Goal: Information Seeking & Learning: Learn about a topic

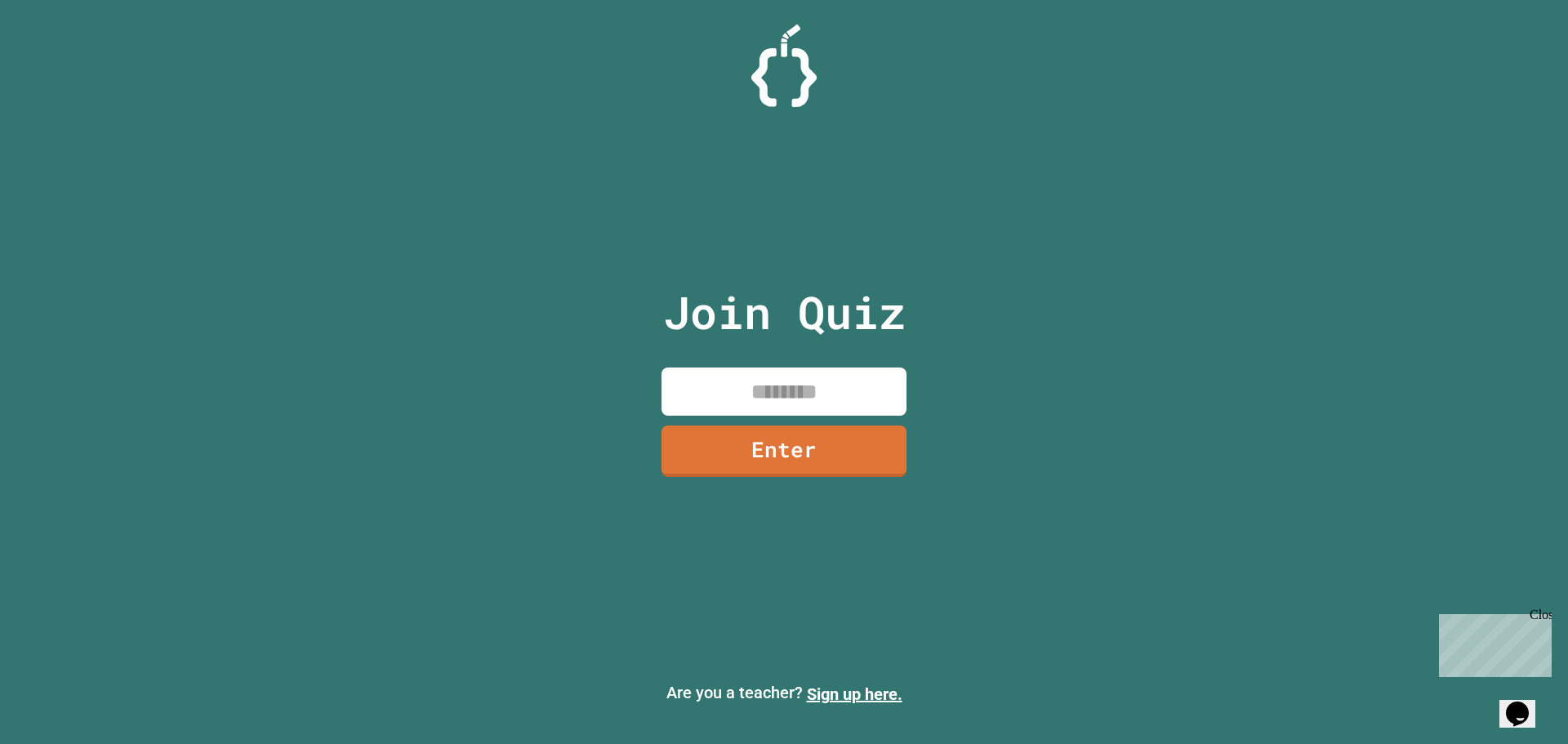
click at [796, 395] on input at bounding box center [784, 392] width 245 height 48
click at [758, 396] on input at bounding box center [784, 392] width 245 height 48
click at [867, 373] on input at bounding box center [784, 392] width 245 height 48
type input "********"
click at [829, 446] on link "Enter" at bounding box center [784, 449] width 240 height 54
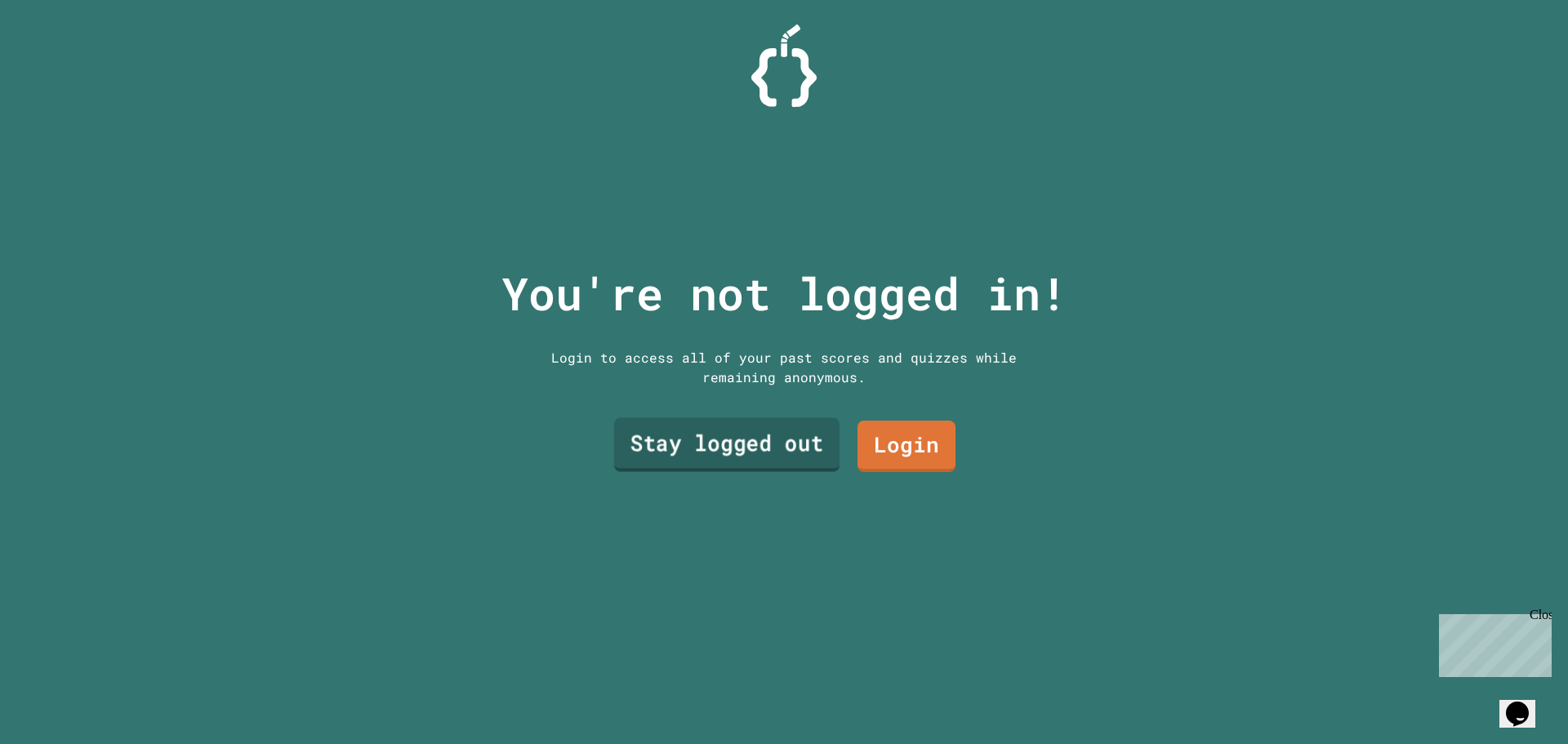
click at [791, 439] on link "Stay logged out" at bounding box center [728, 445] width 226 height 54
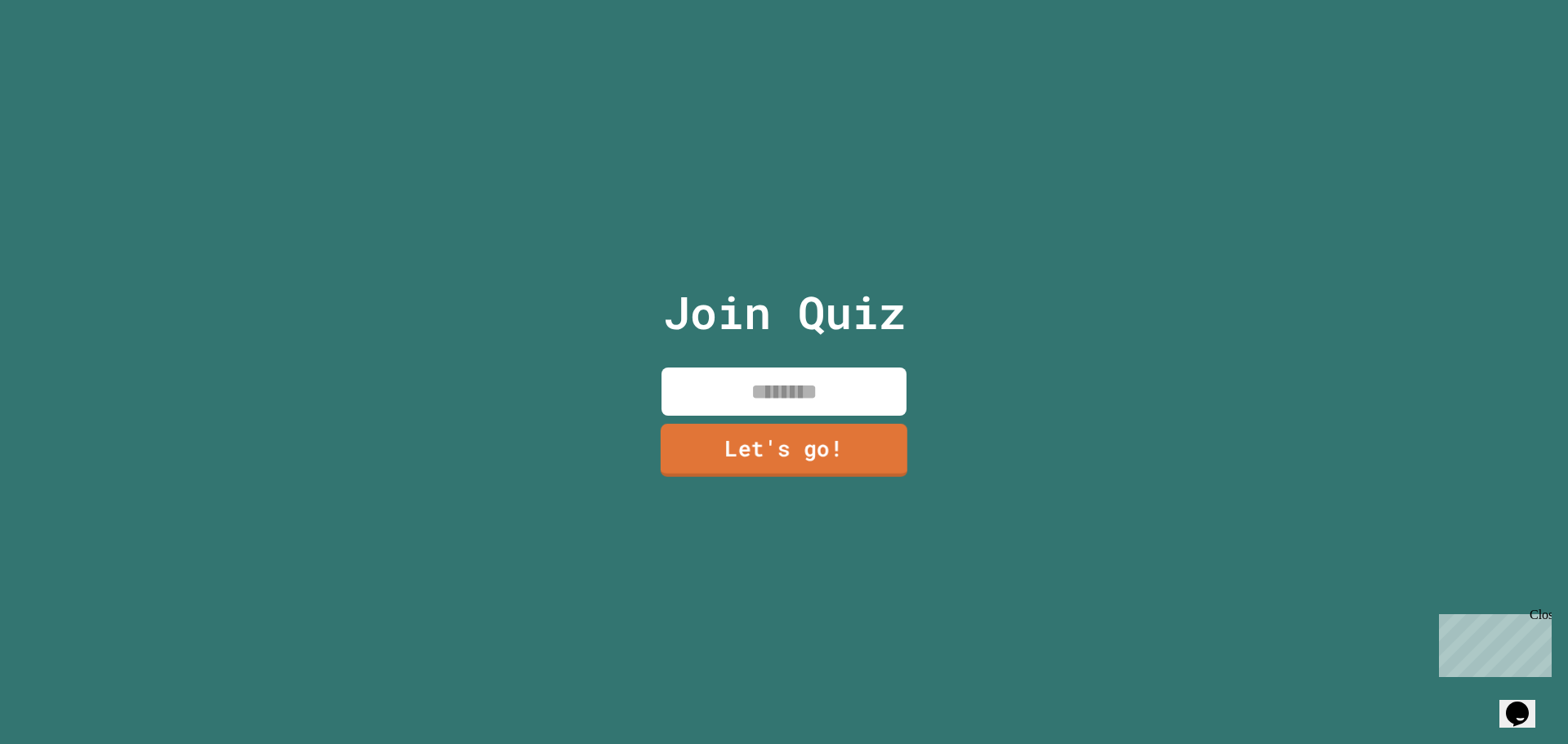
click at [816, 391] on input at bounding box center [784, 392] width 245 height 48
type input "*"
type input "**********"
click at [812, 437] on link "Let's go!" at bounding box center [784, 449] width 238 height 54
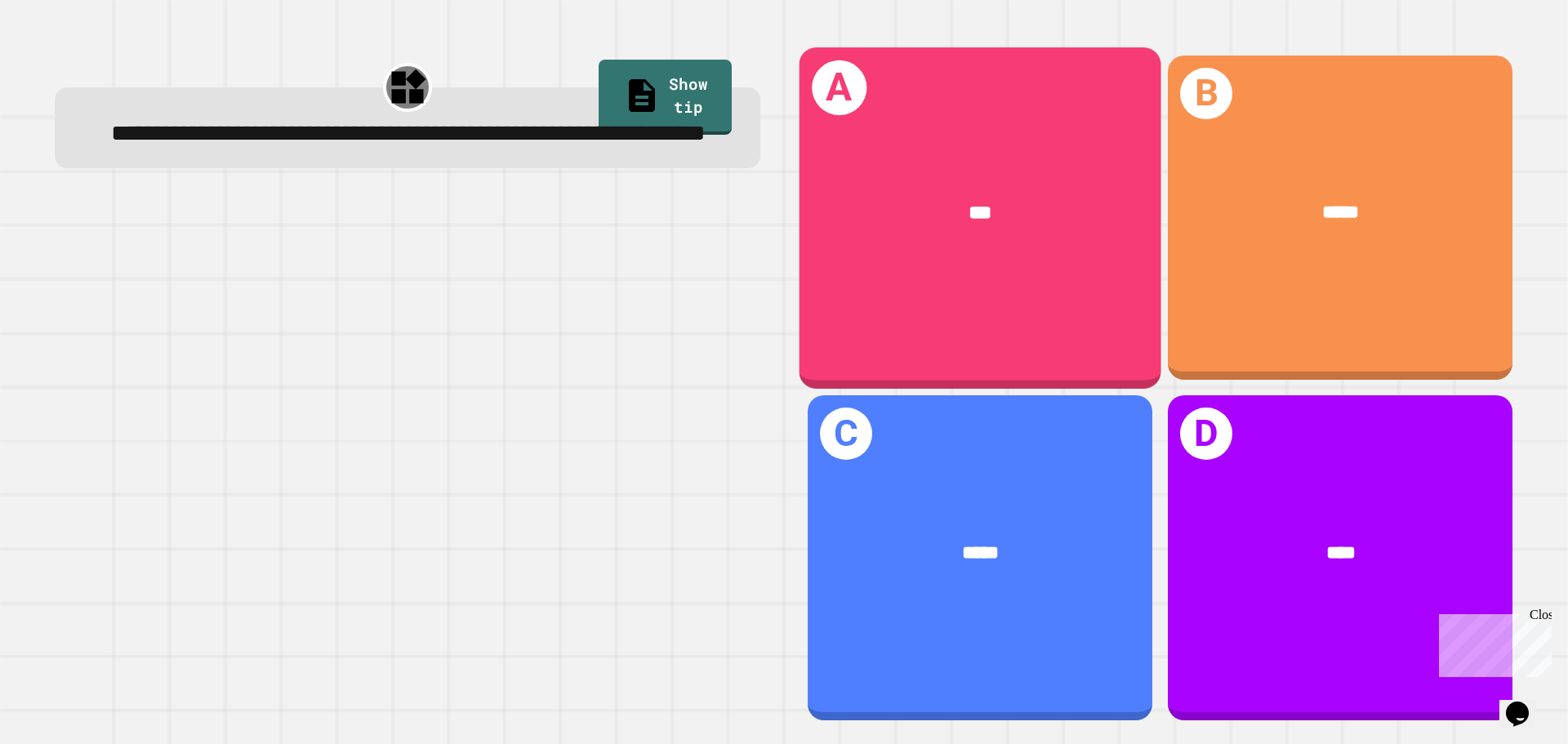
click at [1050, 312] on div "A ***" at bounding box center [980, 217] width 362 height 340
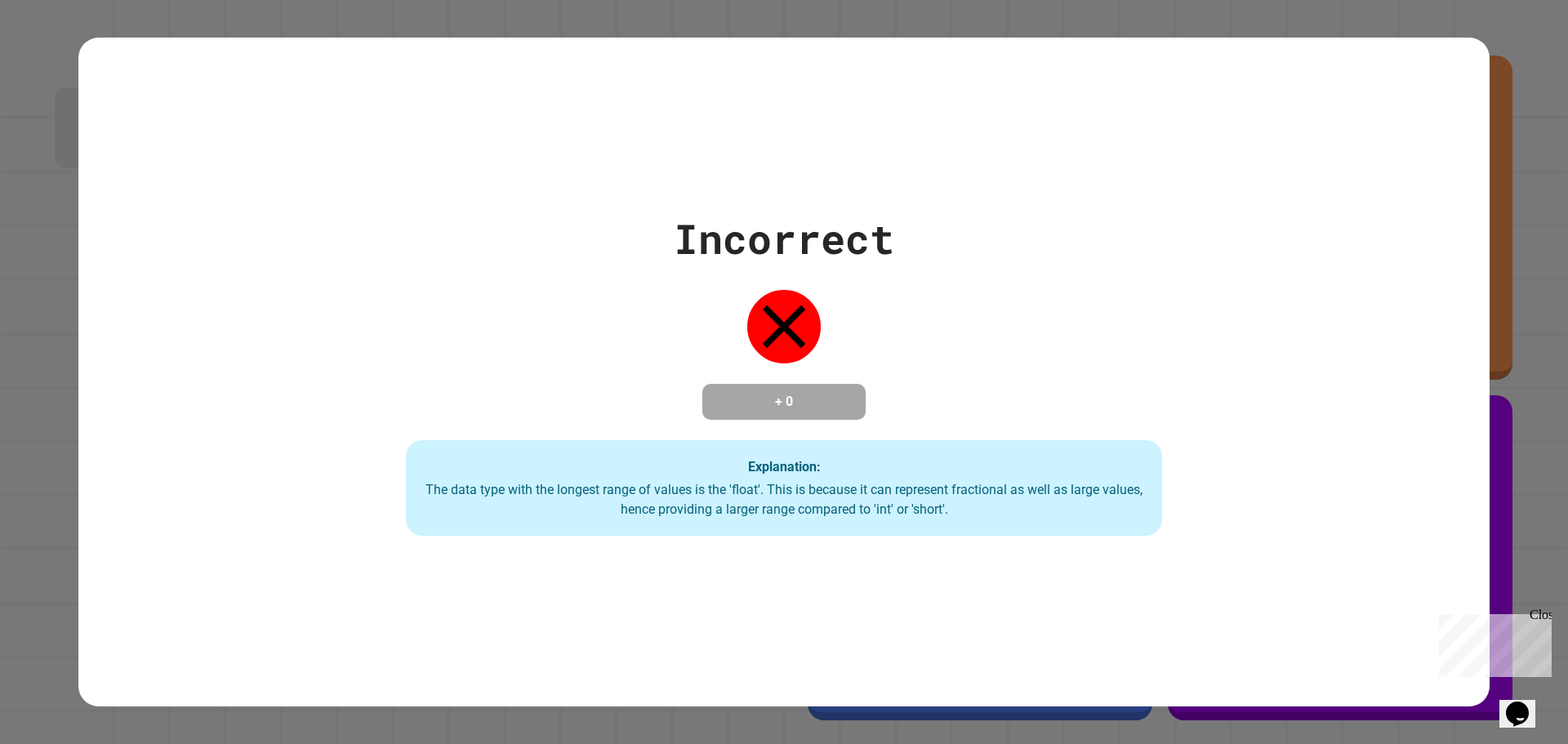
click at [608, 483] on div "The data type with the longest range of values is the 'float'. This is because …" at bounding box center [784, 500] width 724 height 39
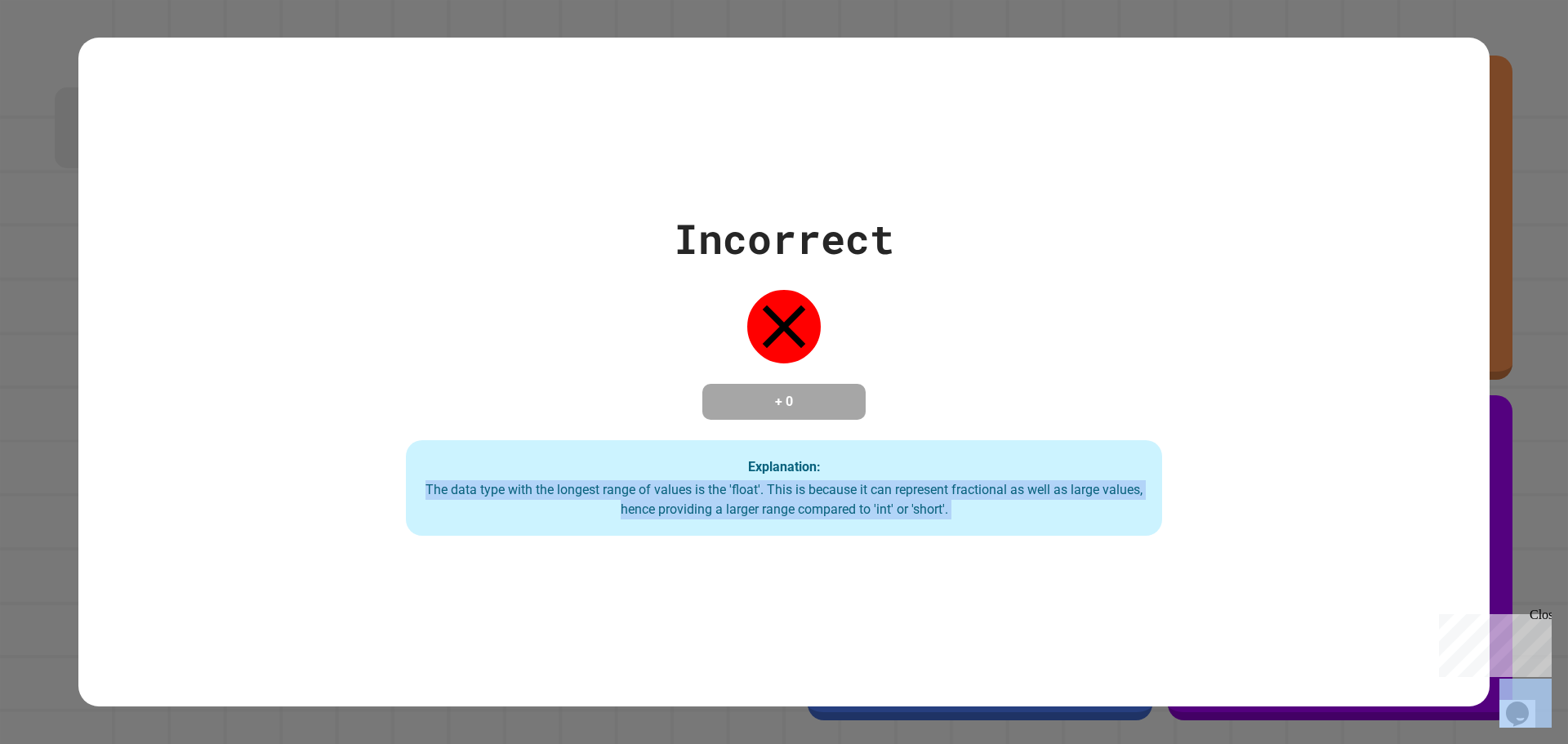
click at [608, 483] on div "The data type with the longest range of values is the 'float'. This is because …" at bounding box center [784, 500] width 724 height 39
click at [604, 489] on div "The data type with the longest range of values is the 'float'. This is because …" at bounding box center [784, 500] width 724 height 39
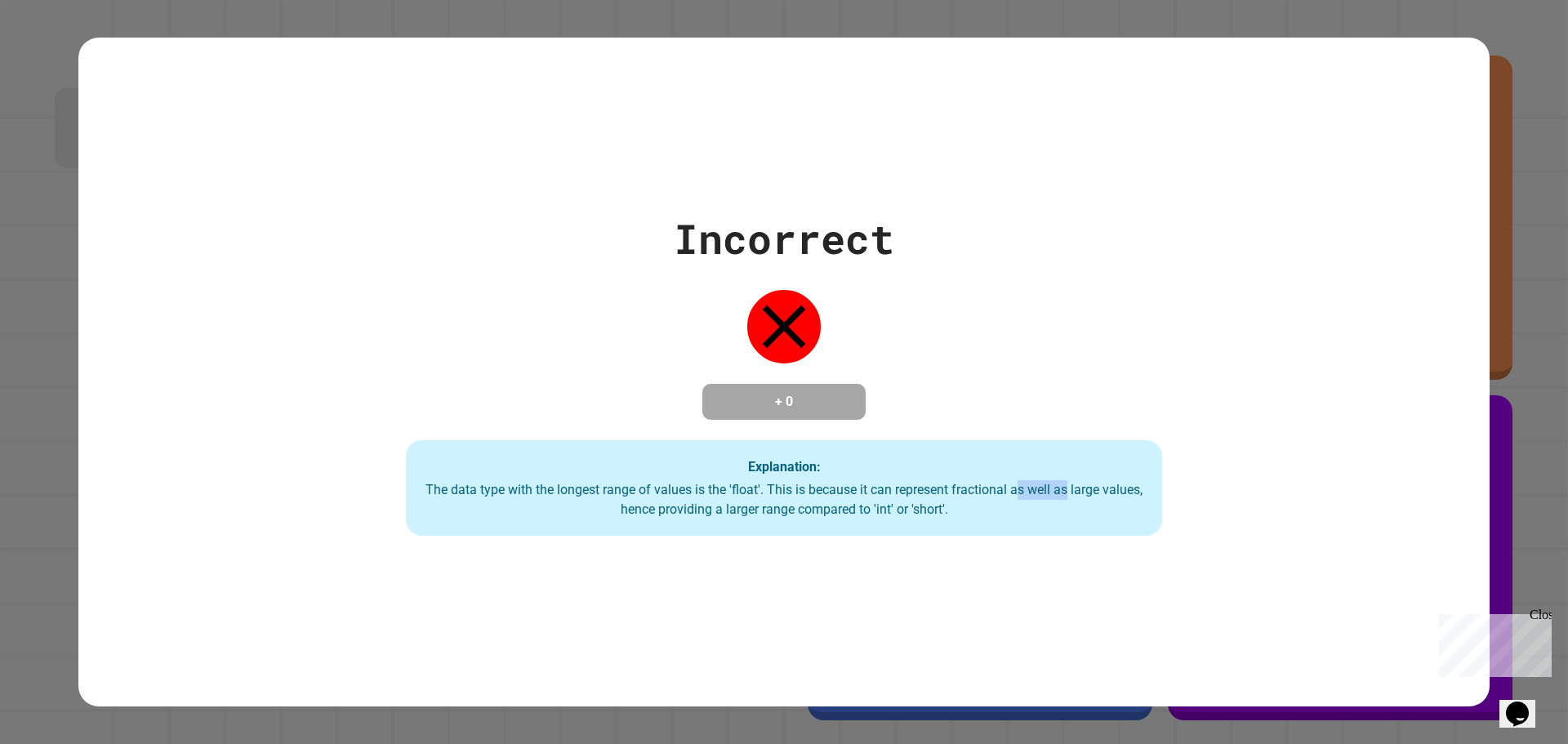
drag, startPoint x: 1015, startPoint y: 483, endPoint x: 1062, endPoint y: 486, distance: 47.1
click at [1059, 486] on div "The data type with the longest range of values is the 'float'. This is because …" at bounding box center [784, 500] width 724 height 39
click at [1062, 486] on div "The data type with the longest range of values is the 'float'. This is because …" at bounding box center [784, 500] width 724 height 39
click at [749, 516] on div "The data type with the longest range of values is the 'float'. This is because …" at bounding box center [784, 500] width 724 height 39
click at [747, 516] on div "The data type with the longest range of values is the 'float'. This is because …" at bounding box center [784, 500] width 724 height 39
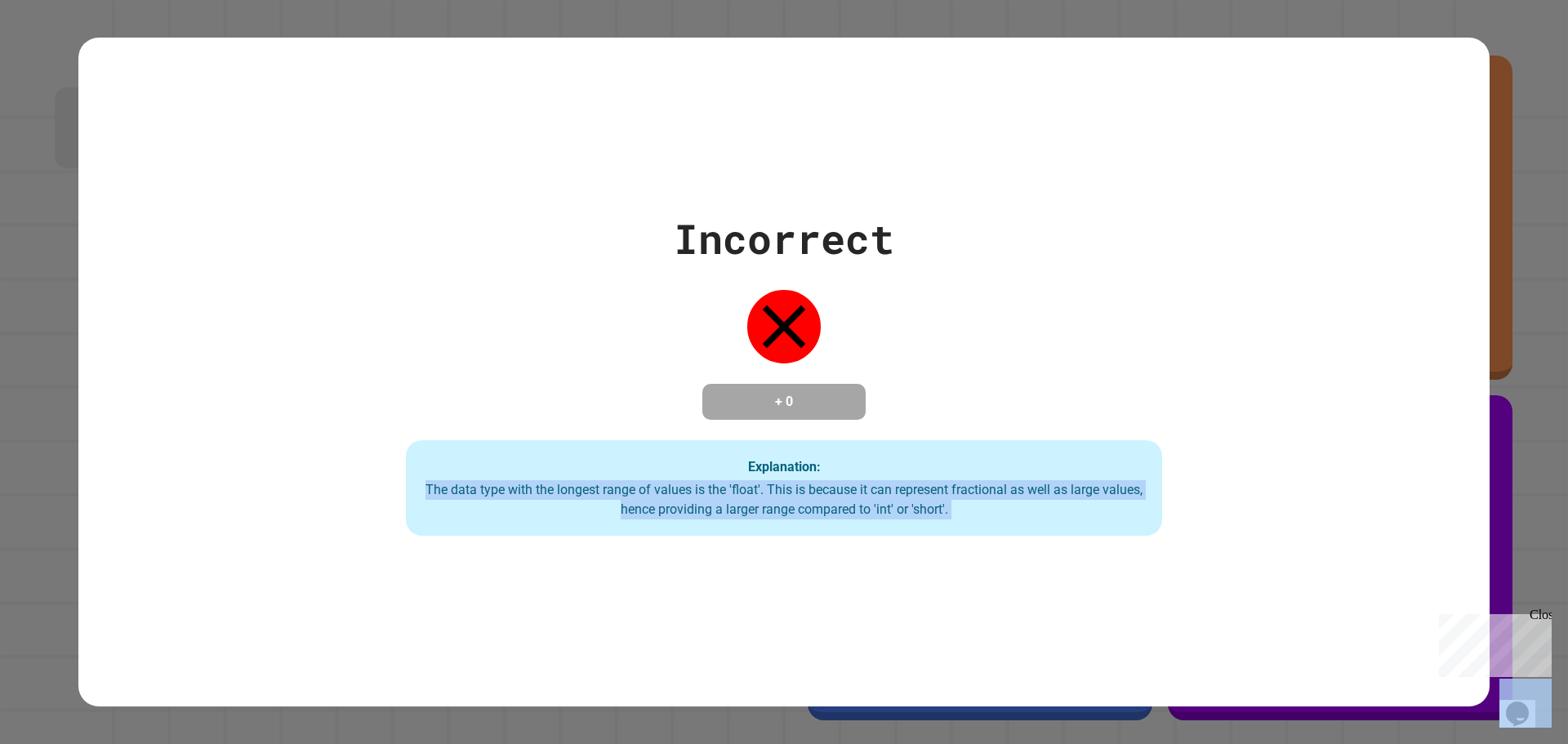
click at [748, 516] on div "The data type with the longest range of values is the 'float'. This is because …" at bounding box center [784, 500] width 724 height 39
click at [785, 505] on div "The data type with the longest range of values is the 'float'. This is because …" at bounding box center [784, 500] width 724 height 39
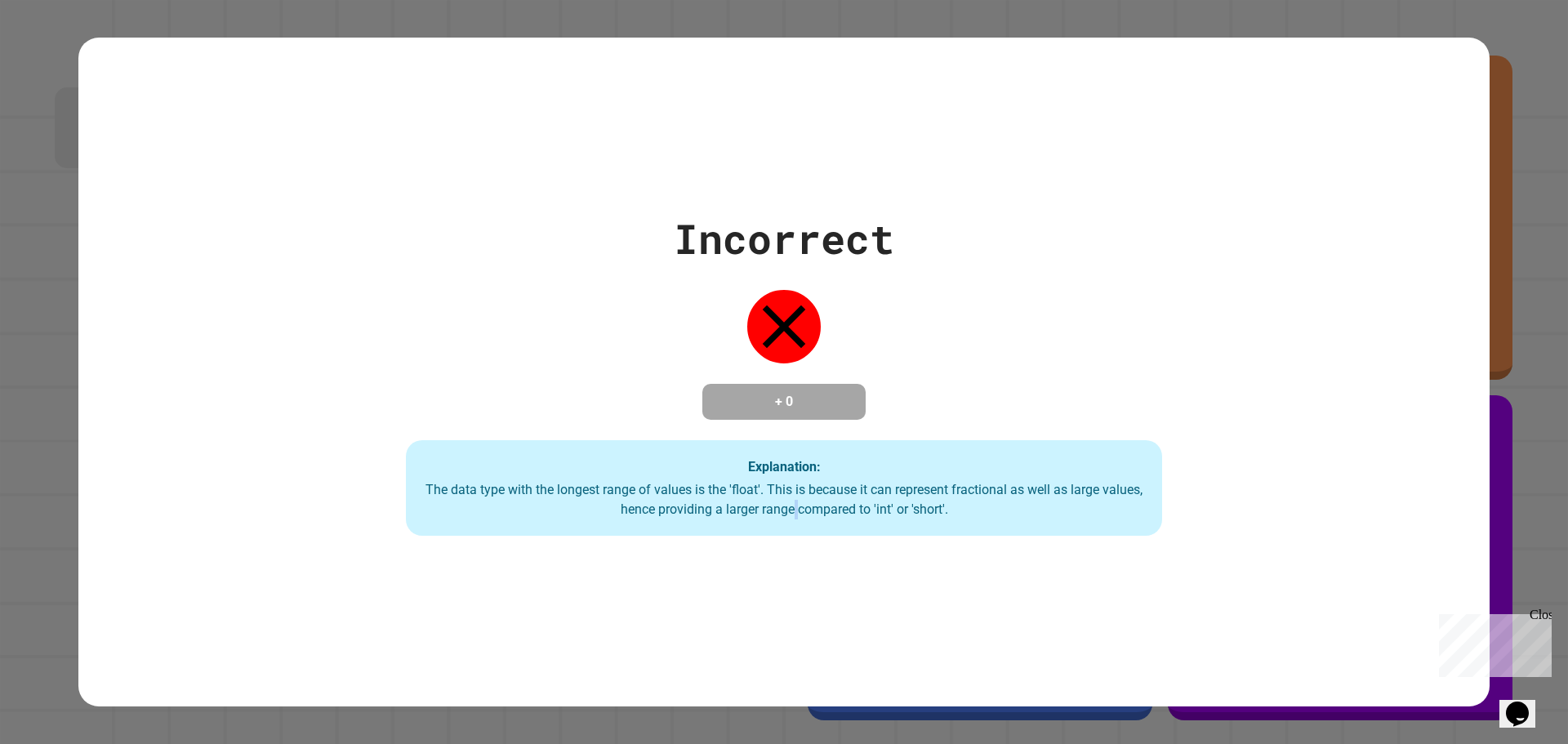
click at [787, 505] on div "The data type with the longest range of values is the 'float'. This is because …" at bounding box center [784, 500] width 724 height 39
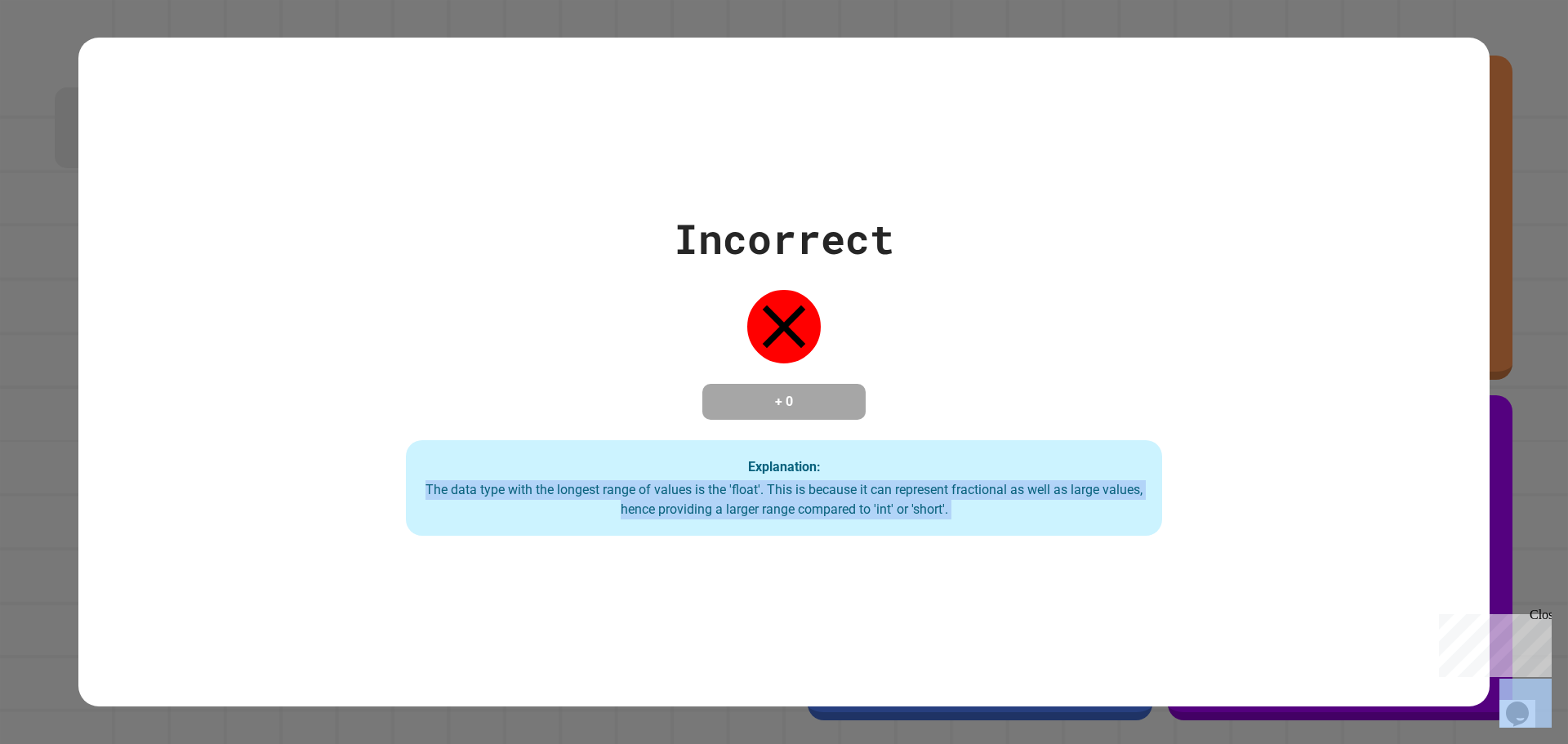
click at [787, 505] on div "The data type with the longest range of values is the 'float'. This is because …" at bounding box center [784, 500] width 724 height 39
click at [792, 502] on div "The data type with the longest range of values is the 'float'. This is because …" at bounding box center [784, 500] width 724 height 39
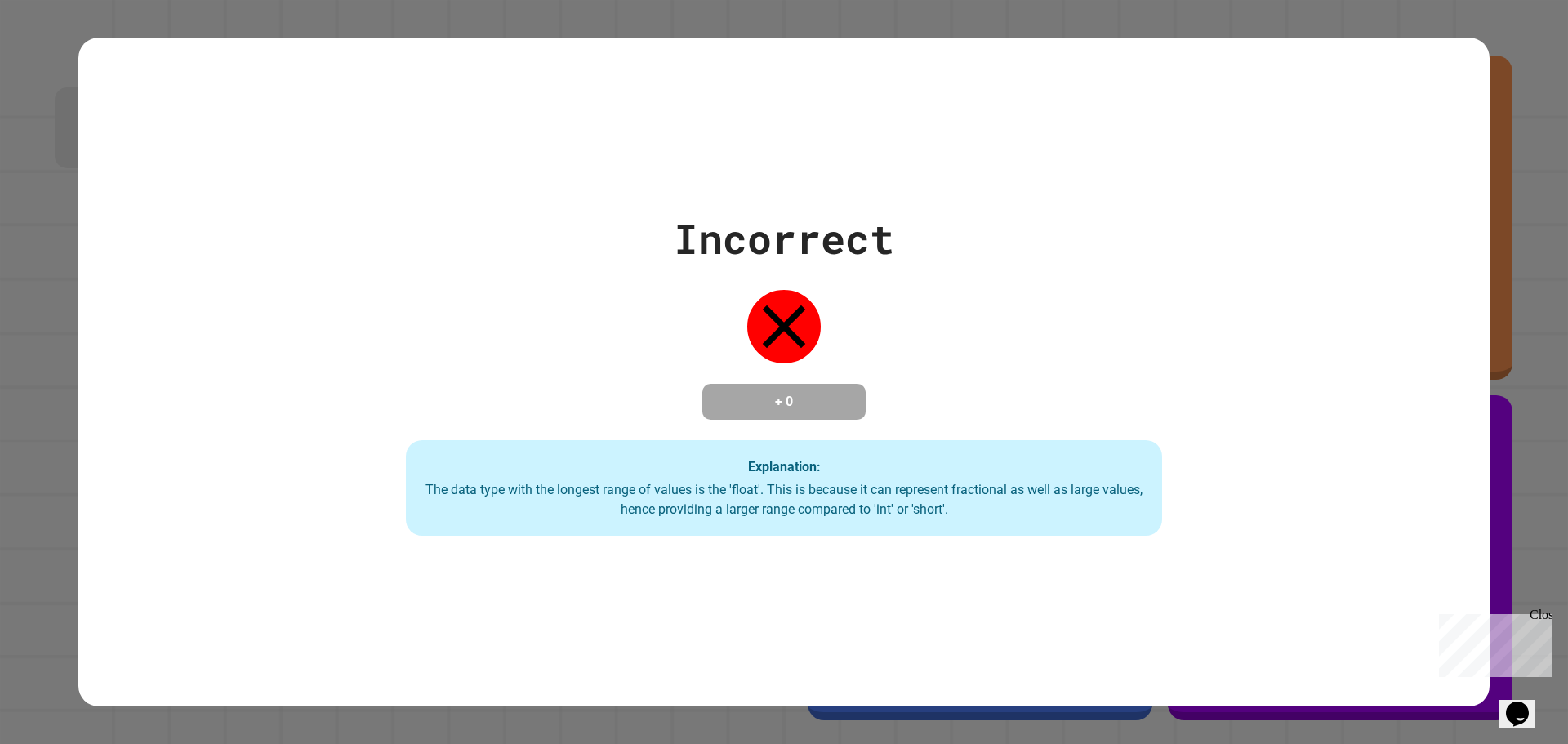
click at [812, 398] on h4 "+ 0" at bounding box center [784, 401] width 131 height 20
click at [811, 401] on h4 "+ 0" at bounding box center [784, 401] width 131 height 20
click at [809, 404] on h4 "+ 0" at bounding box center [784, 401] width 131 height 20
click at [766, 465] on strong "Explanation:" at bounding box center [784, 465] width 73 height 16
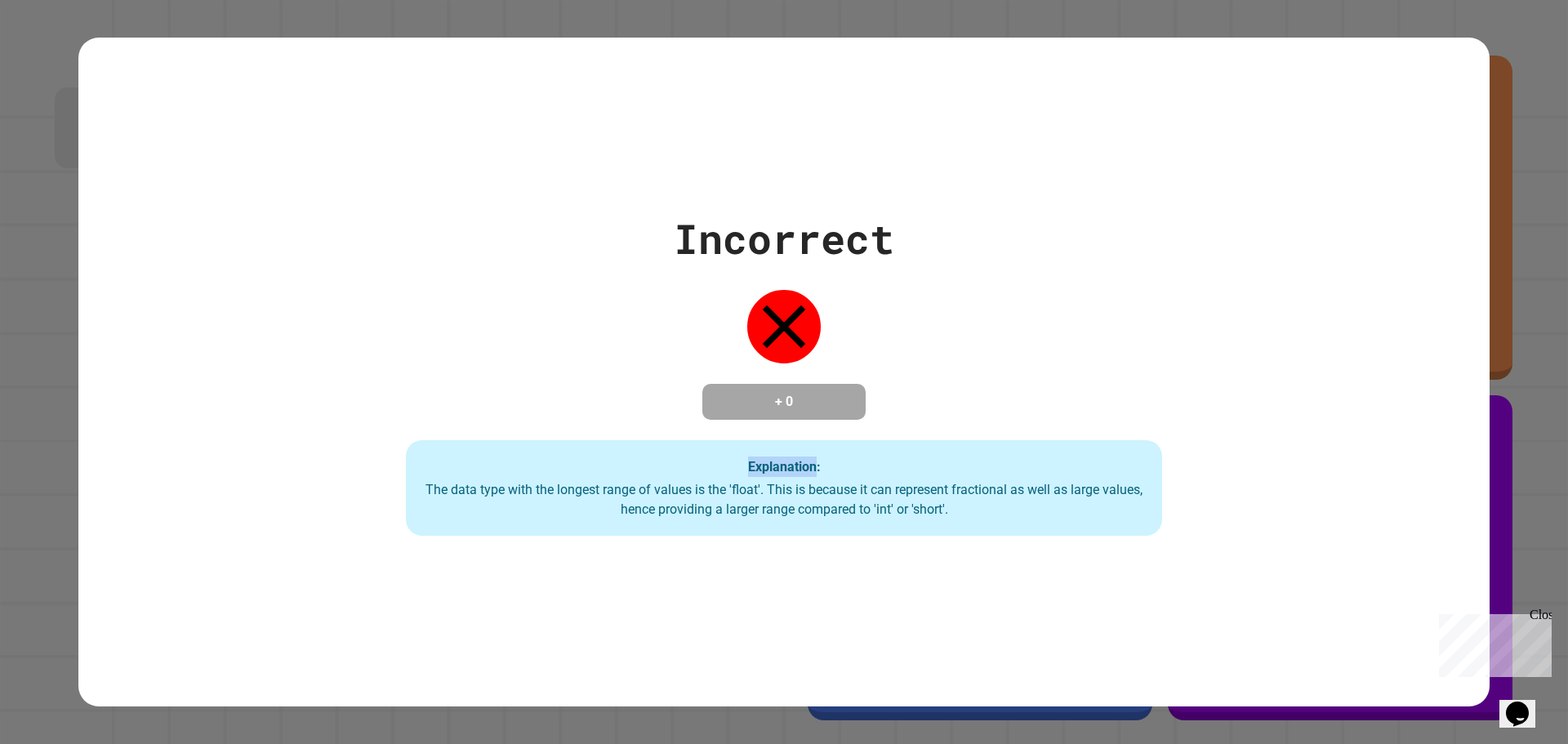
click at [766, 465] on strong "Explanation:" at bounding box center [784, 465] width 73 height 16
click at [765, 485] on div "The data type with the longest range of values is the 'float'. This is because …" at bounding box center [784, 500] width 724 height 39
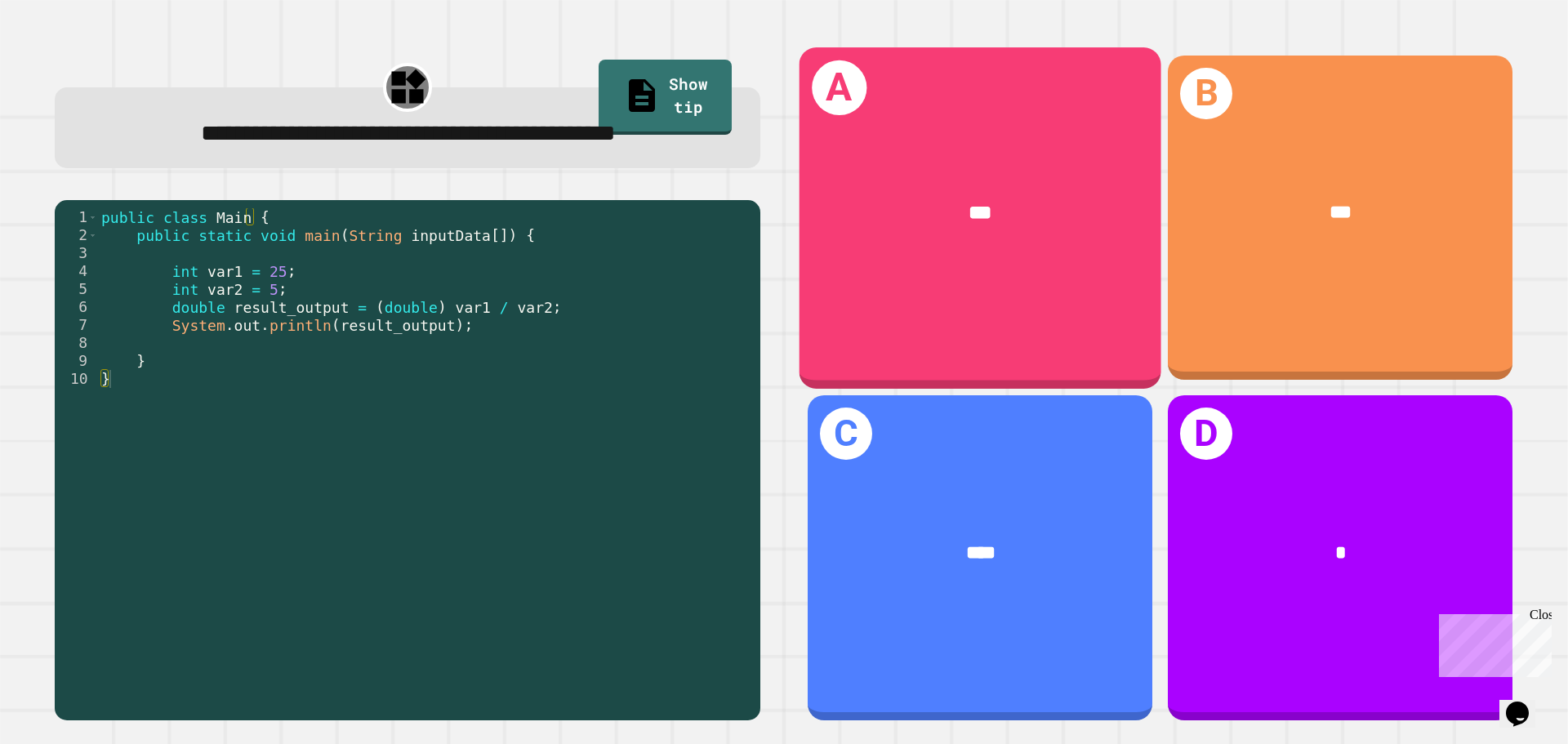
click at [912, 176] on div "***" at bounding box center [980, 213] width 362 height 109
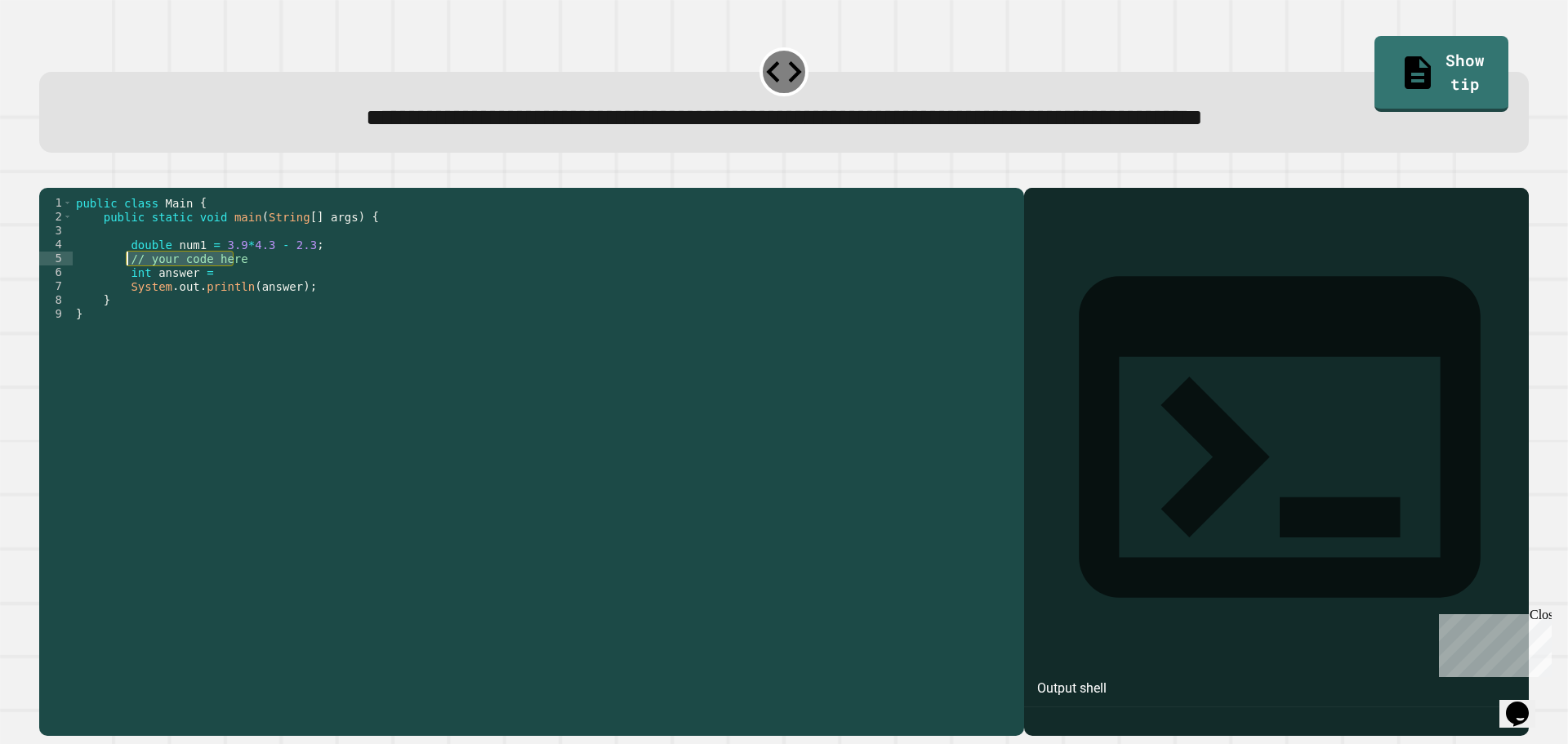
drag, startPoint x: 241, startPoint y: 281, endPoint x: 123, endPoint y: 283, distance: 118.0
click at [123, 283] on div "public class Main { public static void main ( String [ ] args ) { double num1 =…" at bounding box center [545, 446] width 944 height 500
click at [219, 299] on div "public class Main { public static void main ( String [ ] args ) { double num1 =…" at bounding box center [545, 446] width 944 height 500
drag, startPoint x: 249, startPoint y: 277, endPoint x: 128, endPoint y: 282, distance: 121.1
click at [128, 282] on div "public class Main { public static void main ( String [ ] args ) { double num1 =…" at bounding box center [545, 446] width 944 height 500
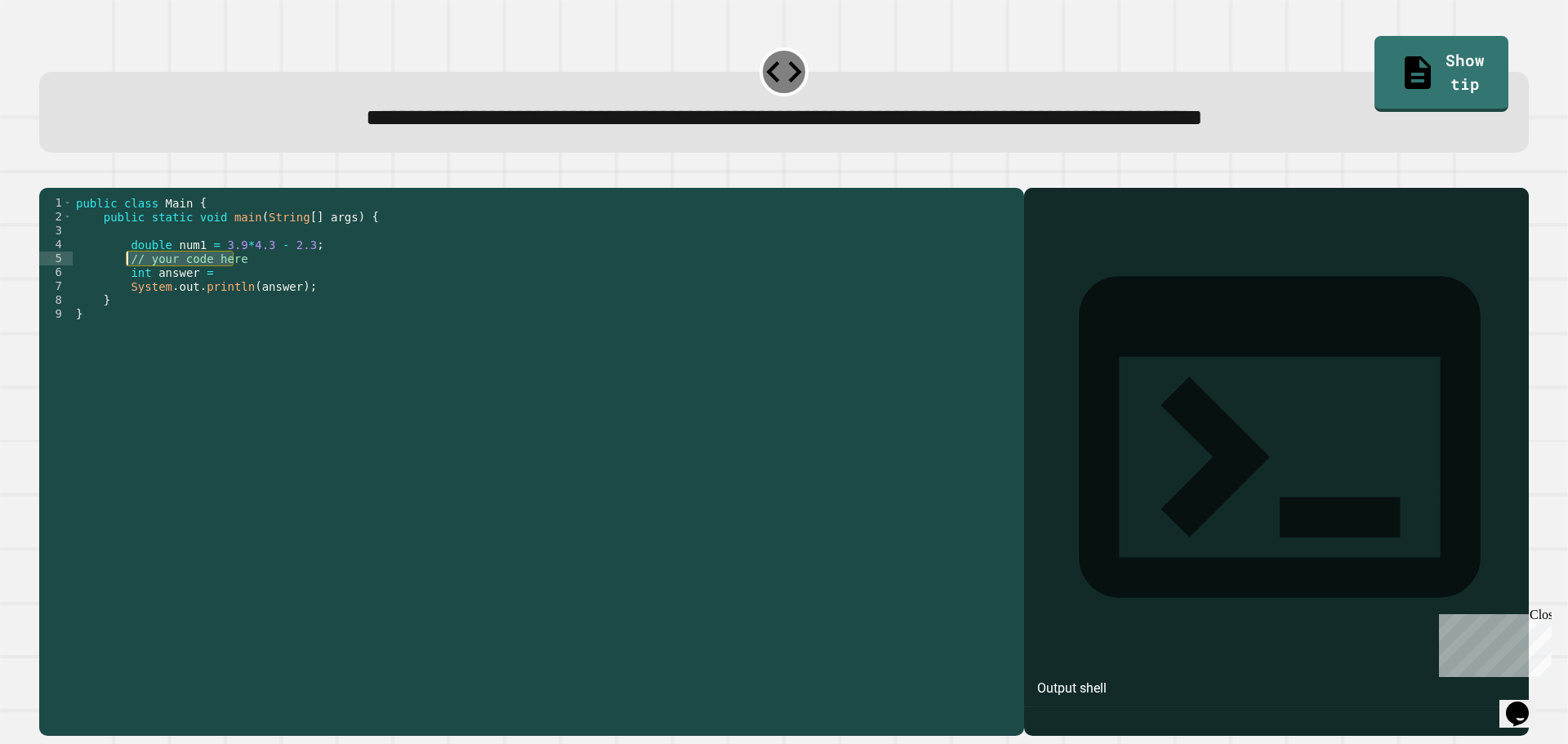
type textarea "**********"
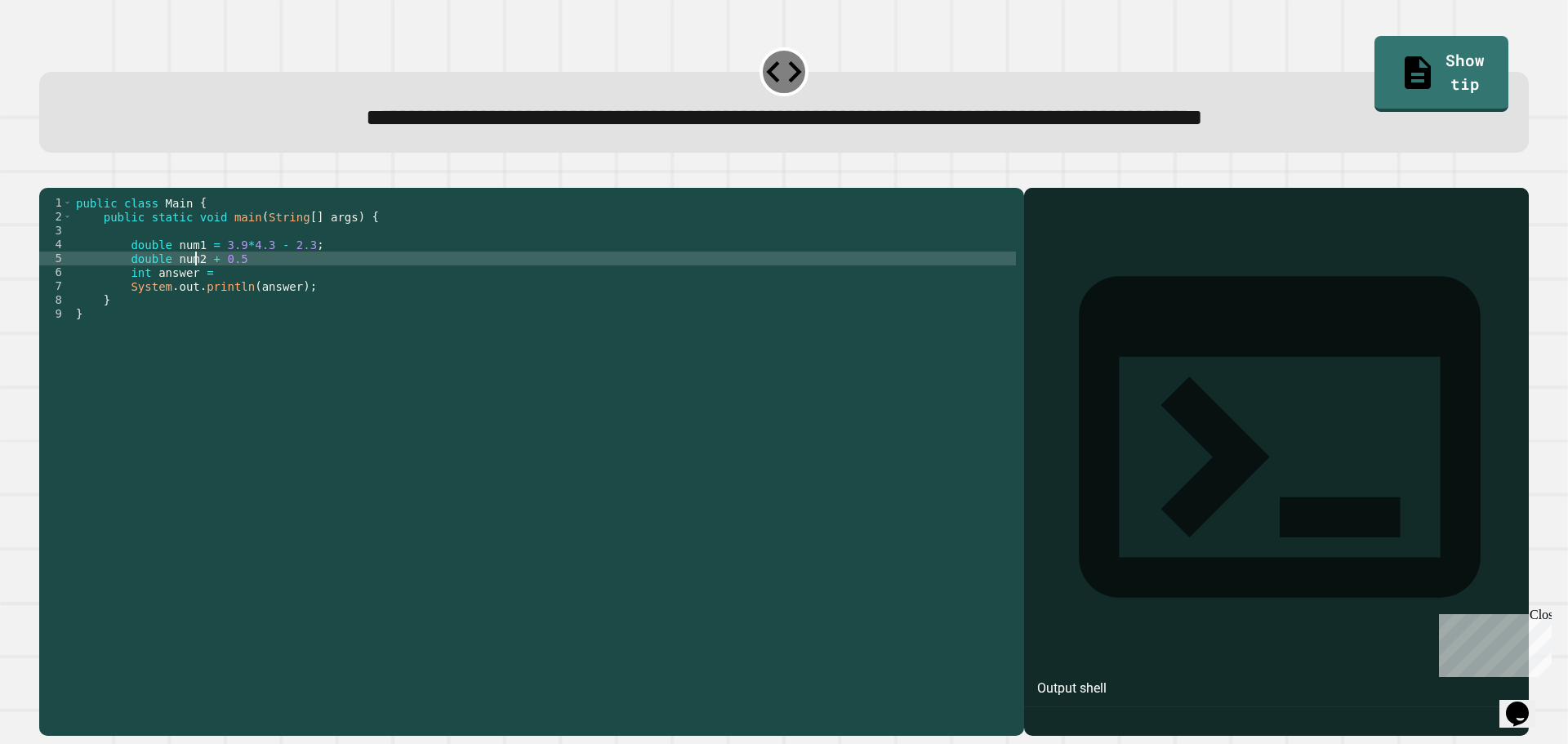
scroll to position [0, 8]
click at [179, 280] on div "public class Main { public static void main ( String [ ] args ) { double num1 =…" at bounding box center [545, 446] width 944 height 500
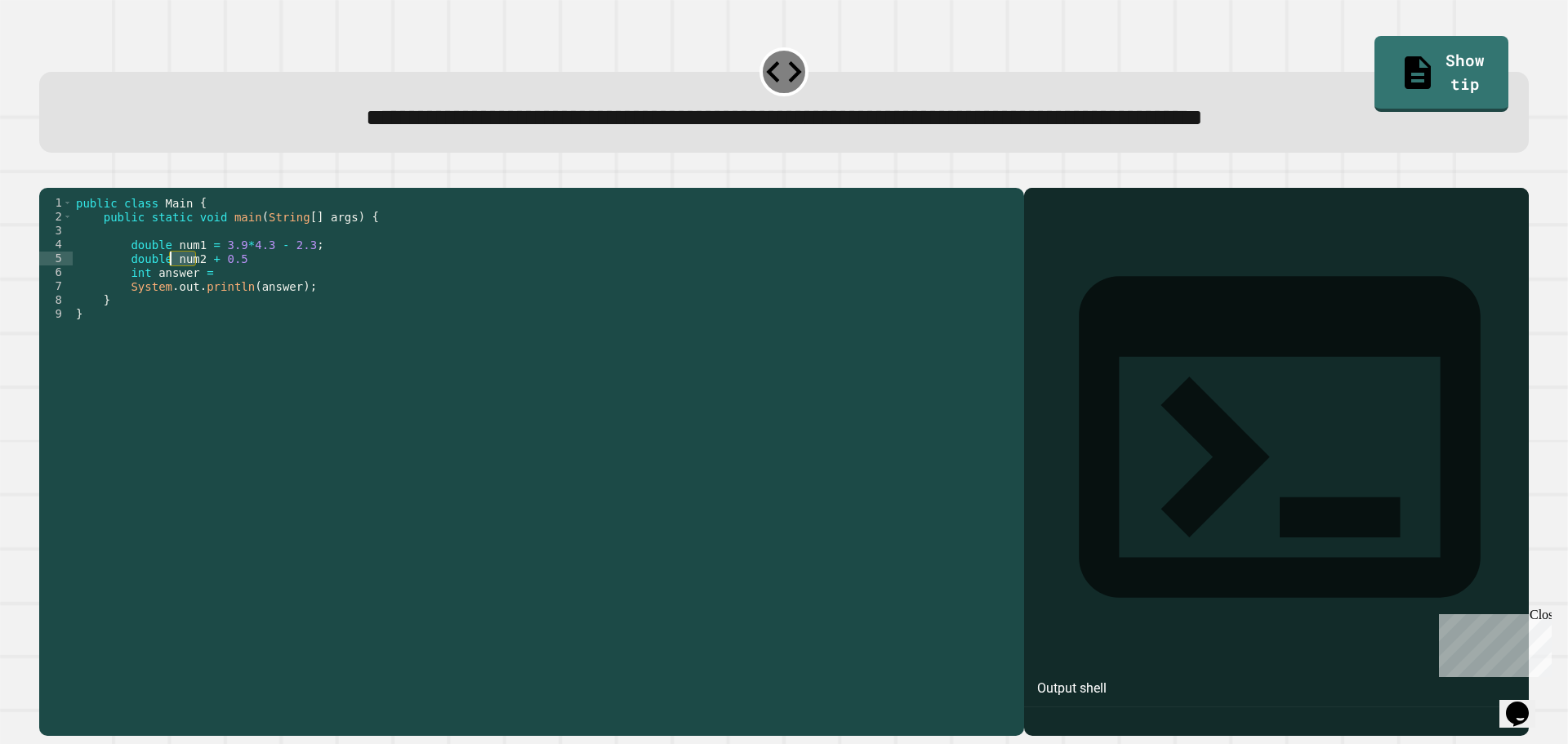
click at [216, 299] on div "public class Main { public static void main ( String [ ] args ) { double num1 =…" at bounding box center [545, 446] width 944 height 500
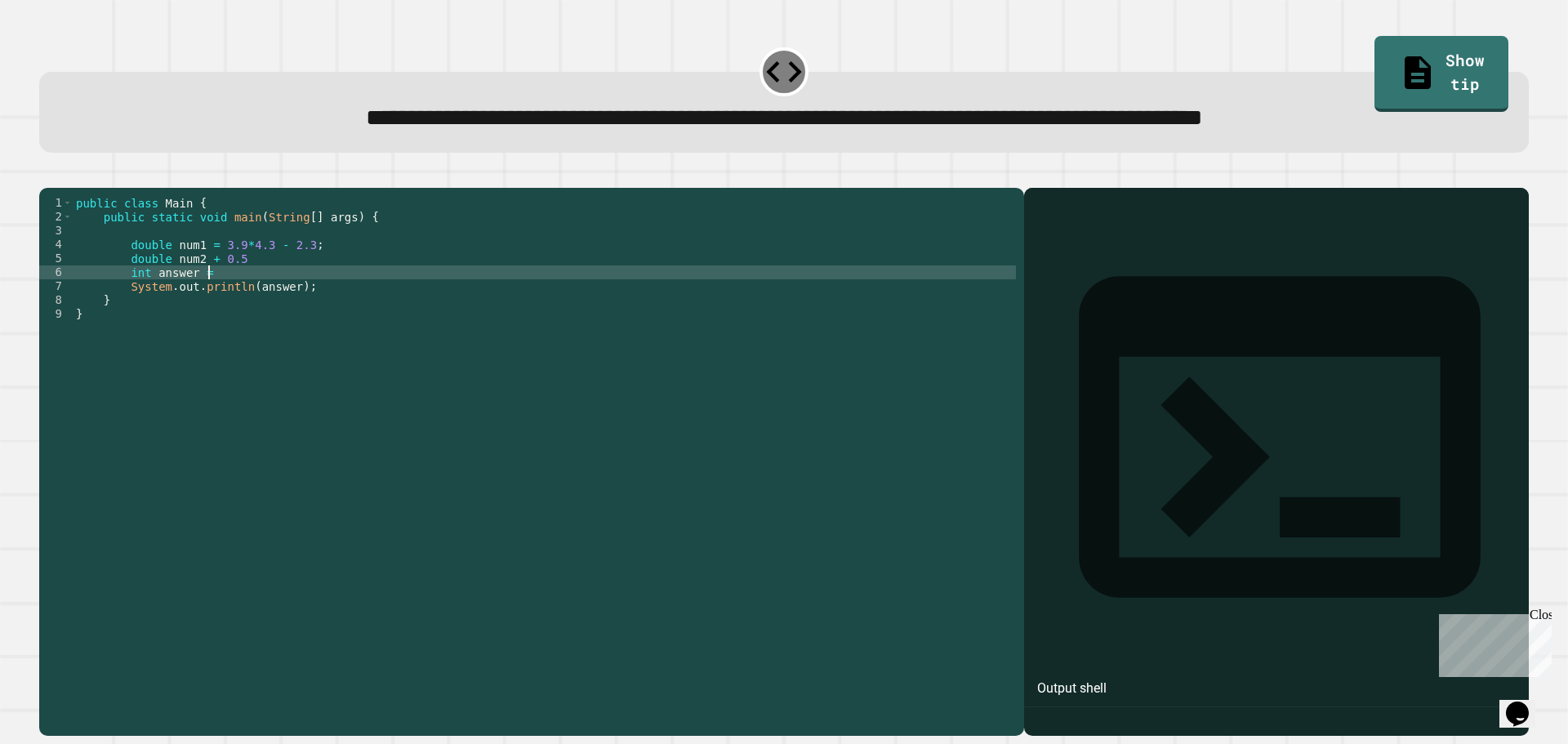
paste textarea "*****"
click at [241, 280] on div "public class Main { public static void main ( String [ ] args ) { double num1 =…" at bounding box center [545, 446] width 944 height 500
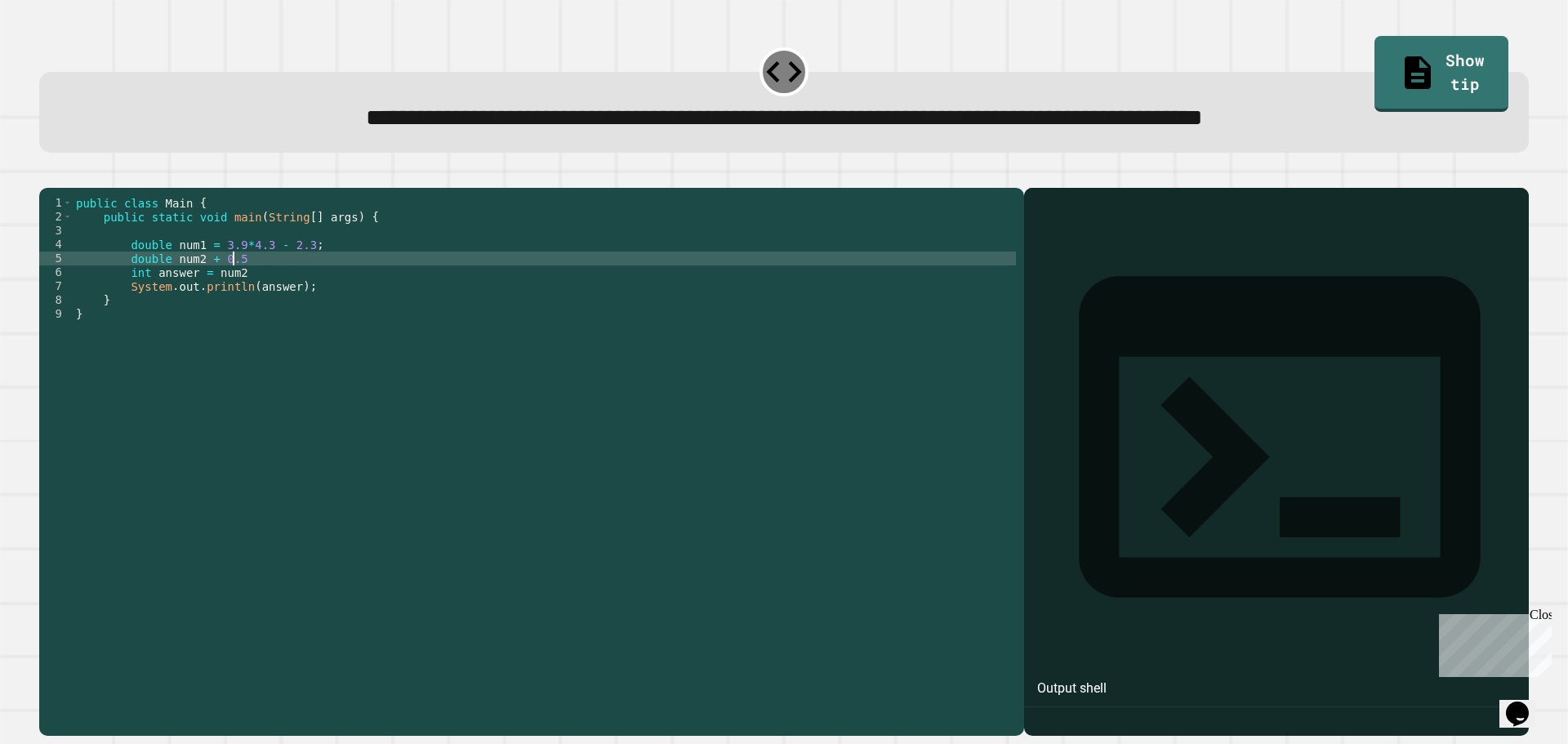
scroll to position [0, 10]
click at [48, 174] on button "button" at bounding box center [48, 174] width 0 height 0
click at [51, 182] on div at bounding box center [784, 177] width 1490 height 20
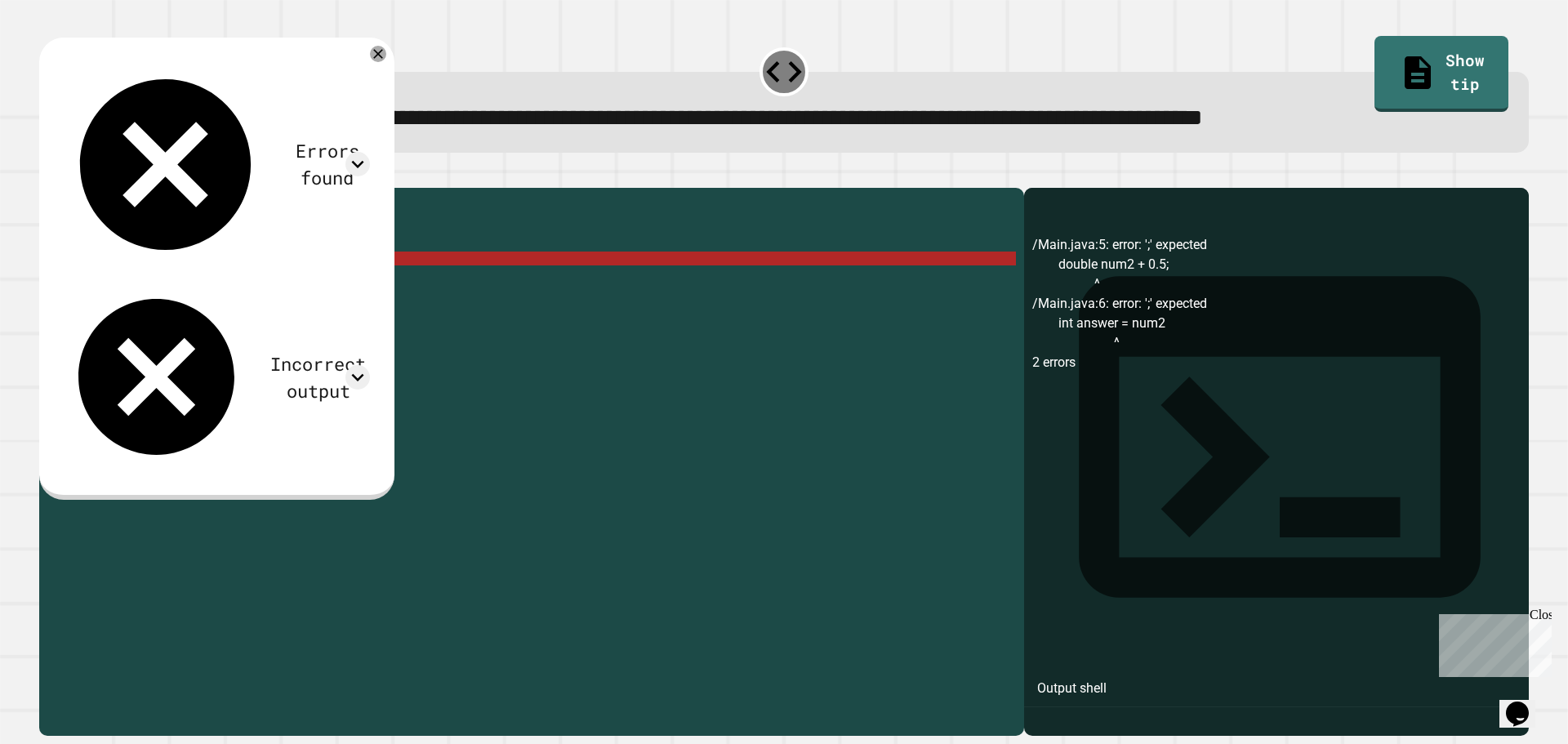
click at [256, 299] on div "public class Main { public static void main ( String [ ] args ) { double num1 =…" at bounding box center [545, 446] width 944 height 500
click at [256, 287] on div "public class Main { public static void main ( String [ ] args ) { double num1 =…" at bounding box center [545, 446] width 944 height 500
click at [253, 298] on div "public class Main { public static void main ( String [ ] args ) { double num1 =…" at bounding box center [545, 446] width 944 height 500
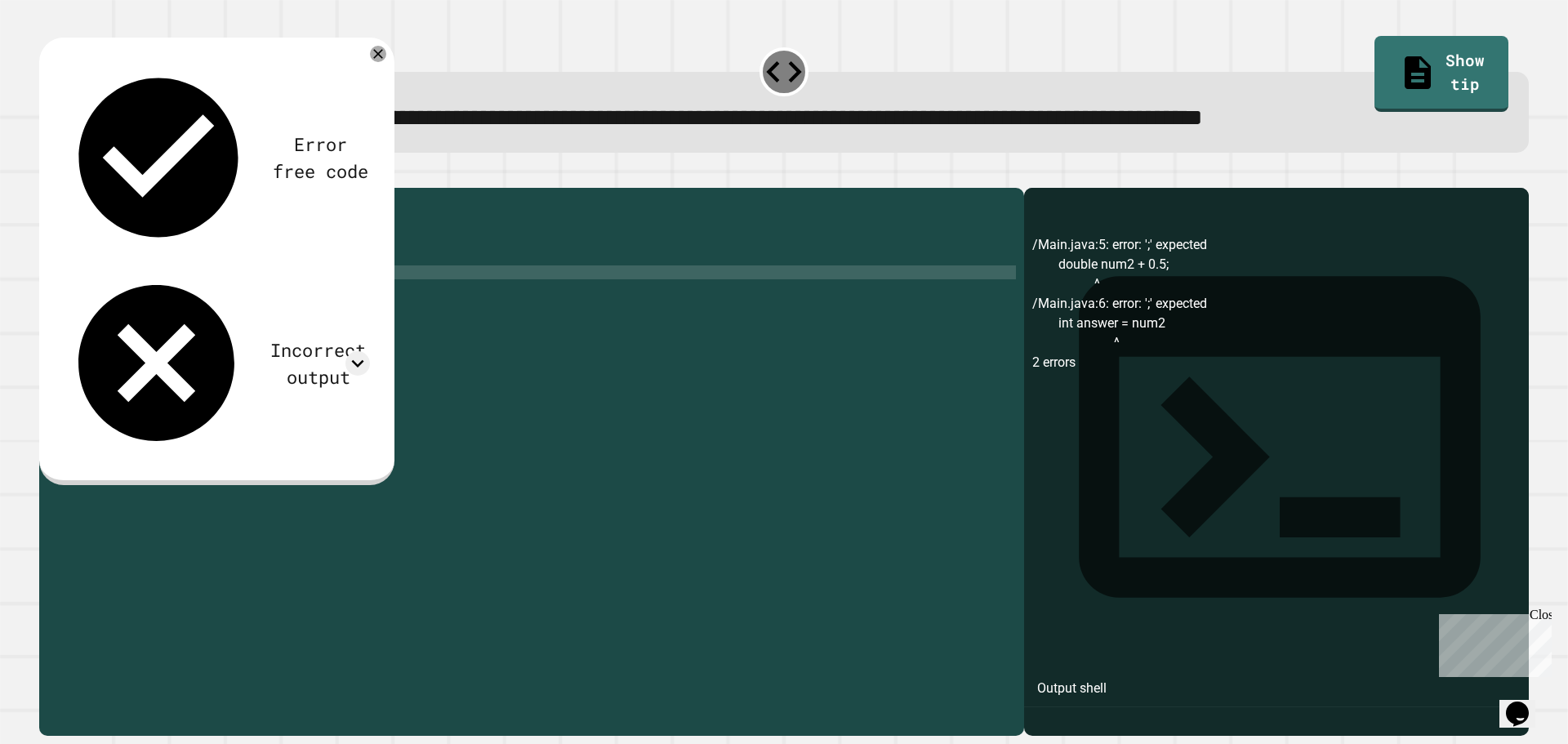
click at [48, 174] on icon "button" at bounding box center [48, 174] width 0 height 0
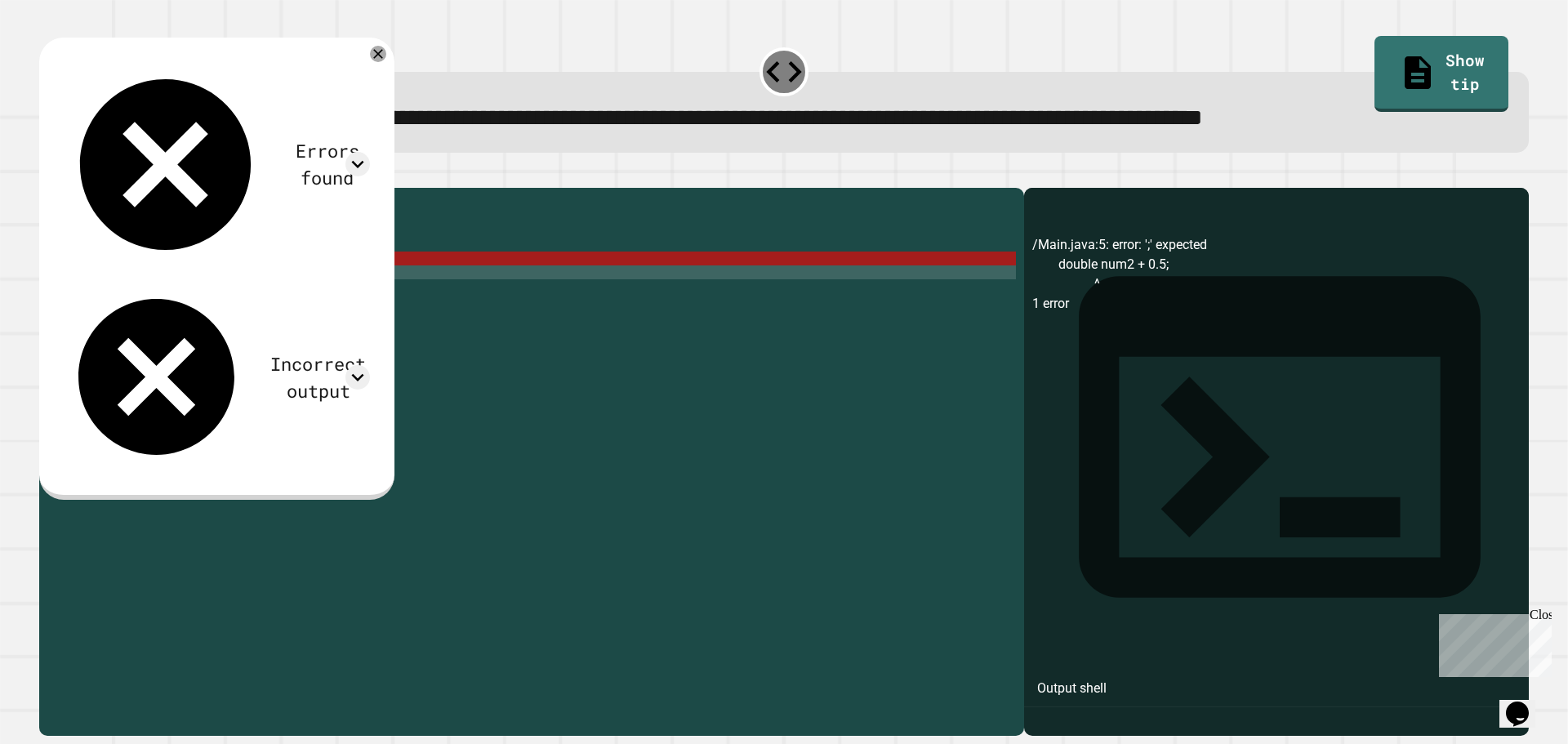
click at [214, 285] on div "public class Main { public static void main ( String [ ] args ) { double num1 =…" at bounding box center [545, 446] width 944 height 500
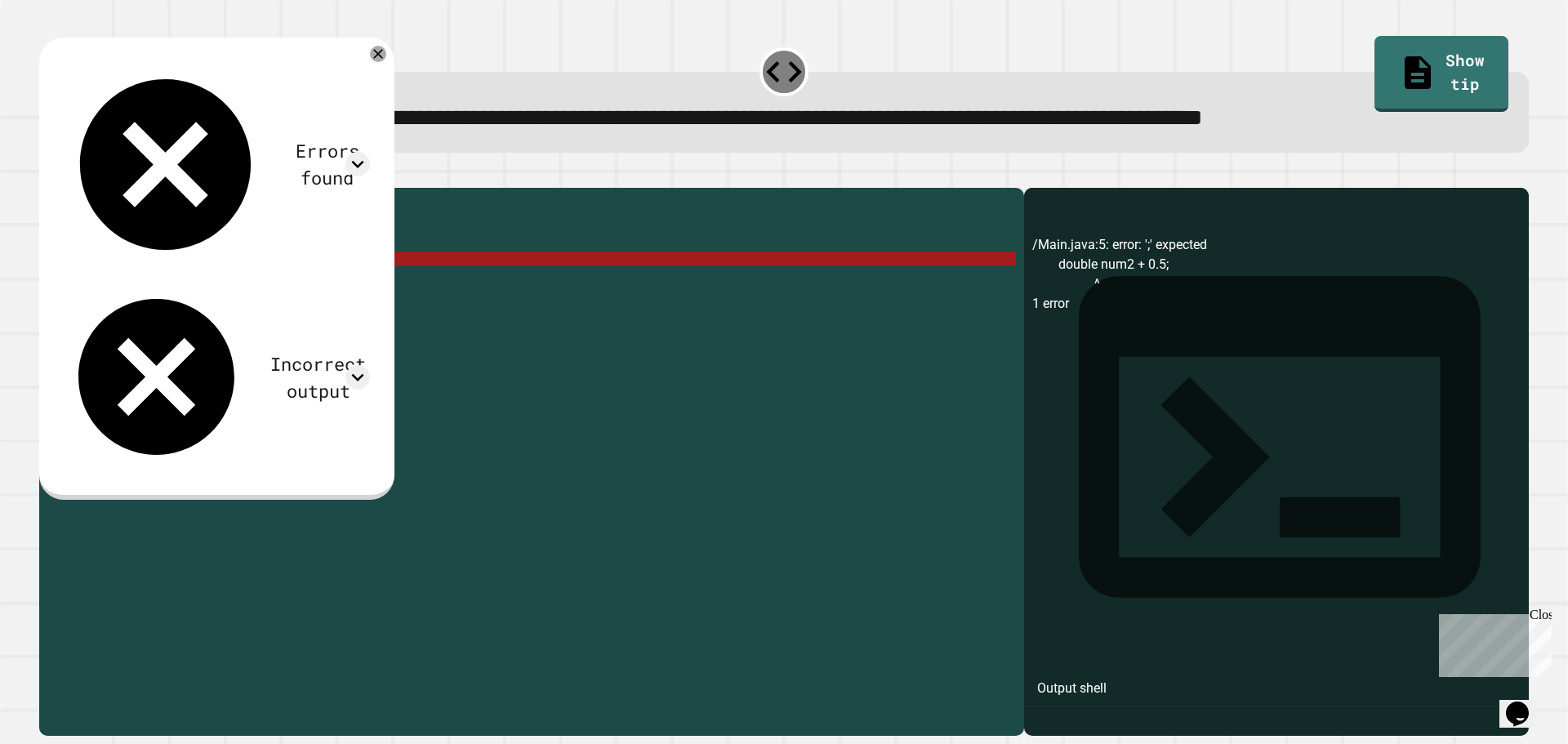
drag, startPoint x: 259, startPoint y: 280, endPoint x: 126, endPoint y: 286, distance: 133.1
click at [126, 286] on div "public class Main { public static void main ( String [ ] args ) { double num1 =…" at bounding box center [545, 446] width 944 height 500
click at [183, 268] on div "public class Main { public static void main ( String [ ] args ) { double num1 =…" at bounding box center [545, 446] width 944 height 500
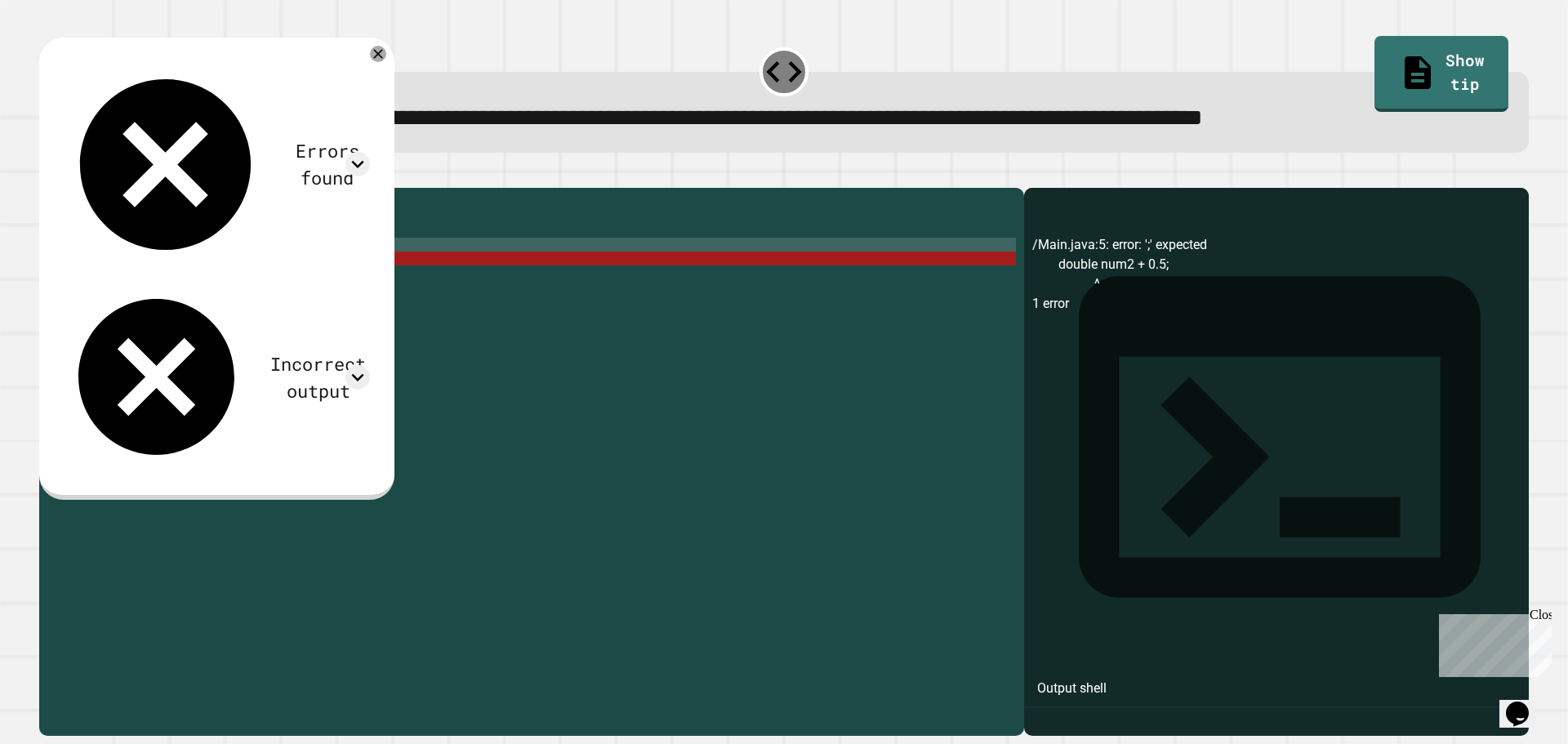
click at [183, 268] on div "public class Main { public static void main ( String [ ] args ) { double num1 =…" at bounding box center [545, 446] width 944 height 500
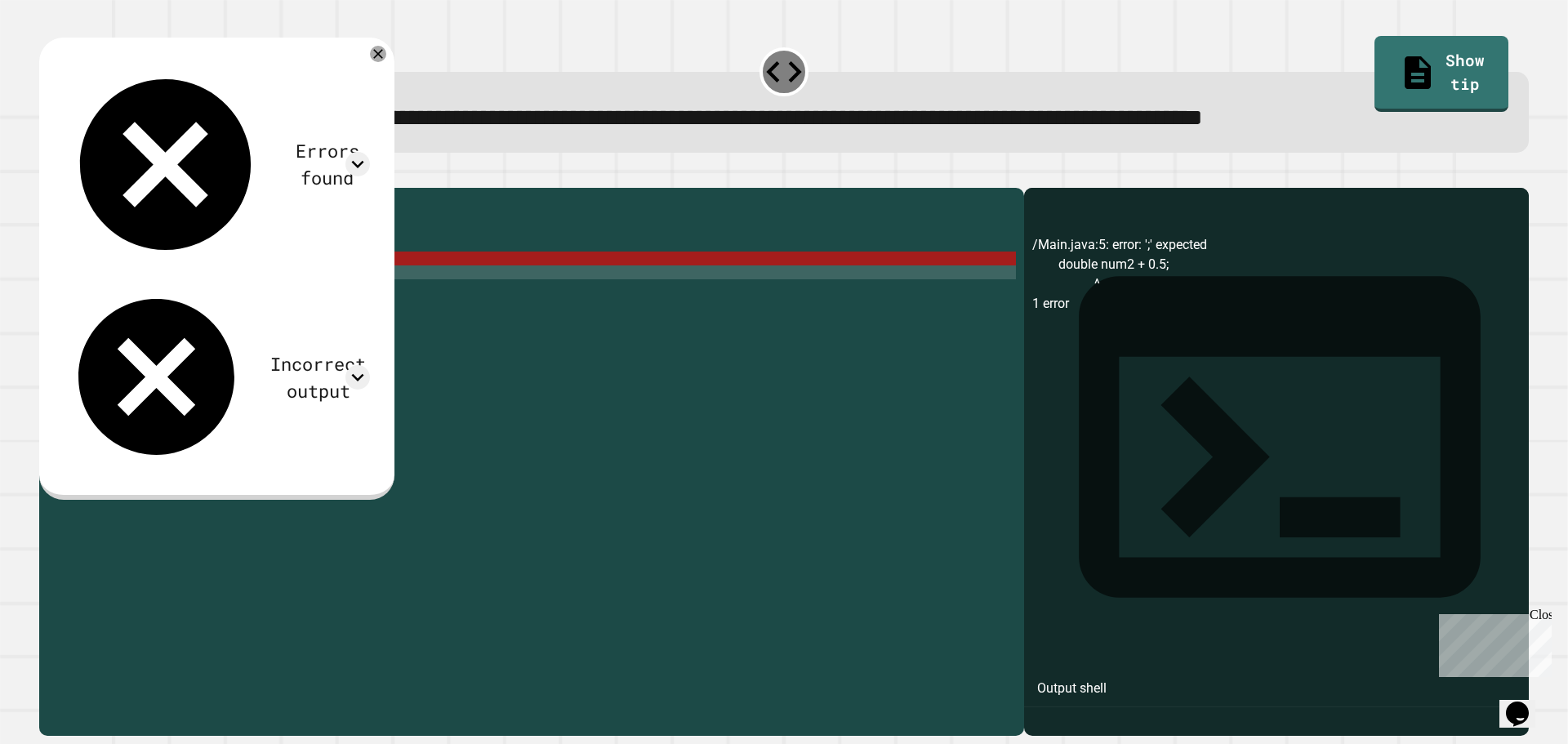
click at [227, 293] on div "public class Main { public static void main ( String [ ] args ) { double num1 =…" at bounding box center [545, 446] width 944 height 500
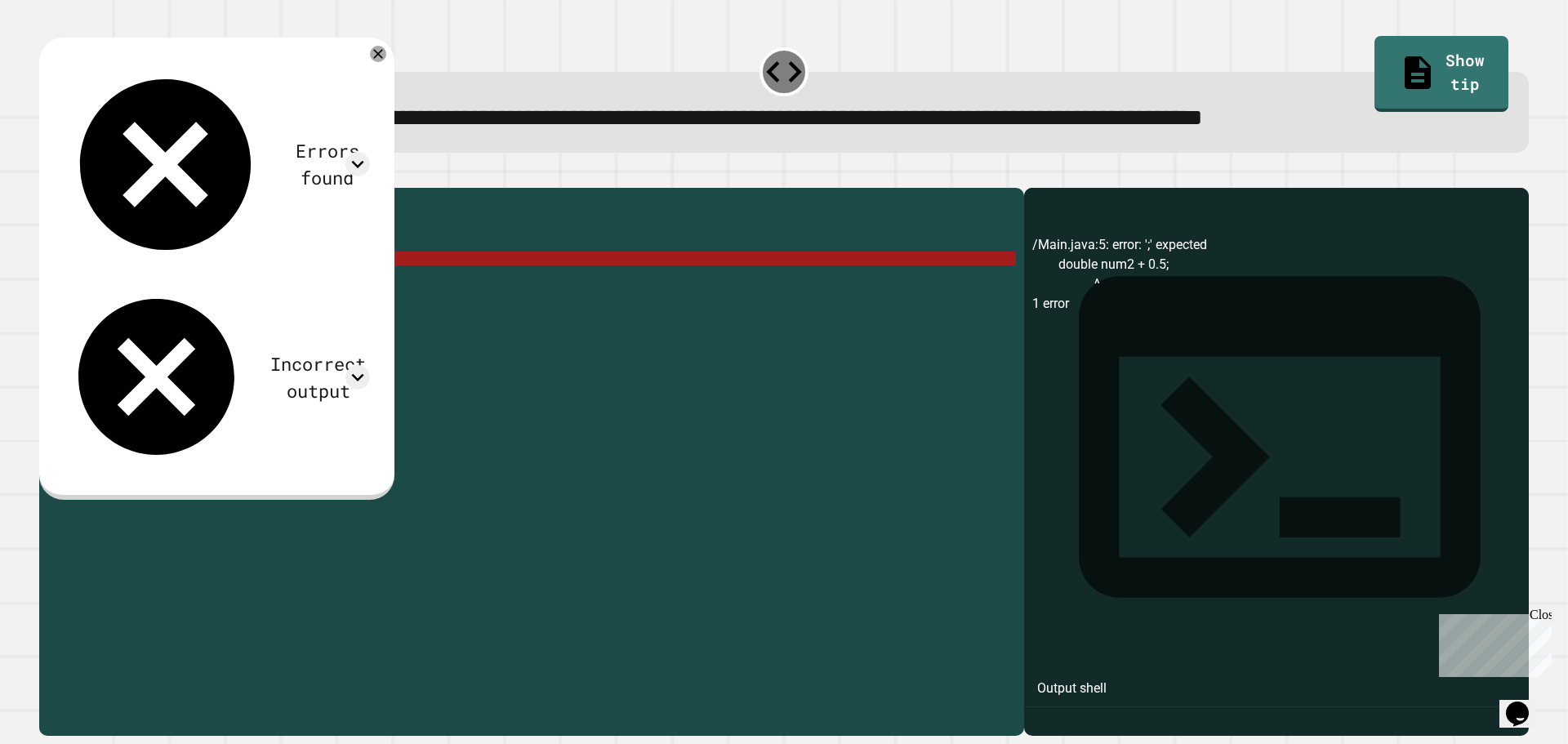
paste textarea "Cursor at row 6"
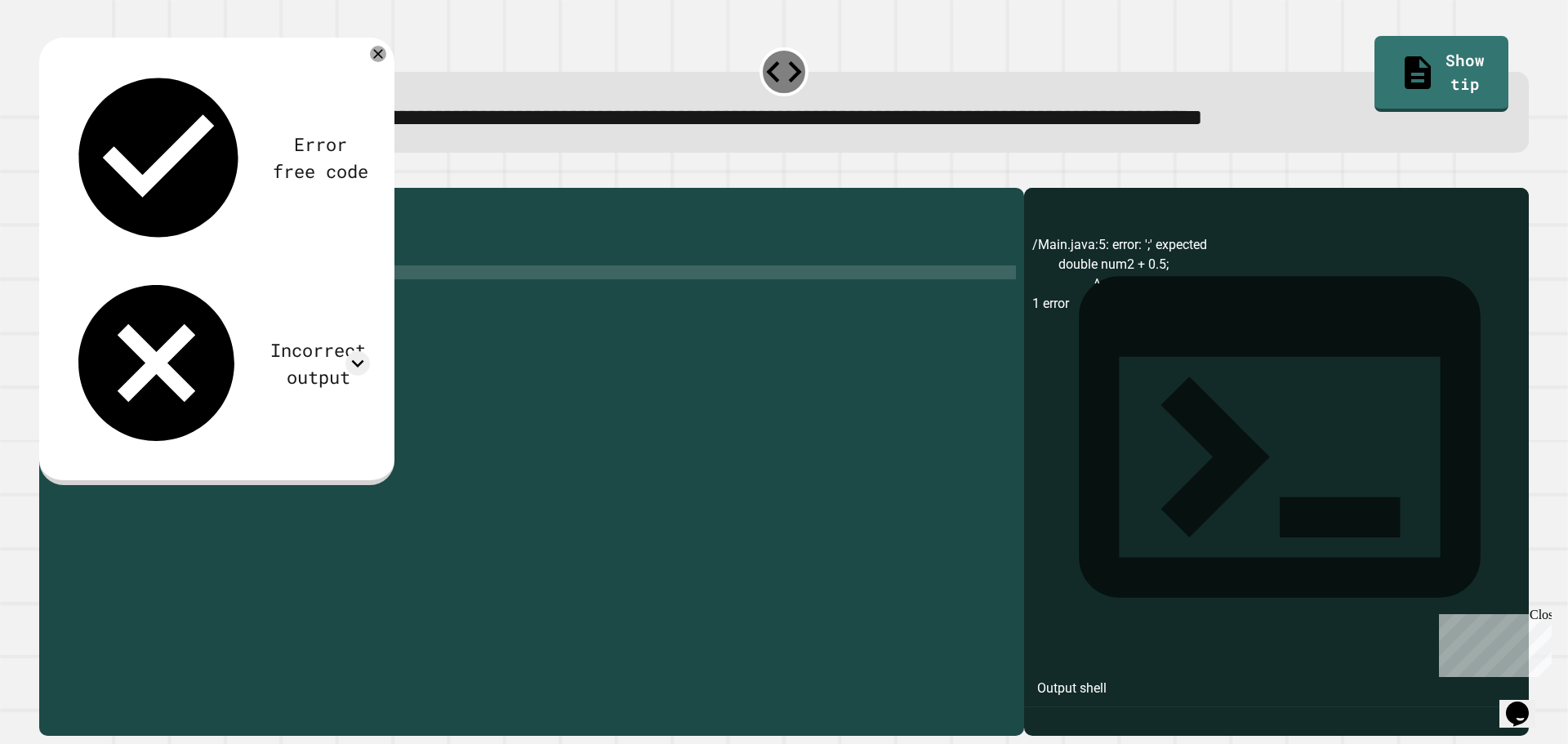
click at [48, 174] on button "button" at bounding box center [48, 174] width 0 height 0
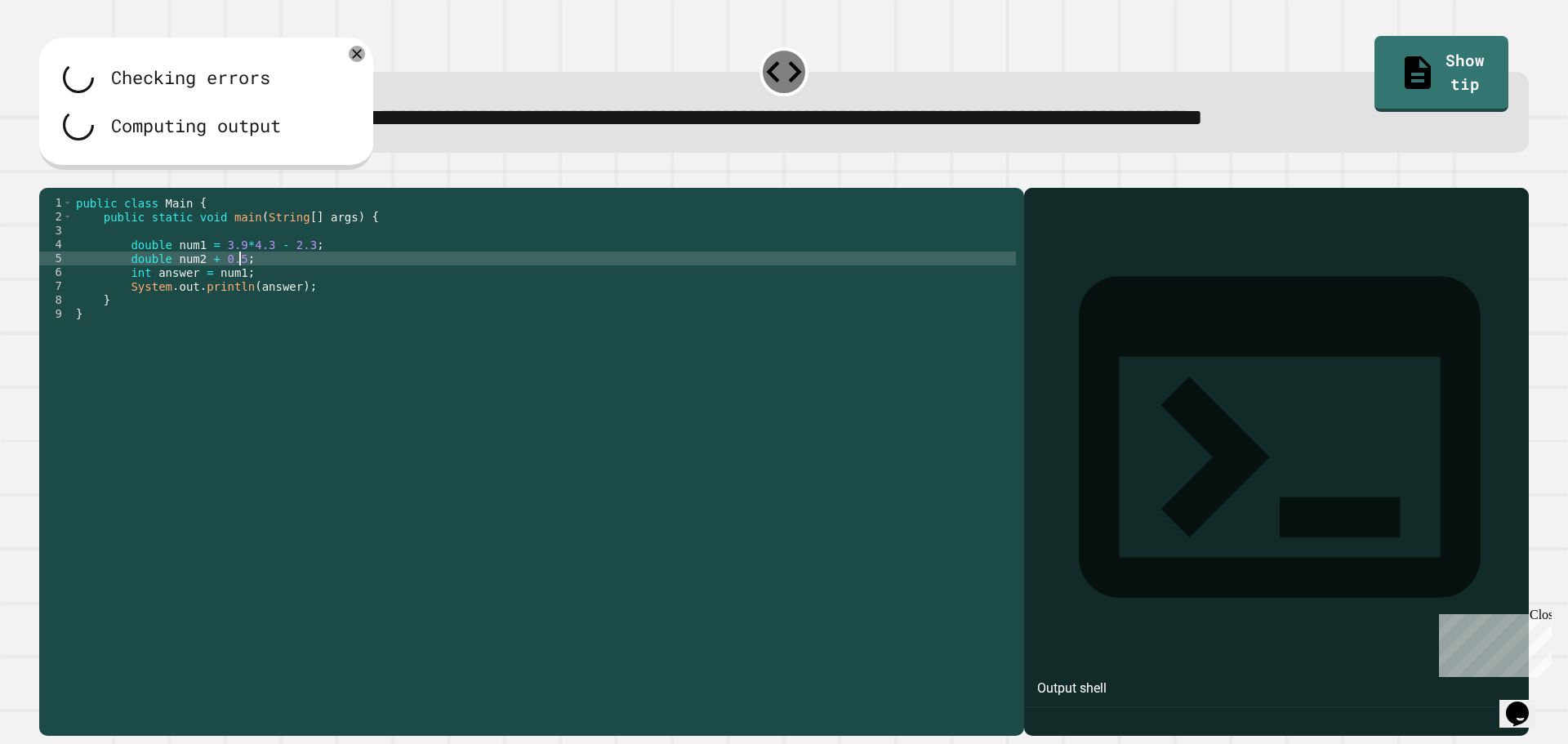
click at [268, 285] on div "public class Main { public static void main ( String [ ] args ) { double num1 =…" at bounding box center [545, 446] width 944 height 500
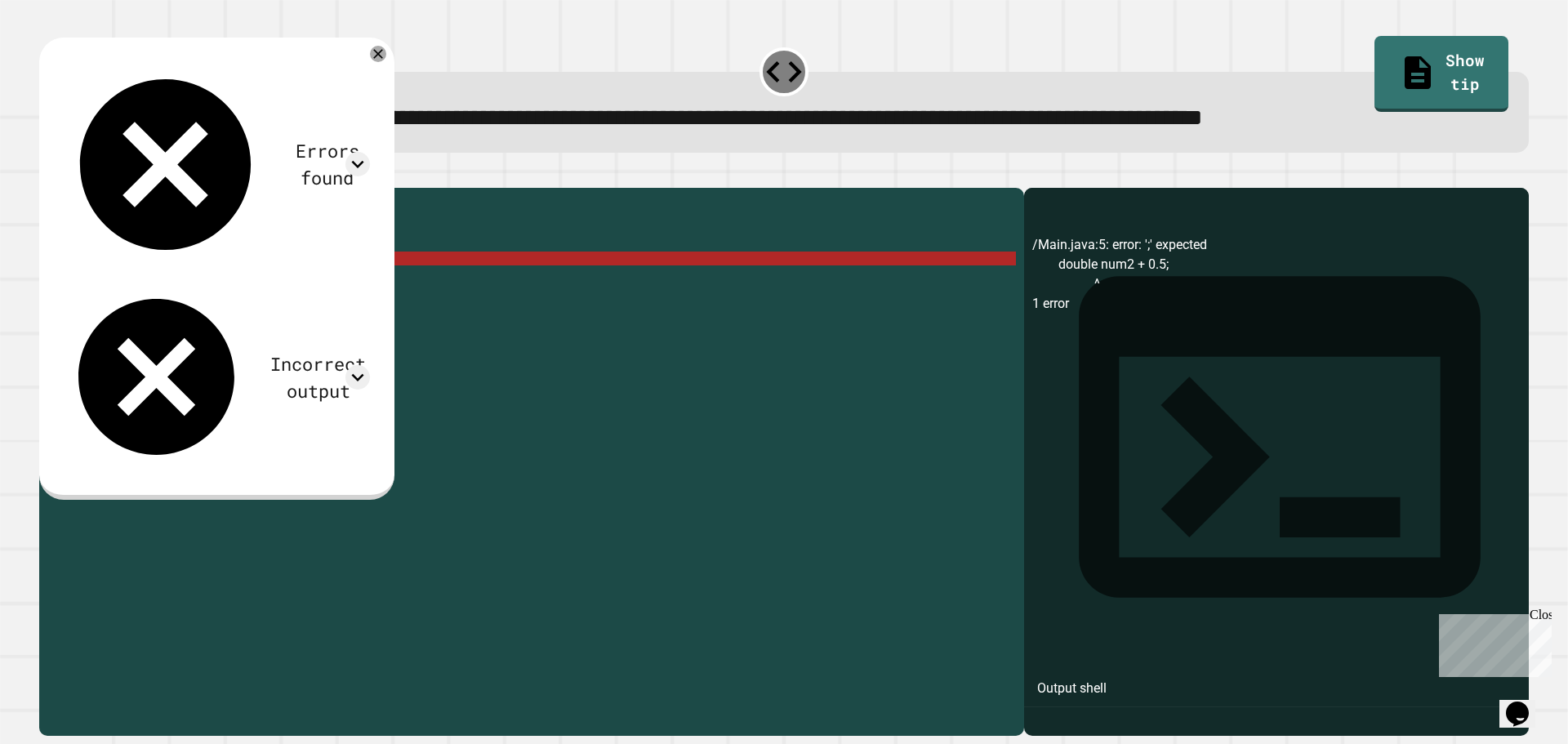
click at [264, 283] on div "public class Main { public static void main ( String [ ] args ) { double num1 =…" at bounding box center [545, 446] width 944 height 500
click at [252, 282] on div "public class Main { public static void main ( String [ ] args ) { double num1 =…" at bounding box center [545, 446] width 944 height 500
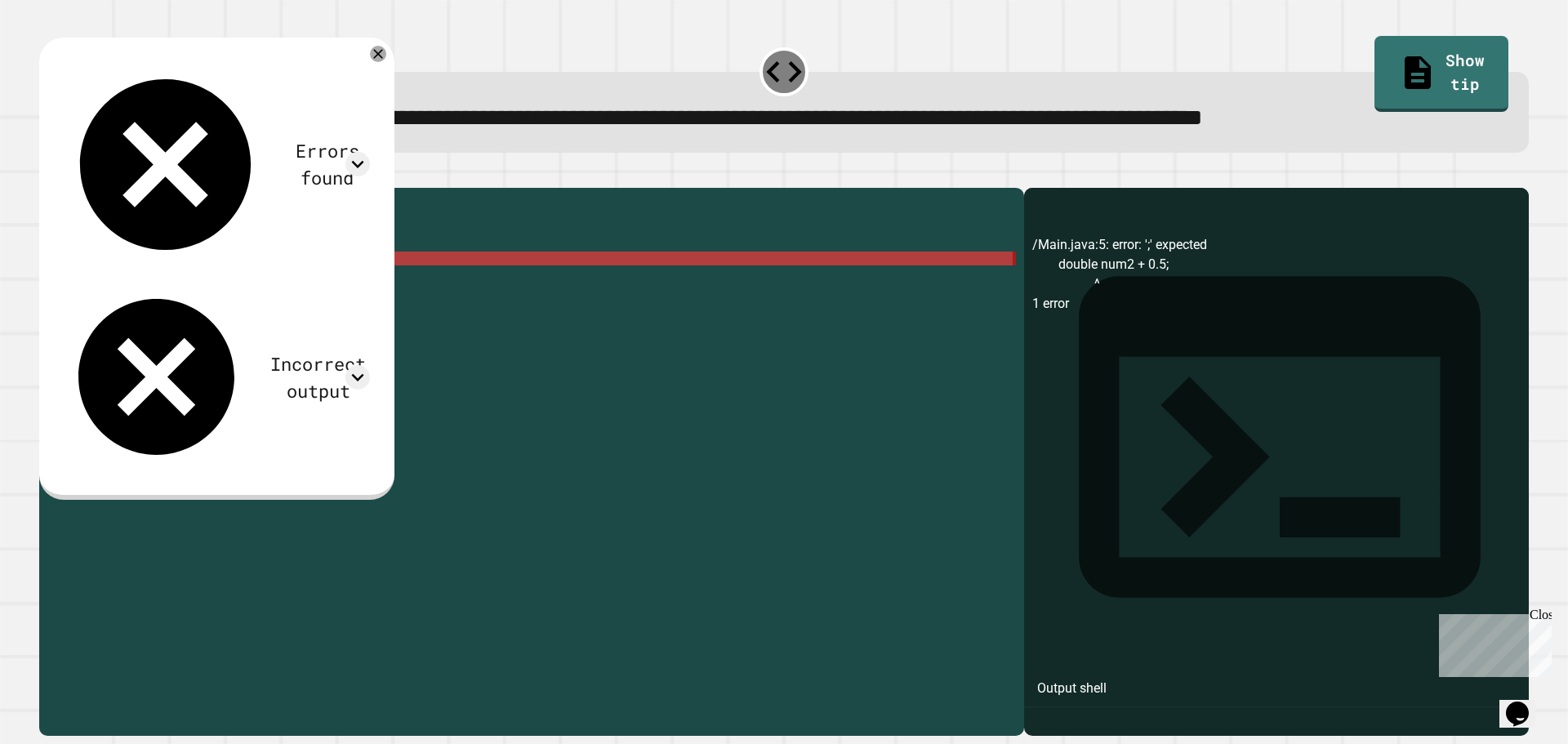
click at [229, 282] on div "public class Main { public static void main ( String [ ] args ) { double num1 =…" at bounding box center [545, 432] width 944 height 472
click at [206, 282] on div "public class Main { public static void main ( String [ ] args ) { double num1 =…" at bounding box center [545, 446] width 944 height 500
click at [163, 282] on div "public class Main { public static void main ( String [ ] args ) { double num1 =…" at bounding box center [545, 446] width 944 height 500
click at [170, 282] on div "public class Main { public static void main ( String [ ] args ) { double num1 =…" at bounding box center [545, 446] width 944 height 500
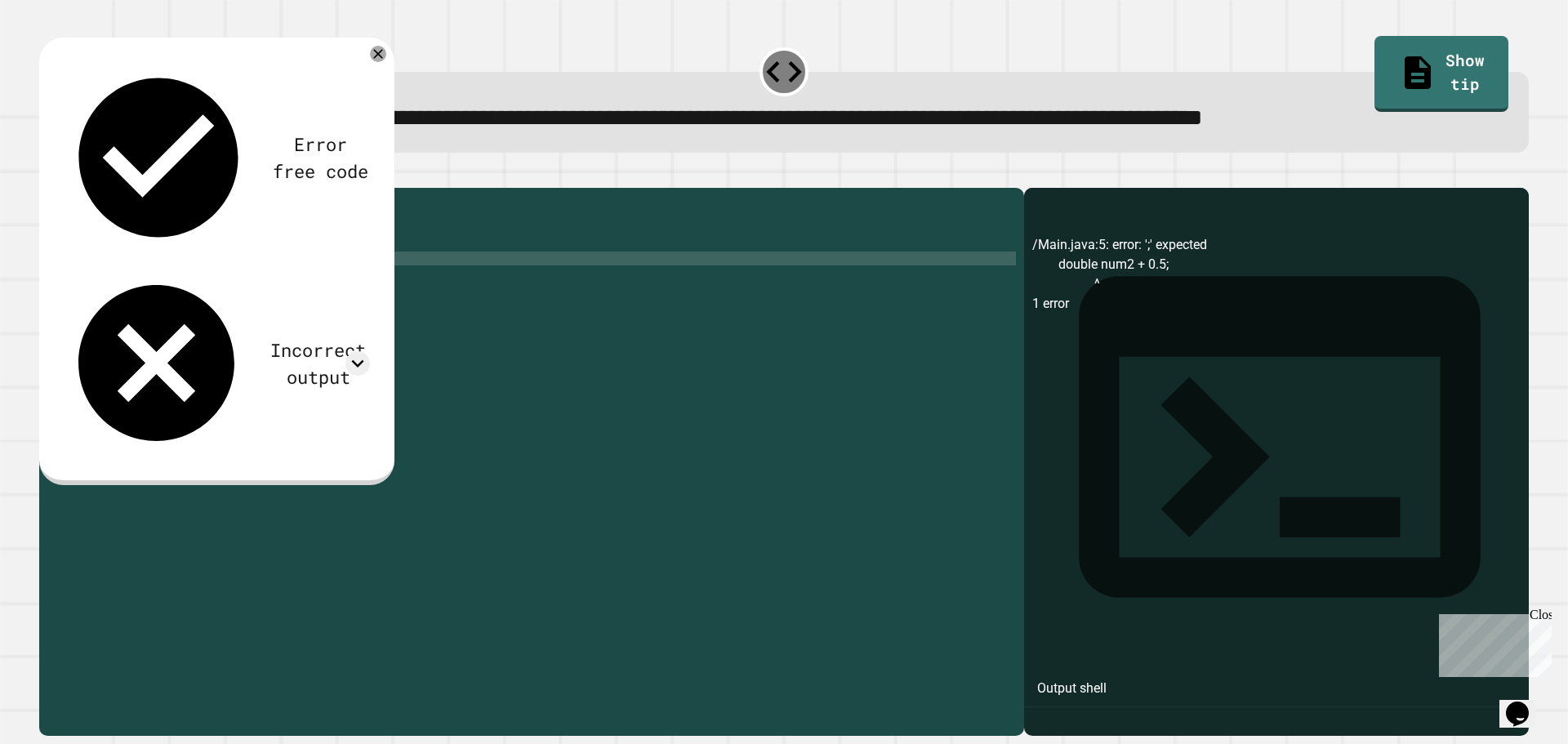
scroll to position [0, 11]
click at [48, 174] on icon "button" at bounding box center [48, 174] width 0 height 0
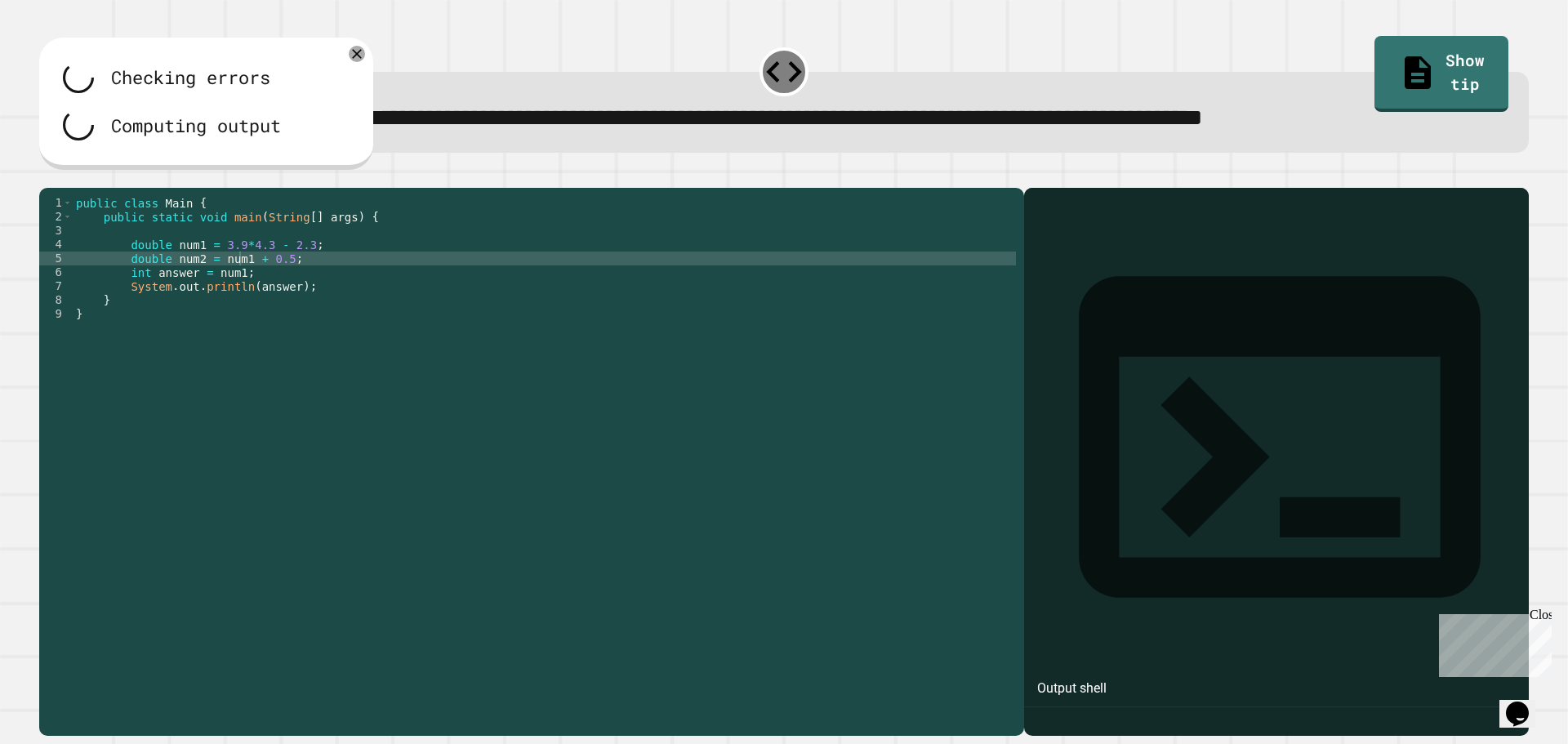
click at [170, 282] on div "public class Main { public static void main ( String [ ] args ) { double num1 =…" at bounding box center [545, 446] width 944 height 500
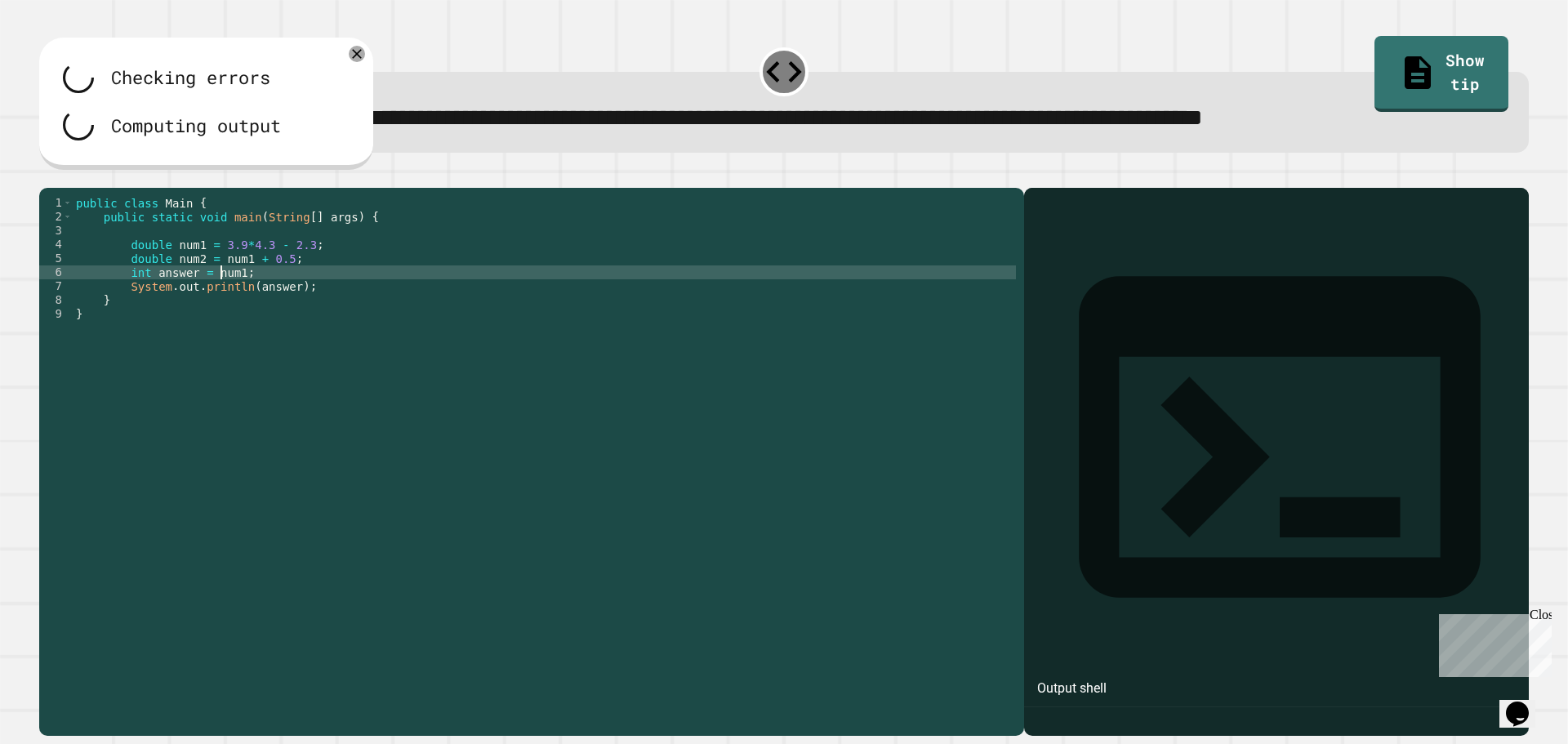
click at [221, 299] on div "public class Main { public static void main ( String [ ] args ) { double num1 =…" at bounding box center [545, 446] width 944 height 500
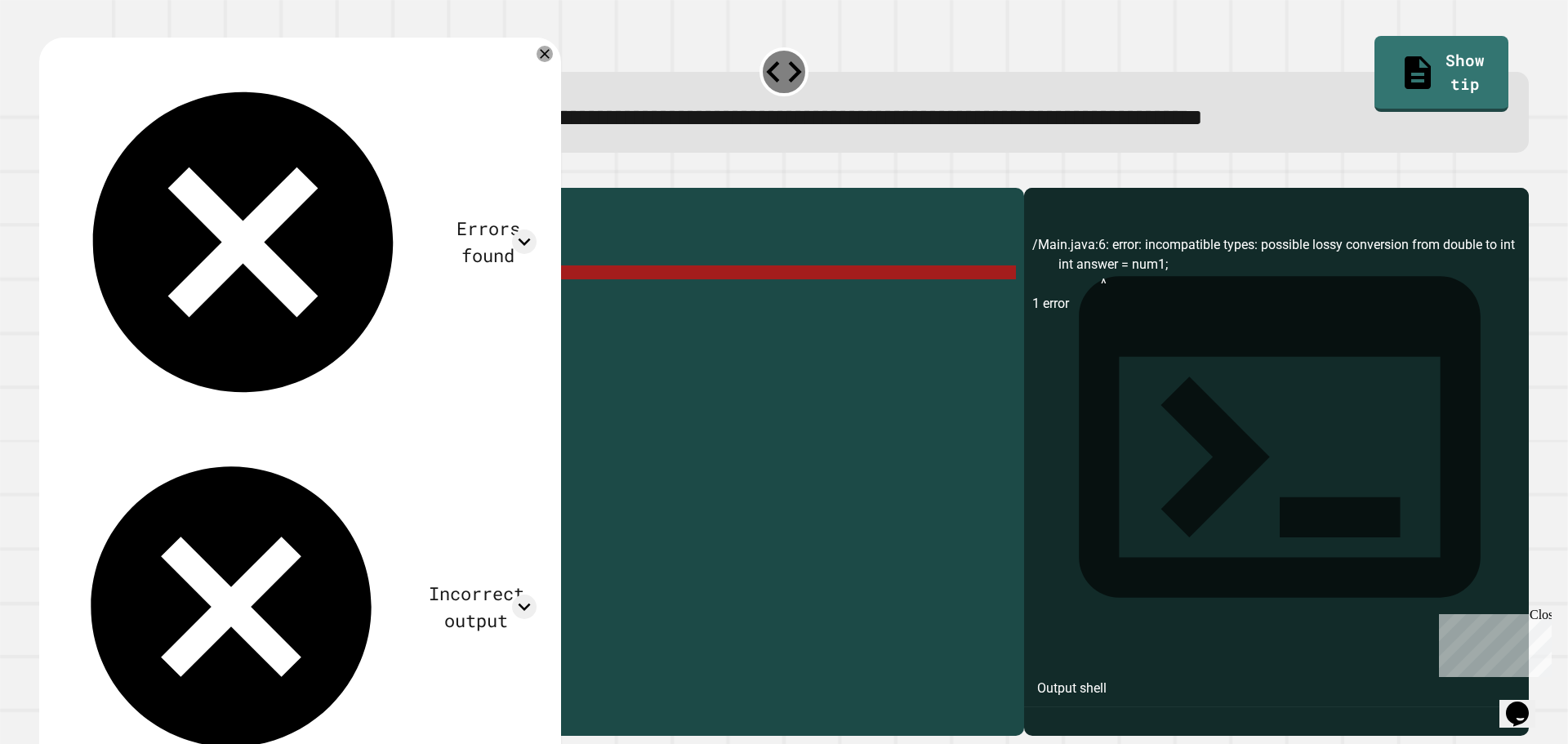
paste textarea "Cursor at row 6"
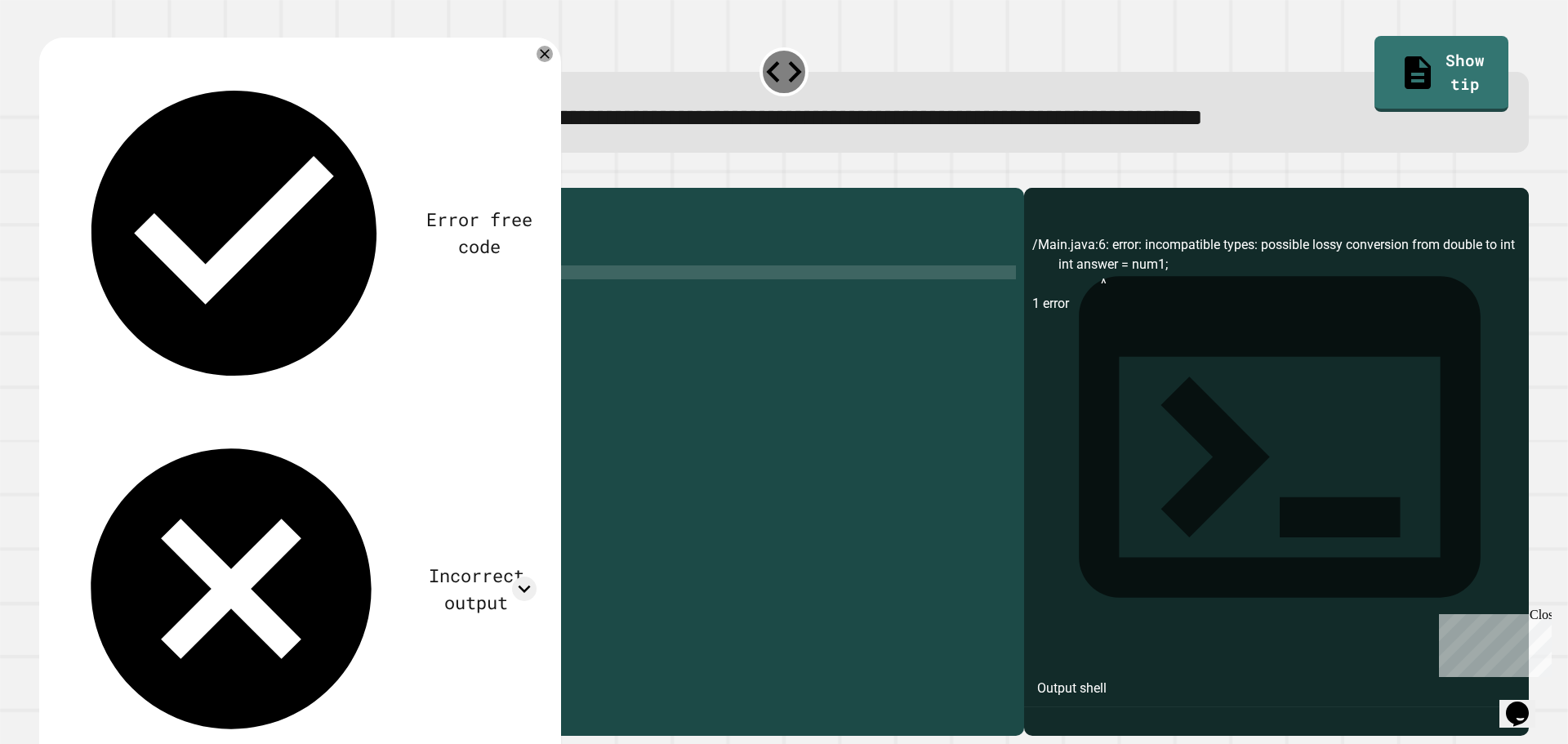
click at [48, 174] on icon "button" at bounding box center [48, 174] width 0 height 0
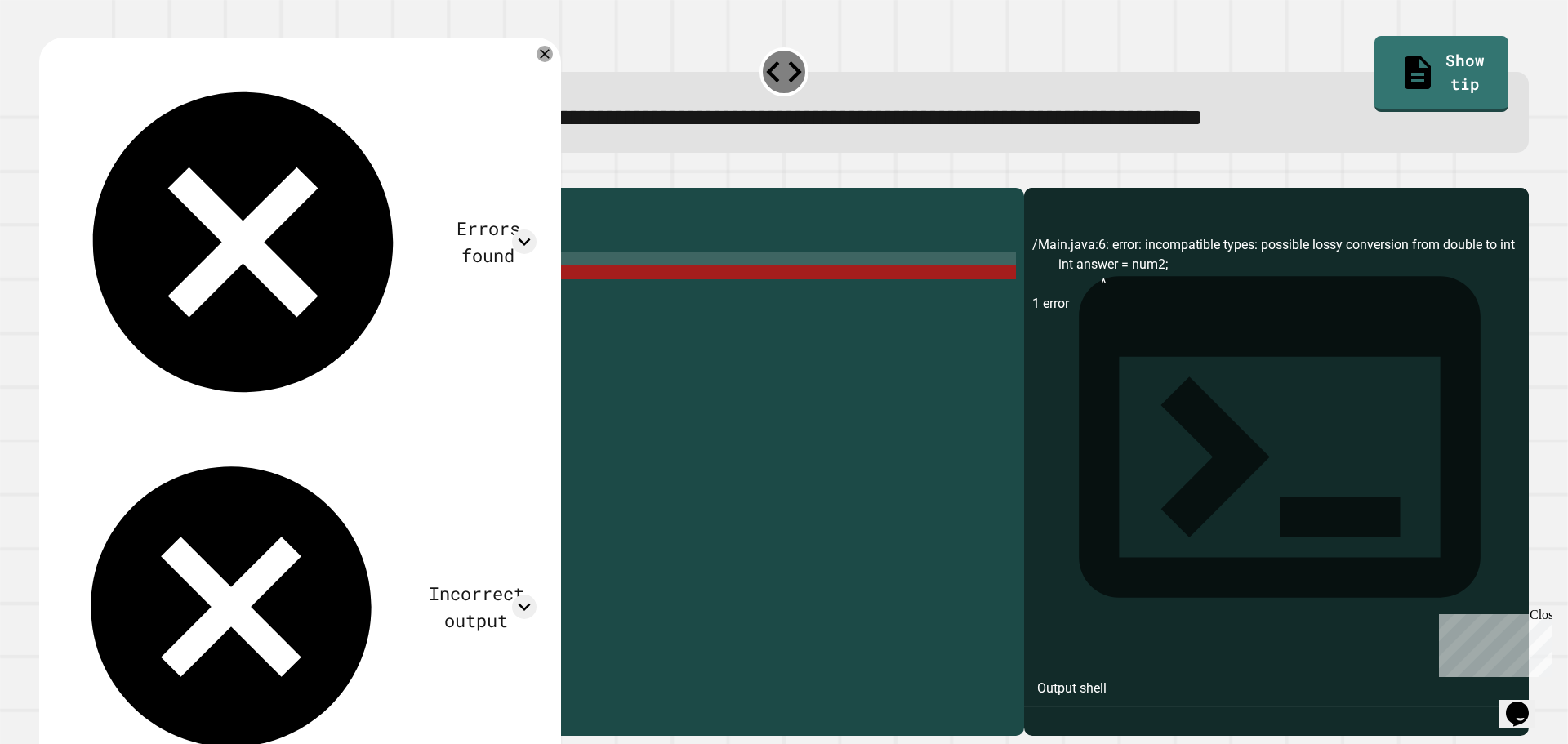
click at [214, 283] on div "public class Main { public static void main ( String [ ] args ) { double num1 =…" at bounding box center [545, 446] width 944 height 500
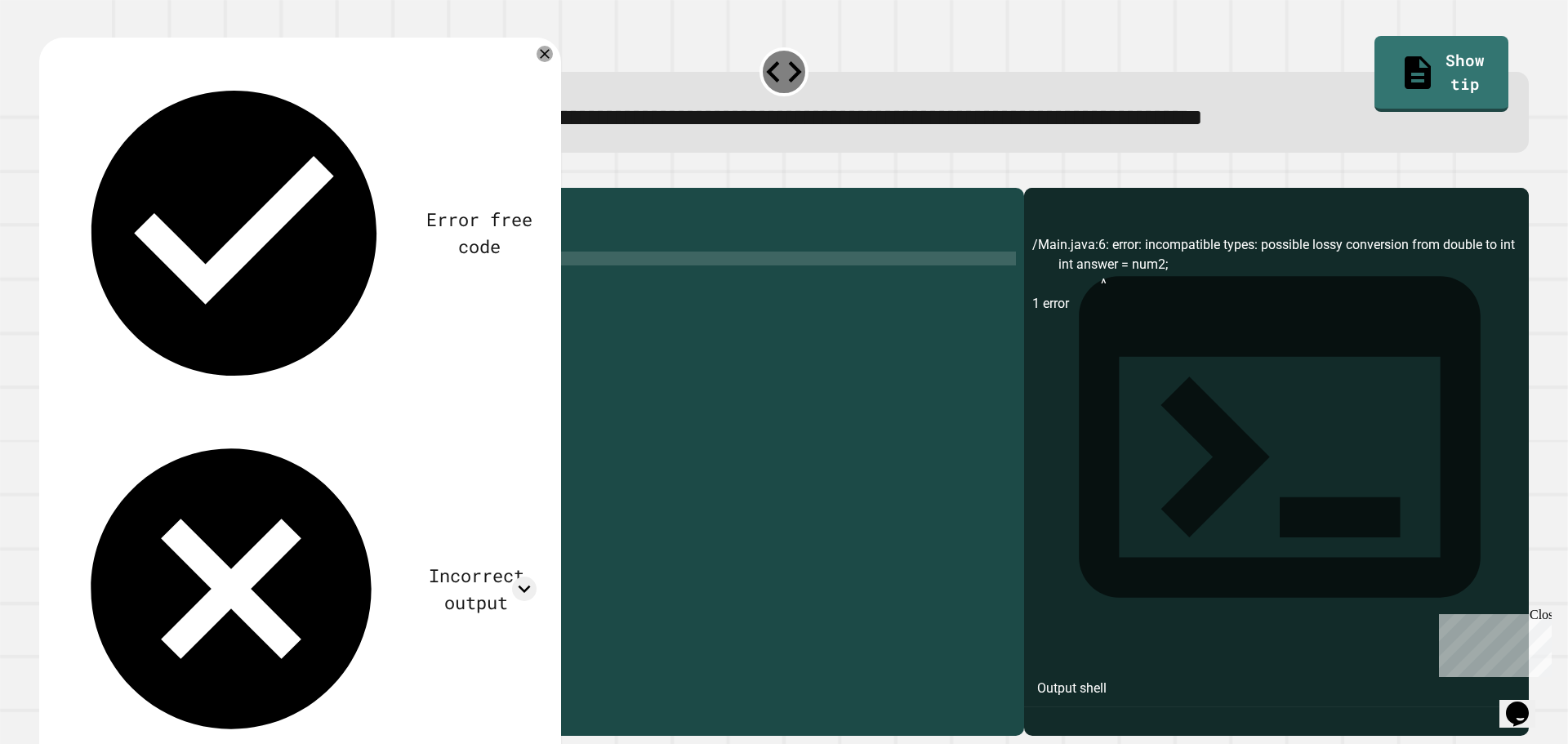
scroll to position [0, 12]
click at [48, 174] on icon "button" at bounding box center [48, 174] width 0 height 0
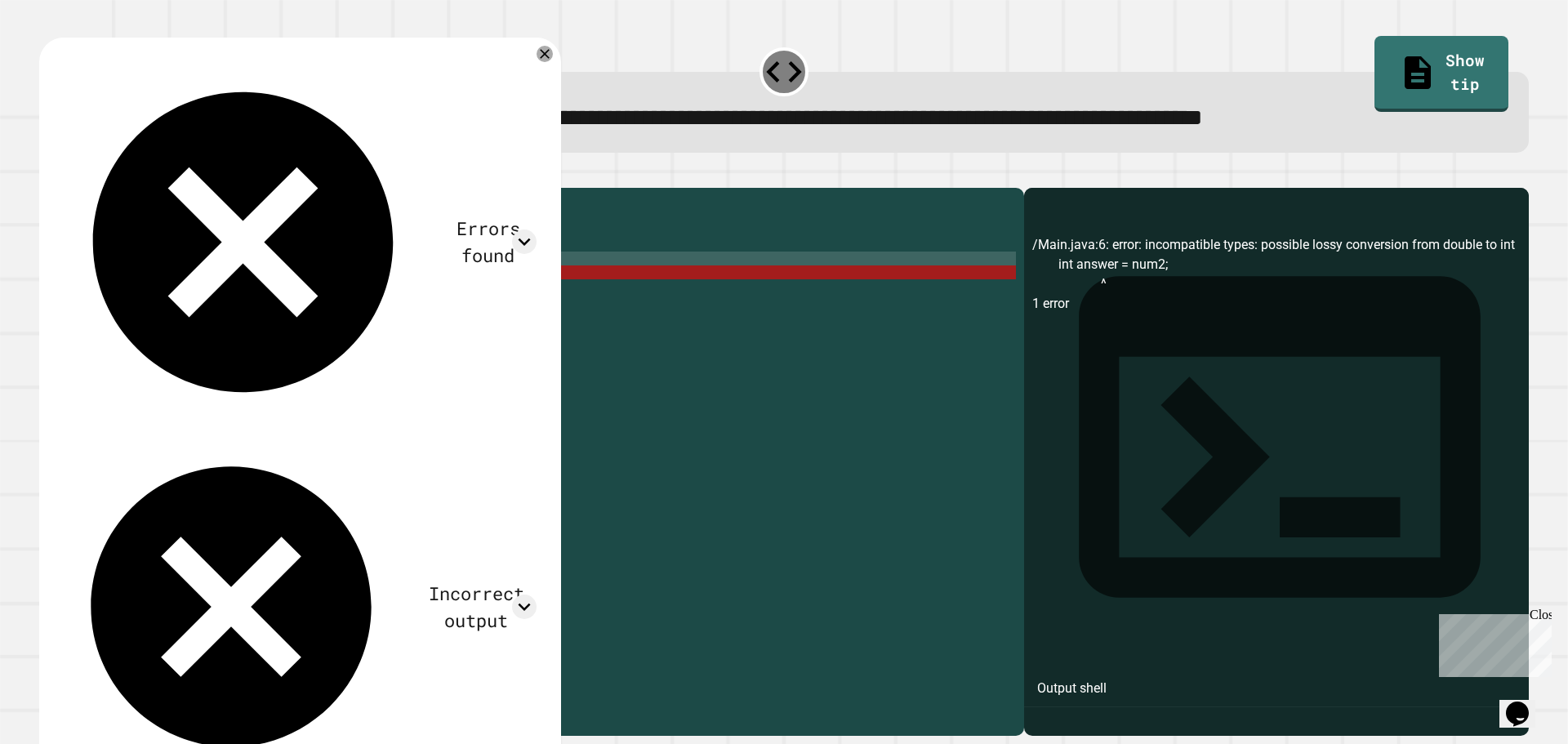
click at [184, 284] on div "public class Main { public static void main ( String [ ] args ) { double num1 =…" at bounding box center [545, 446] width 944 height 500
click at [144, 282] on div "public class Main { public static void main ( String [ ] args ) { double num1 =…" at bounding box center [545, 446] width 944 height 500
click at [171, 283] on div "public class Main { public static void main ( String [ ] args ) { double num1 =…" at bounding box center [545, 446] width 944 height 500
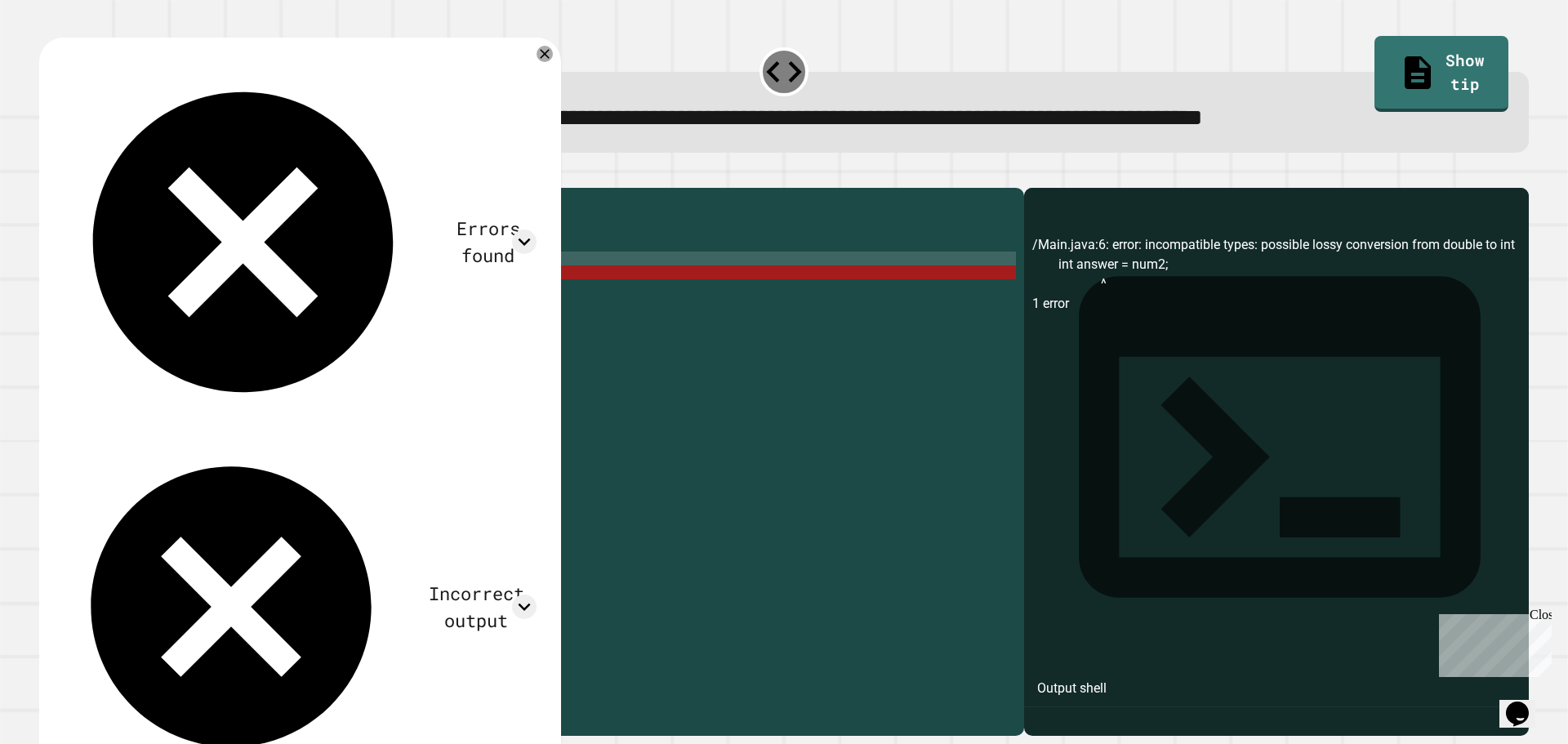
click at [171, 283] on div "public class Main { public static void main ( String [ ] args ) { double num1 =…" at bounding box center [545, 446] width 944 height 500
click at [178, 286] on div "public class Main { public static void main ( String [ ] args ) { double num1 =…" at bounding box center [545, 432] width 944 height 472
click at [178, 286] on div "public class Main { public static void main ( String [ ] args ) { double num1 =…" at bounding box center [545, 446] width 944 height 500
click at [256, 287] on div "public class Main { public static void main ( String [ ] args ) { double num1 =…" at bounding box center [545, 446] width 944 height 500
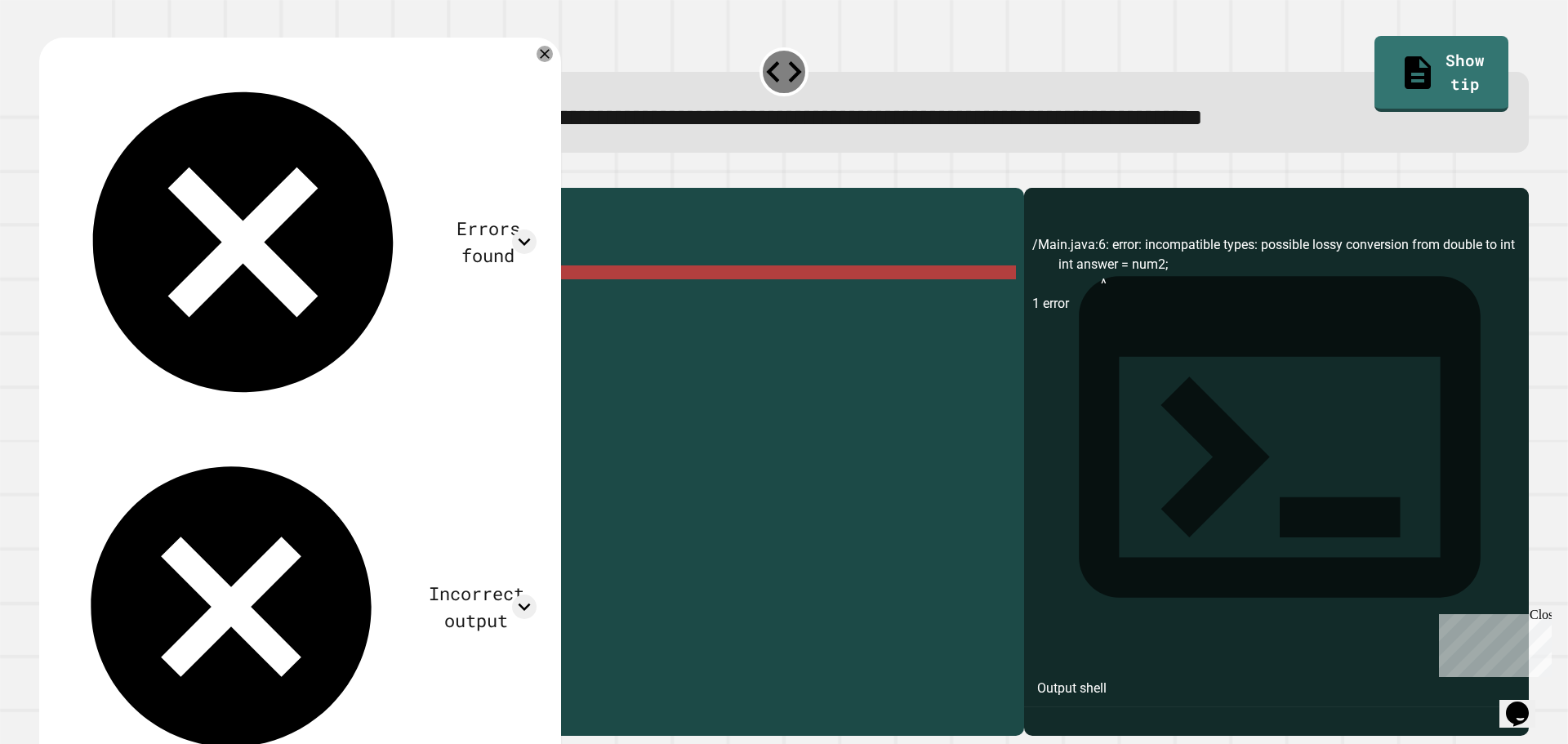
click at [220, 296] on div "public class Main { public static void main ( String [ ] args ) { double num1 =…" at bounding box center [545, 446] width 944 height 500
click at [175, 282] on div "public class Main { public static void main ( String [ ] args ) { double num1 =…" at bounding box center [545, 446] width 944 height 500
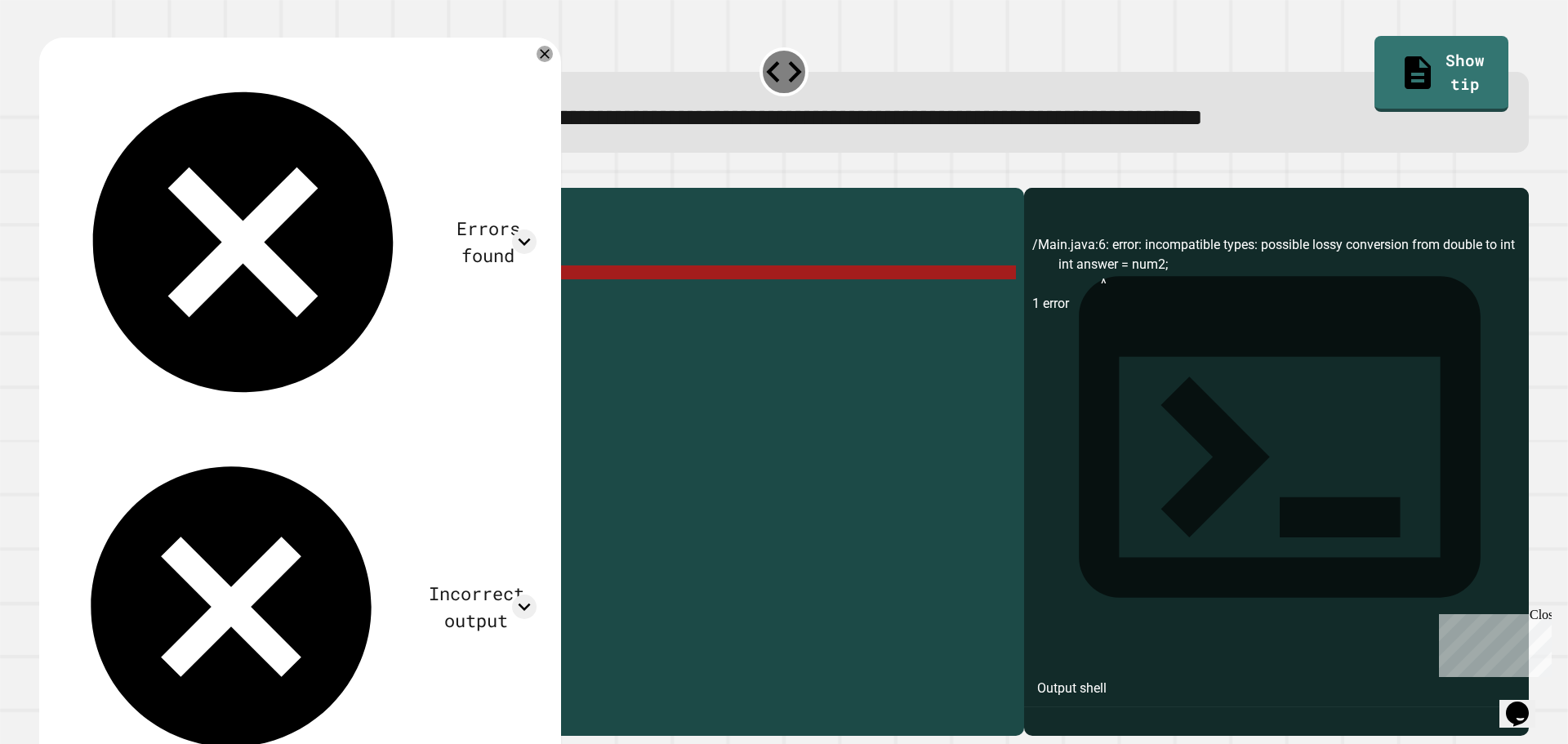
click at [157, 282] on div "public class Main { public static void main ( String [ ] args ) { double num1 =…" at bounding box center [545, 446] width 944 height 500
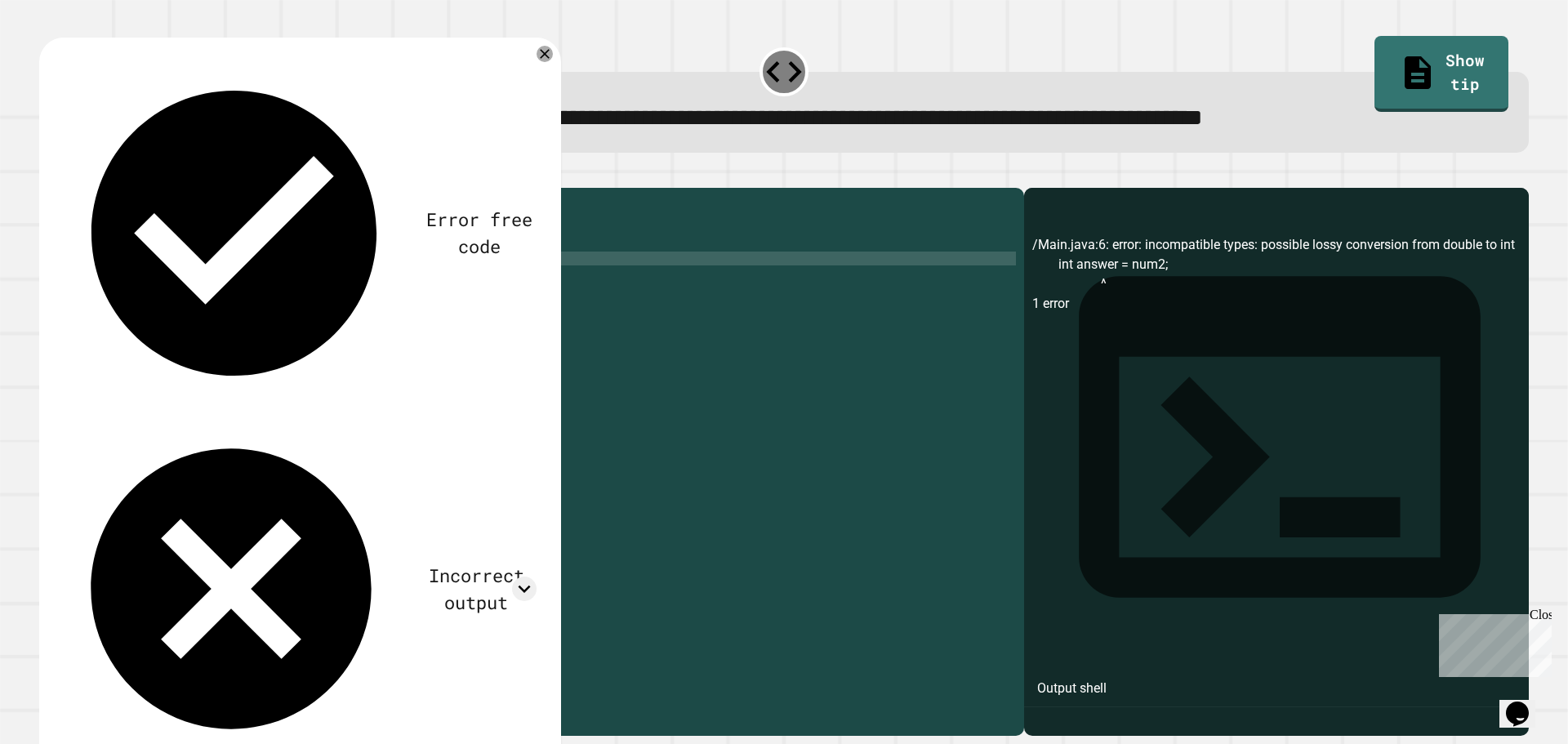
scroll to position [0, 5]
click at [48, 174] on icon "button" at bounding box center [48, 174] width 0 height 0
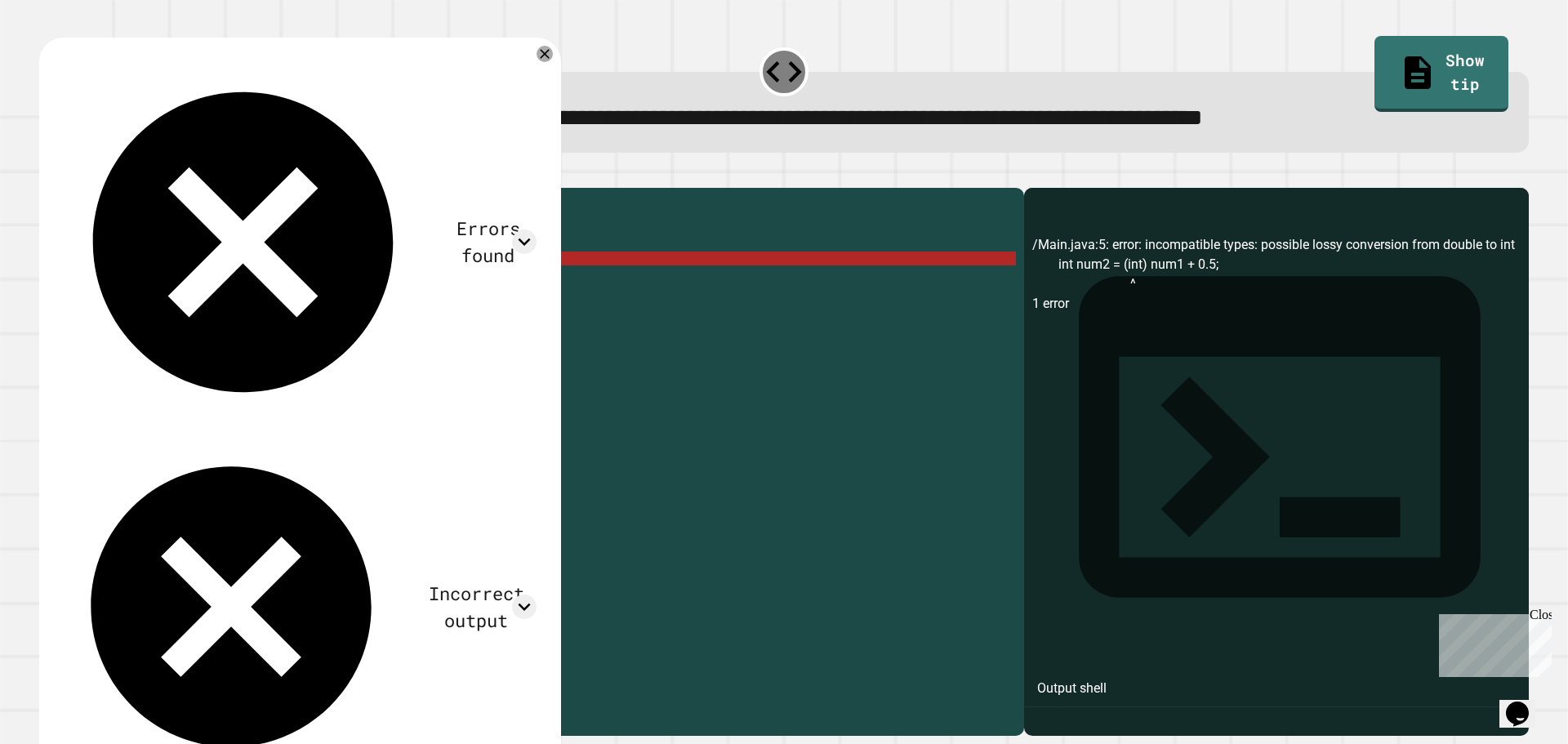
click at [233, 284] on div "public class Main { public static void main ( String [ ] args ) { double num1 =…" at bounding box center [545, 446] width 944 height 500
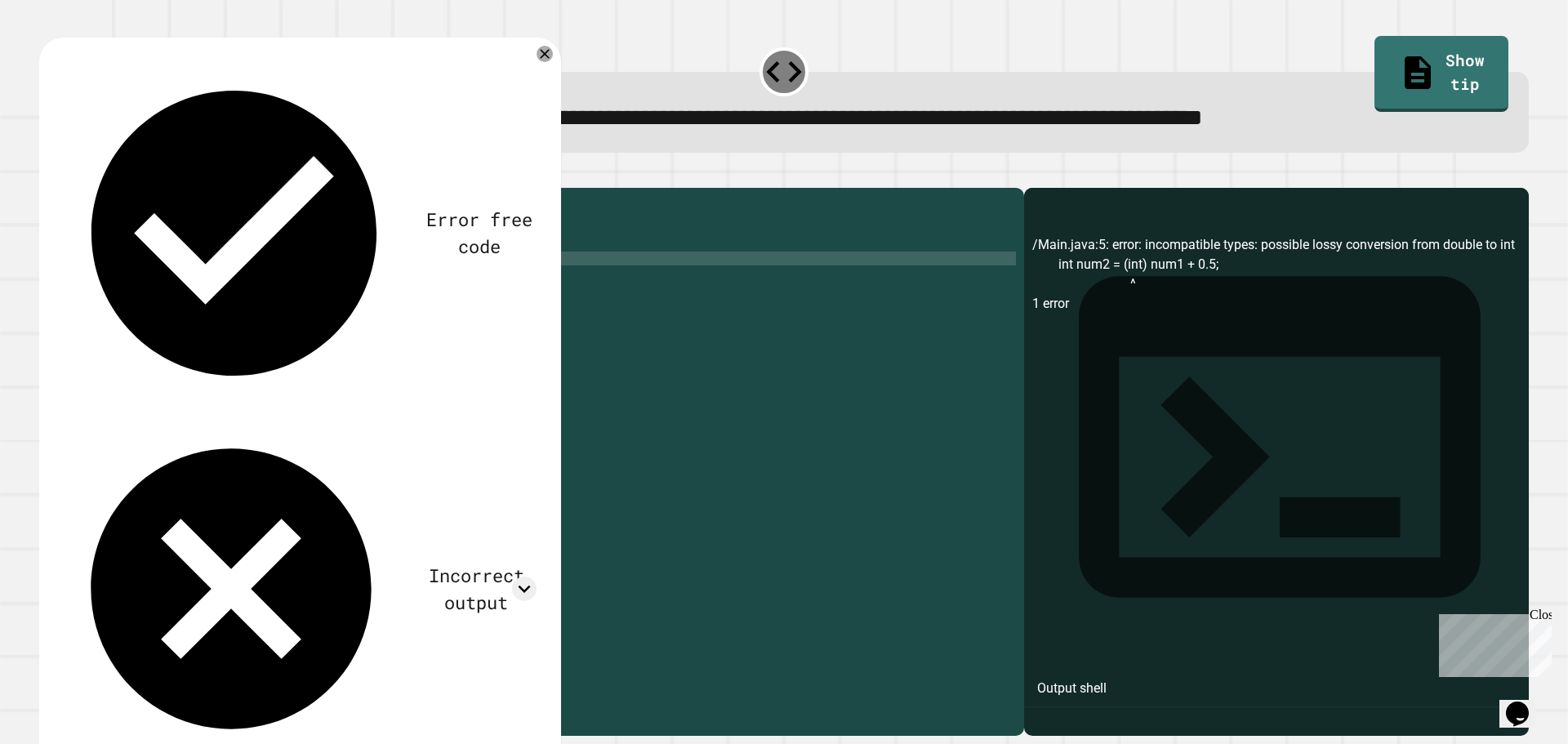
click at [48, 174] on icon "button" at bounding box center [48, 174] width 0 height 0
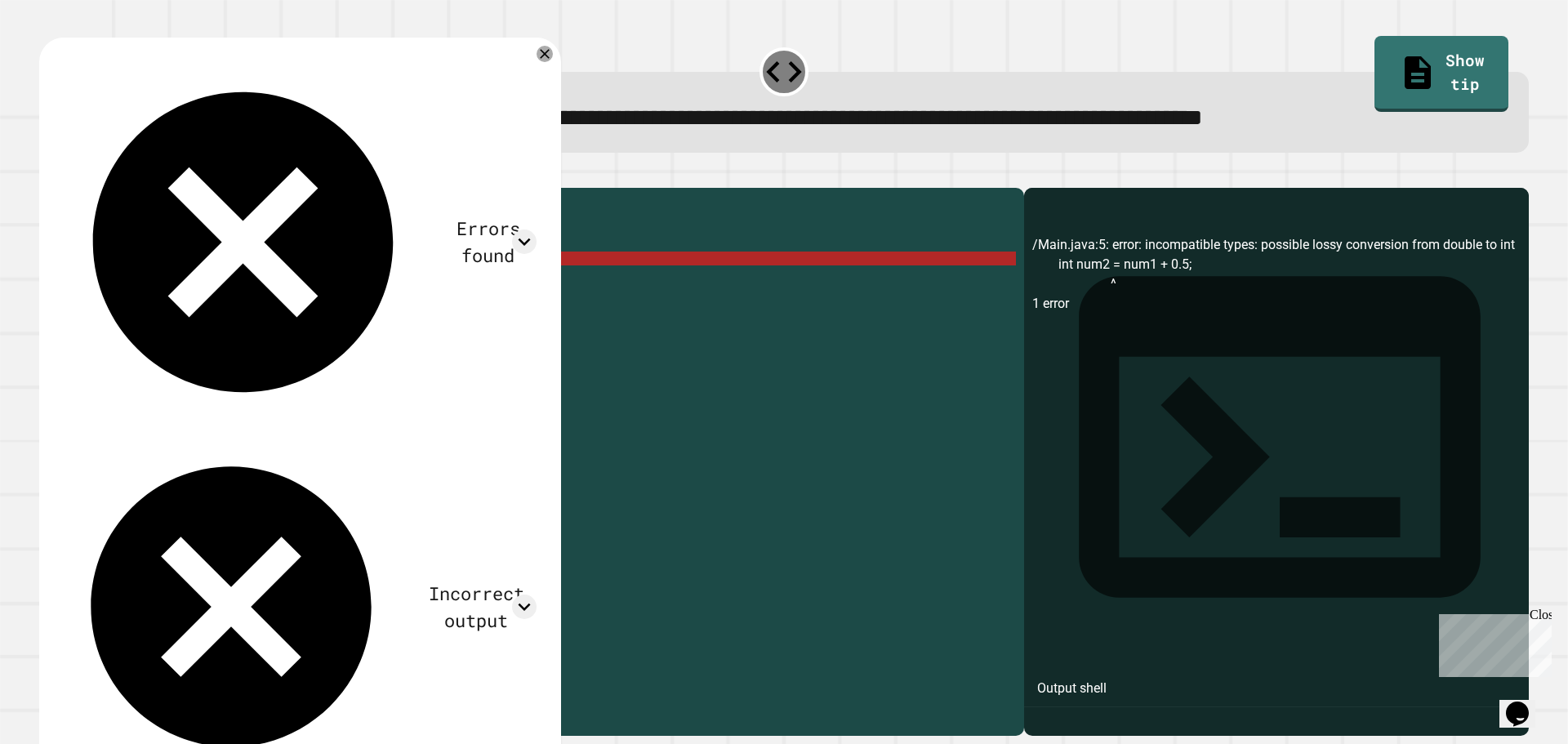
click at [345, 280] on div "public class Main { public static void main ( String [ ] args ) { double num1 =…" at bounding box center [545, 446] width 944 height 500
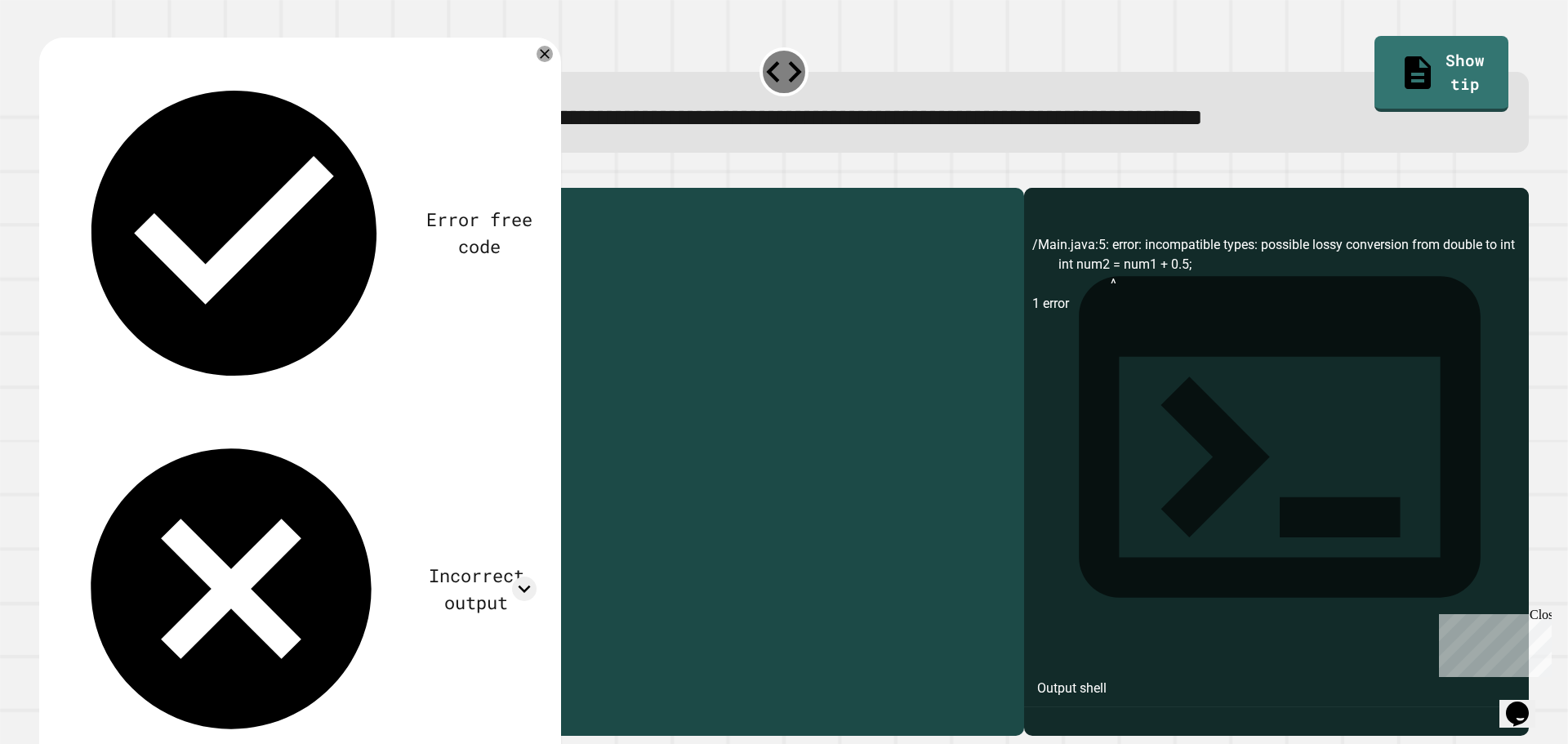
click at [166, 299] on div "public class Main { public static void main ( String [ ] args ) { double num1 =…" at bounding box center [545, 446] width 944 height 500
click at [226, 299] on div "public class Main { public static void main ( String [ ] args ) { double num1 =…" at bounding box center [545, 446] width 944 height 500
click at [279, 316] on div "public class Main { public static void main ( String [ ] args ) { double num1 =…" at bounding box center [545, 446] width 944 height 500
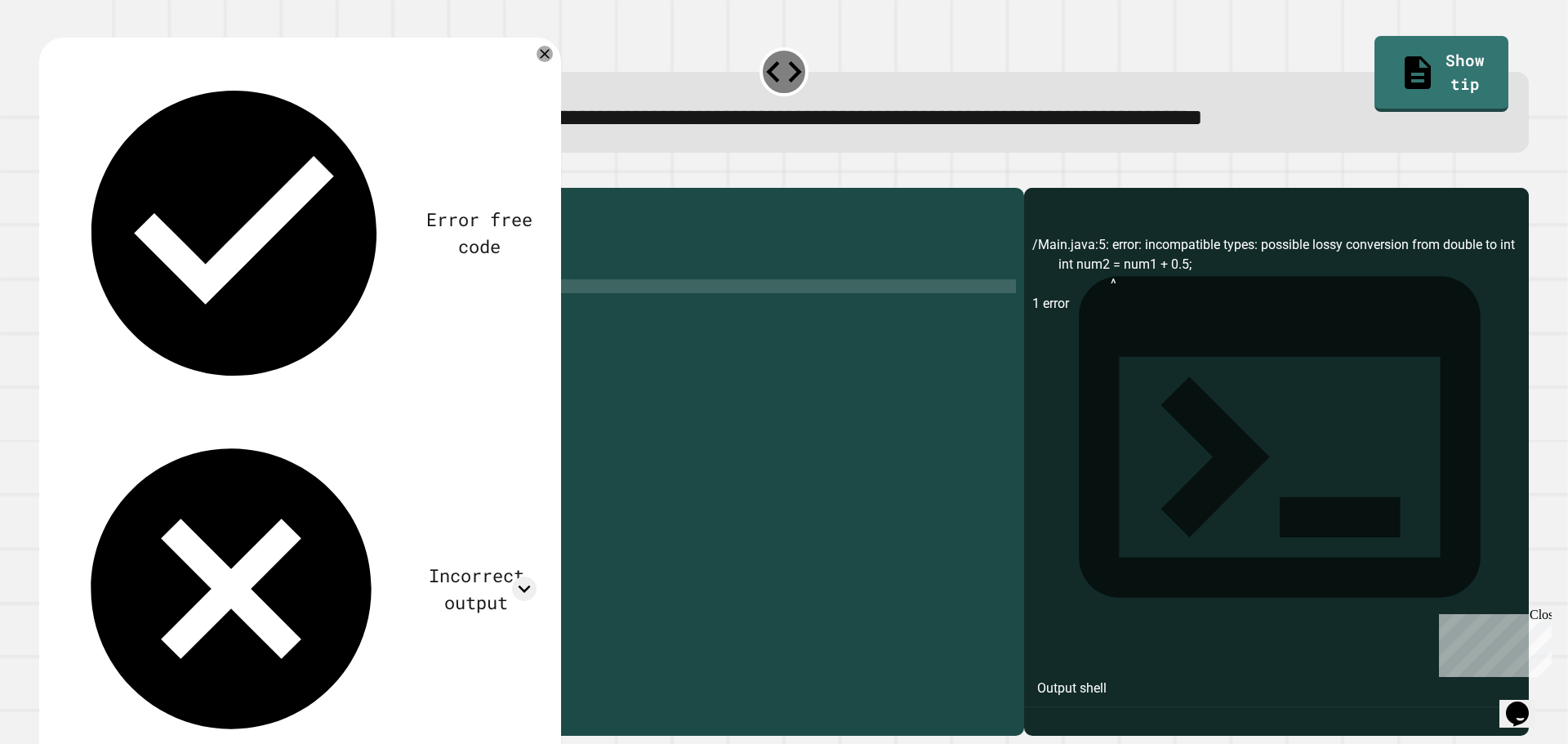
click at [279, 316] on div "public class Main { public static void main ( String [ ] args ) { double num1 =…" at bounding box center [545, 446] width 944 height 500
click at [230, 296] on div "public class Main { public static void main ( String [ ] args ) { double num1 =…" at bounding box center [545, 446] width 944 height 500
click at [199, 286] on div "public class Main { public static void main ( String [ ] args ) { double num1 =…" at bounding box center [545, 446] width 944 height 500
drag, startPoint x: 191, startPoint y: 282, endPoint x: 298, endPoint y: 287, distance: 107.1
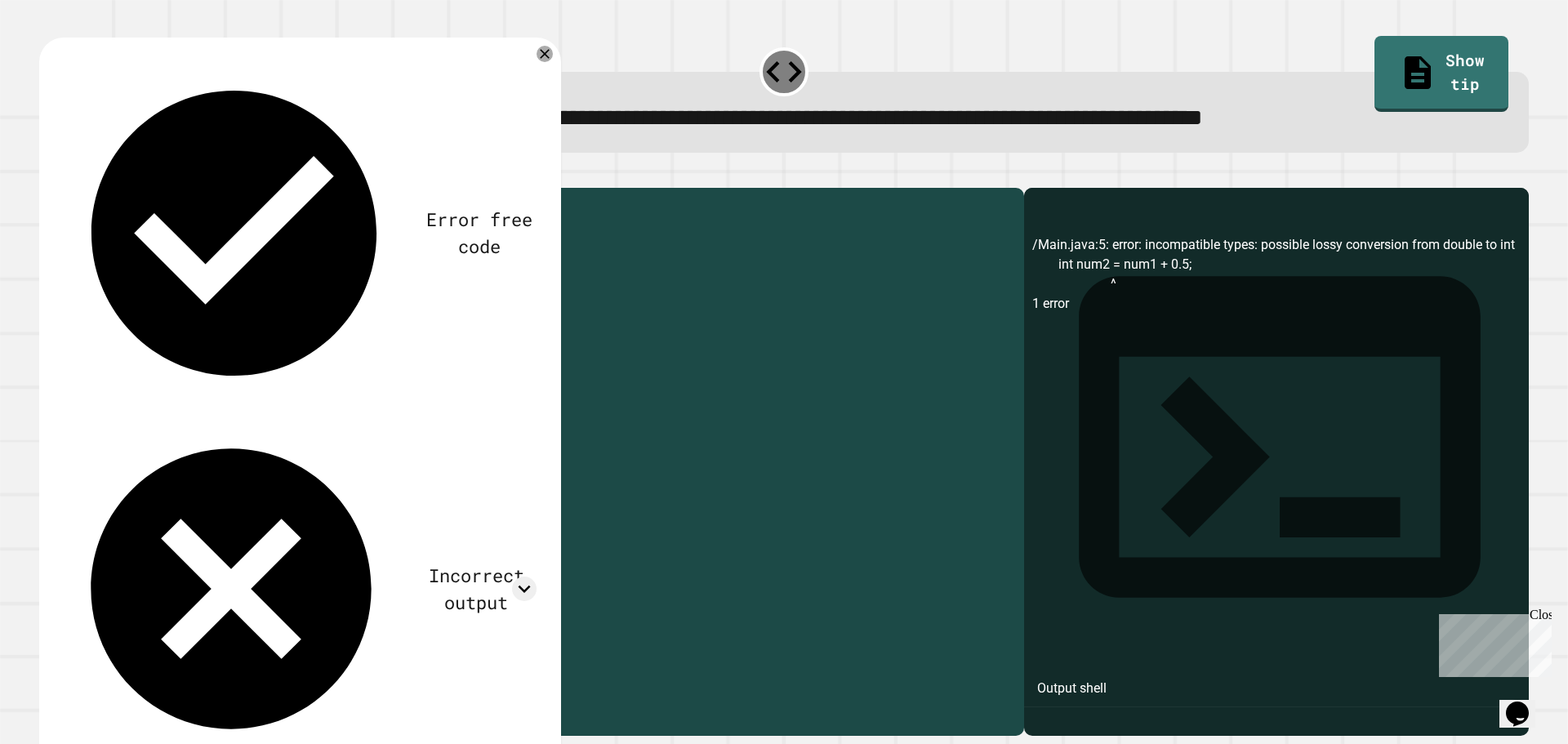
click at [298, 287] on div "public class Main { public static void main ( String [ ] args ) { double num1 =…" at bounding box center [545, 446] width 944 height 500
click at [298, 287] on div "public class Main { public static void main ( String [ ] args ) { double num1 =…" at bounding box center [545, 432] width 944 height 472
drag, startPoint x: 230, startPoint y: 288, endPoint x: 198, endPoint y: 282, distance: 32.6
click at [198, 282] on div "public class Main { public static void main ( String [ ] args ) { double num1 =…" at bounding box center [545, 446] width 944 height 500
click at [247, 284] on div "public class Main { public static void main ( String [ ] args ) { double num1 =…" at bounding box center [545, 446] width 944 height 500
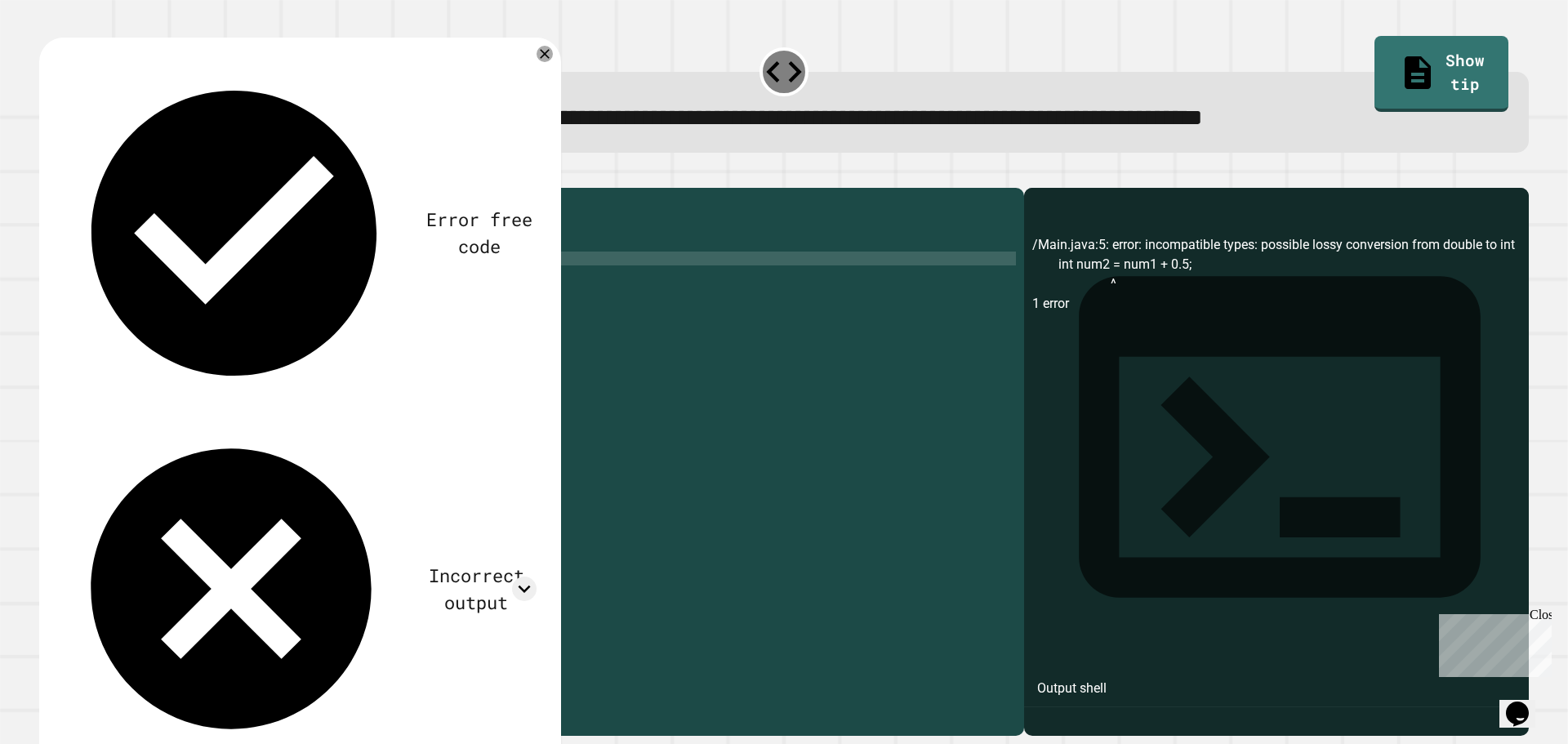
click at [247, 284] on div "public class Main { public static void main ( String [ ] args ) { double num1 =…" at bounding box center [545, 446] width 944 height 500
click at [230, 283] on div "public class Main { public static void main ( String [ ] args ) { double num1 =…" at bounding box center [545, 432] width 944 height 472
click at [48, 174] on button "button" at bounding box center [48, 174] width 0 height 0
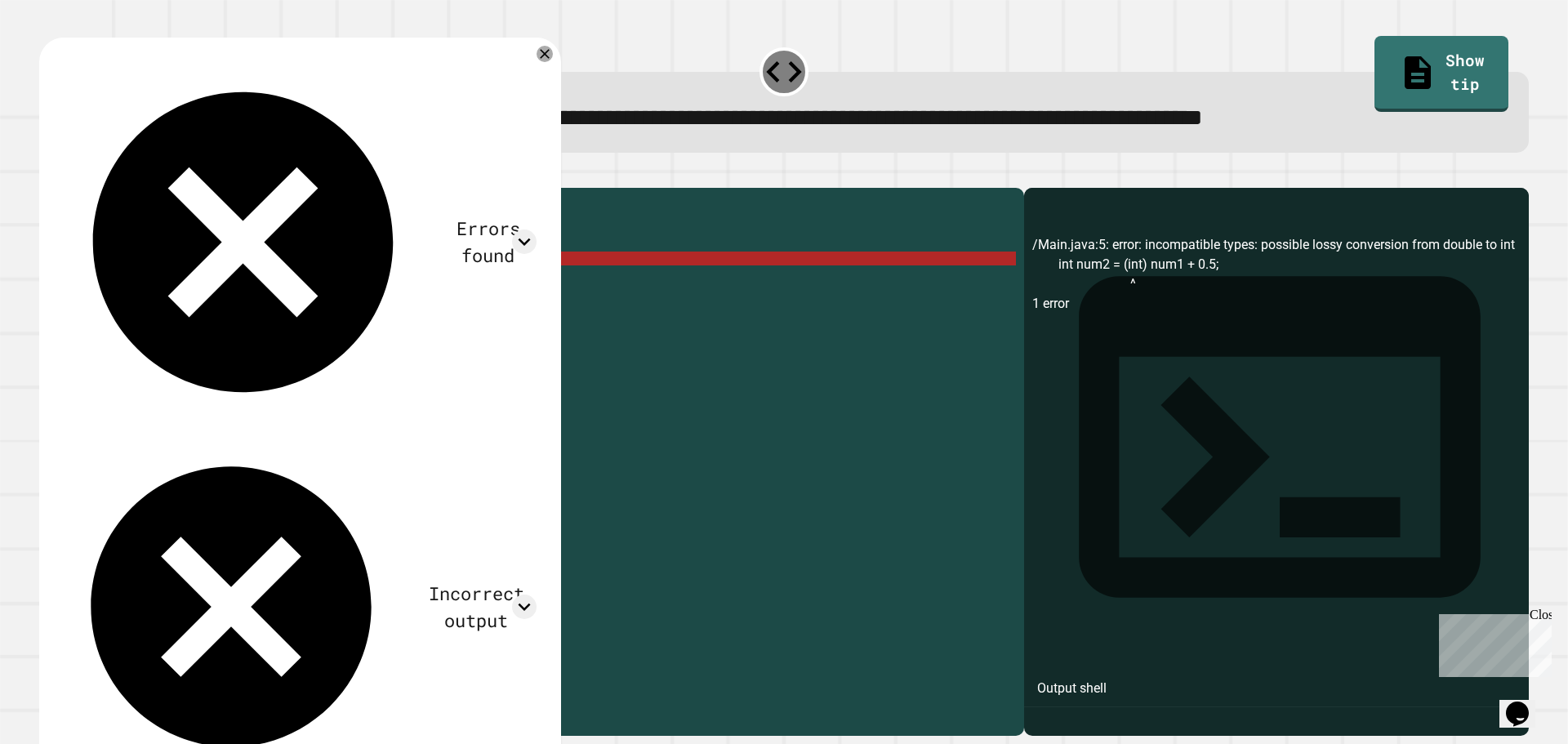
click at [229, 278] on div "public class Main { public static void main ( String [ ] args ) { double num1 =…" at bounding box center [545, 446] width 944 height 500
drag, startPoint x: 227, startPoint y: 285, endPoint x: 198, endPoint y: 286, distance: 29.0
click at [198, 286] on div "public class Main { public static void main ( String [ ] args ) { double num1 =…" at bounding box center [545, 446] width 944 height 500
click at [229, 282] on div "public class Main { public static void main ( String [ ] args ) { double num1 =…" at bounding box center [545, 432] width 944 height 472
click at [142, 285] on div "public class Main { public static void main ( String [ ] args ) { double num1 =…" at bounding box center [545, 446] width 944 height 500
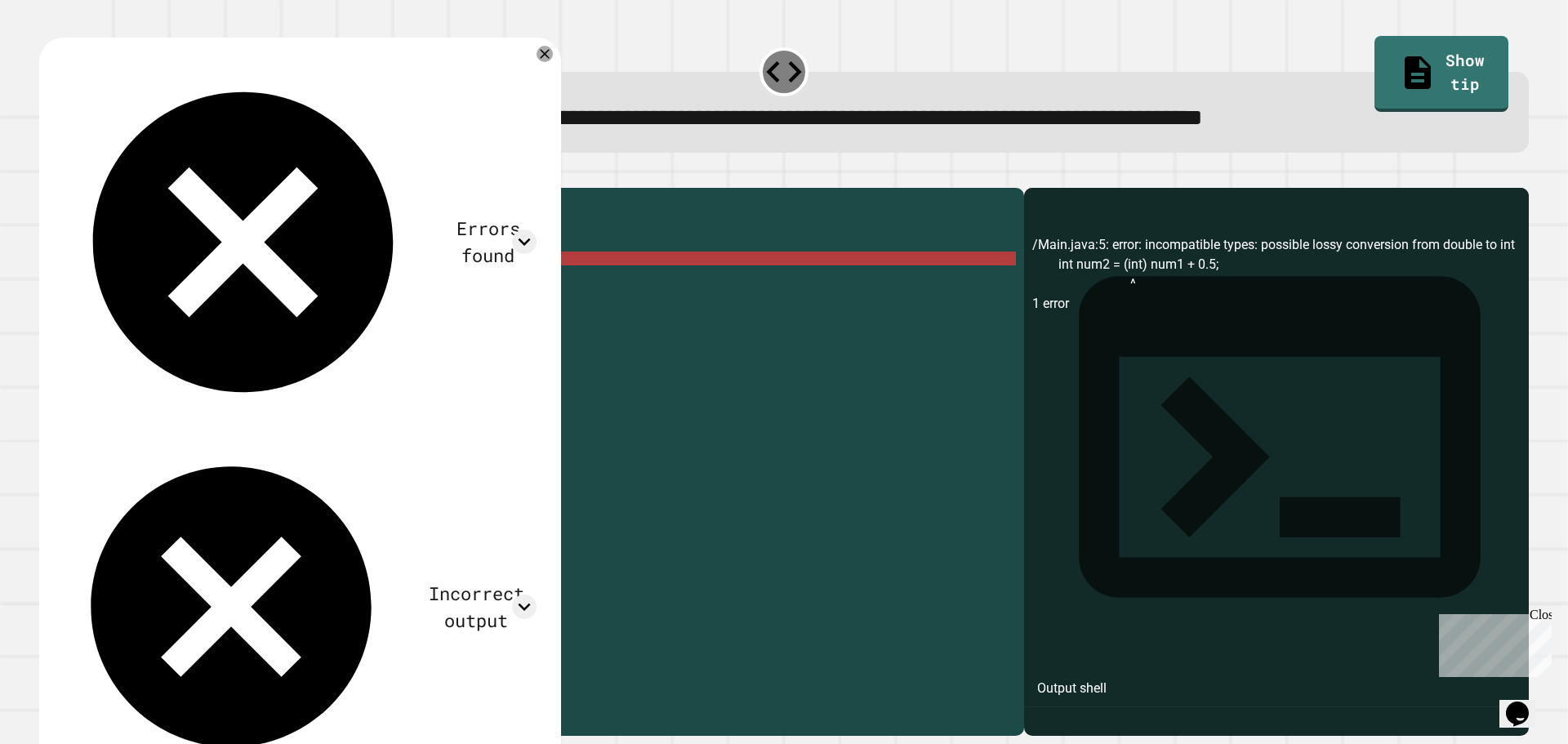
click at [142, 285] on div "public class Main { public static void main ( String [ ] args ) { double num1 =…" at bounding box center [545, 446] width 944 height 500
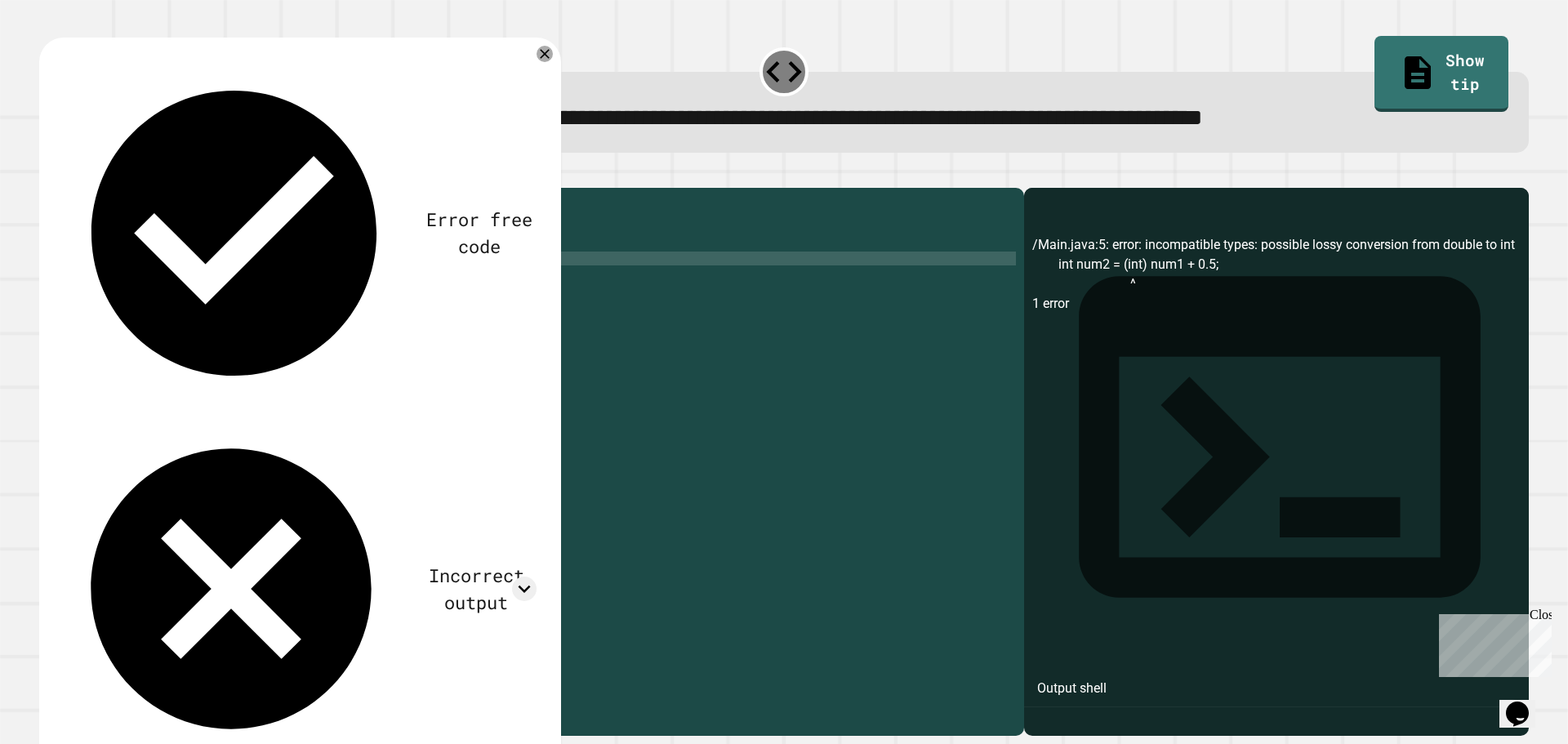
scroll to position [0, 6]
type textarea "**********"
click at [48, 174] on button "button" at bounding box center [48, 174] width 0 height 0
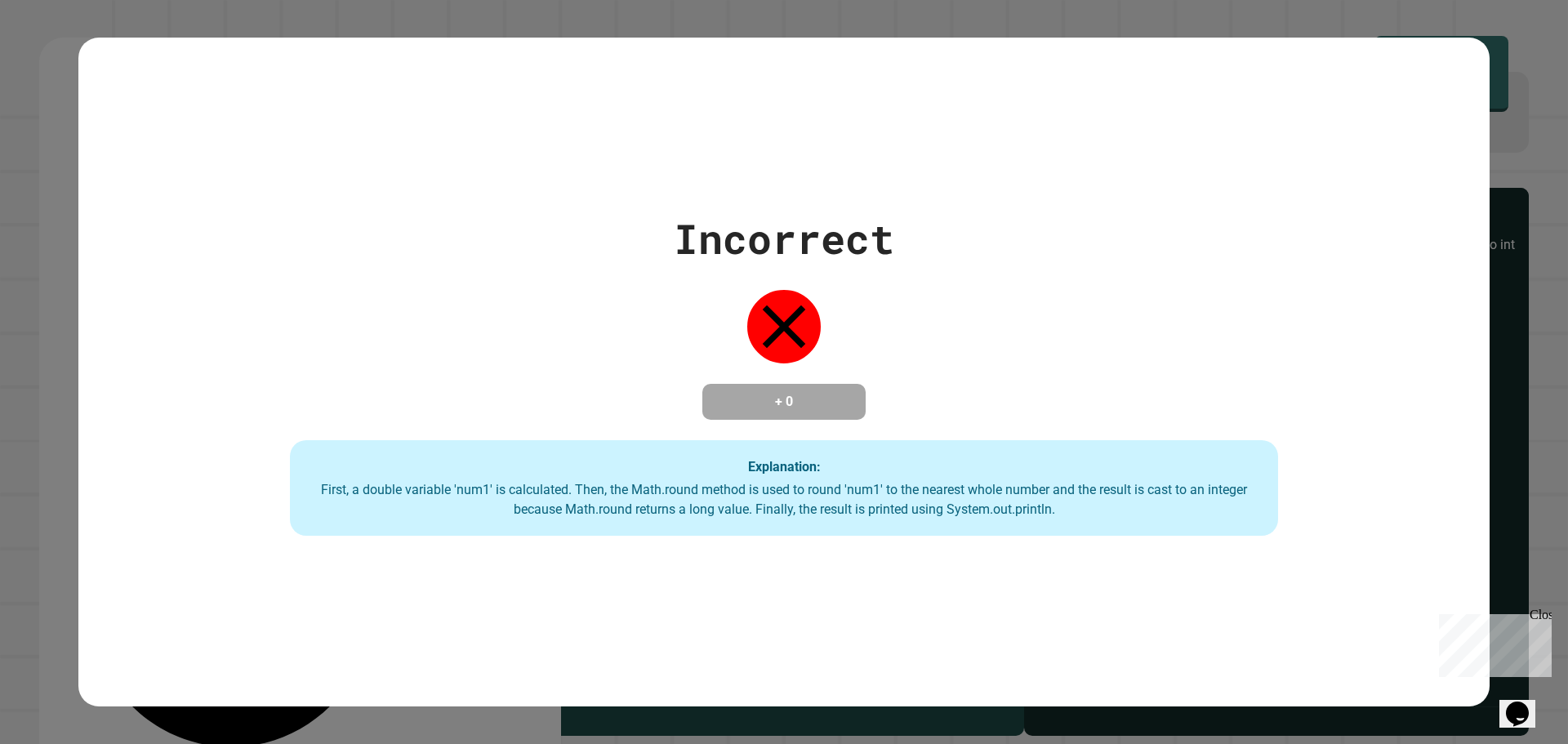
click at [520, 503] on div "First, a double variable 'num1' is calculated. Then, the Math.round method is u…" at bounding box center [784, 500] width 956 height 39
click at [543, 485] on div "First, a double variable 'num1' is calculated. Then, the Math.round method is u…" at bounding box center [784, 500] width 956 height 39
click at [532, 485] on div "First, a double variable 'num1' is calculated. Then, the Math.round method is u…" at bounding box center [784, 500] width 956 height 39
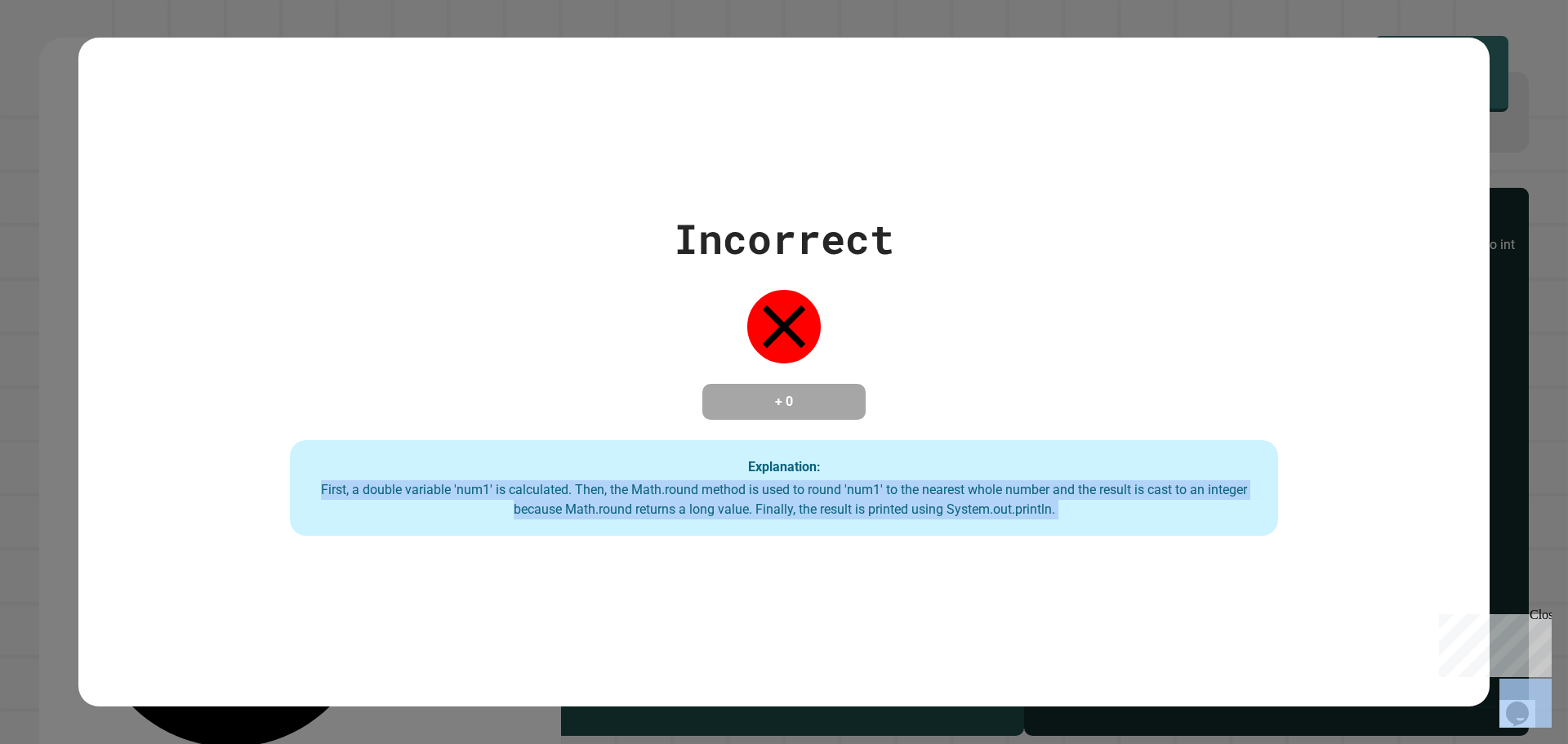
click at [532, 485] on div "First, a double variable 'num1' is calculated. Then, the Math.round method is u…" at bounding box center [784, 500] width 956 height 39
click at [528, 485] on div "First, a double variable 'num1' is calculated. Then, the Math.round method is u…" at bounding box center [784, 500] width 956 height 39
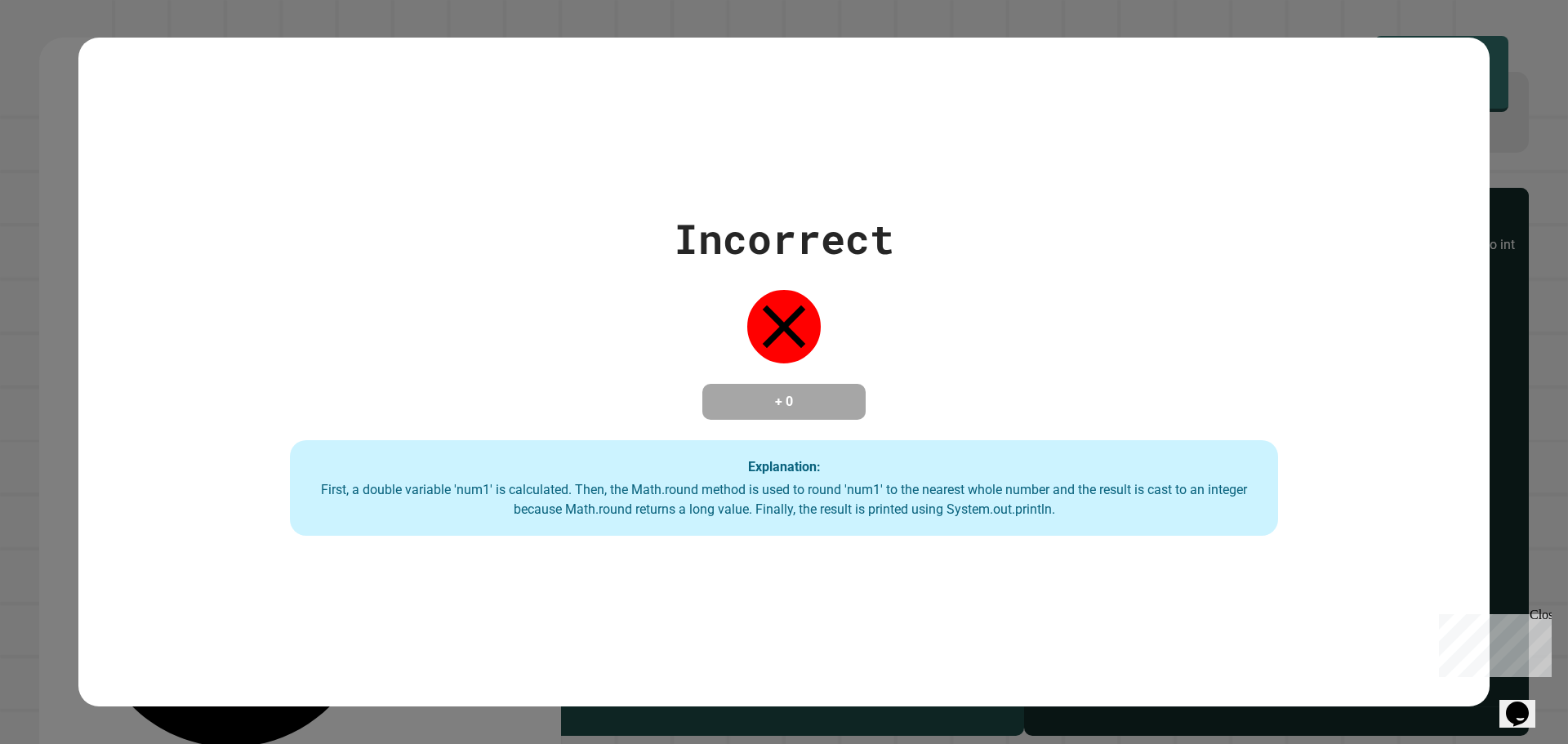
click at [528, 485] on div "First, a double variable 'num1' is calculated. Then, the Math.round method is u…" at bounding box center [784, 500] width 956 height 39
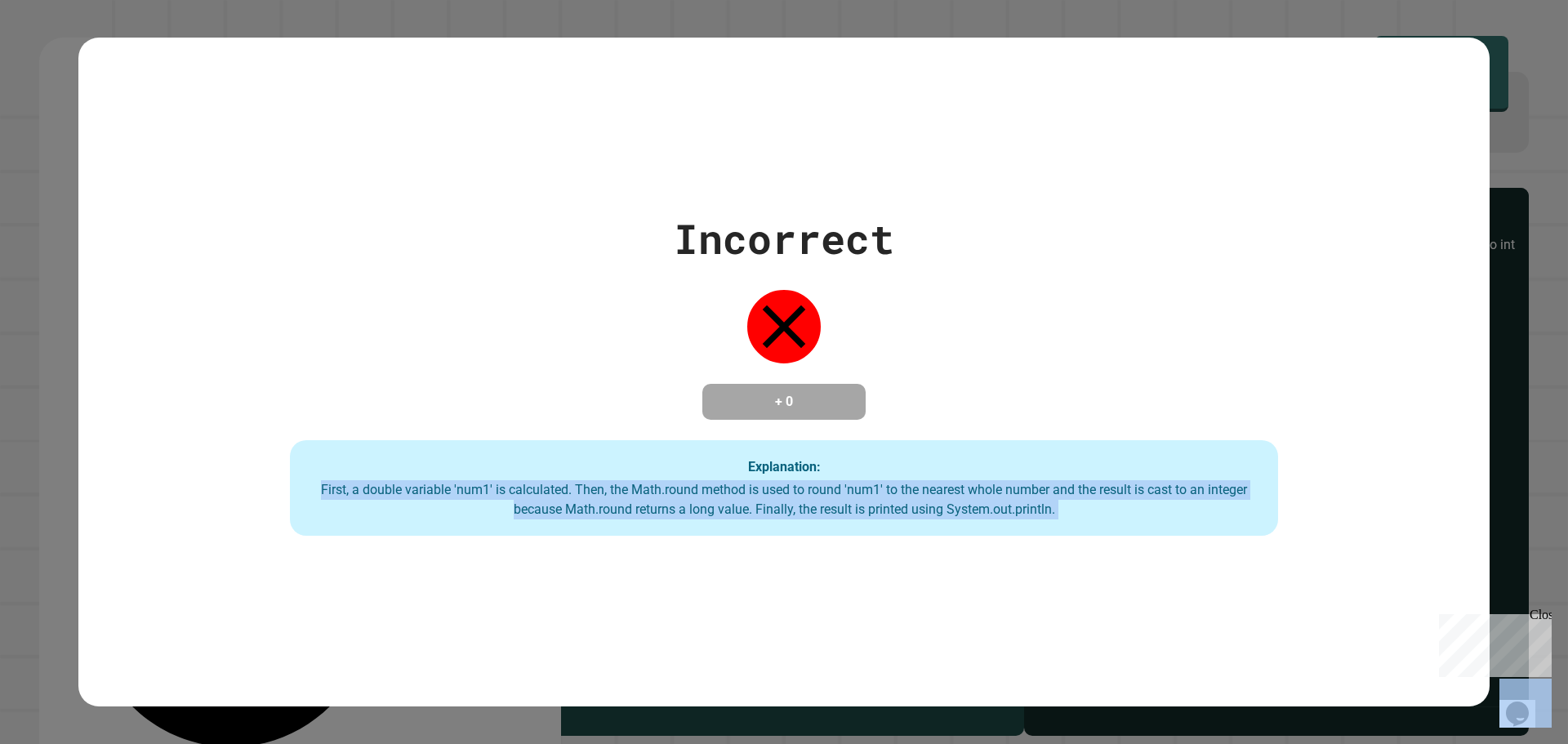
click at [528, 485] on div "First, a double variable 'num1' is calculated. Then, the Math.round method is u…" at bounding box center [784, 500] width 956 height 39
click at [516, 488] on div "First, a double variable 'num1' is calculated. Then, the Math.round method is u…" at bounding box center [784, 500] width 956 height 39
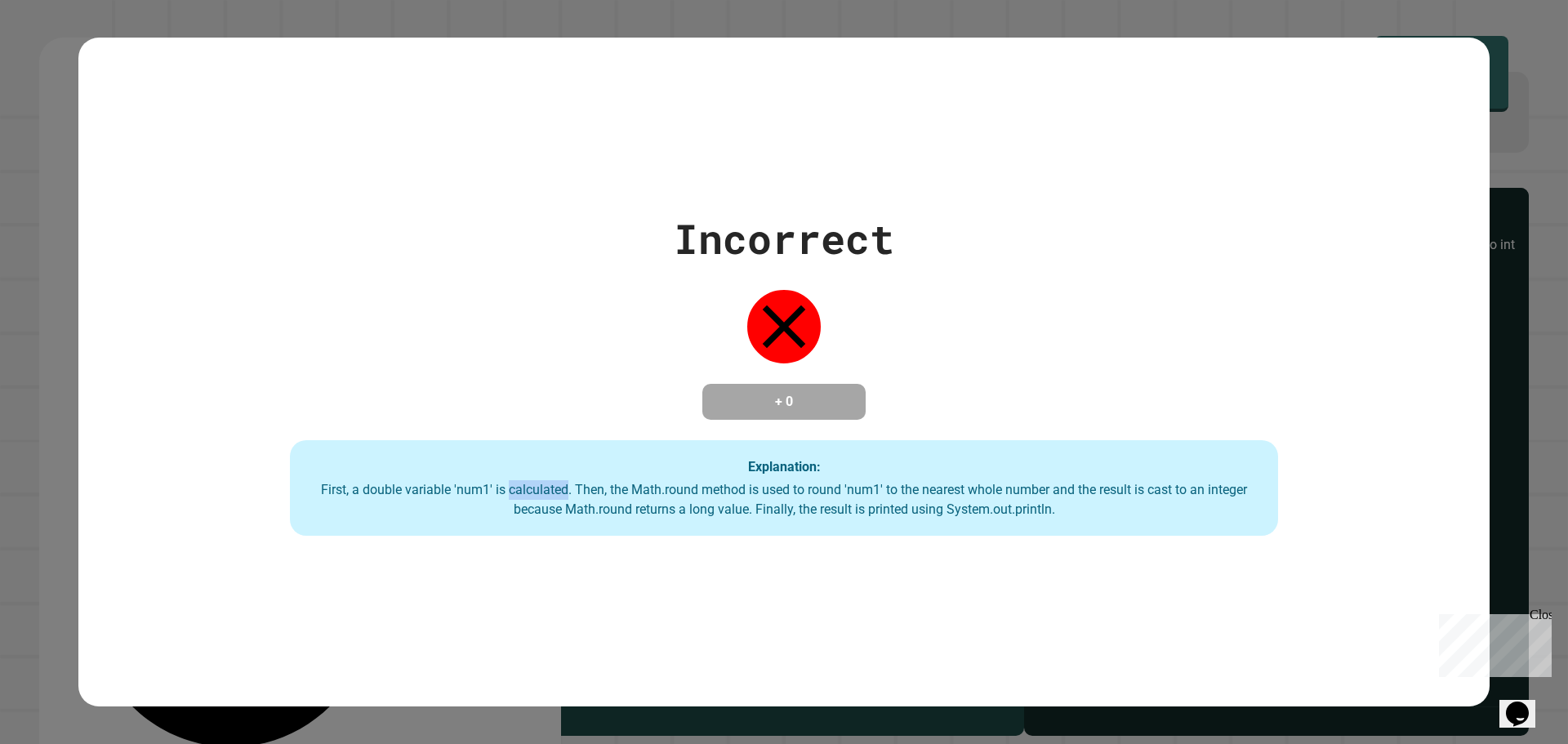
click at [516, 488] on div "First, a double variable 'num1' is calculated. Then, the Math.round method is u…" at bounding box center [784, 500] width 956 height 39
click at [508, 490] on div "First, a double variable 'num1' is calculated. Then, the Math.round method is u…" at bounding box center [784, 500] width 956 height 39
click at [416, 497] on div "First, a double variable 'num1' is calculated. Then, the Math.round method is u…" at bounding box center [784, 500] width 956 height 39
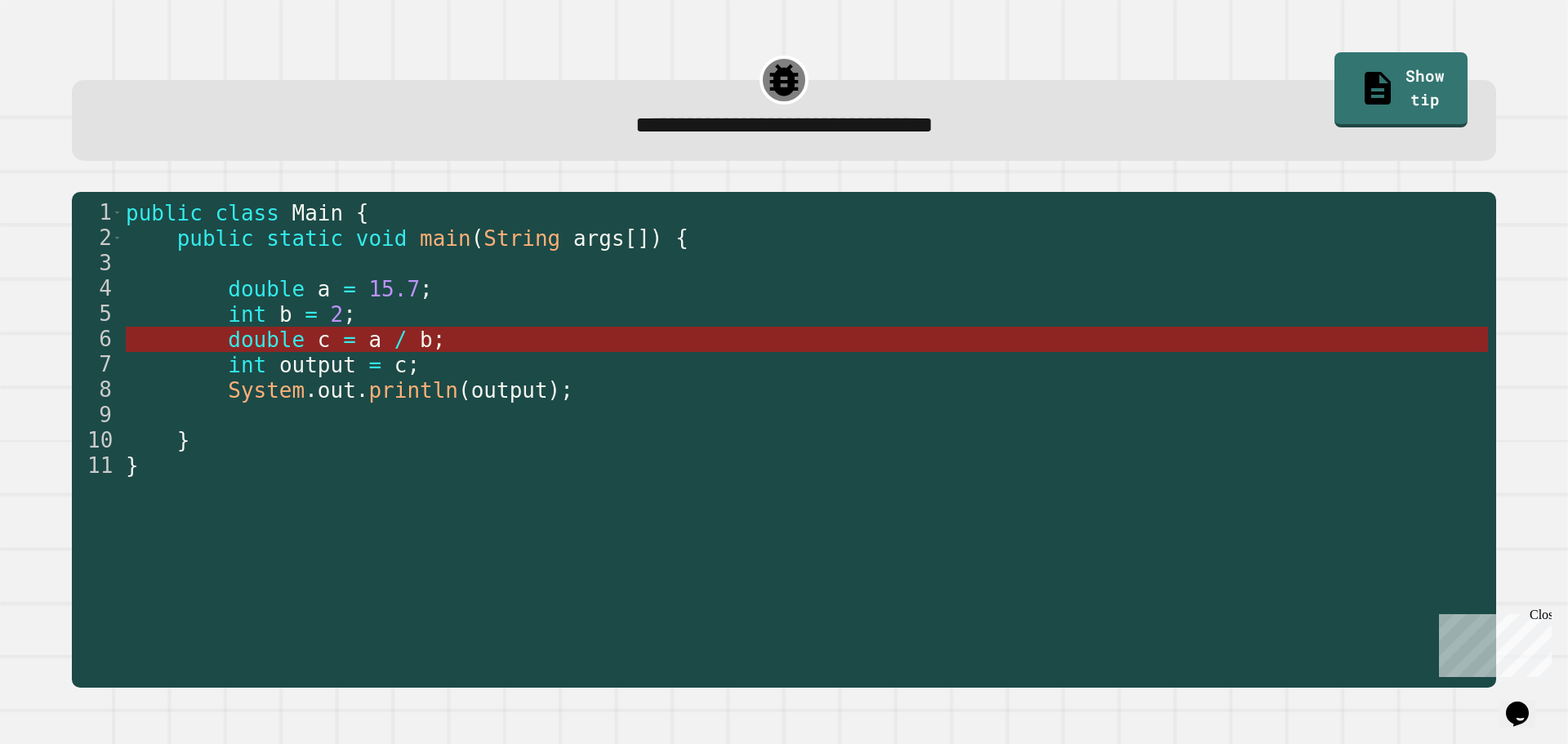
click at [343, 351] on span "=" at bounding box center [350, 339] width 13 height 24
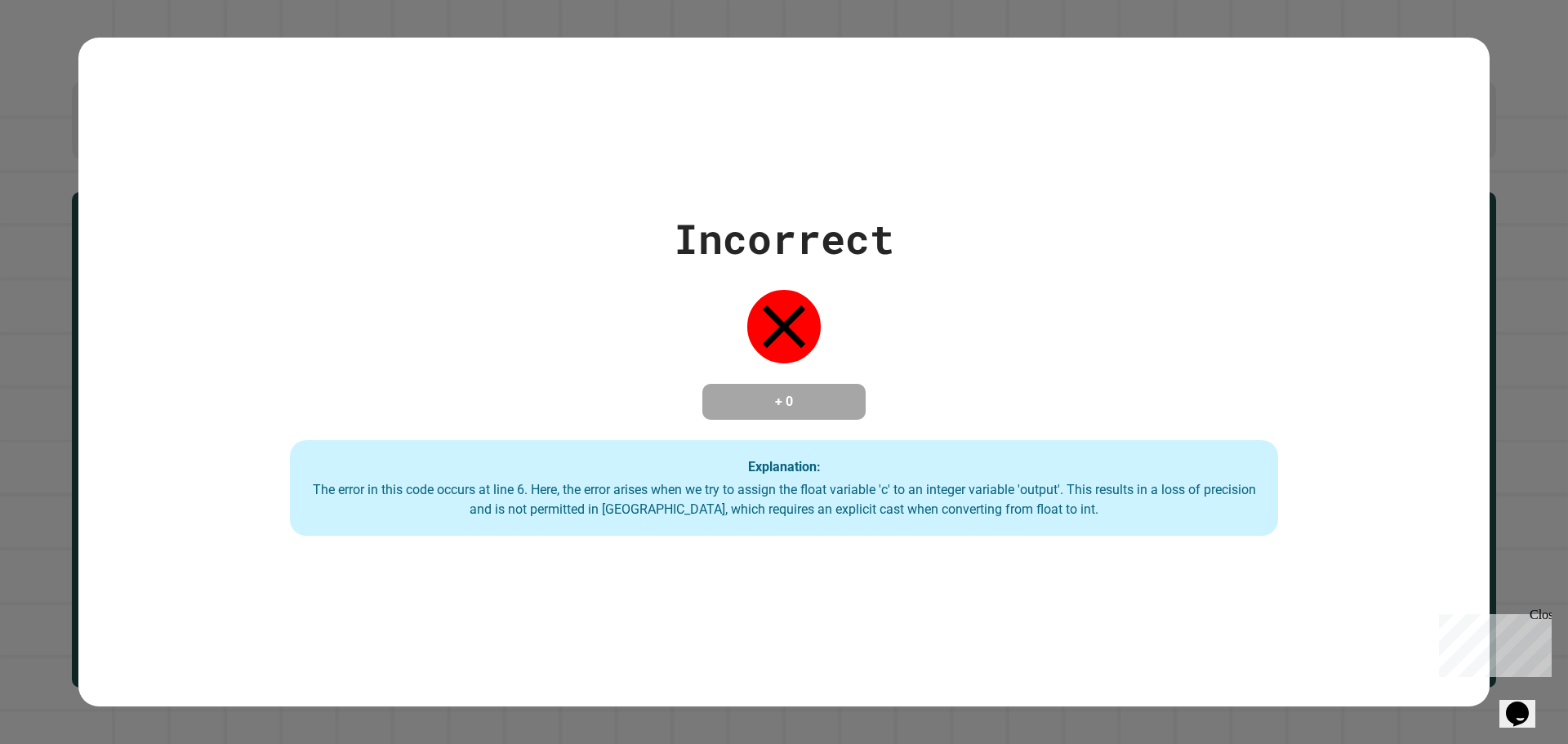
click at [326, 351] on div "Incorrect + 0 Explanation: The error in this code occurs at line 6. Here, the e…" at bounding box center [784, 372] width 1411 height 328
click at [1524, 27] on div "Incorrect + 0 Explanation: The error in this code occurs at line 6. Here, the e…" at bounding box center [784, 372] width 1568 height 744
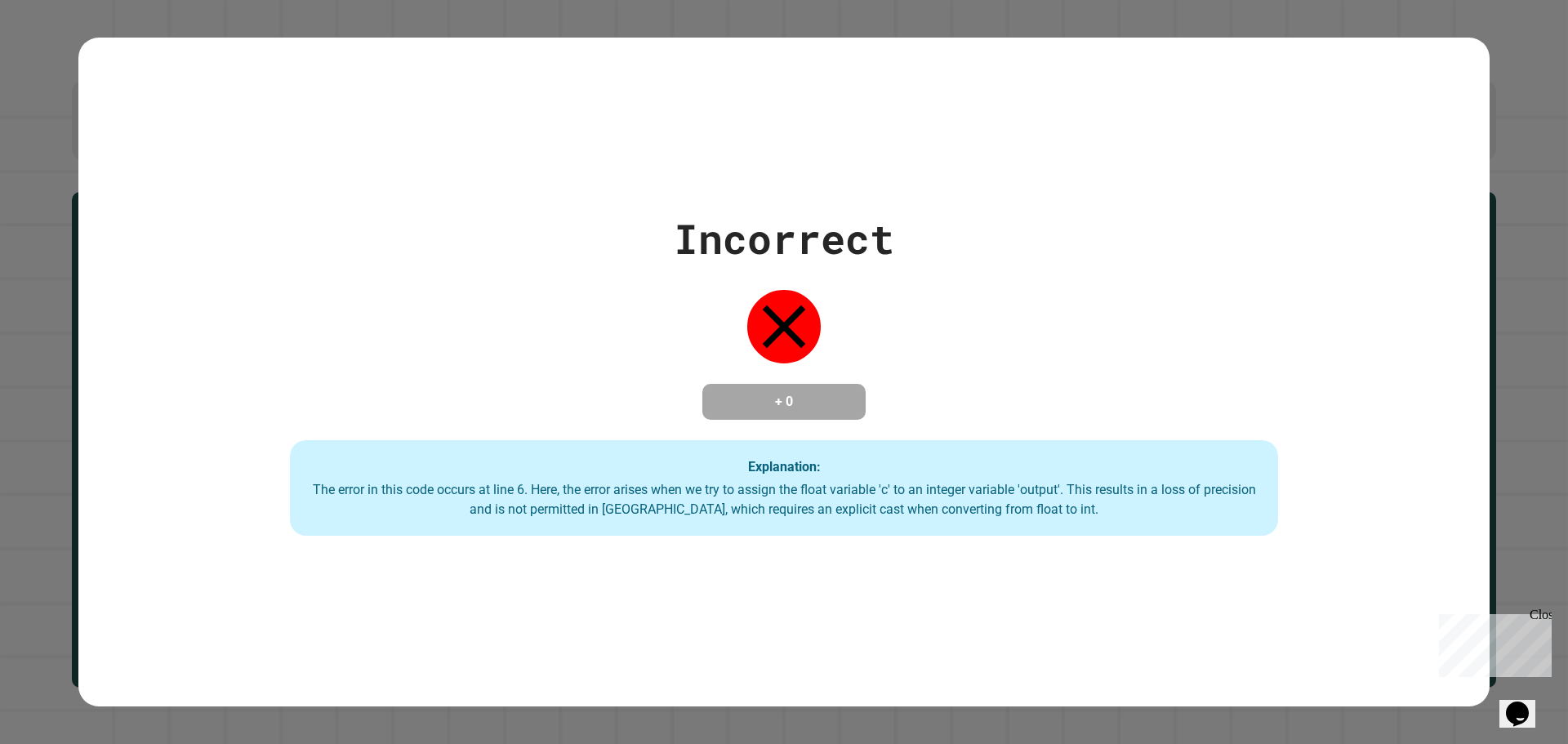
click at [946, 239] on div "Incorrect + 0 Explanation: The error in this code occurs at line 6. Here, the e…" at bounding box center [784, 372] width 1411 height 328
drag, startPoint x: 944, startPoint y: 239, endPoint x: 924, endPoint y: 244, distance: 20.6
click at [924, 244] on div "Incorrect + 0 Explanation: The error in this code occurs at line 6. Here, the e…" at bounding box center [784, 372] width 1411 height 328
drag, startPoint x: 924, startPoint y: 244, endPoint x: 626, endPoint y: 448, distance: 361.1
click at [626, 448] on div "Explanation: The error in this code occurs at line 6. Here, the error arises wh…" at bounding box center [784, 488] width 989 height 96
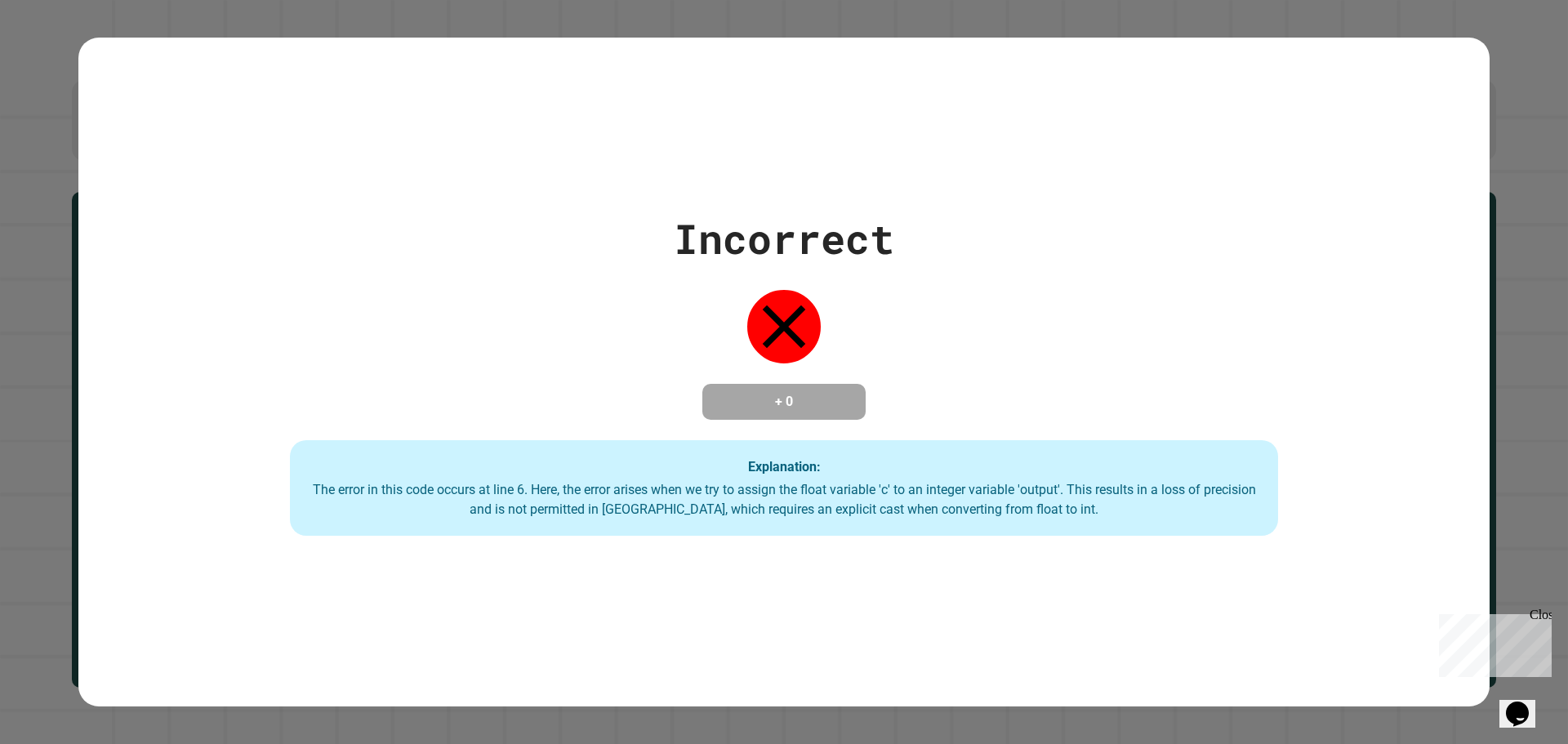
click at [619, 482] on div "The error in this code occurs at line 6. Here, the error arises when we try to …" at bounding box center [784, 500] width 956 height 39
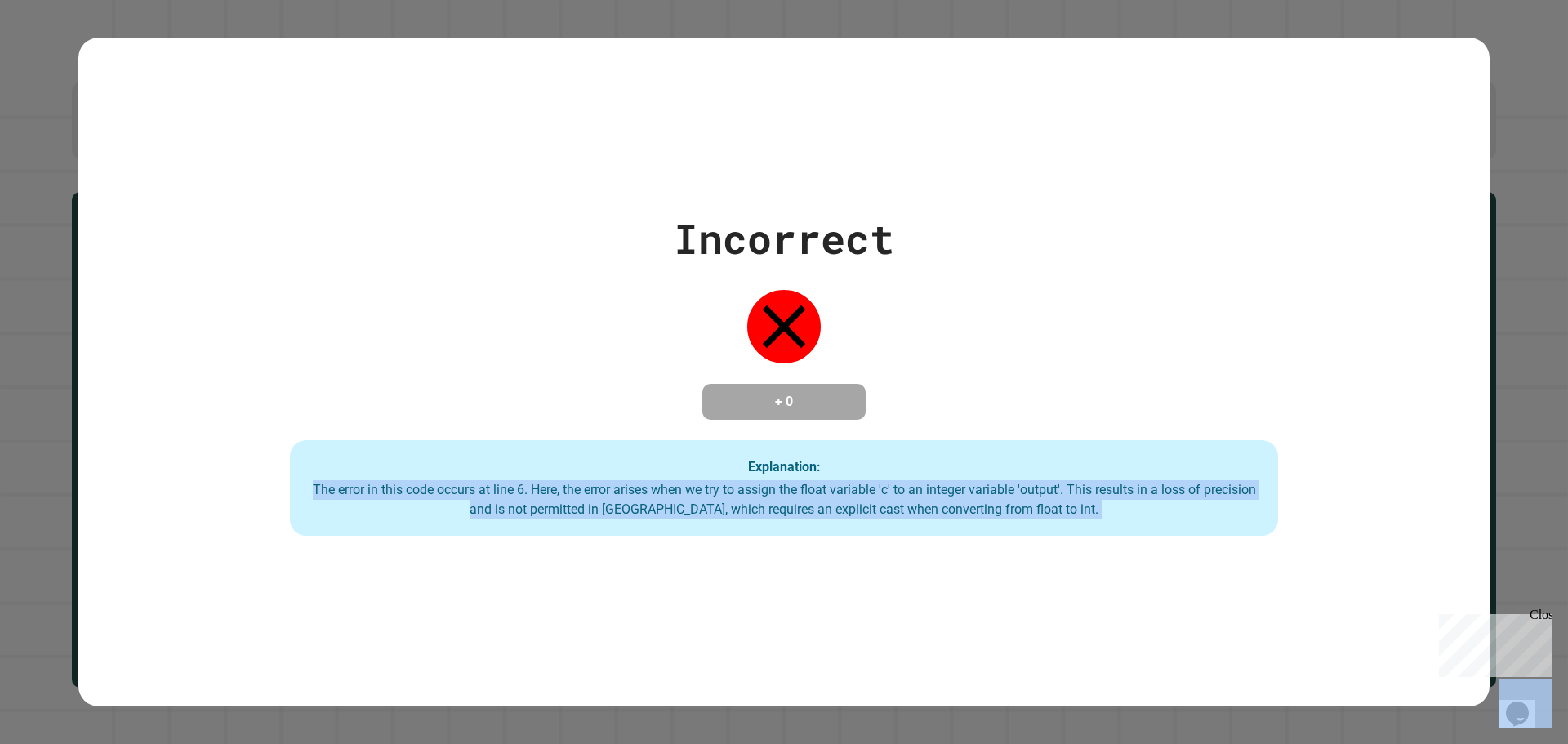
click at [619, 482] on div "The error in this code occurs at line 6. Here, the error arises when we try to …" at bounding box center [784, 500] width 956 height 39
click at [622, 483] on div "The error in this code occurs at line 6. Here, the error arises when we try to …" at bounding box center [784, 500] width 956 height 39
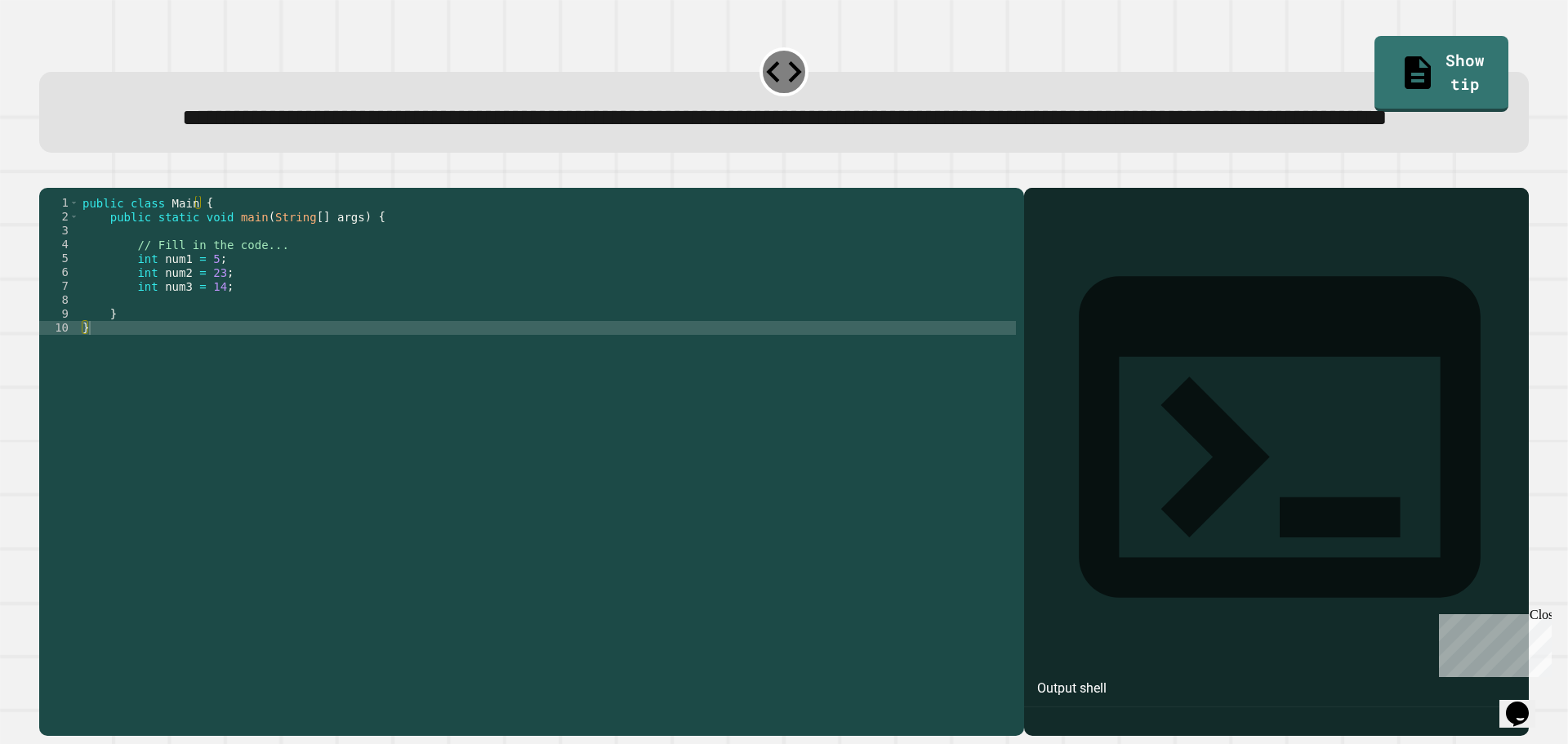
click at [299, 306] on div "public class Main { public static void main ( String [ ] args ) { // Fill in th…" at bounding box center [548, 424] width 937 height 458
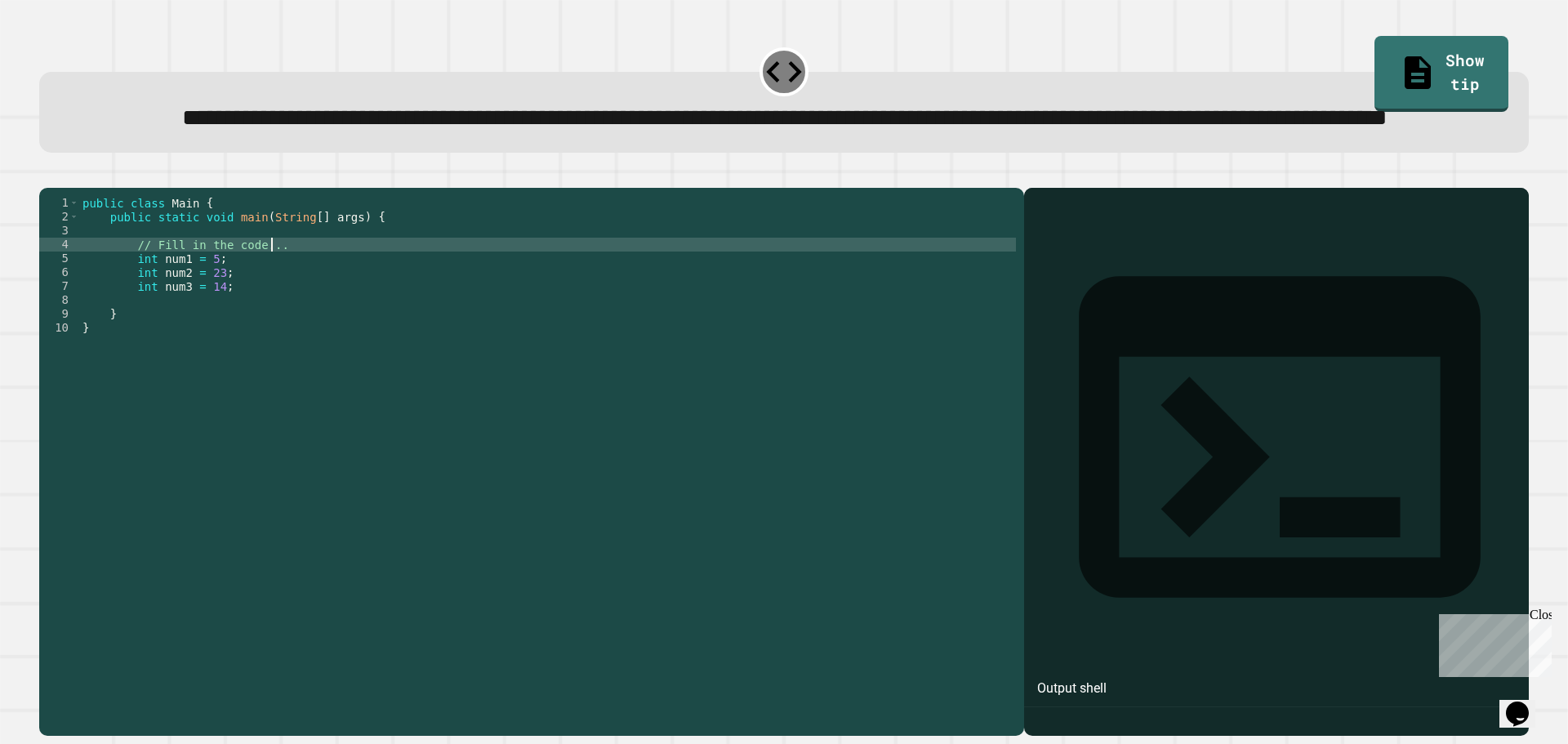
type textarea "**********"
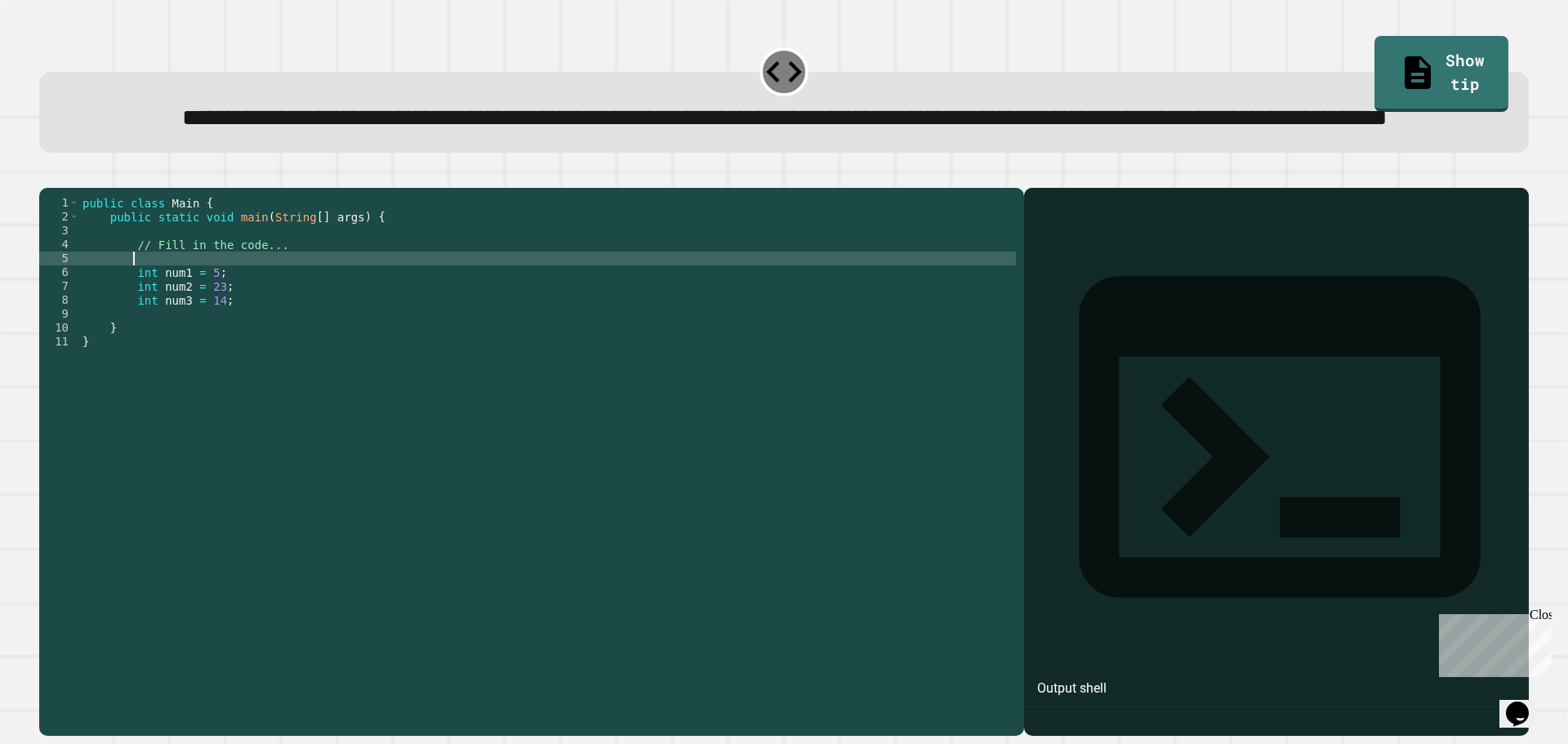
scroll to position [0, 3]
type textarea "**********"
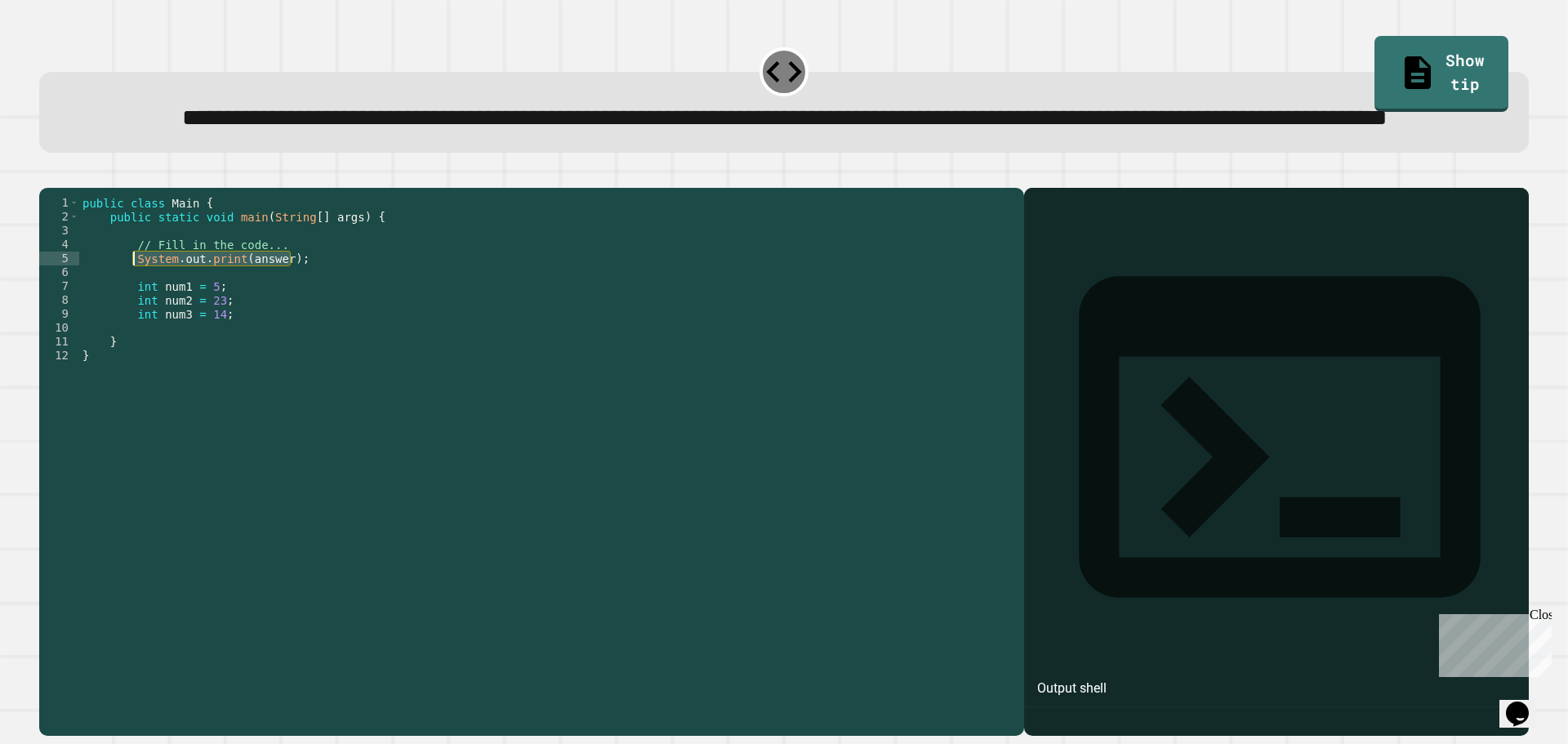
drag, startPoint x: 308, startPoint y: 320, endPoint x: 134, endPoint y: 324, distance: 174.0
click at [134, 324] on div "public class Main { public static void main ( String [ ] args ) { // Fill in th…" at bounding box center [548, 424] width 937 height 458
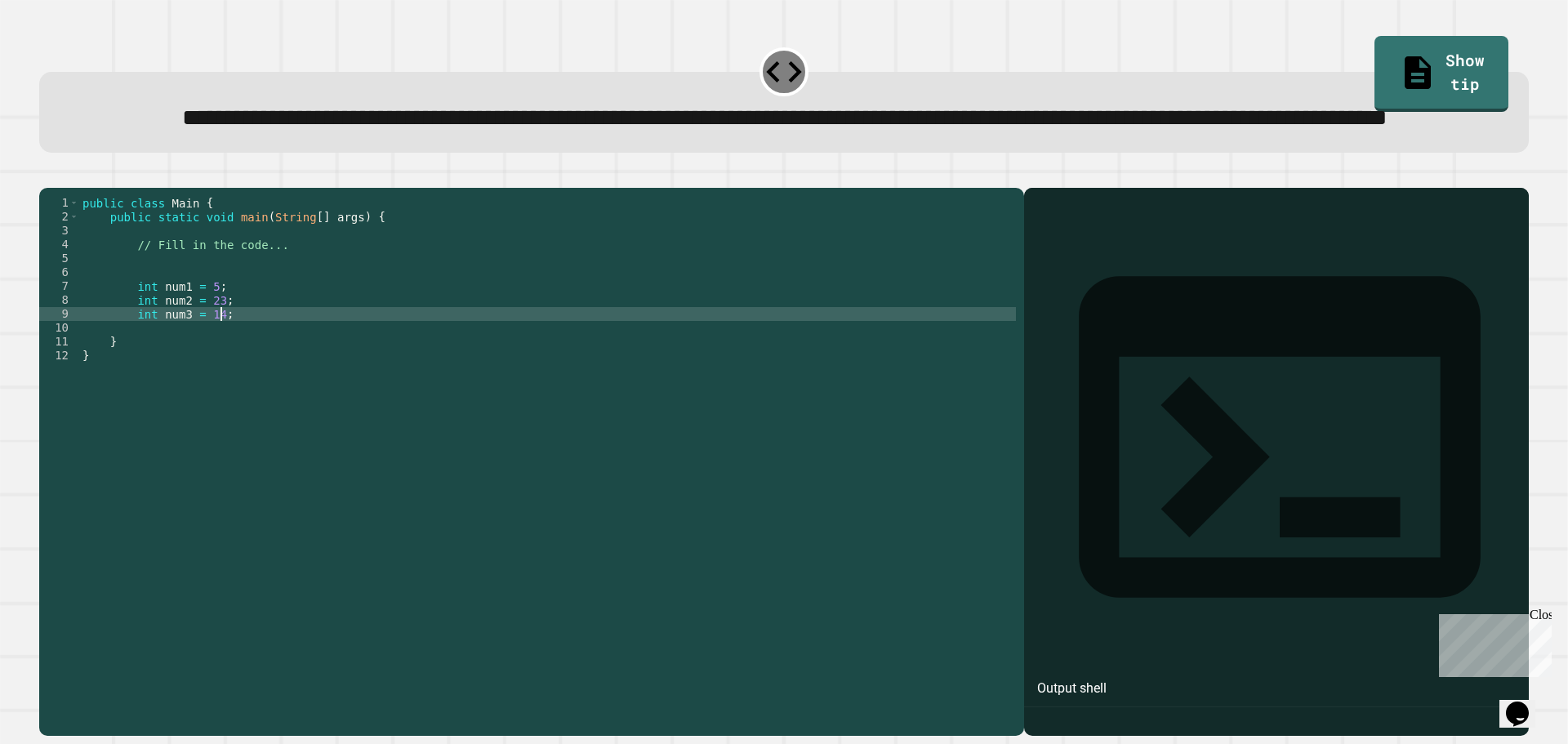
click at [233, 379] on div "public class Main { public static void main ( String [ ] args ) { // Fill in th…" at bounding box center [548, 424] width 937 height 458
type textarea "**********"
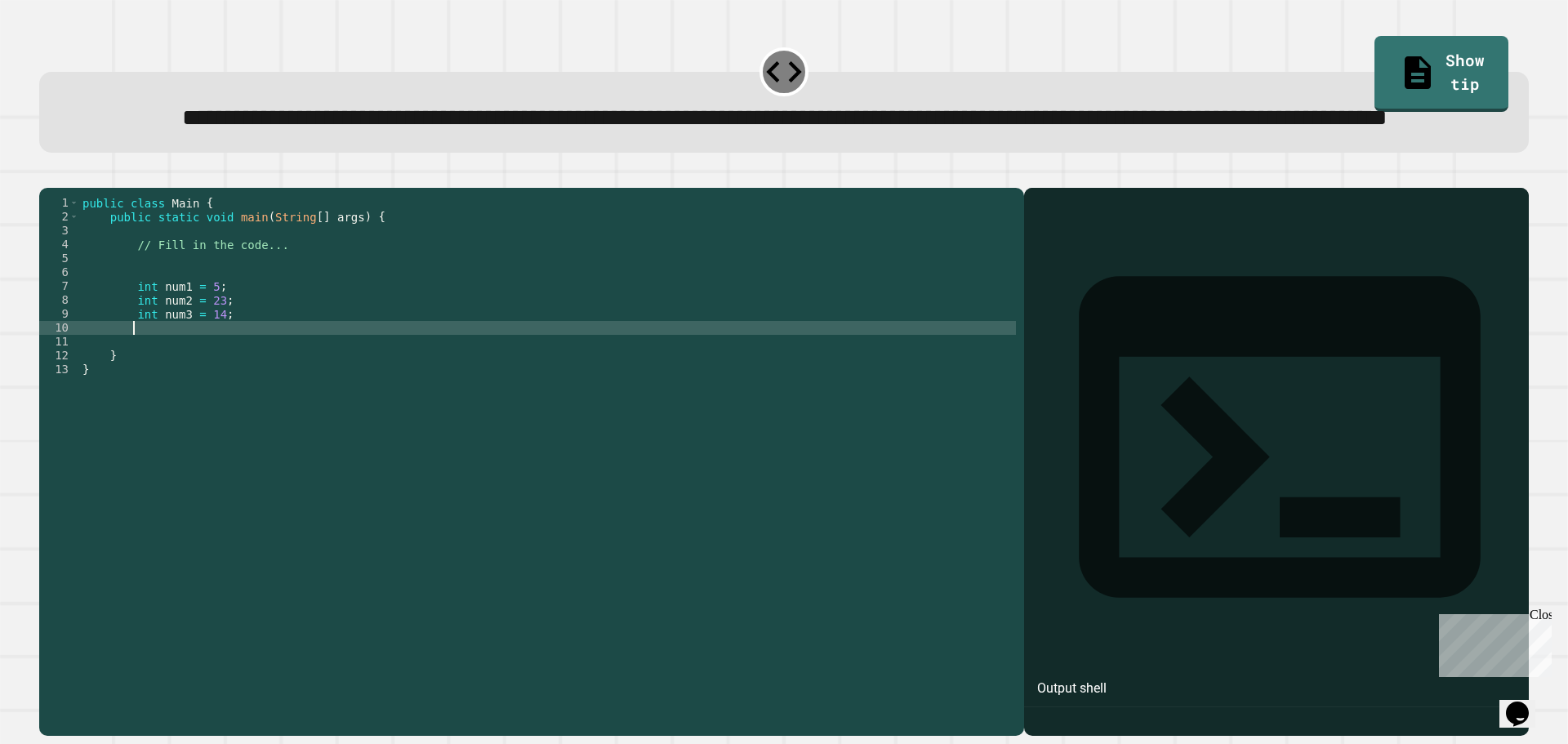
paste textarea "**********"
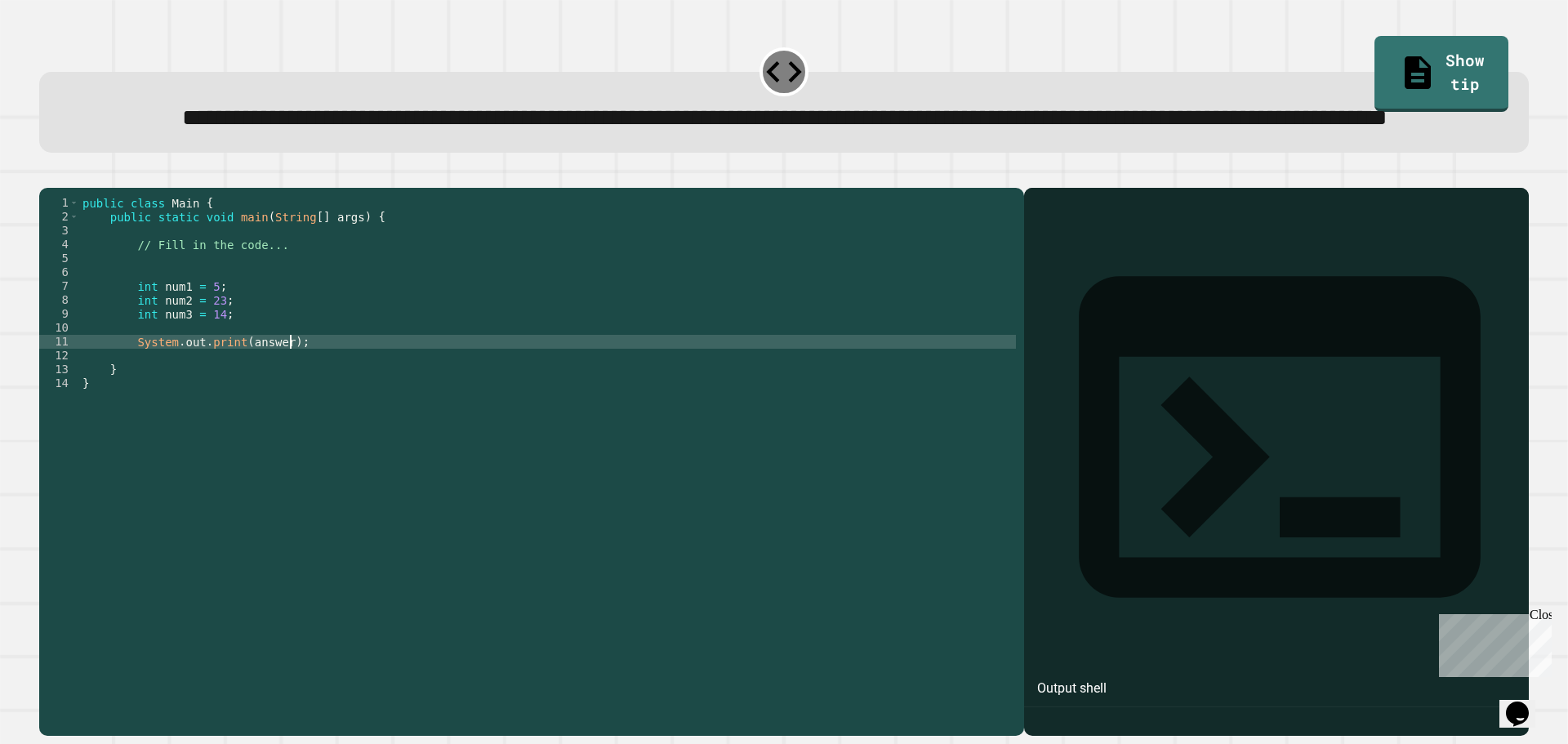
type textarea "**********"
click at [253, 384] on div "public class Main { public static void main ( String [ ] args ) { // Fill in th…" at bounding box center [548, 424] width 937 height 458
type textarea "*"
click at [194, 409] on div "**********" at bounding box center [527, 411] width 977 height 431
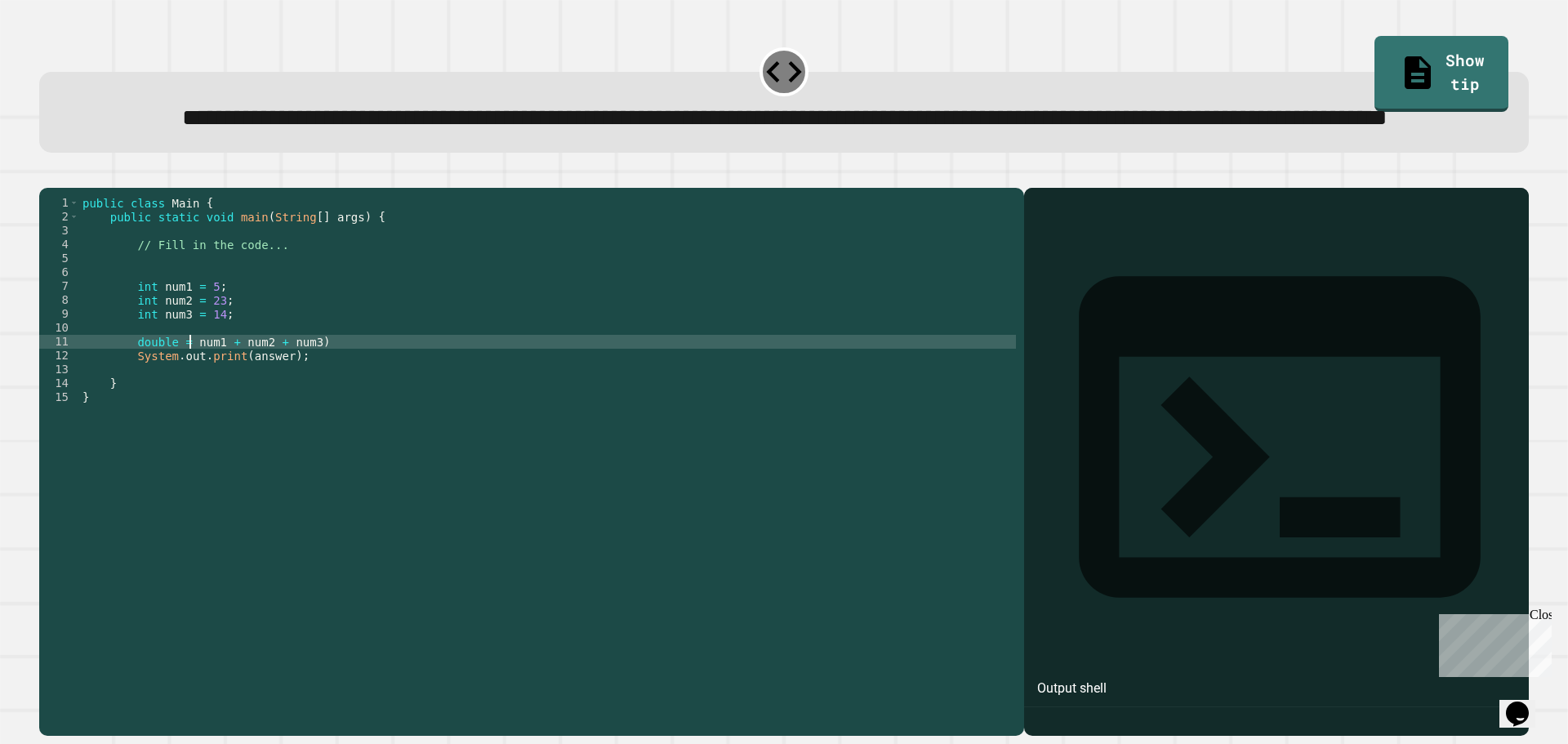
scroll to position [0, 7]
click at [348, 400] on div "public class Main { public static void main ( String [ ] args ) { // Fill in th…" at bounding box center [548, 424] width 937 height 458
type textarea "**********"
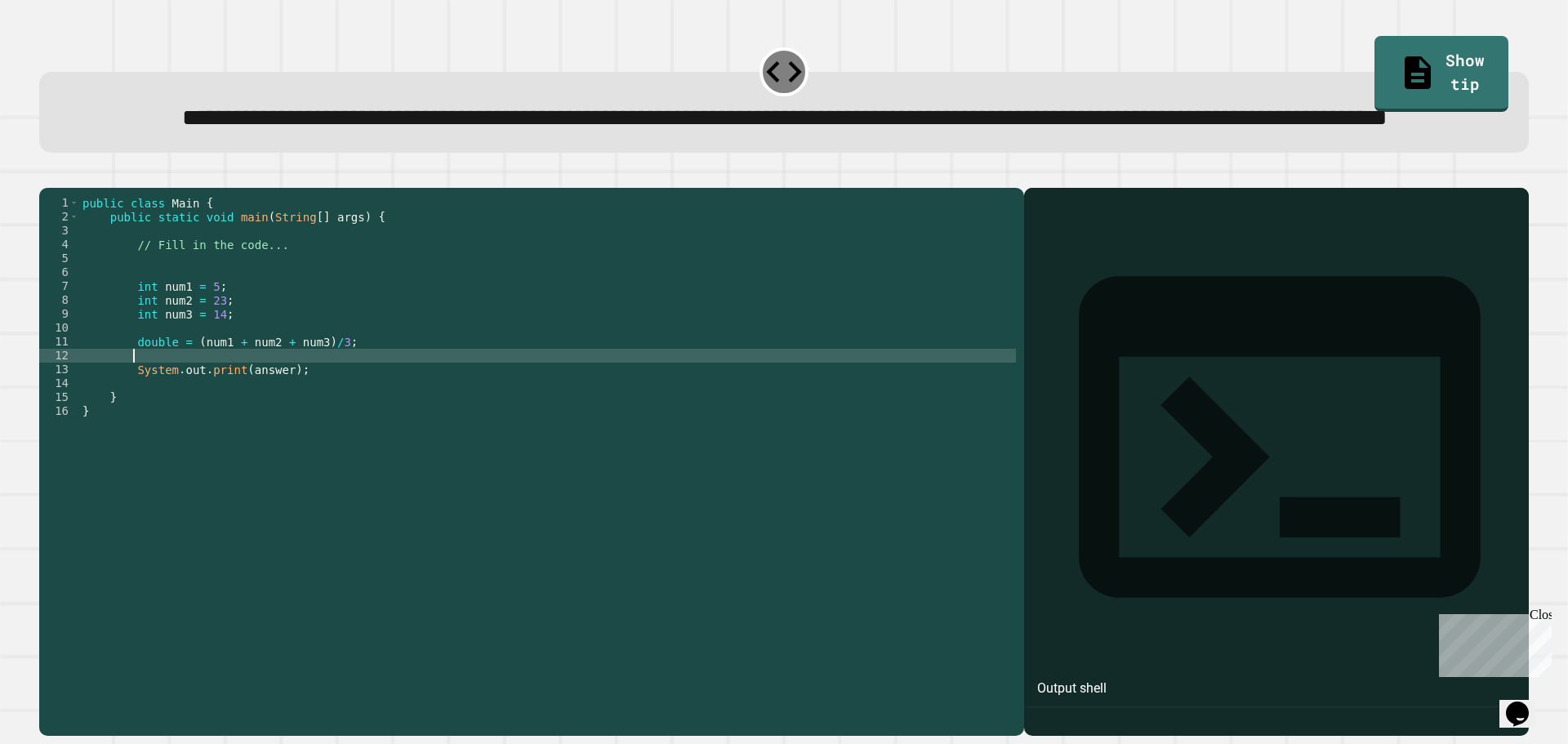
click at [174, 406] on div "public class Main { public static void main ( String [ ] args ) { // Fill in th…" at bounding box center [548, 424] width 937 height 458
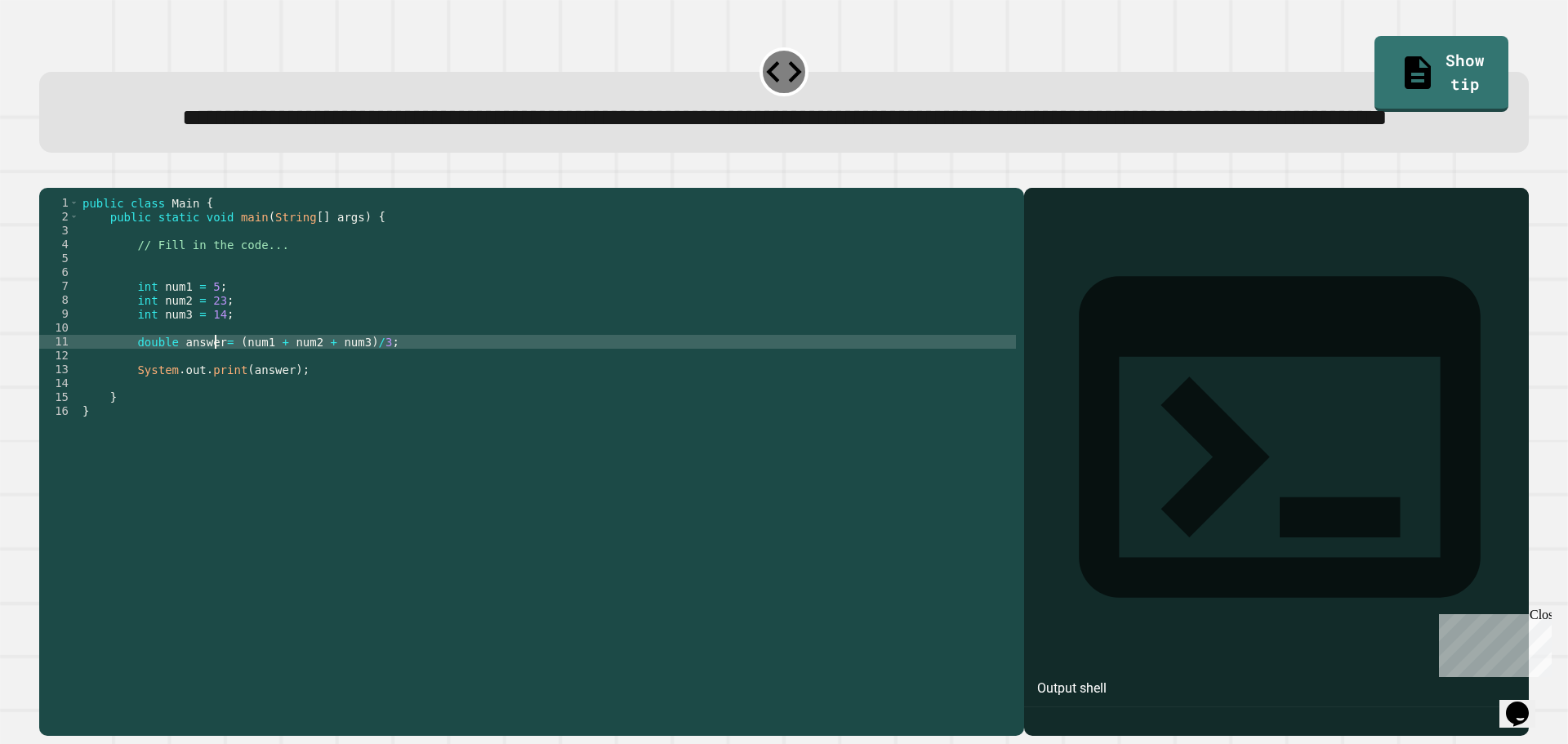
scroll to position [0, 10]
type textarea "**********"
click at [62, 190] on icon "button" at bounding box center [59, 185] width 9 height 11
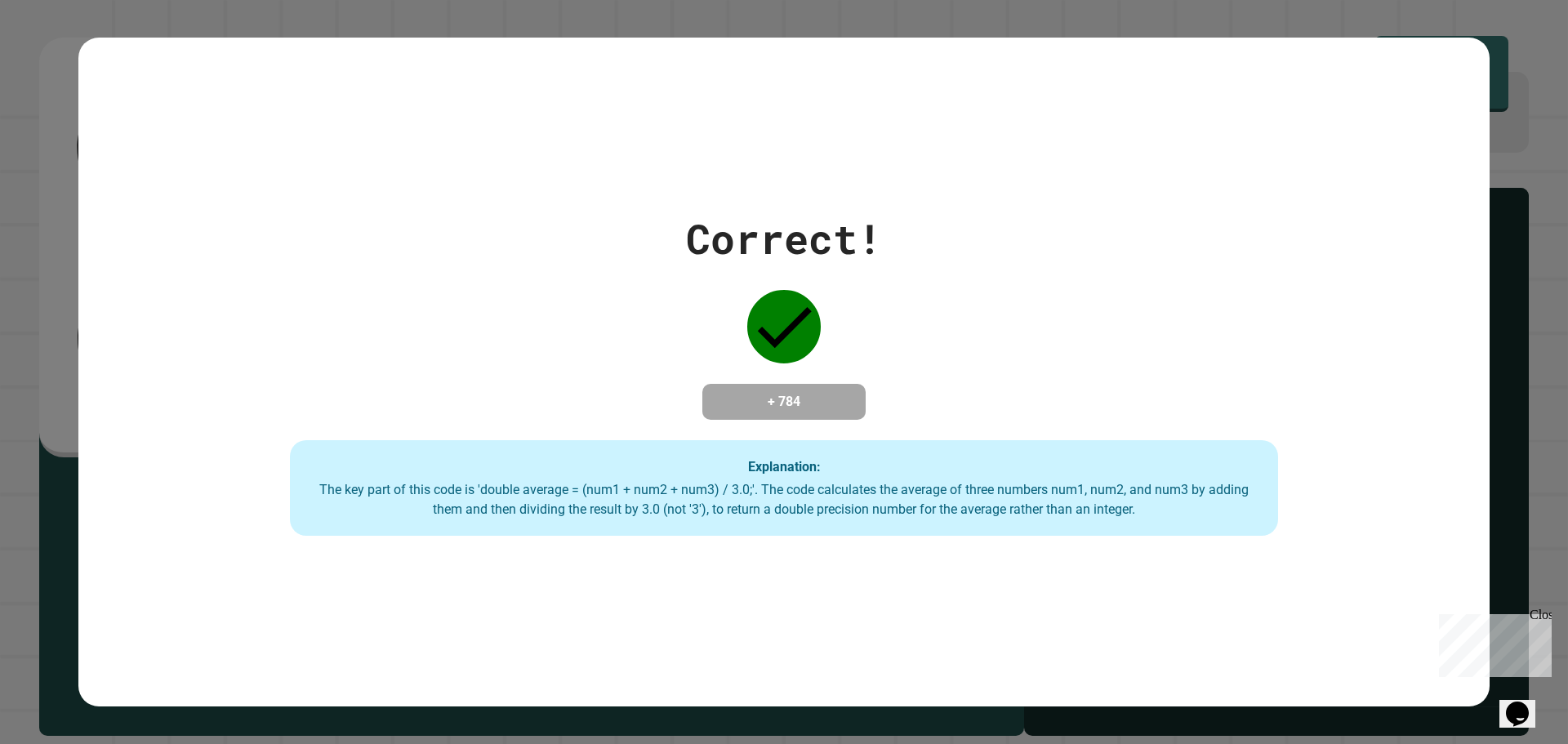
click at [549, 32] on div "Correct! + 784 Explanation: The key part of this code is 'double average = (num…" at bounding box center [784, 372] width 1568 height 744
click at [705, 208] on div "Correct!" at bounding box center [784, 239] width 196 height 62
click at [709, 483] on div "The key part of this code is 'double average = (num1 + num2 + num3) / 3.0;'. Th…" at bounding box center [784, 500] width 956 height 39
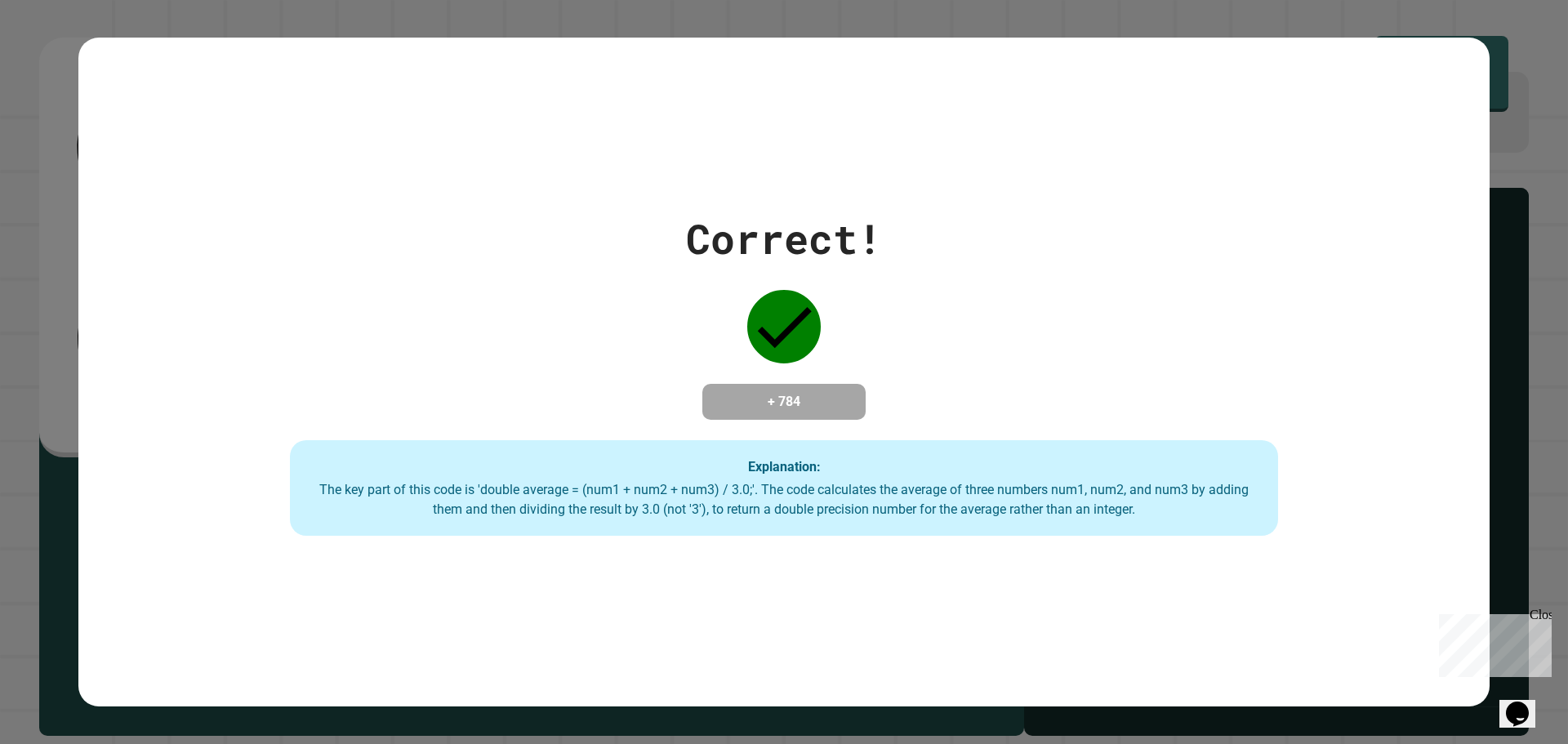
click at [717, 437] on div "Correct! + 784 Explanation: The key part of this code is 'double average = (num…" at bounding box center [784, 372] width 1411 height 328
click at [720, 250] on div "Correct!" at bounding box center [784, 239] width 196 height 62
click at [0, 148] on div "Correct! + 784 Explanation: The key part of this code is 'double average = (num…" at bounding box center [784, 372] width 1568 height 744
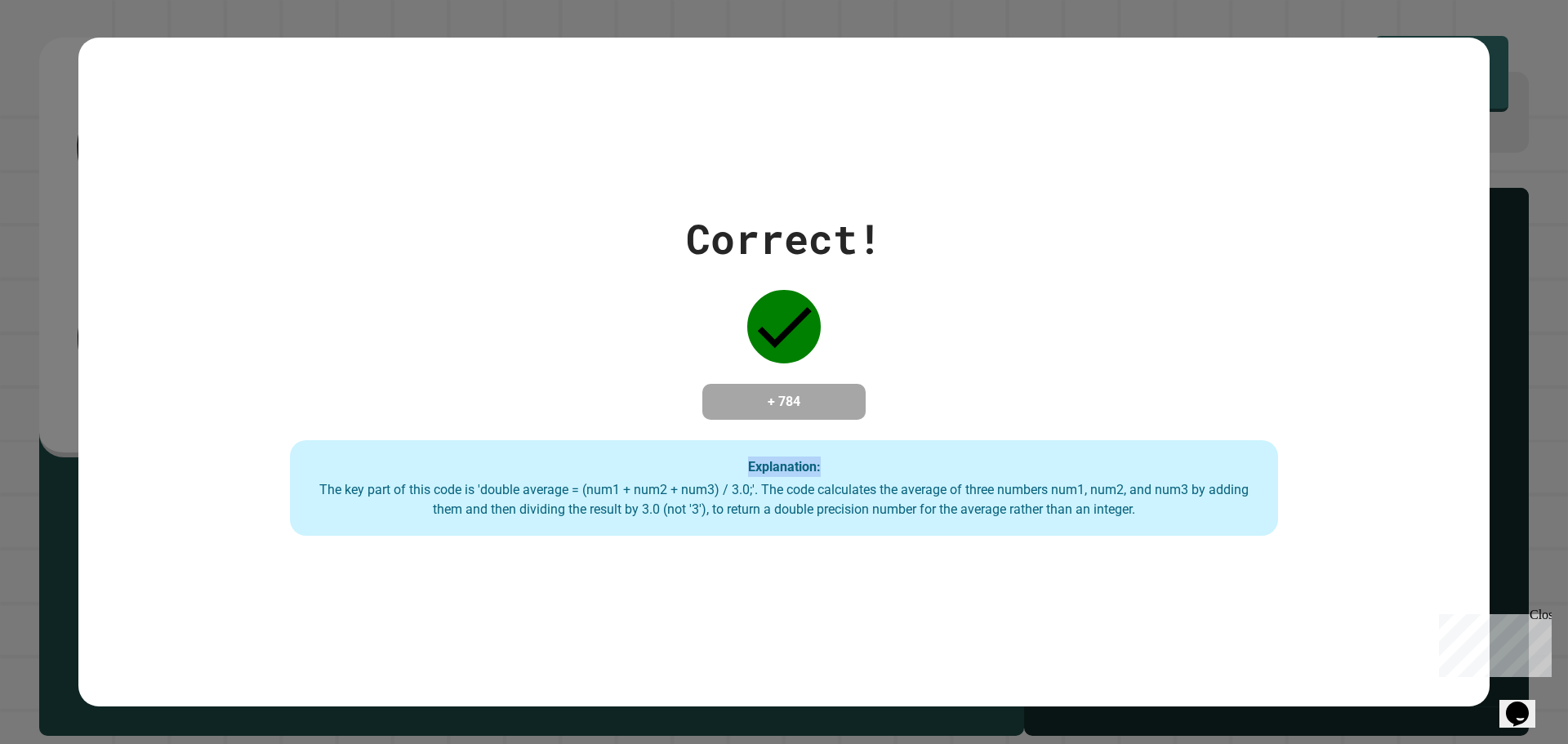
click at [0, 148] on div "Correct! + 784 Explanation: The key part of this code is 'double average = (num…" at bounding box center [784, 372] width 1568 height 744
click at [812, 431] on div "Correct! + 784 Explanation: The key part of this code is 'double average = (num…" at bounding box center [784, 372] width 1411 height 328
click at [806, 483] on div "The key part of this code is 'double average = (num1 + num2 + num3) / 3.0;'. Th…" at bounding box center [784, 500] width 956 height 39
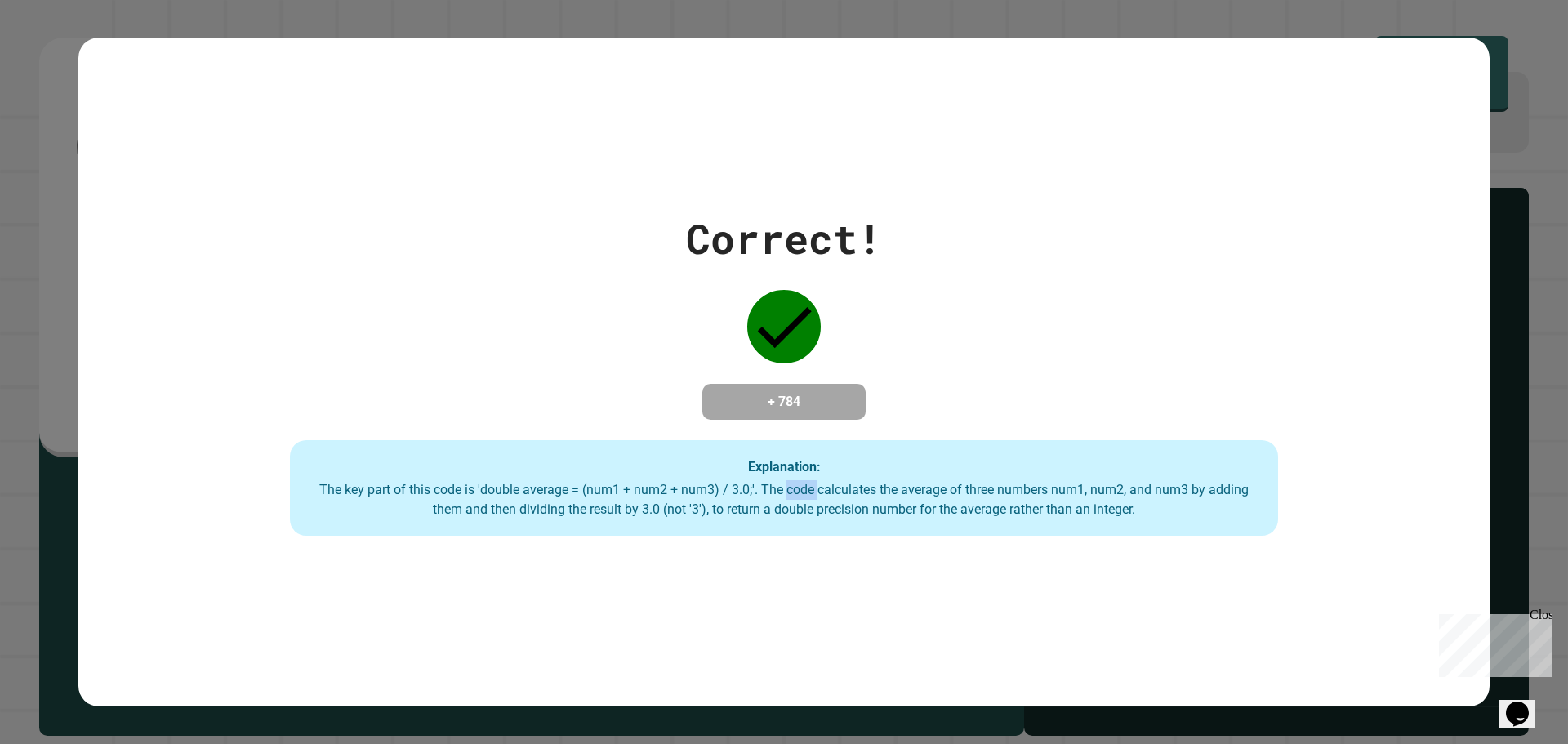
click at [806, 483] on div "The key part of this code is 'double average = (num1 + num2 + num3) / 3.0;'. Th…" at bounding box center [784, 500] width 956 height 39
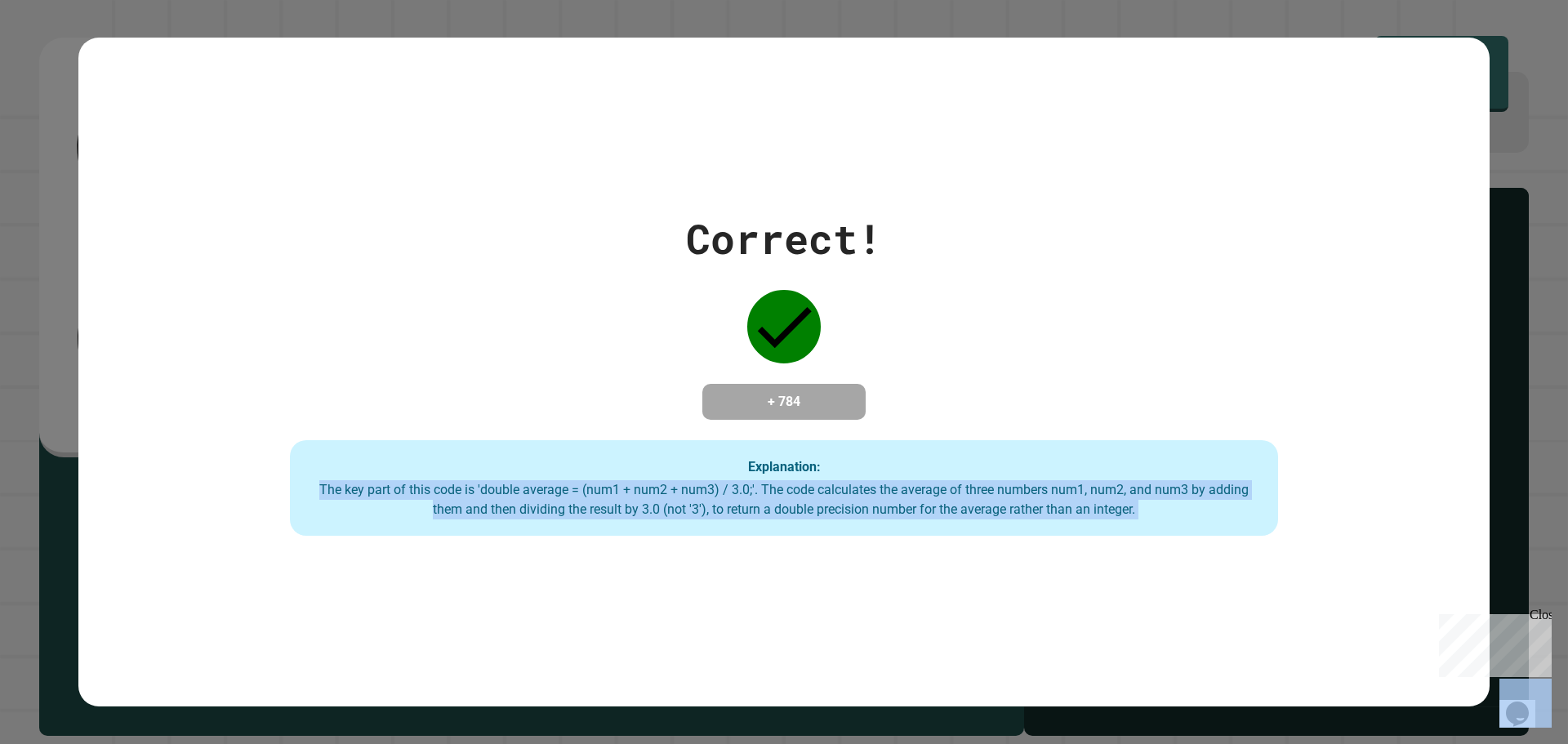
click at [806, 483] on div "The key part of this code is 'double average = (num1 + num2 + num3) / 3.0;'. Th…" at bounding box center [784, 500] width 956 height 39
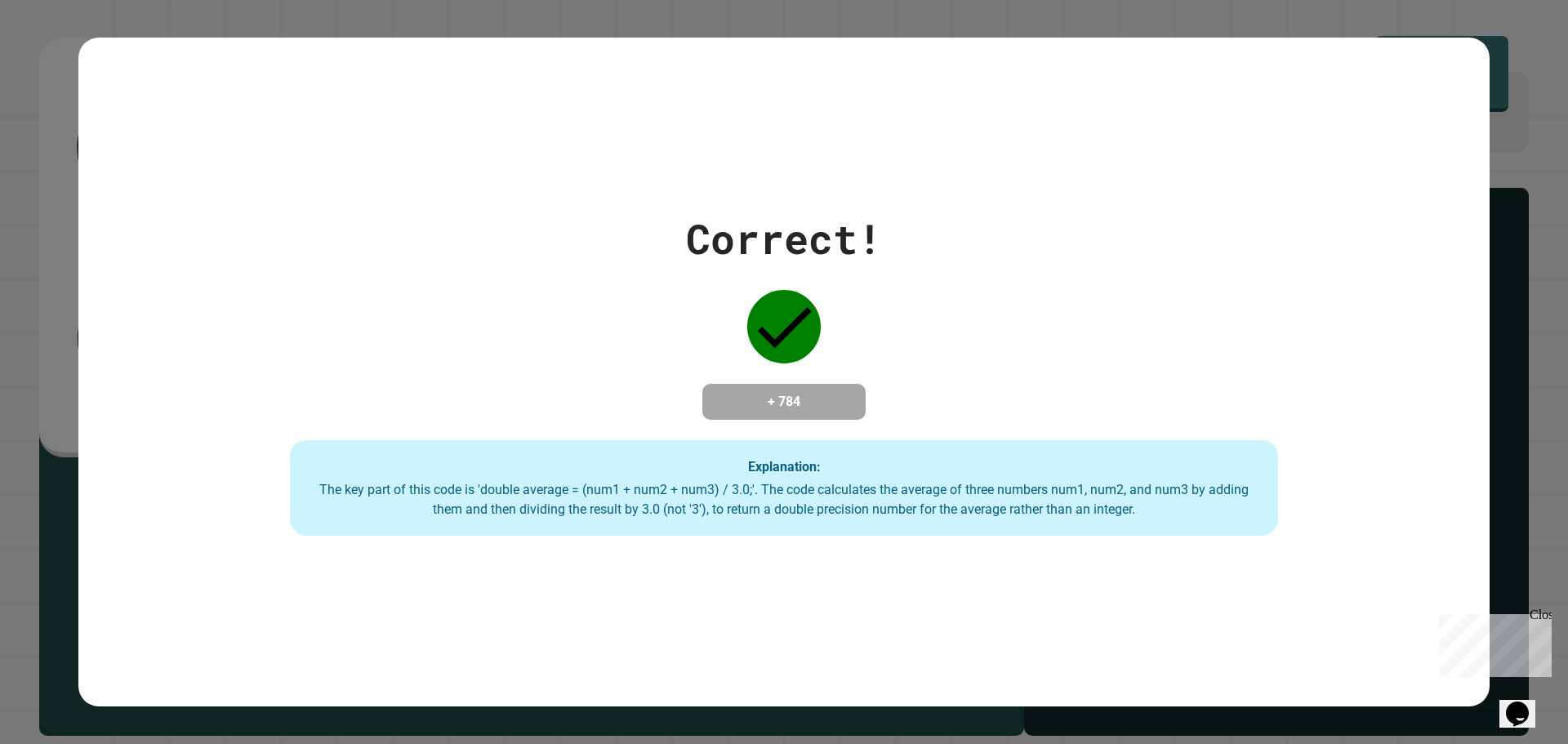
click at [765, 466] on strong "Explanation:" at bounding box center [784, 465] width 73 height 16
click at [738, 462] on div "Explanation: The key part of this code is 'double average = (num1 + num2 + num3…" at bounding box center [784, 488] width 989 height 96
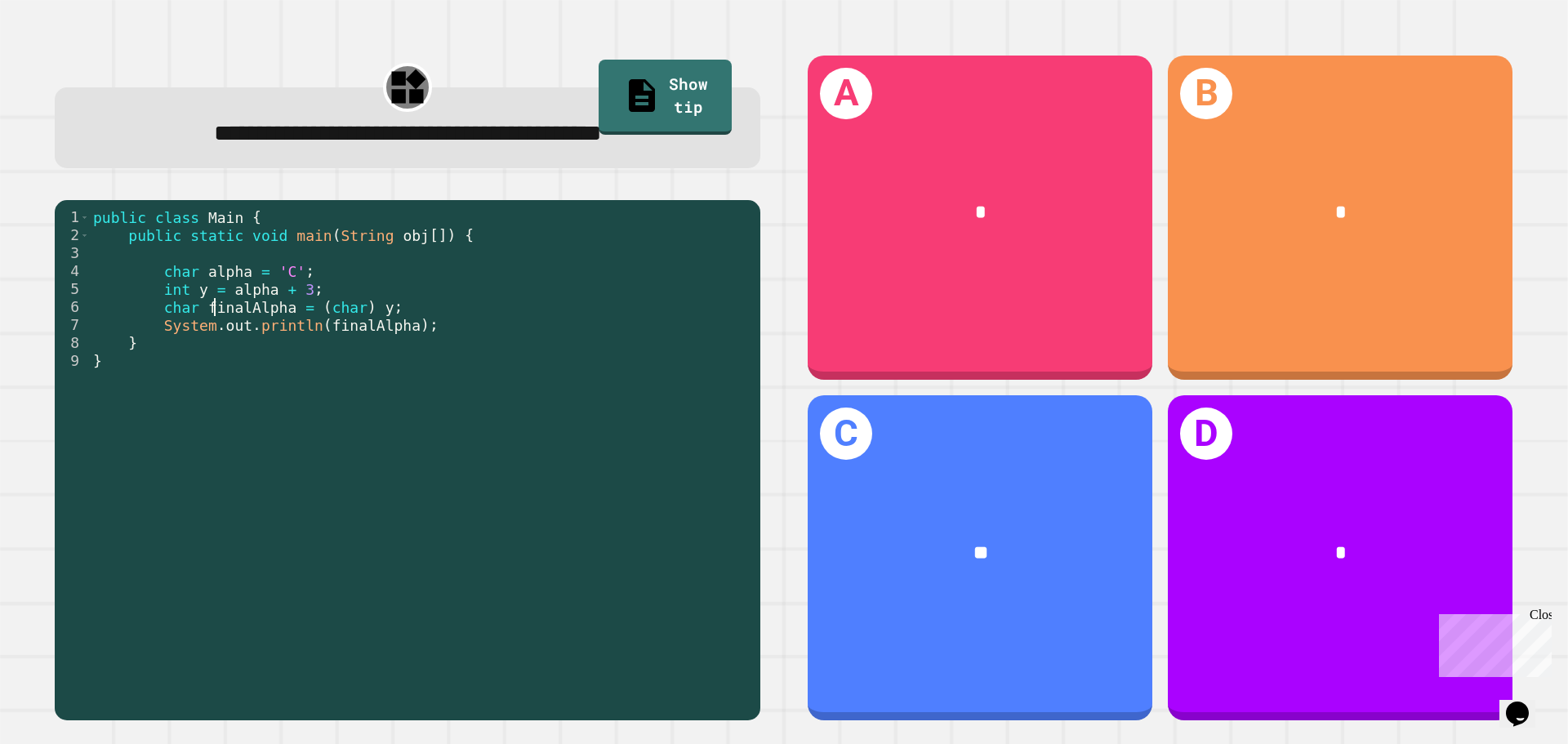
click at [211, 312] on div "public class Main { public static void main ( String obj [ ]) { char alpha = 'C…" at bounding box center [421, 459] width 662 height 503
click at [211, 312] on div "public class Main { public static void main ( String obj [ ]) { char alpha = 'C…" at bounding box center [421, 441] width 662 height 467
drag, startPoint x: 324, startPoint y: 315, endPoint x: 345, endPoint y: 312, distance: 21.2
click at [345, 312] on div "public class Main { public static void main ( String obj [ ]) { char alpha = 'C…" at bounding box center [421, 459] width 662 height 503
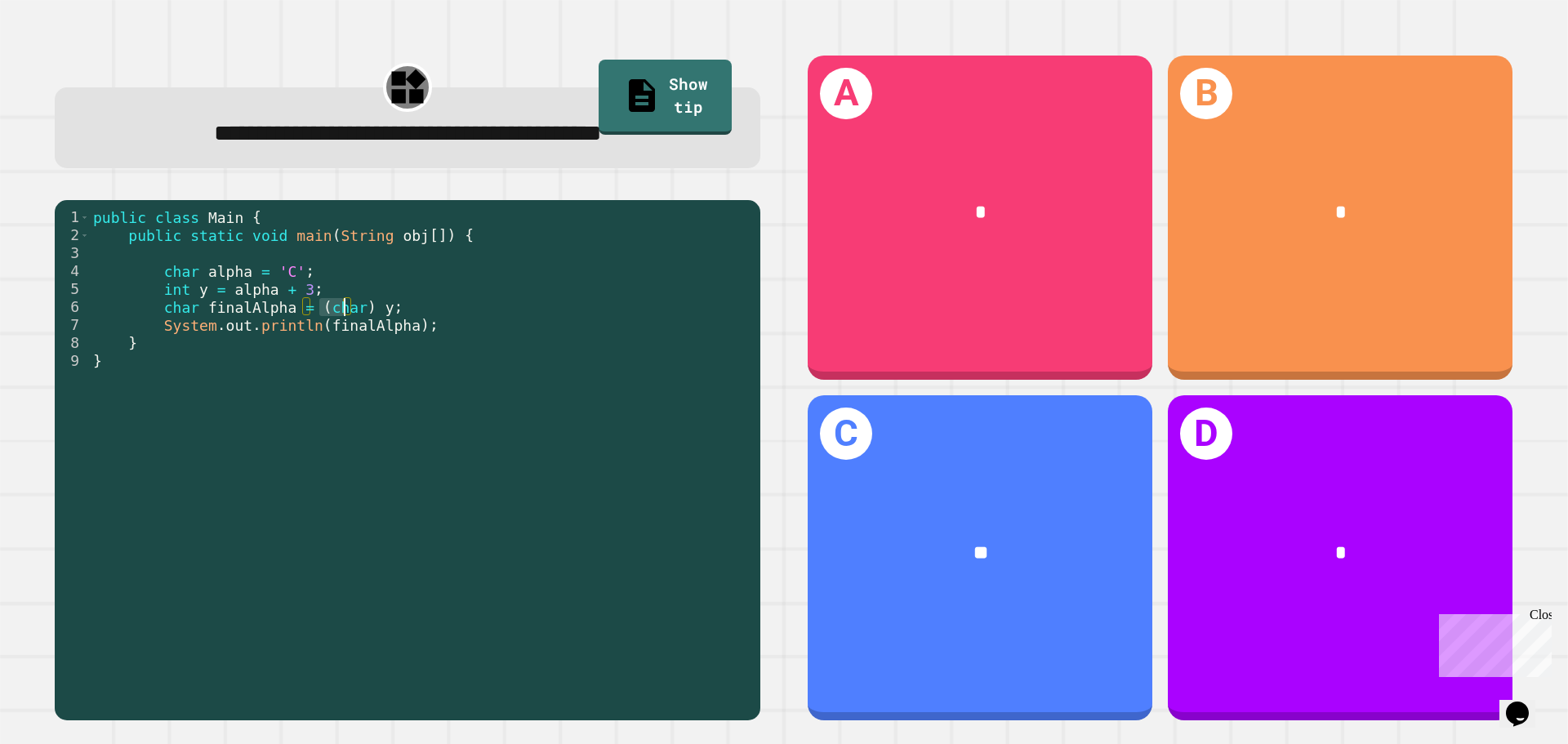
click at [345, 312] on div "public class Main { public static void main ( String obj [ ]) { char alpha = 'C…" at bounding box center [421, 441] width 662 height 467
click at [333, 312] on div "public class Main { public static void main ( String obj [ ]) { char alpha = 'C…" at bounding box center [421, 459] width 662 height 503
click at [326, 314] on div "public class Main { public static void main ( String obj [ ]) { char alpha = 'C…" at bounding box center [421, 441] width 662 height 467
click at [326, 314] on div "public class Main { public static void main ( String obj [ ]) { char alpha = 'C…" at bounding box center [421, 459] width 662 height 503
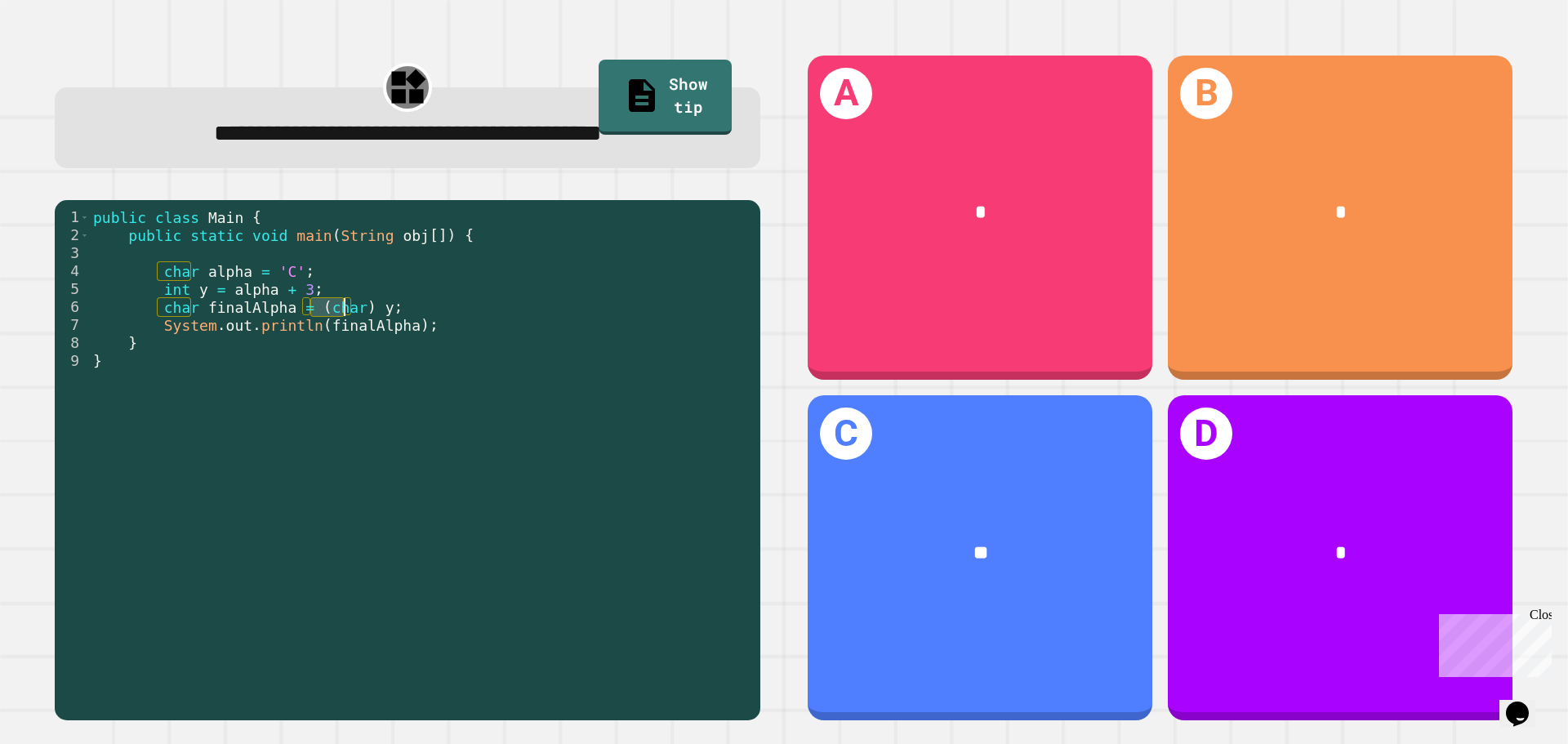
click at [326, 314] on div "public class Main { public static void main ( String obj [ ]) { char alpha = 'C…" at bounding box center [421, 459] width 662 height 503
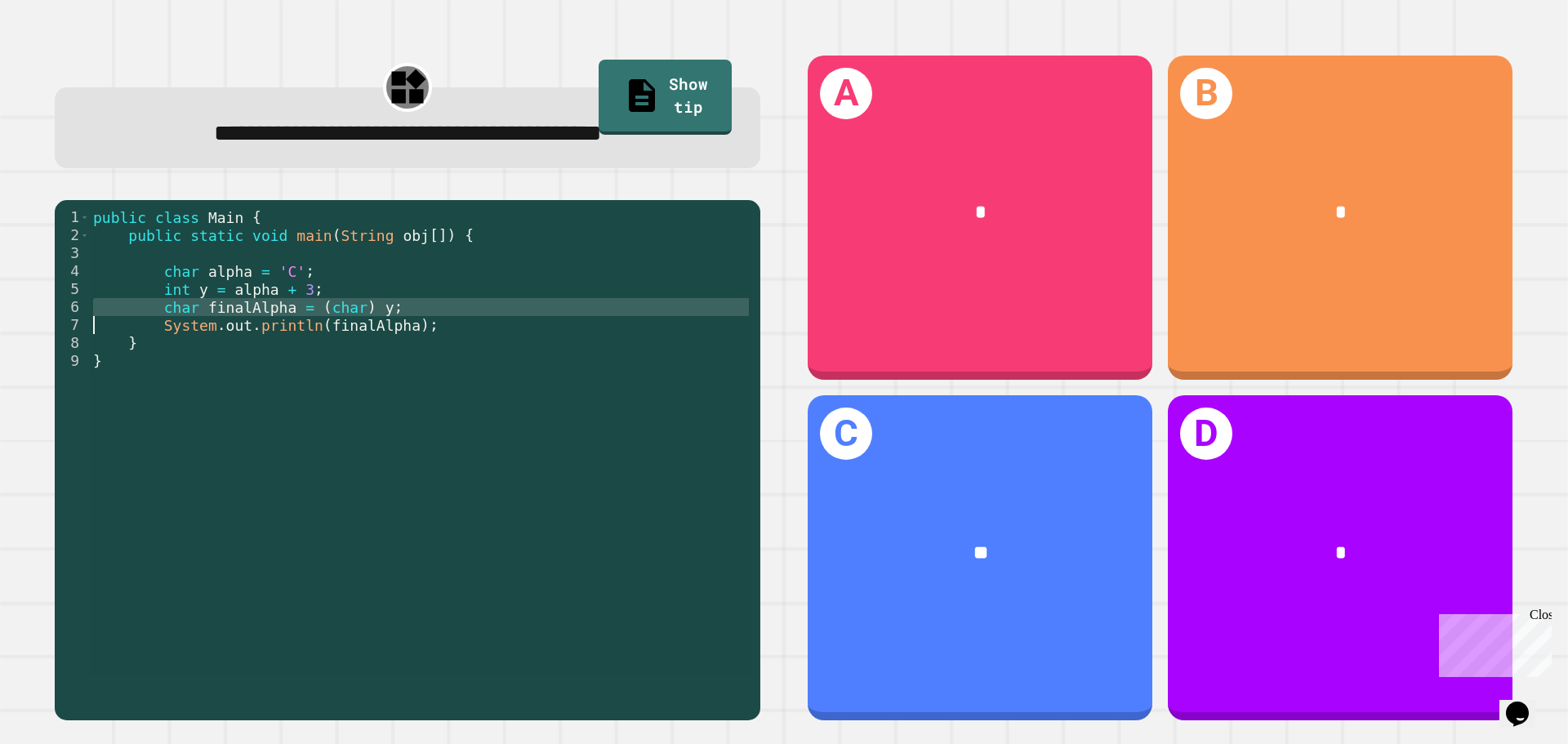
click at [331, 312] on div "public class Main { public static void main ( String obj [ ]) { char alpha = 'C…" at bounding box center [421, 441] width 662 height 467
click at [331, 312] on div "public class Main { public static void main ( String obj [ ]) { char alpha = 'C…" at bounding box center [421, 459] width 662 height 503
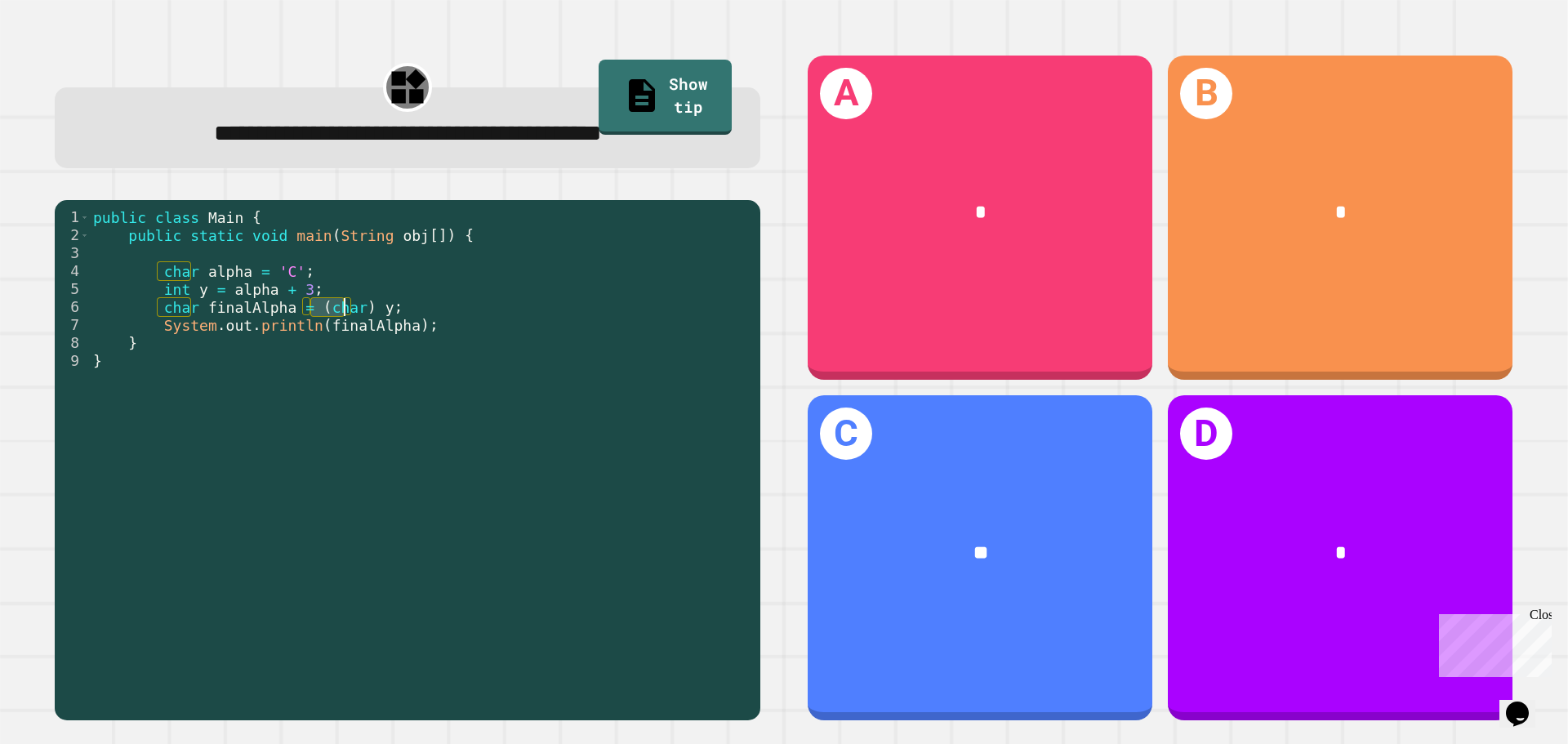
click at [326, 313] on div "public class Main { public static void main ( String obj [ ]) { char alpha = 'C…" at bounding box center [421, 441] width 662 height 467
click at [326, 313] on div "public class Main { public static void main ( String obj [ ]) { char alpha = 'C…" at bounding box center [421, 459] width 662 height 503
click at [327, 312] on div "public class Main { public static void main ( String obj [ ]) { char alpha = 'C…" at bounding box center [421, 441] width 662 height 467
click at [327, 312] on div "public class Main { public static void main ( String obj [ ]) { char alpha = 'C…" at bounding box center [421, 459] width 662 height 503
click at [329, 311] on div "public class Main { public static void main ( String obj [ ]) { char alpha = 'C…" at bounding box center [421, 441] width 662 height 467
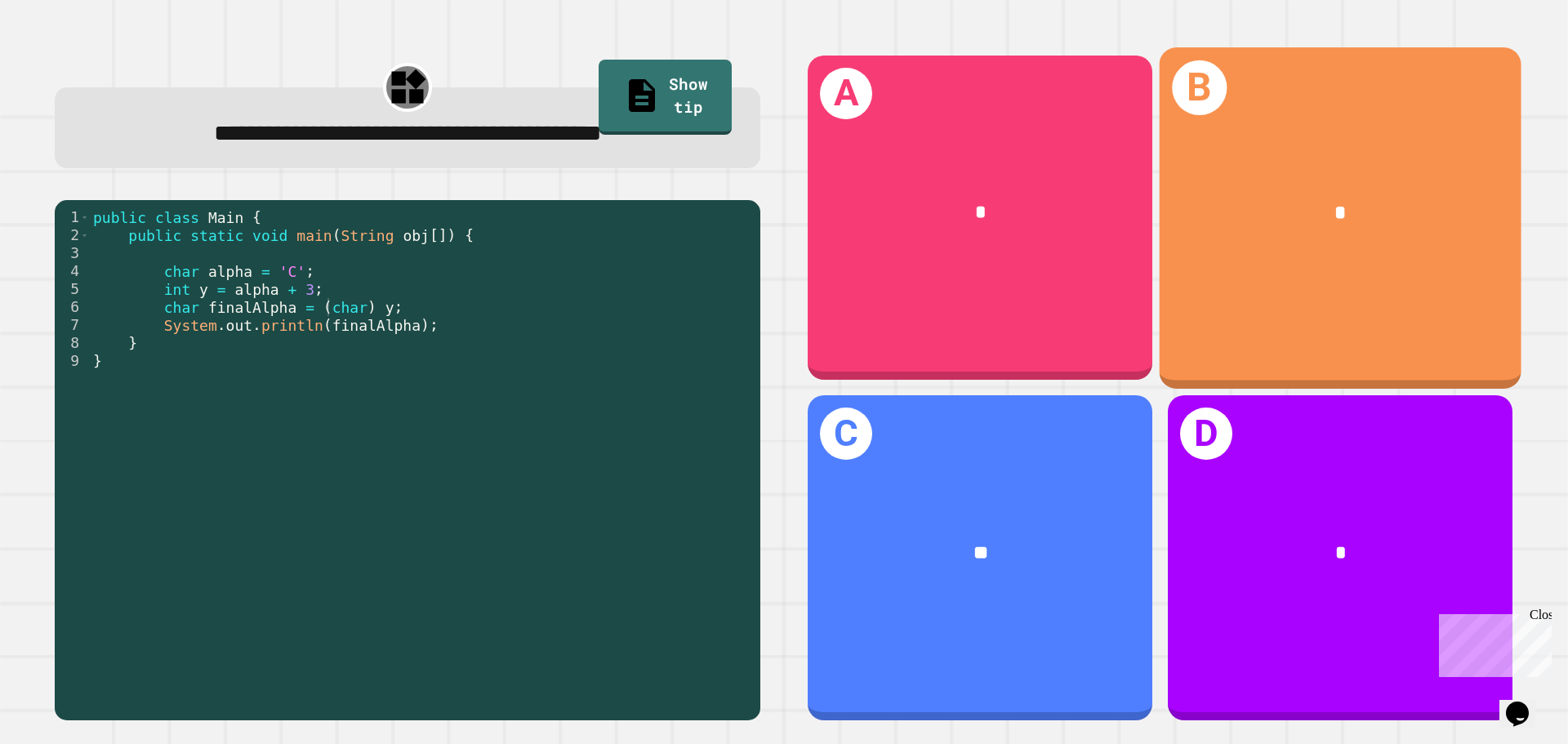
click at [1196, 271] on div "B *" at bounding box center [1341, 217] width 362 height 340
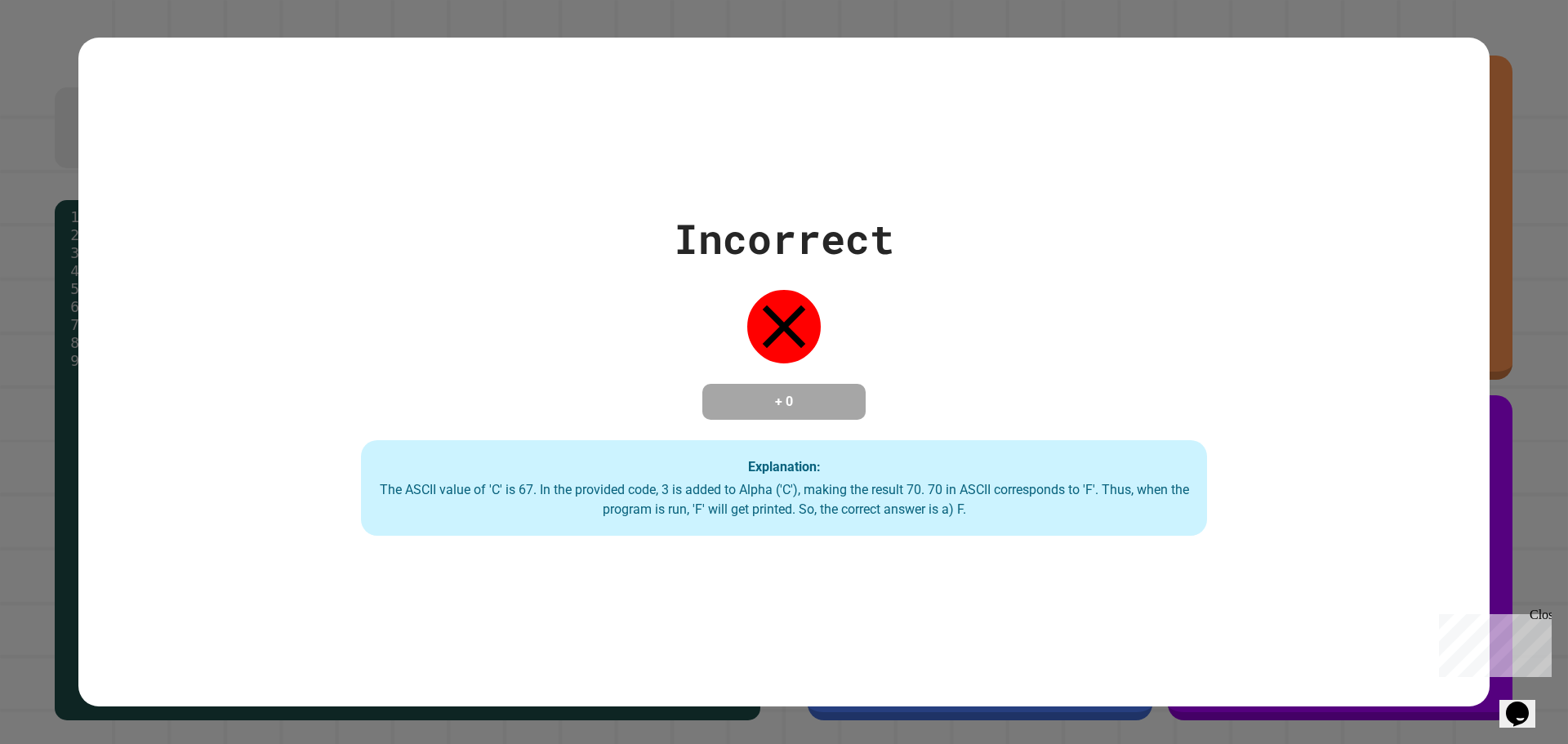
click at [1196, 271] on div "Incorrect + 0 Explanation: The ASCII value of 'C' is 67. In the provided code, …" at bounding box center [784, 372] width 1209 height 328
click at [752, 433] on div "Incorrect + 0 Explanation: The ASCII value of 'C' is 67. In the provided code, …" at bounding box center [784, 372] width 1209 height 328
drag, startPoint x: 715, startPoint y: 452, endPoint x: 662, endPoint y: 483, distance: 61.4
click at [694, 463] on div "Explanation: The ASCII value of 'C' is 67. In the provided code, 3 is added to …" at bounding box center [784, 488] width 846 height 96
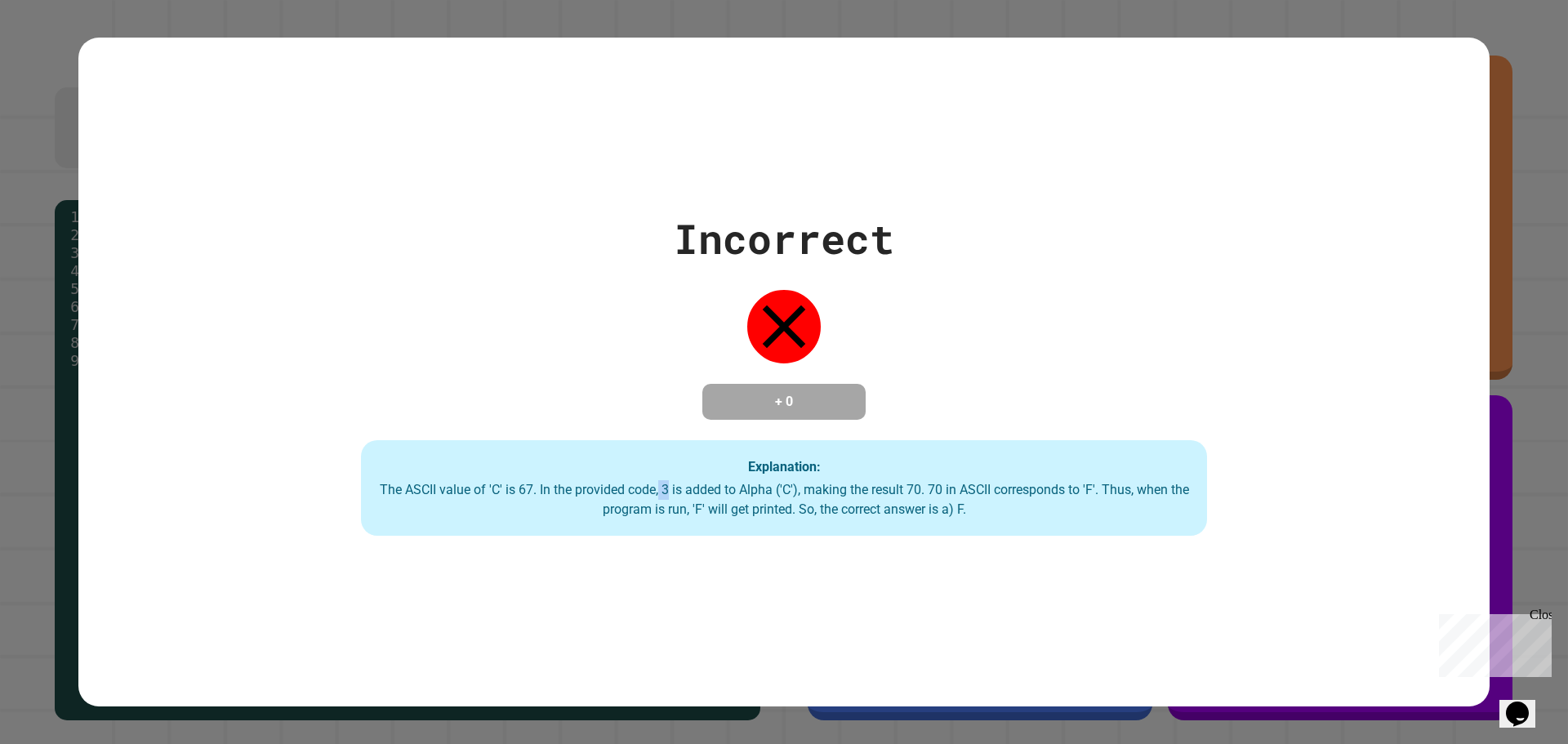
drag, startPoint x: 662, startPoint y: 483, endPoint x: 653, endPoint y: 489, distance: 10.8
click at [653, 489] on div "The ASCII value of 'C' is 67. In the provided code, 3 is added to Alpha ('C'), …" at bounding box center [784, 500] width 813 height 39
click at [618, 485] on div "The ASCII value of 'C' is 67. In the provided code, 3 is added to Alpha ('C'), …" at bounding box center [784, 500] width 813 height 39
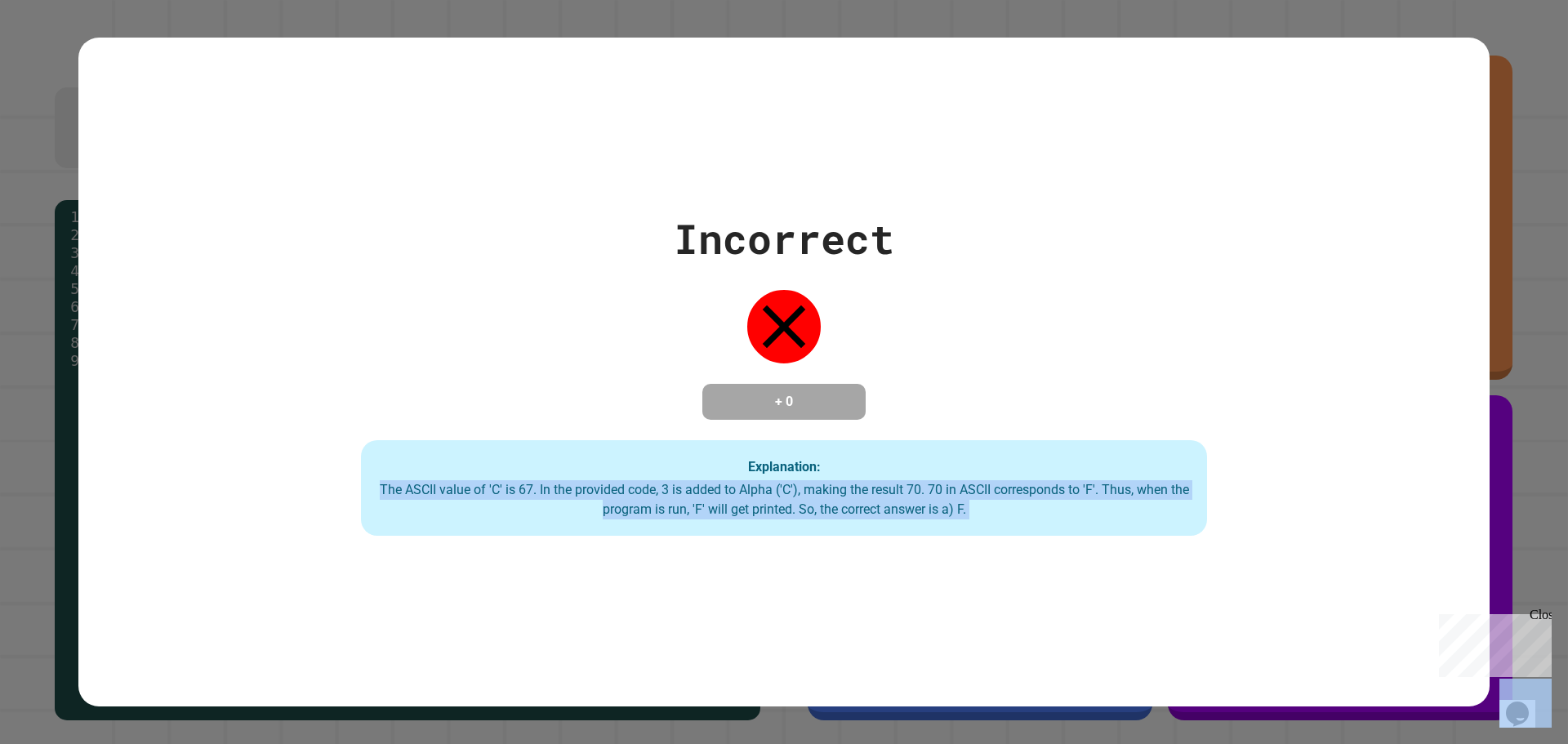
click at [618, 485] on div "The ASCII value of 'C' is 67. In the provided code, 3 is added to Alpha ('C'), …" at bounding box center [784, 500] width 813 height 39
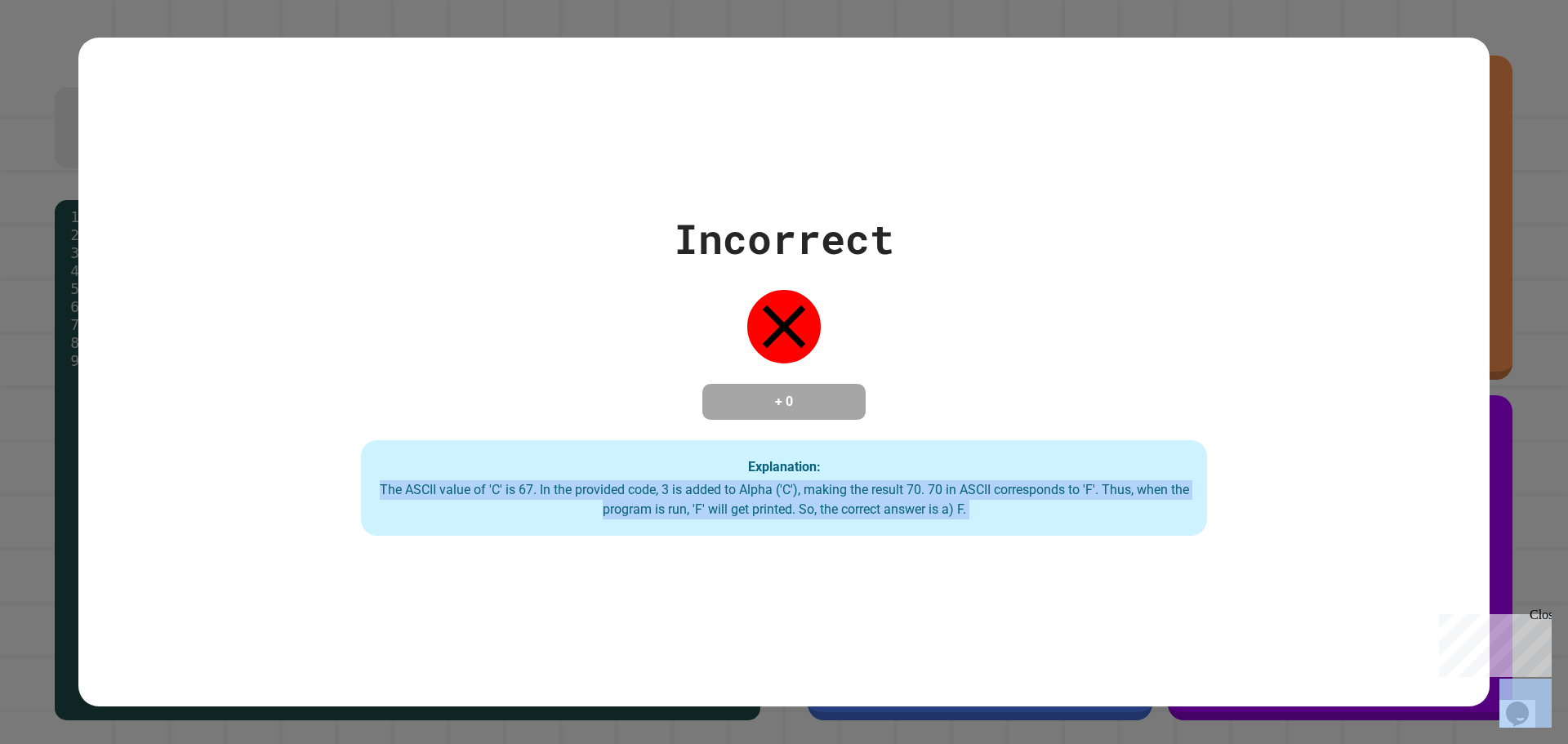
click at [618, 485] on div "The ASCII value of 'C' is 67. In the provided code, 3 is added to Alpha ('C'), …" at bounding box center [784, 500] width 813 height 39
click at [588, 487] on div "The ASCII value of 'C' is 67. In the provided code, 3 is added to Alpha ('C'), …" at bounding box center [784, 500] width 813 height 39
drag, startPoint x: 596, startPoint y: 488, endPoint x: 609, endPoint y: 500, distance: 17.7
click at [599, 489] on div "The ASCII value of 'C' is 67. In the provided code, 3 is added to Alpha ('C'), …" at bounding box center [784, 500] width 813 height 39
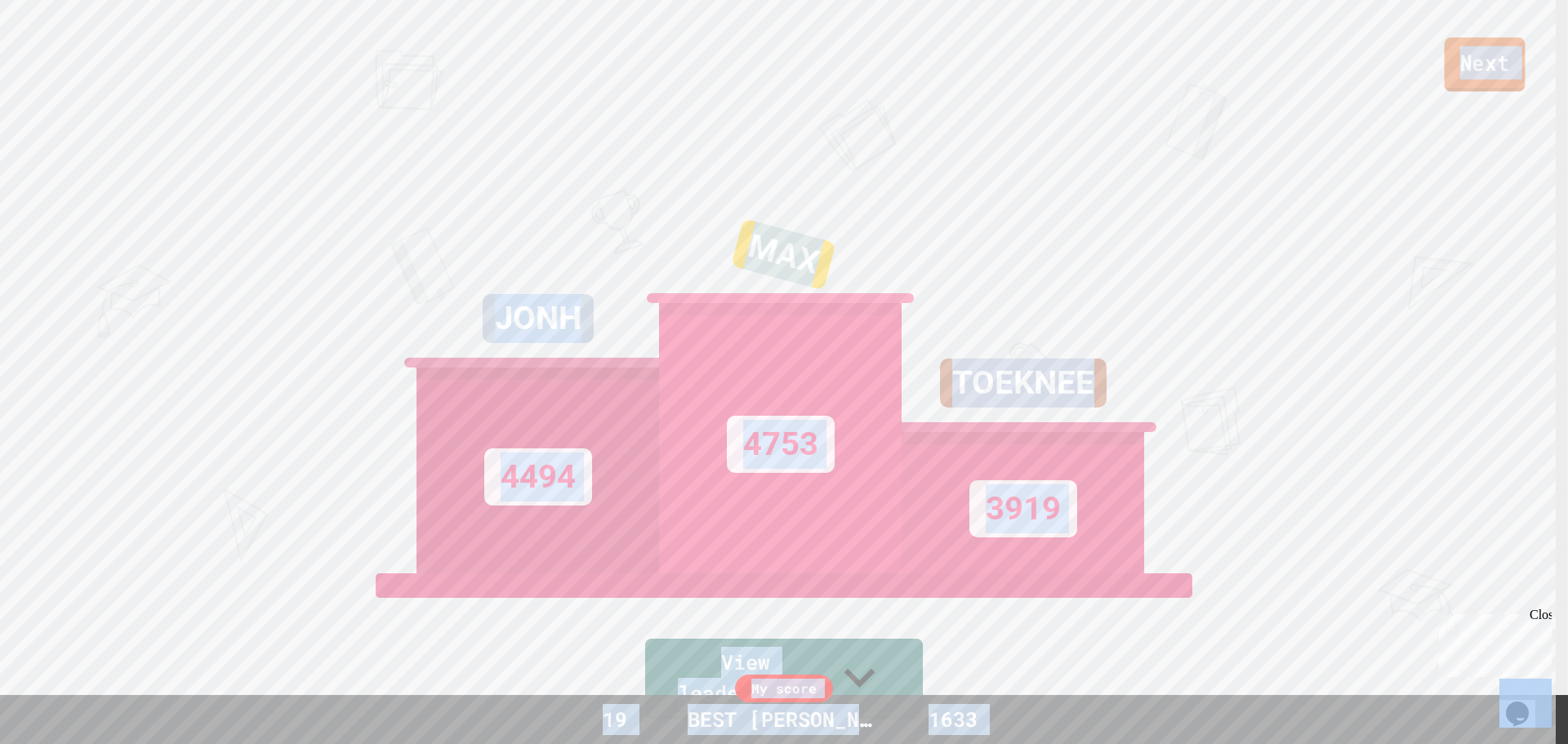
click at [1486, 63] on link "Next" at bounding box center [1485, 64] width 81 height 54
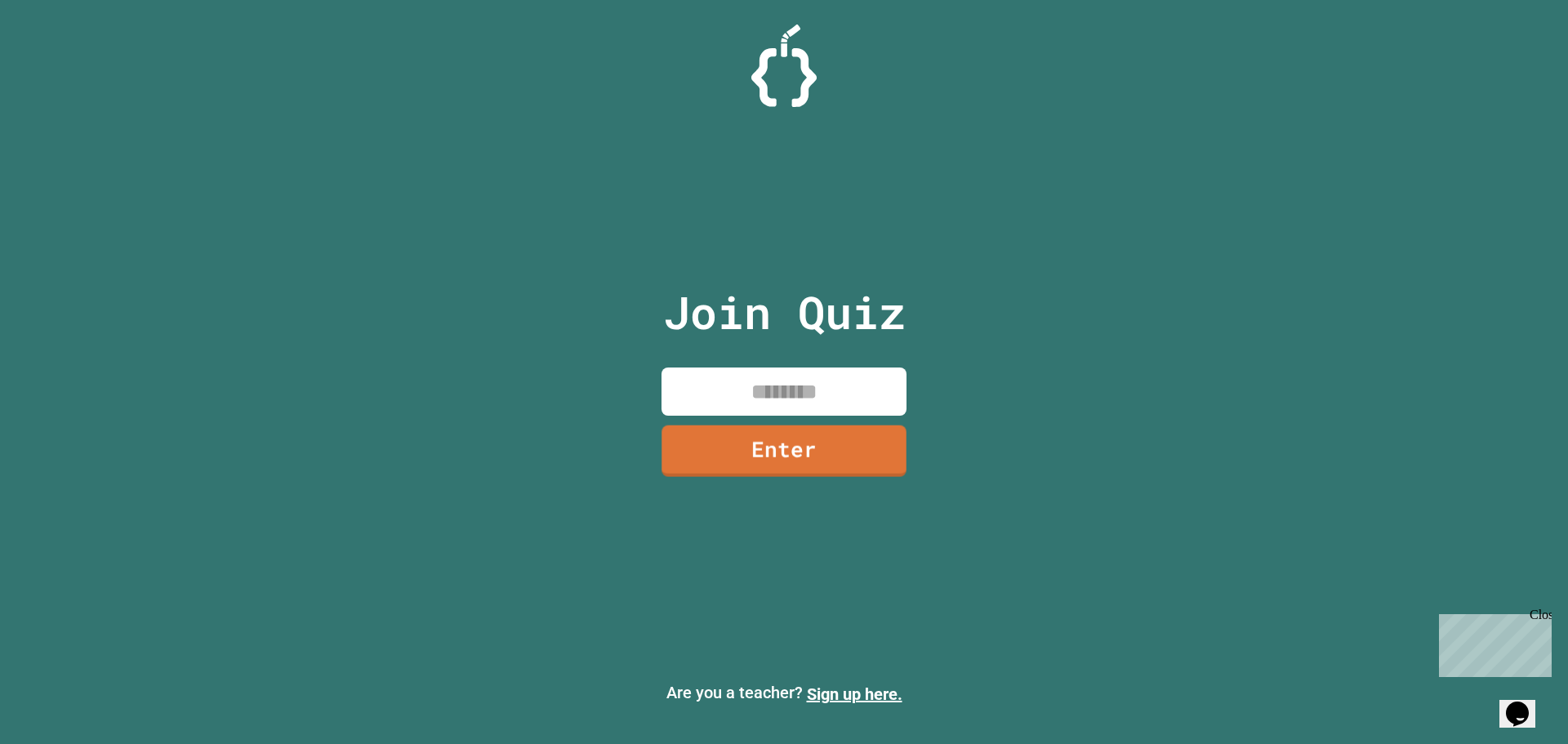
click at [830, 411] on input at bounding box center [784, 392] width 245 height 48
type input "********"
click at [831, 456] on link "Enter" at bounding box center [784, 449] width 233 height 54
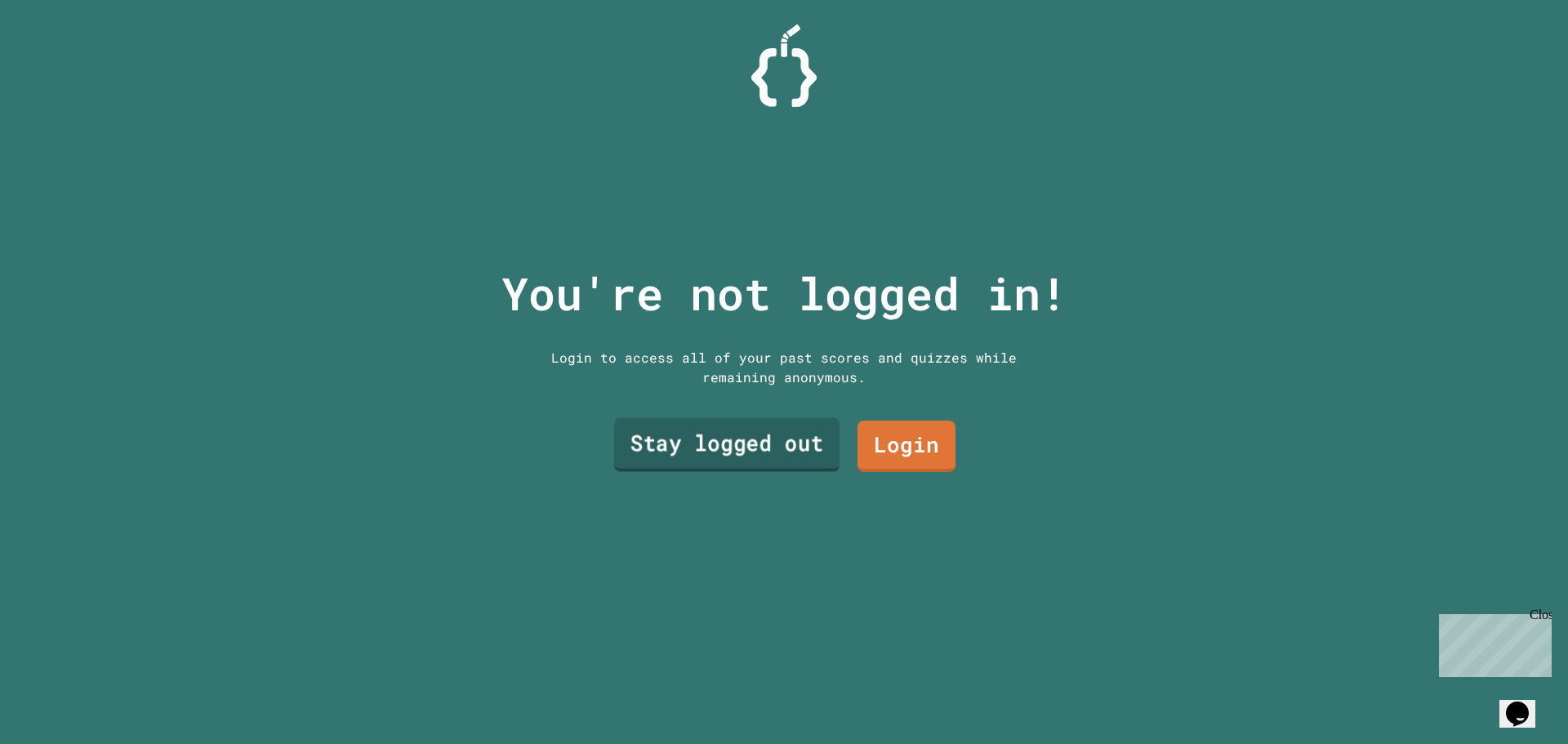
click at [768, 428] on link "Stay logged out" at bounding box center [728, 445] width 226 height 54
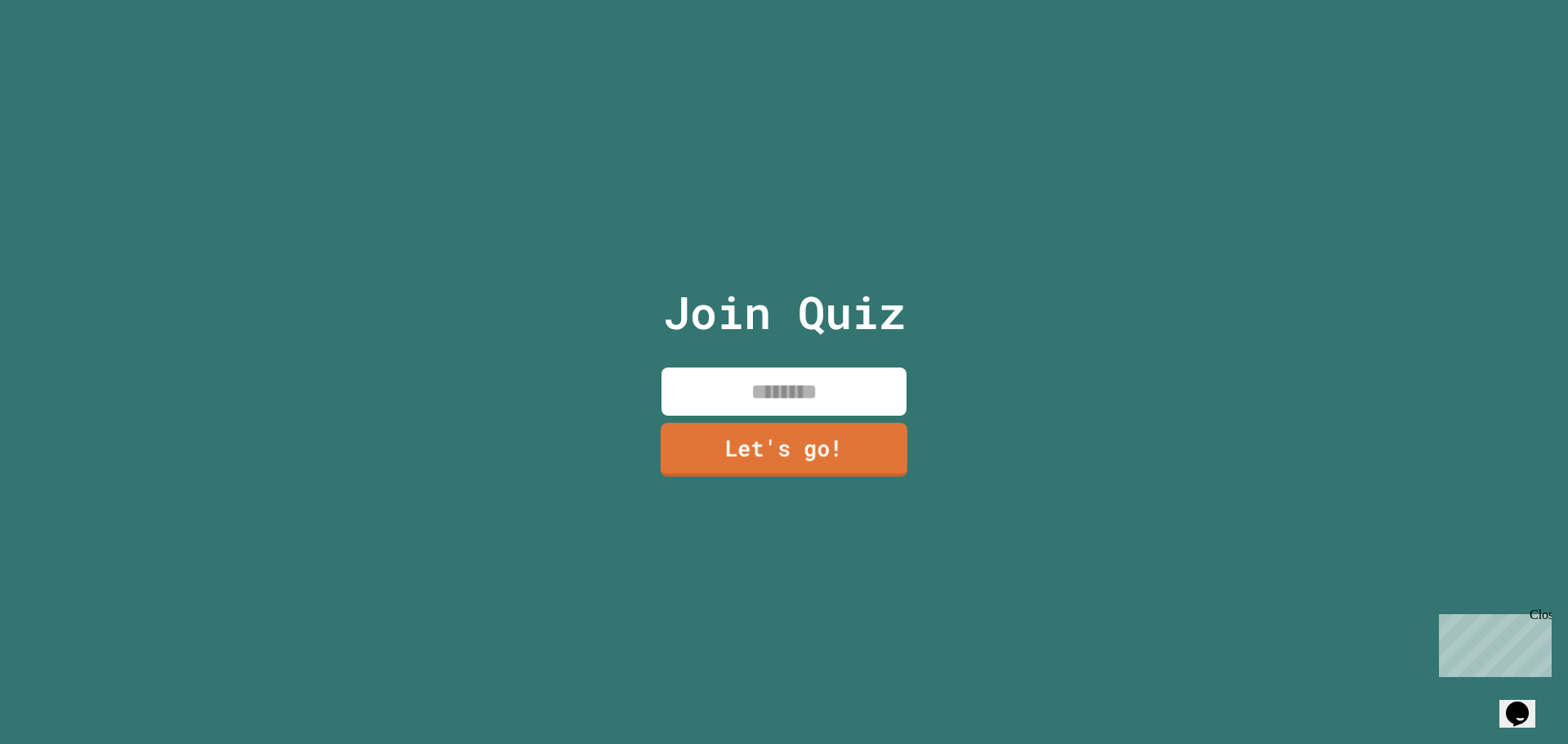
click at [793, 413] on div "Join Quiz Let's go!" at bounding box center [784, 372] width 275 height 744
click at [798, 403] on input at bounding box center [784, 392] width 245 height 48
type input "**********"
click at [770, 430] on link "Let's go!" at bounding box center [784, 448] width 226 height 54
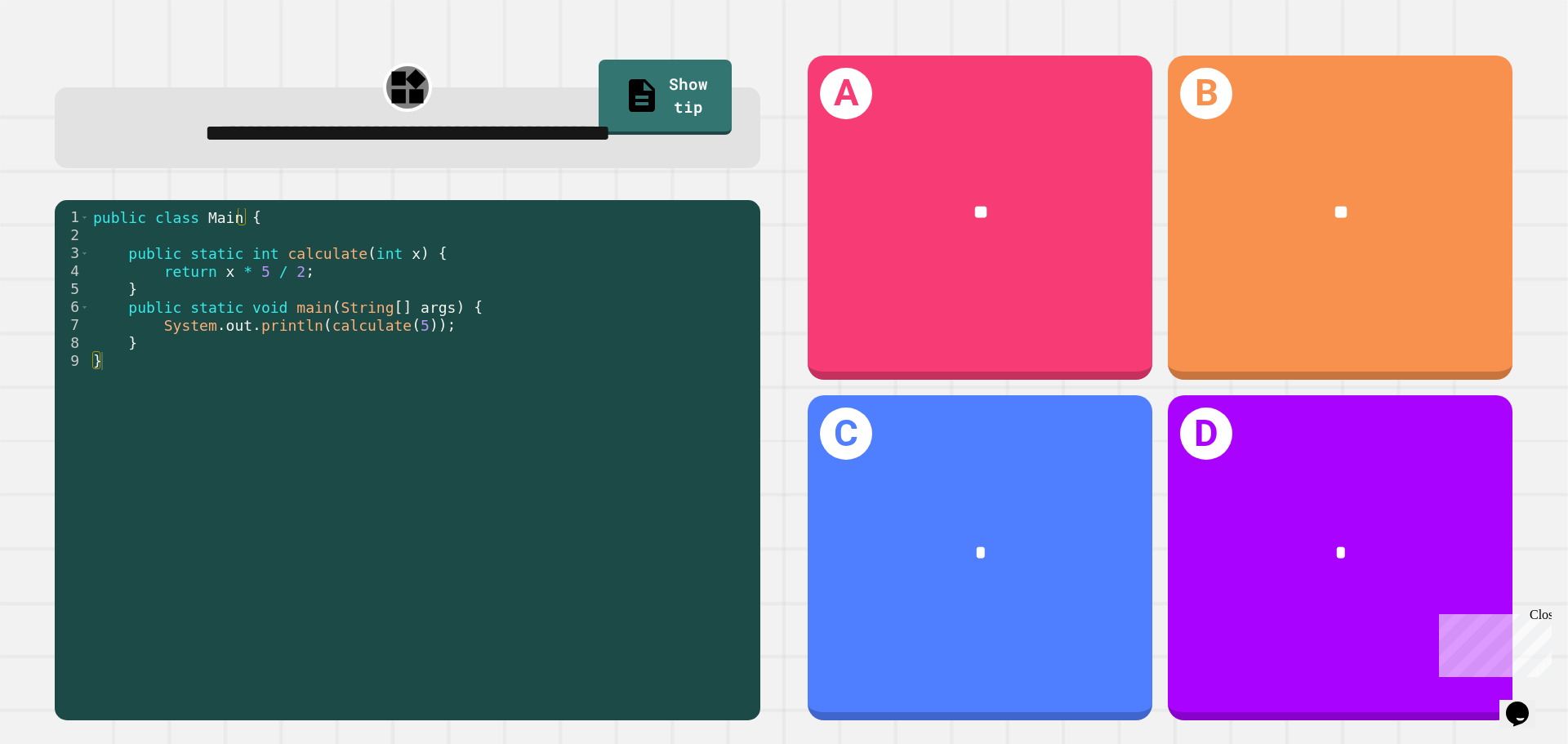
click at [215, 299] on div "public class Main { public static int calculate ( int x ) { return x * 5 / 2 ; …" at bounding box center [421, 459] width 662 height 503
drag, startPoint x: 285, startPoint y: 179, endPoint x: 406, endPoint y: 161, distance: 122.3
click at [399, 164] on div "**********" at bounding box center [408, 128] width 706 height 81
click at [410, 160] on div "**********" at bounding box center [408, 128] width 706 height 81
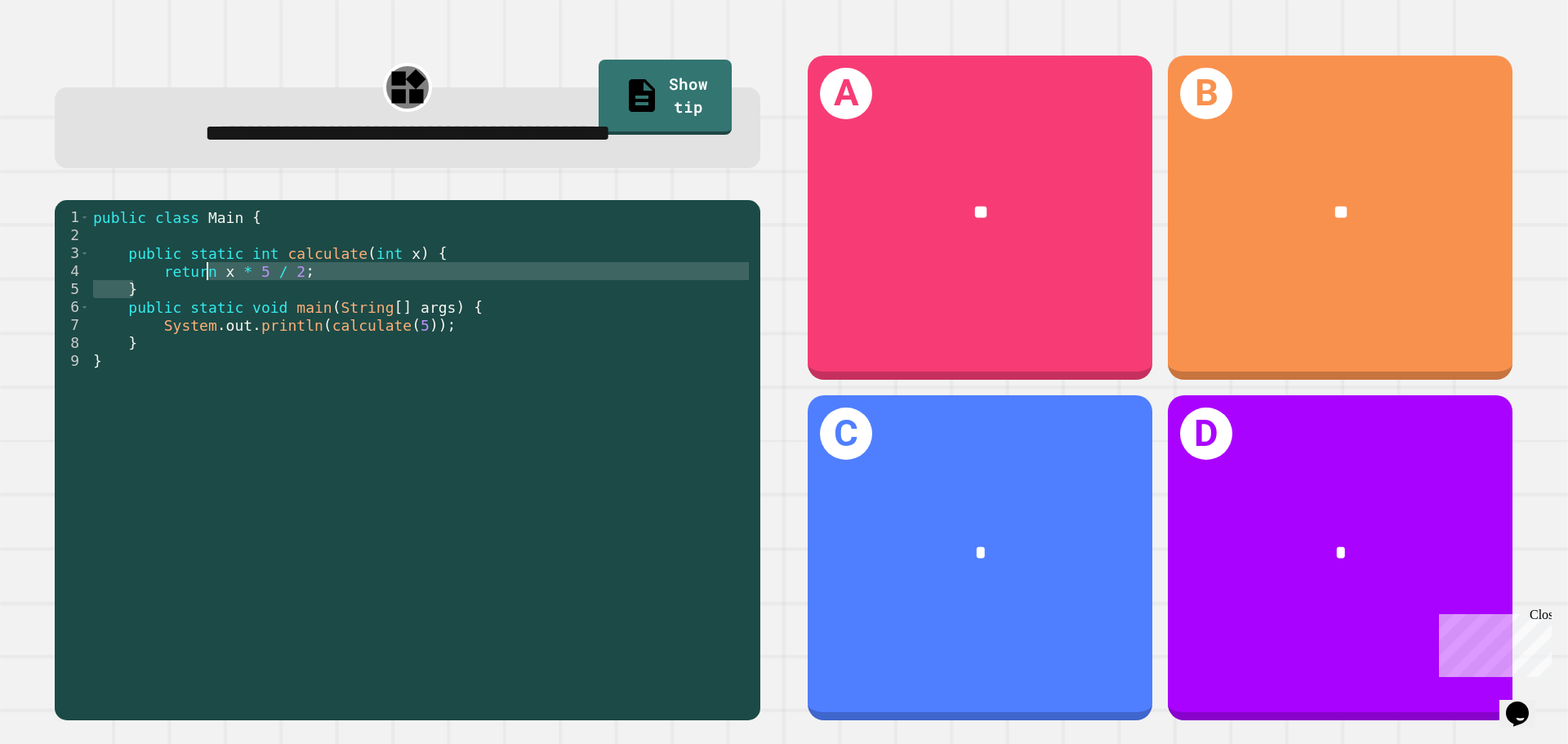
drag, startPoint x: 310, startPoint y: 285, endPoint x: 182, endPoint y: 277, distance: 128.2
click at [182, 277] on div "public class Main { public static int calculate ( int x ) { return x * 5 / 2 ; …" at bounding box center [421, 459] width 662 height 503
click at [182, 277] on div "public class Main { public static int calculate ( int x ) { return x * 5 / 2 ; …" at bounding box center [421, 441] width 662 height 467
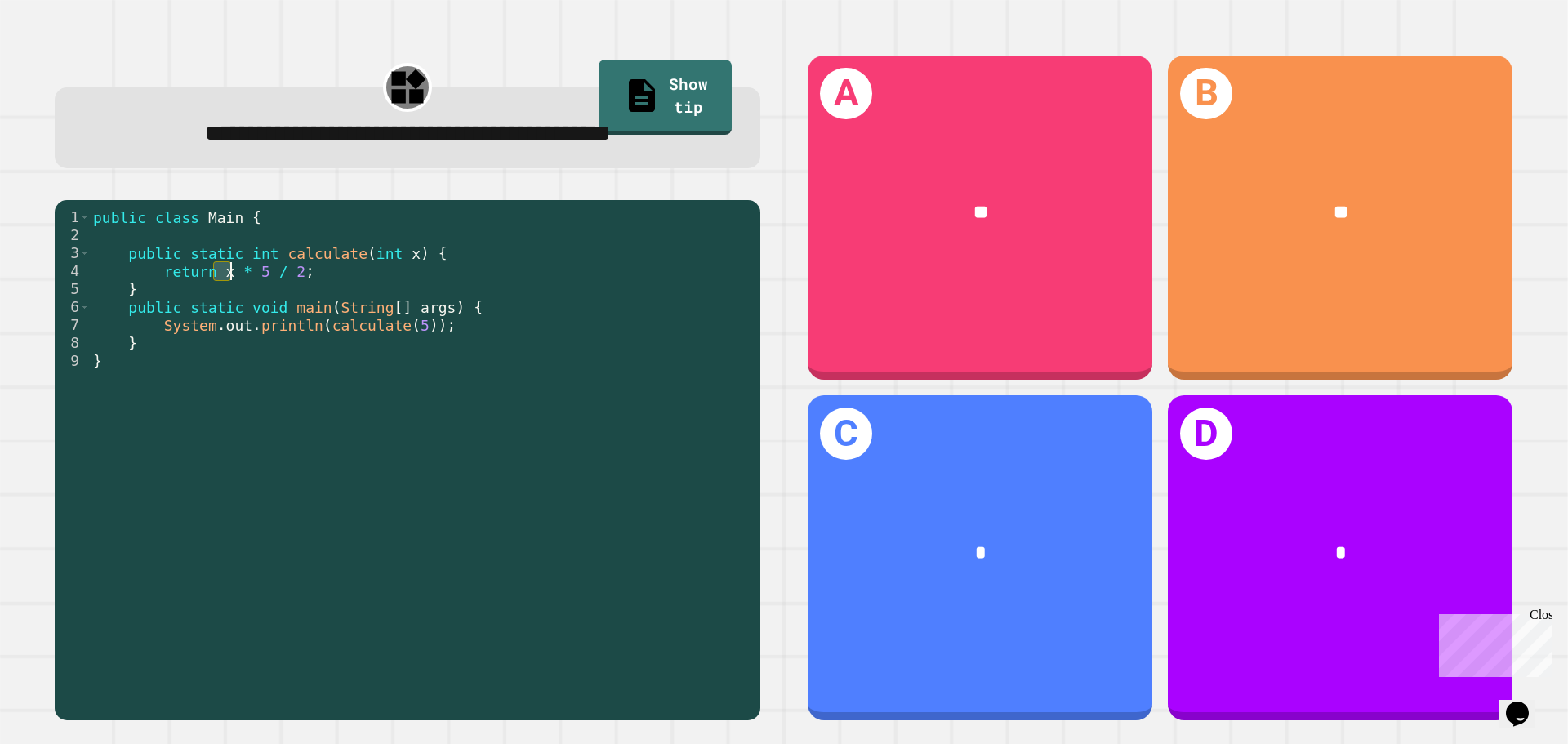
drag, startPoint x: 214, startPoint y: 277, endPoint x: 231, endPoint y: 278, distance: 17.0
click at [231, 278] on div "public class Main { public static int calculate ( int x ) { return x * 5 / 2 ; …" at bounding box center [421, 459] width 662 height 503
click at [231, 278] on div "public class Main { public static int calculate ( int x ) { return x * 5 / 2 ; …" at bounding box center [421, 441] width 662 height 467
drag, startPoint x: 233, startPoint y: 279, endPoint x: 284, endPoint y: 275, distance: 51.2
click at [284, 275] on div "public class Main { public static int calculate ( int x ) { return x * 5 / 2 ; …" at bounding box center [421, 459] width 662 height 503
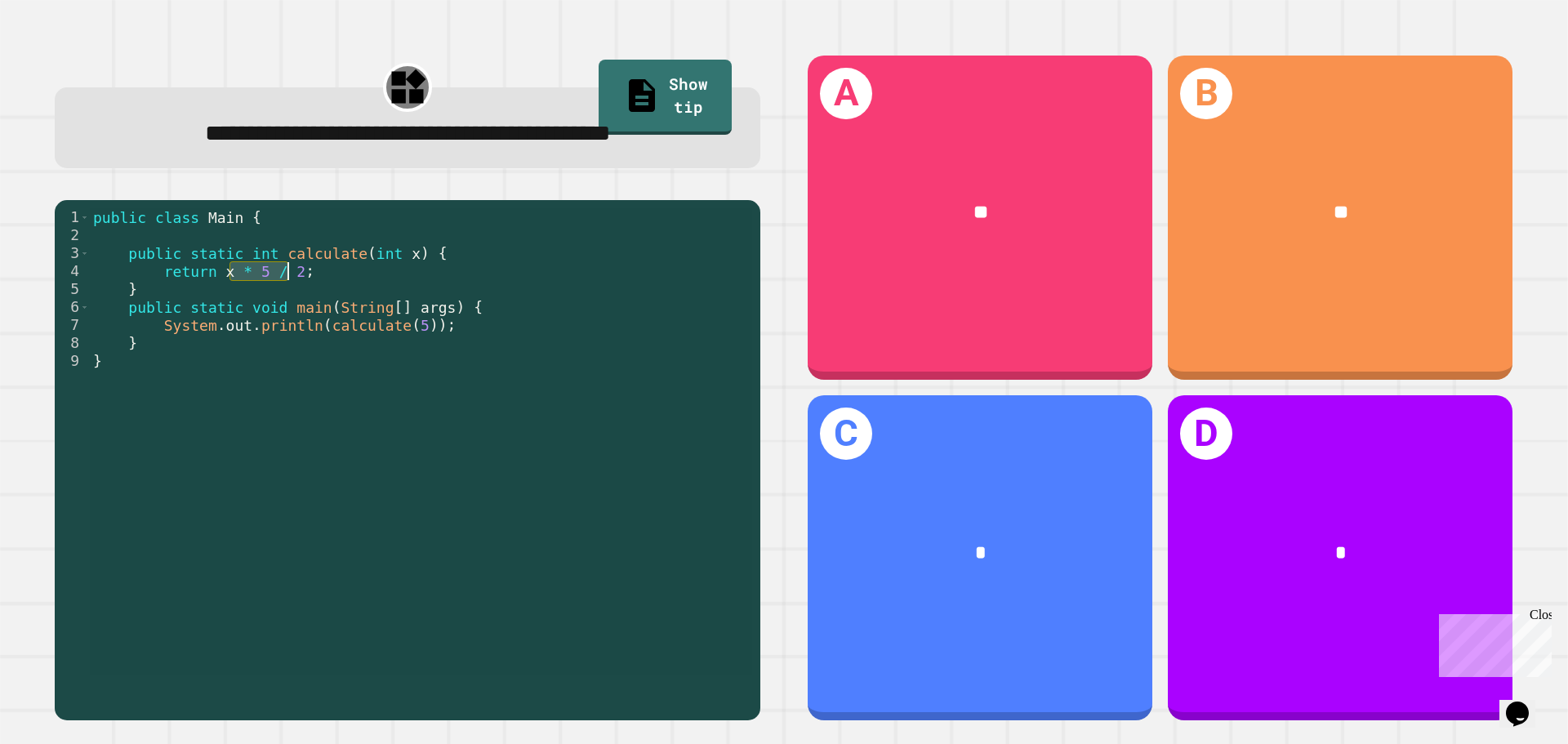
click at [284, 275] on div "public class Main { public static int calculate ( int x ) { return x * 5 / 2 ; …" at bounding box center [421, 441] width 662 height 467
click at [181, 281] on div "public class Main { public static int calculate ( int x ) { return x * 5 / 2 ; …" at bounding box center [421, 459] width 662 height 503
click at [219, 279] on div "public class Main { public static int calculate ( int x ) { return x * 5 / 2 ; …" at bounding box center [421, 459] width 662 height 503
click at [219, 279] on div "public class Main { public static int calculate ( int x ) { return x * 5 / 2 ; …" at bounding box center [421, 441] width 662 height 467
drag, startPoint x: 214, startPoint y: 279, endPoint x: 229, endPoint y: 279, distance: 15.0
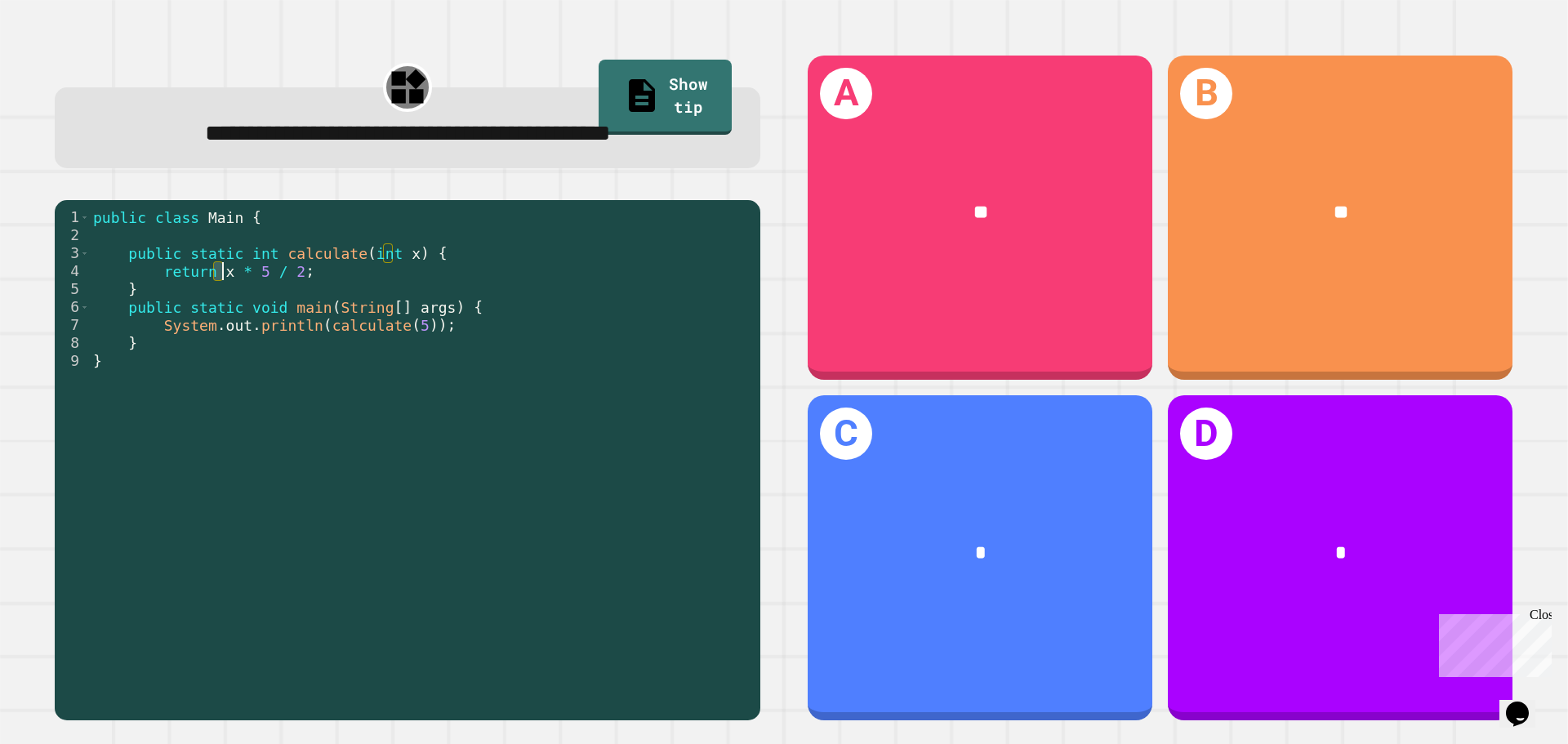
click at [229, 279] on div "public class Main { public static int calculate ( int x ) { return x * 5 / 2 ; …" at bounding box center [421, 459] width 662 height 503
click at [229, 279] on div "public class Main { public static int calculate ( int x ) { return x * 5 / 2 ; …" at bounding box center [421, 441] width 662 height 467
drag, startPoint x: 217, startPoint y: 279, endPoint x: 313, endPoint y: 278, distance: 96.0
click at [313, 278] on div "public class Main { public static int calculate ( int x ) { return x * 5 / 2 ; …" at bounding box center [421, 459] width 662 height 503
click at [313, 278] on div "public class Main { public static int calculate ( int x ) { return x * 5 / 2 ; …" at bounding box center [421, 441] width 662 height 467
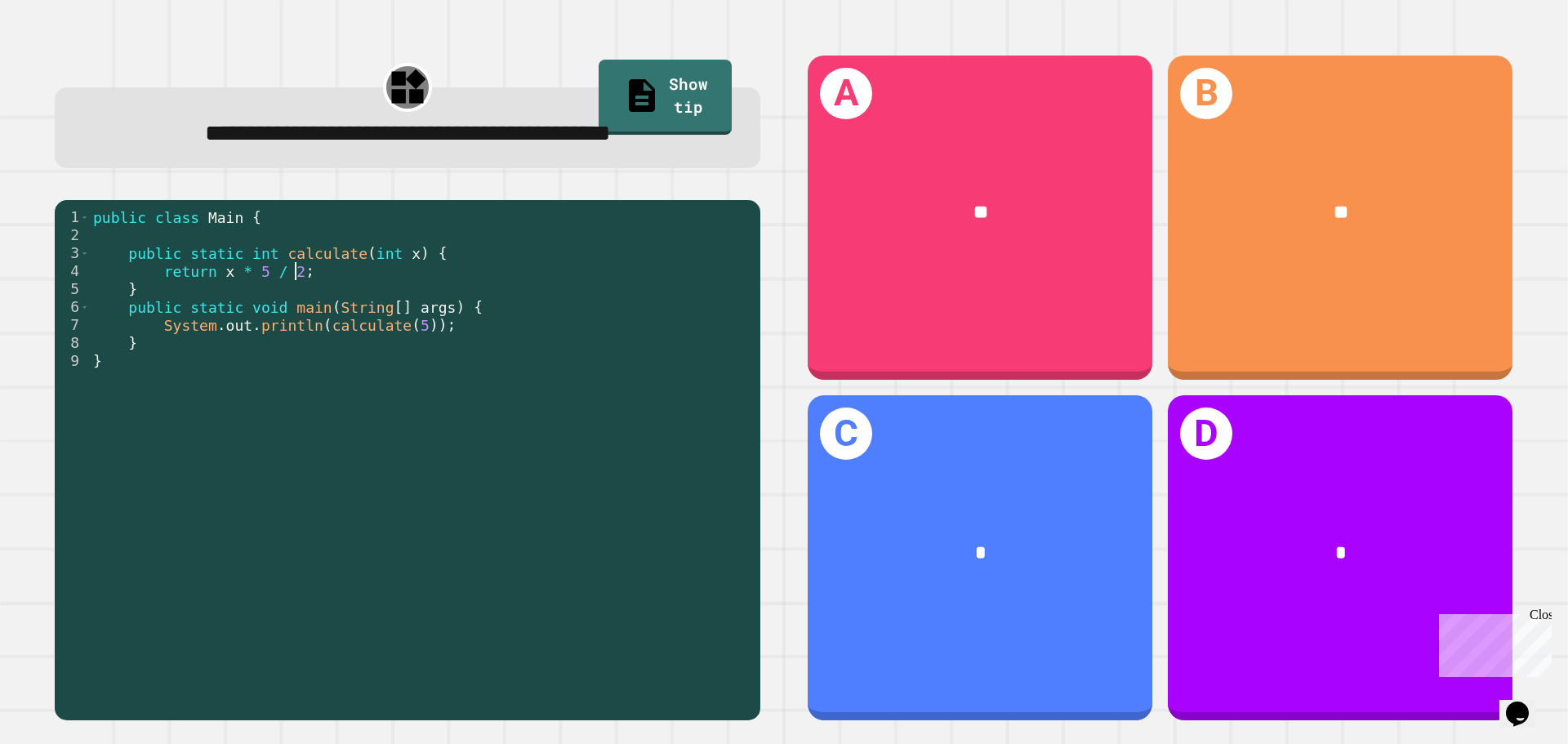
click at [281, 308] on div "public class Main { public static int calculate ( int x ) { return x * 5 / 2 ; …" at bounding box center [421, 459] width 662 height 503
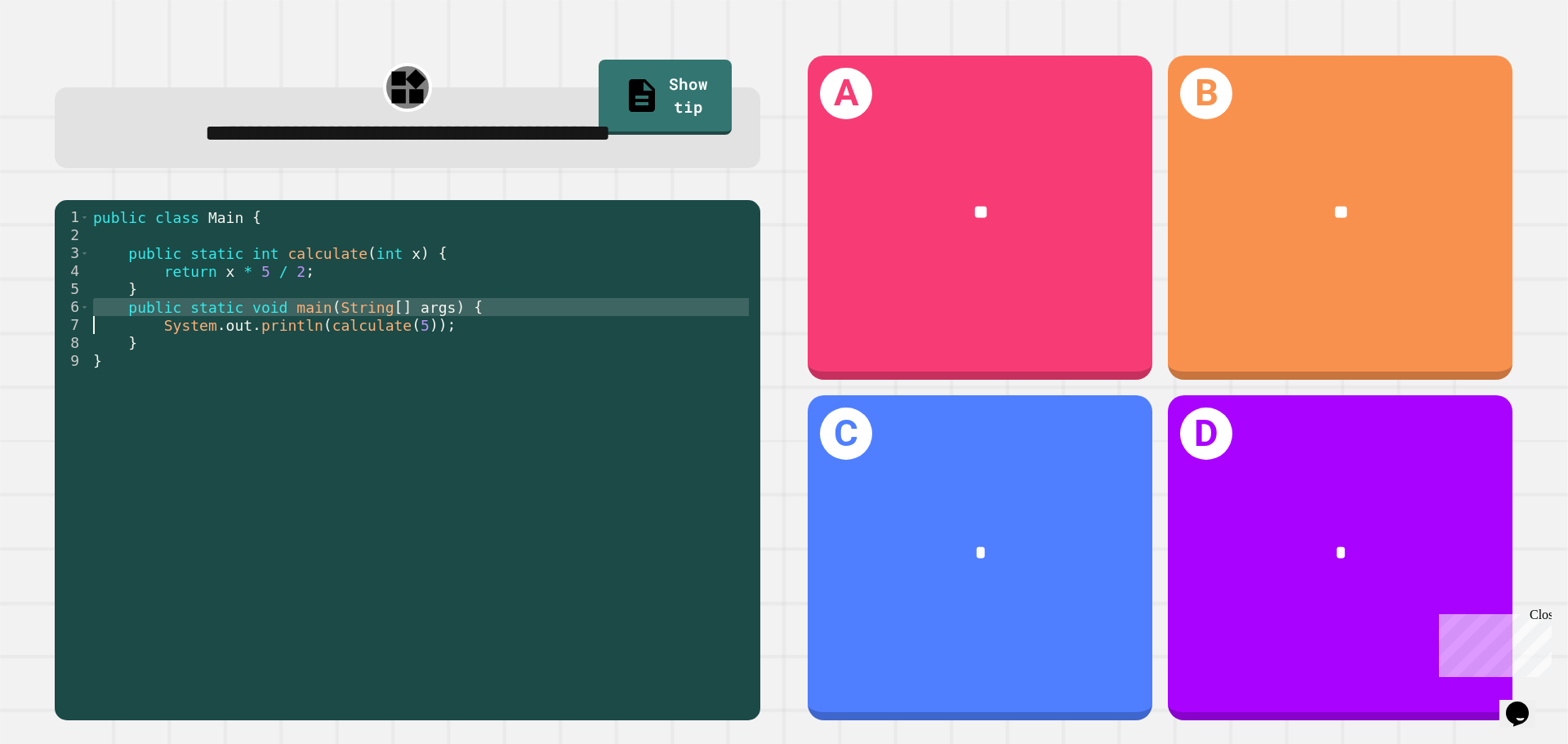
click at [259, 273] on div "public class Main { public static int calculate ( int x ) { return x * 5 / 2 ; …" at bounding box center [421, 459] width 662 height 503
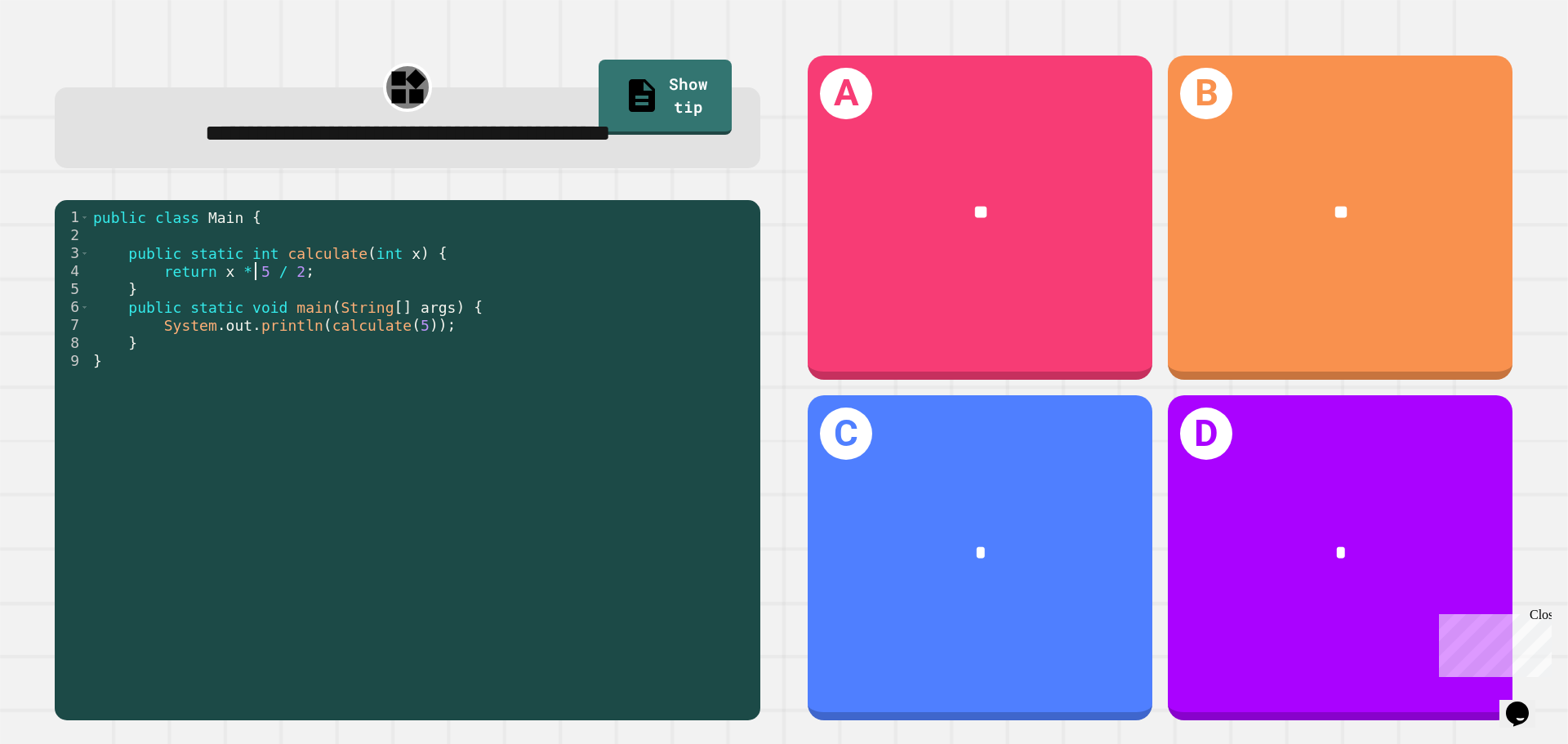
type textarea "**********"
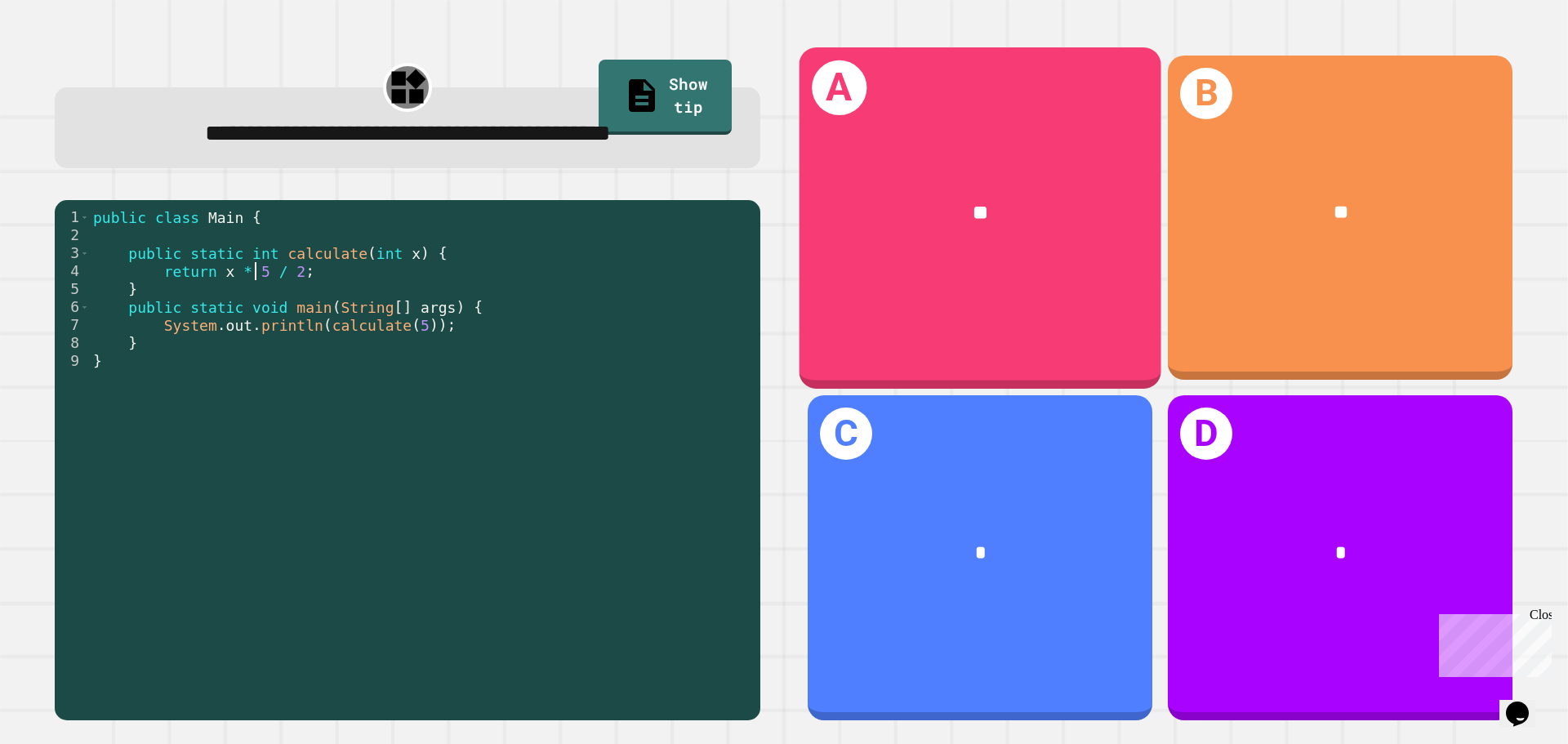
click at [1028, 286] on div "A **" at bounding box center [980, 217] width 362 height 340
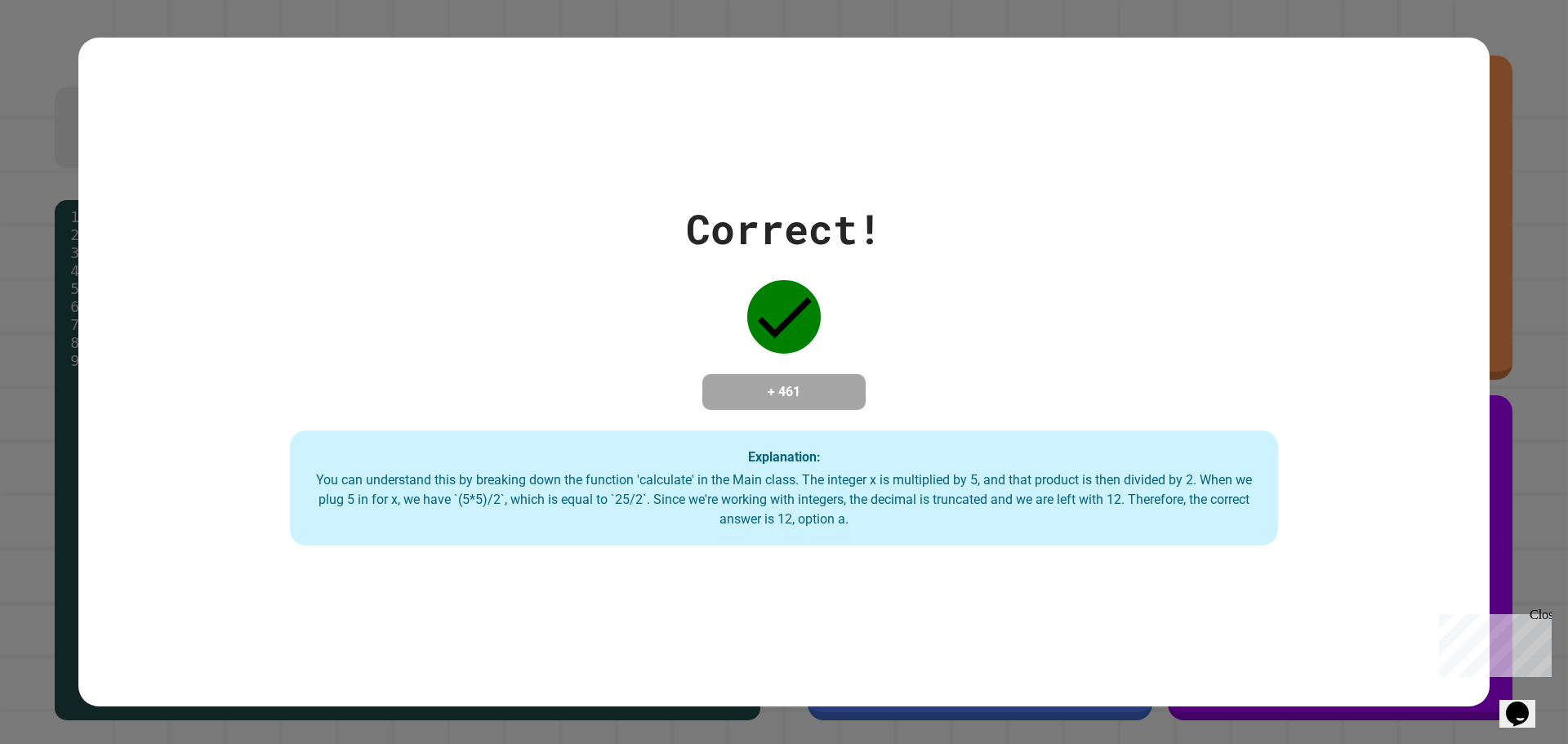
drag, startPoint x: 1497, startPoint y: 121, endPoint x: 1364, endPoint y: 116, distance: 133.1
click at [1325, 135] on div "Correct! + 461 Explanation: You can understand this by breaking down the functi…" at bounding box center [784, 372] width 1568 height 744
drag, startPoint x: 1371, startPoint y: 200, endPoint x: 1420, endPoint y: 137, distance: 79.8
click at [1429, 133] on div "Correct! + 461 Explanation: You can understand this by breaking down the functi…" at bounding box center [784, 372] width 1411 height 669
drag, startPoint x: 1417, startPoint y: 124, endPoint x: 1359, endPoint y: 160, distance: 68.3
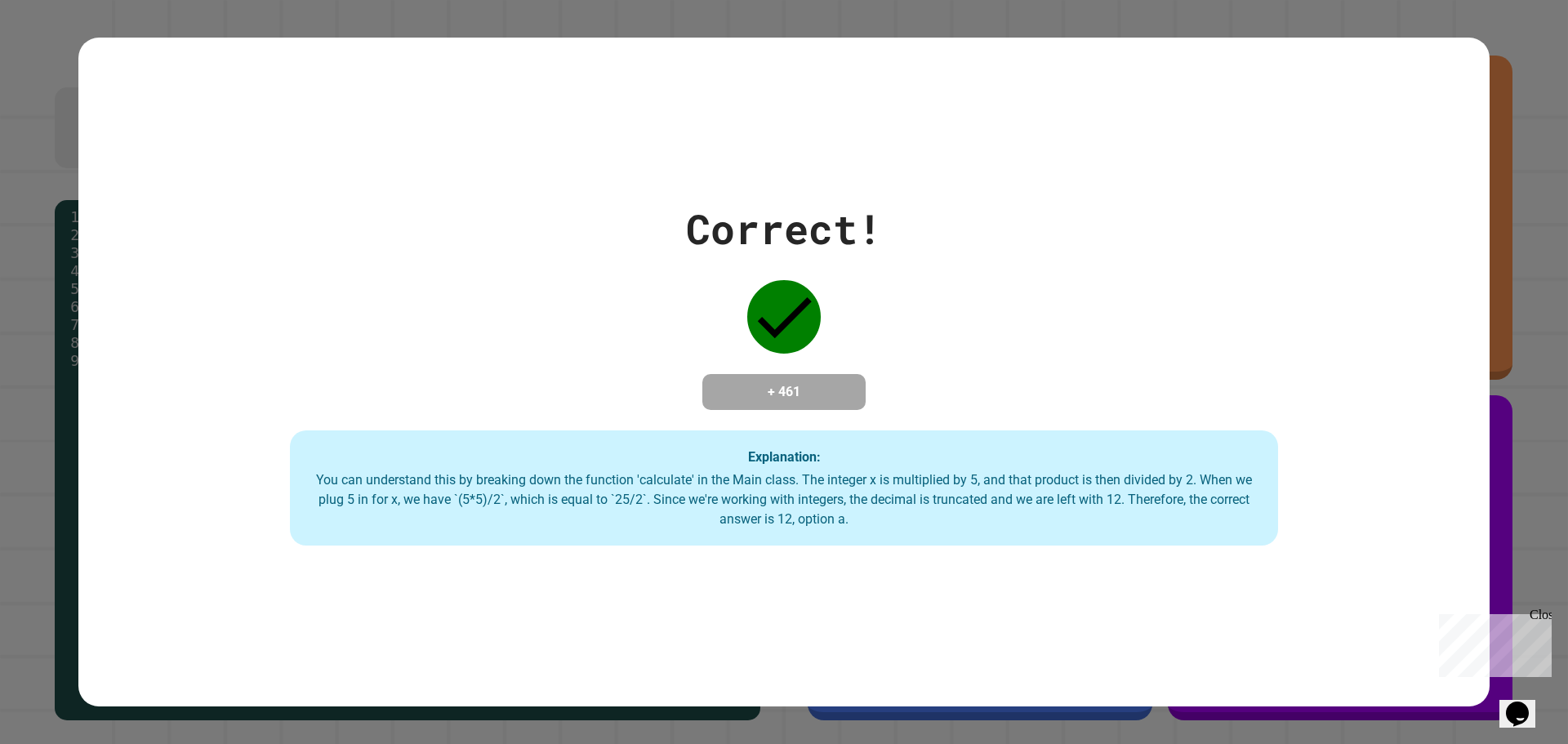
click at [1360, 181] on div "Correct! + 461 Explanation: You can understand this by breaking down the functi…" at bounding box center [784, 372] width 1411 height 669
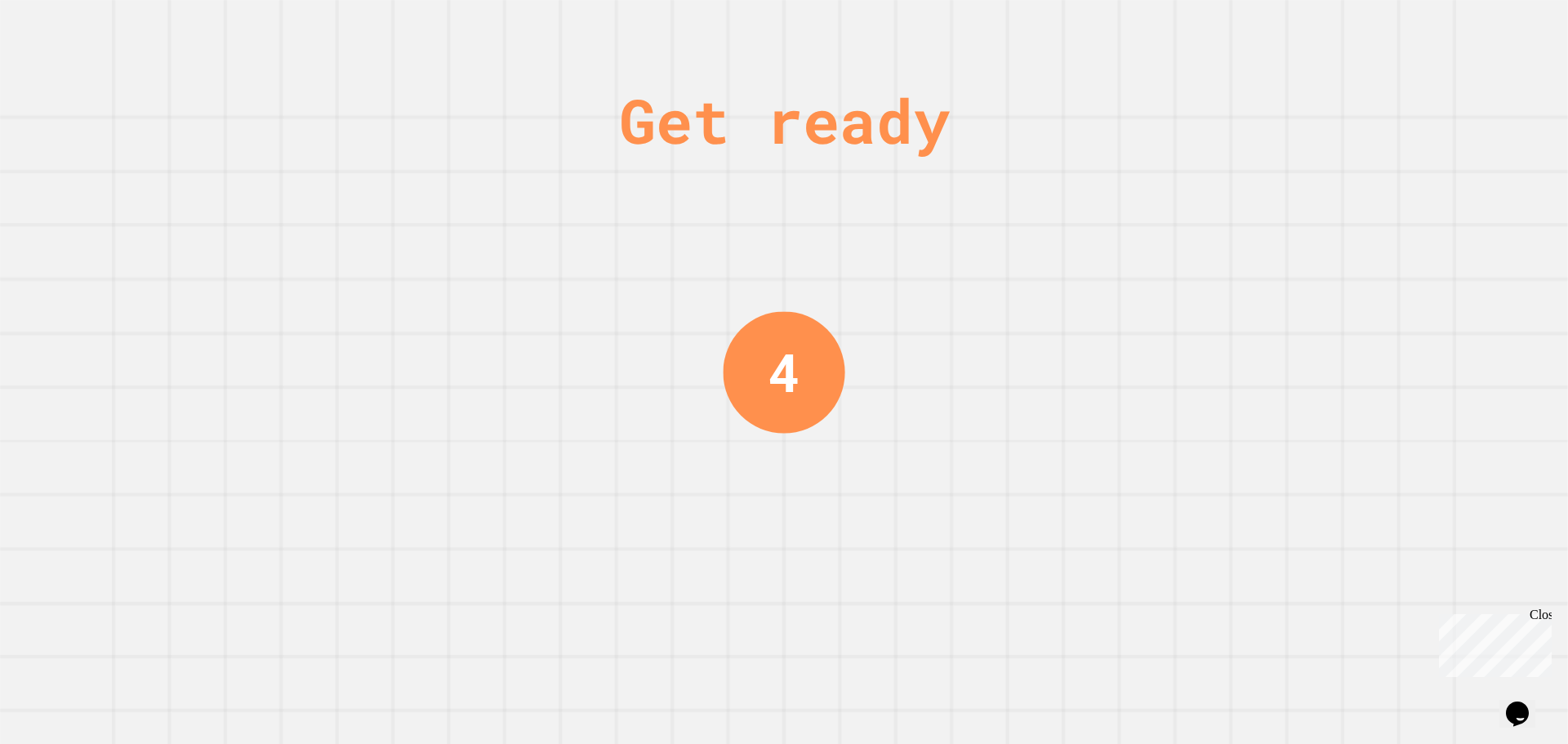
drag, startPoint x: 809, startPoint y: 343, endPoint x: 737, endPoint y: 326, distance: 74.0
click at [737, 333] on div "4" at bounding box center [784, 372] width 121 height 121
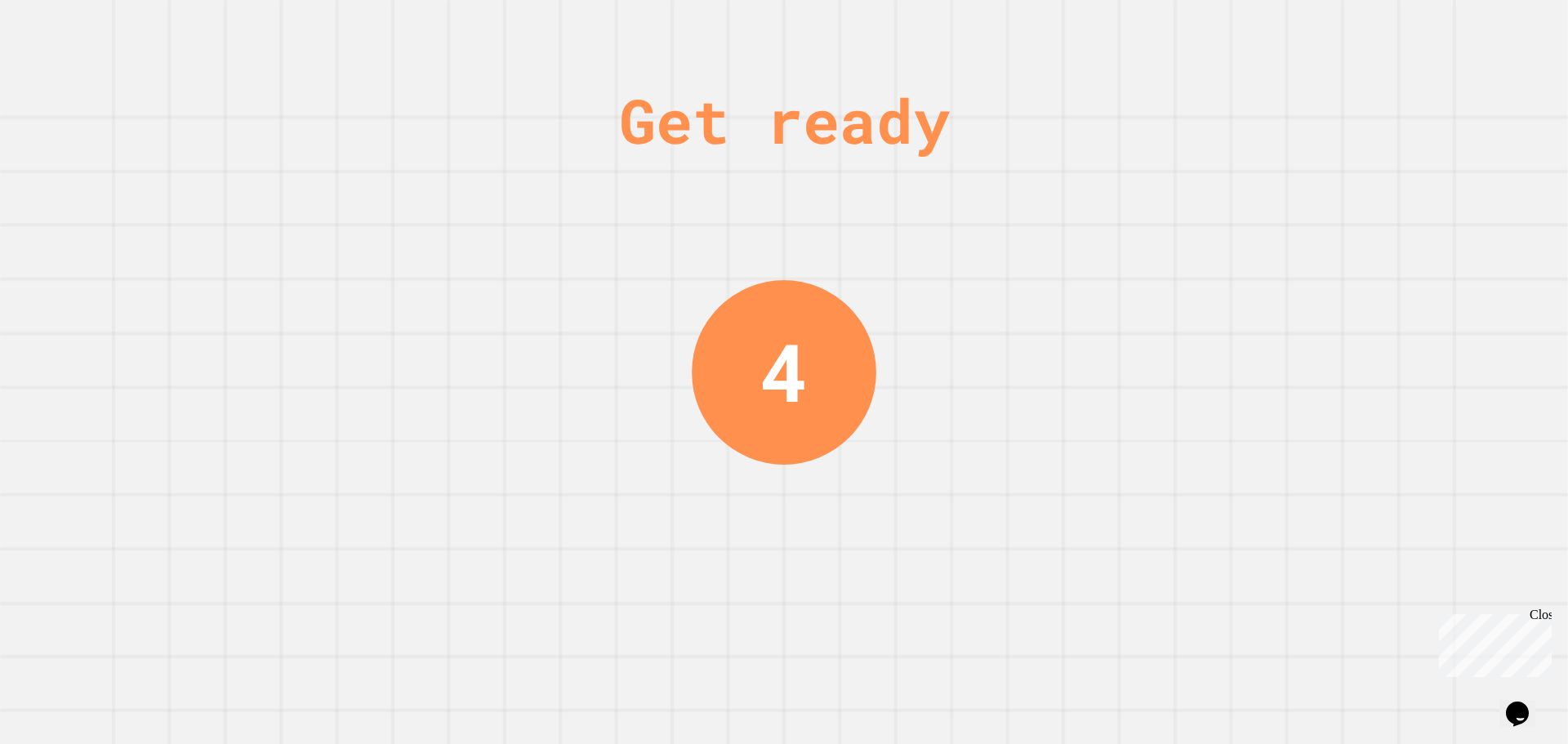
click at [722, 101] on div "Get ready" at bounding box center [784, 120] width 331 height 92
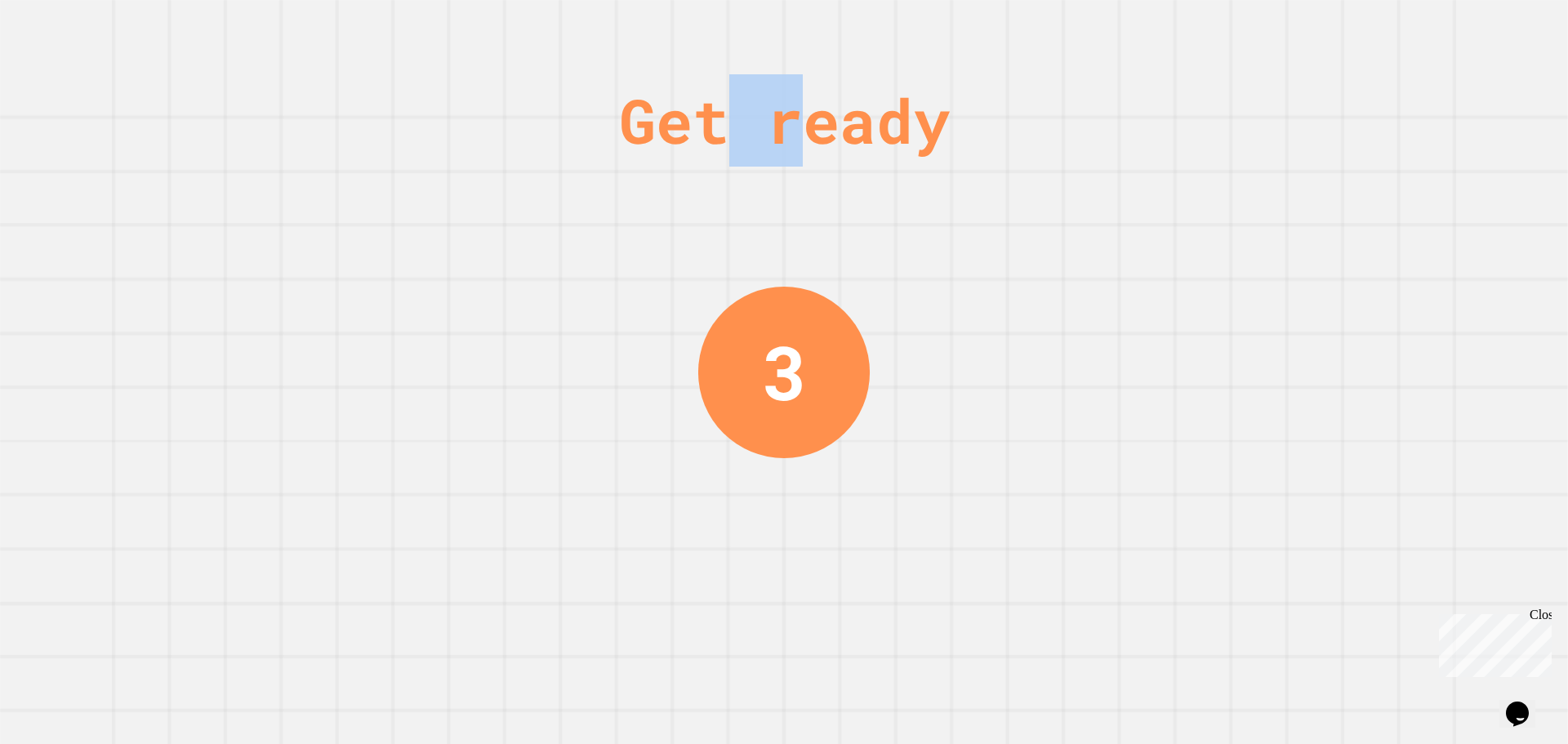
drag, startPoint x: 721, startPoint y: 120, endPoint x: 813, endPoint y: 109, distance: 92.7
click at [812, 109] on div "Get ready" at bounding box center [784, 120] width 331 height 92
click at [813, 109] on div "Get ready" at bounding box center [784, 120] width 331 height 92
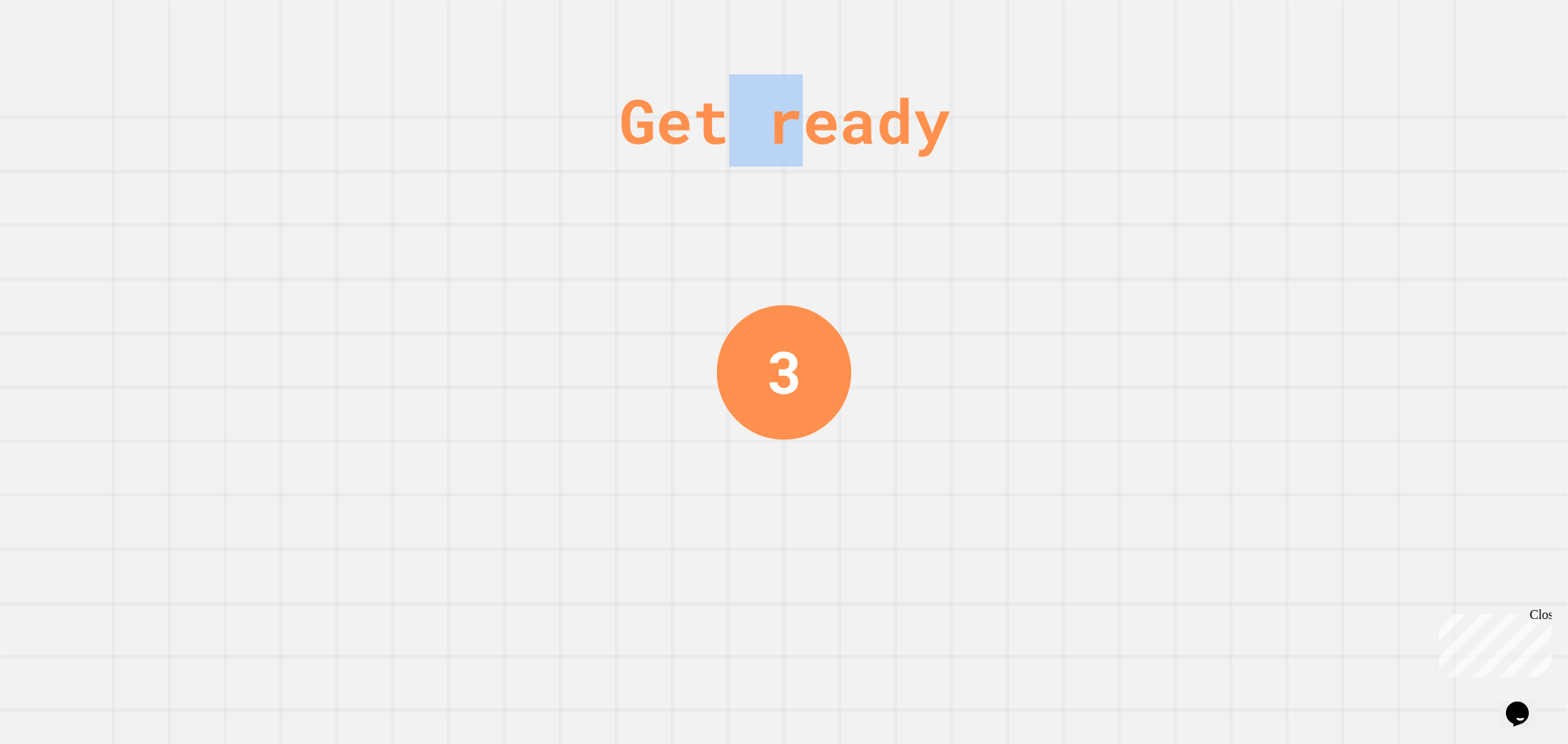
click at [813, 109] on div "Get ready" at bounding box center [784, 120] width 331 height 92
click at [781, 134] on div "Get ready" at bounding box center [784, 120] width 331 height 92
click at [779, 130] on div "Get ready" at bounding box center [784, 120] width 331 height 92
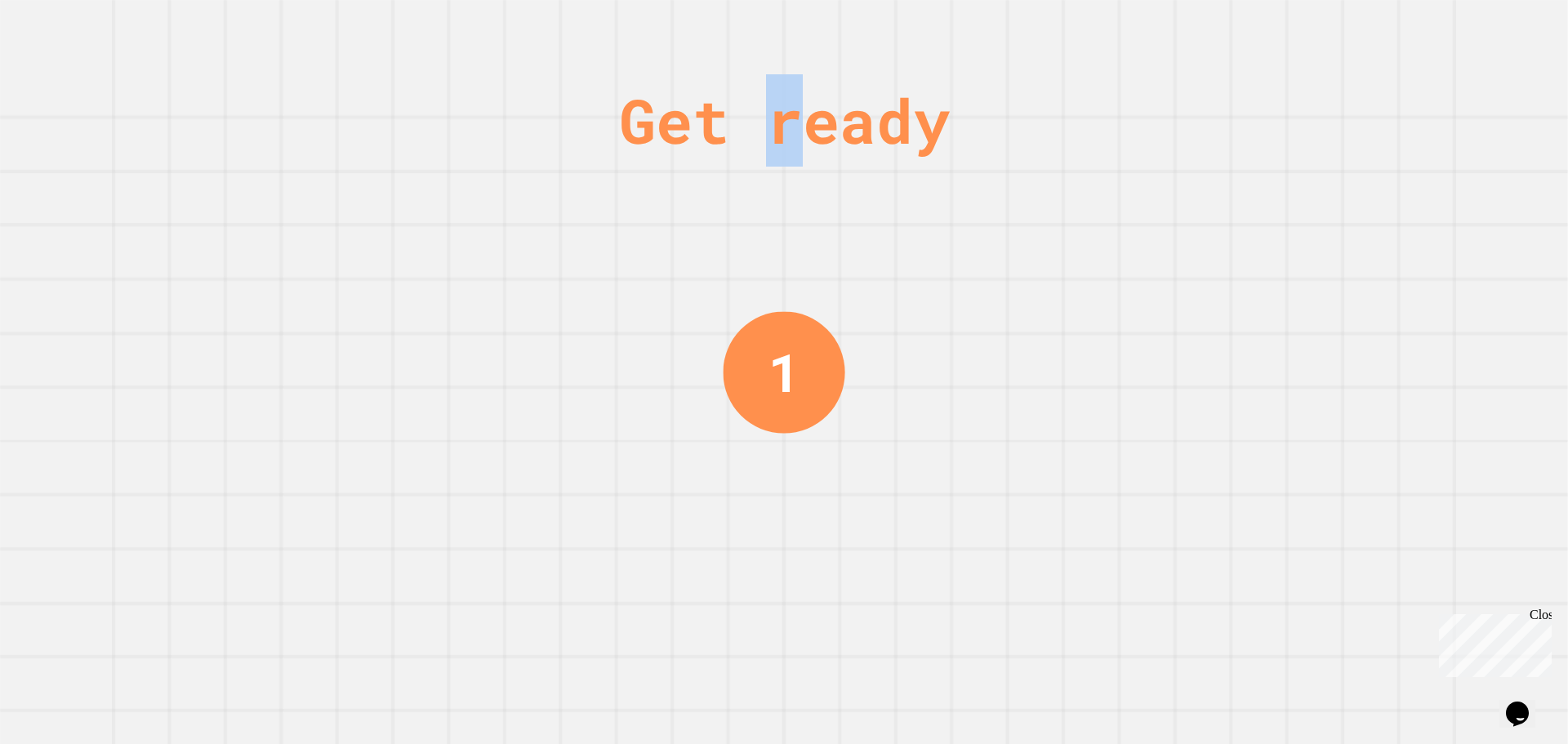
click at [779, 130] on div "Get ready" at bounding box center [784, 120] width 331 height 92
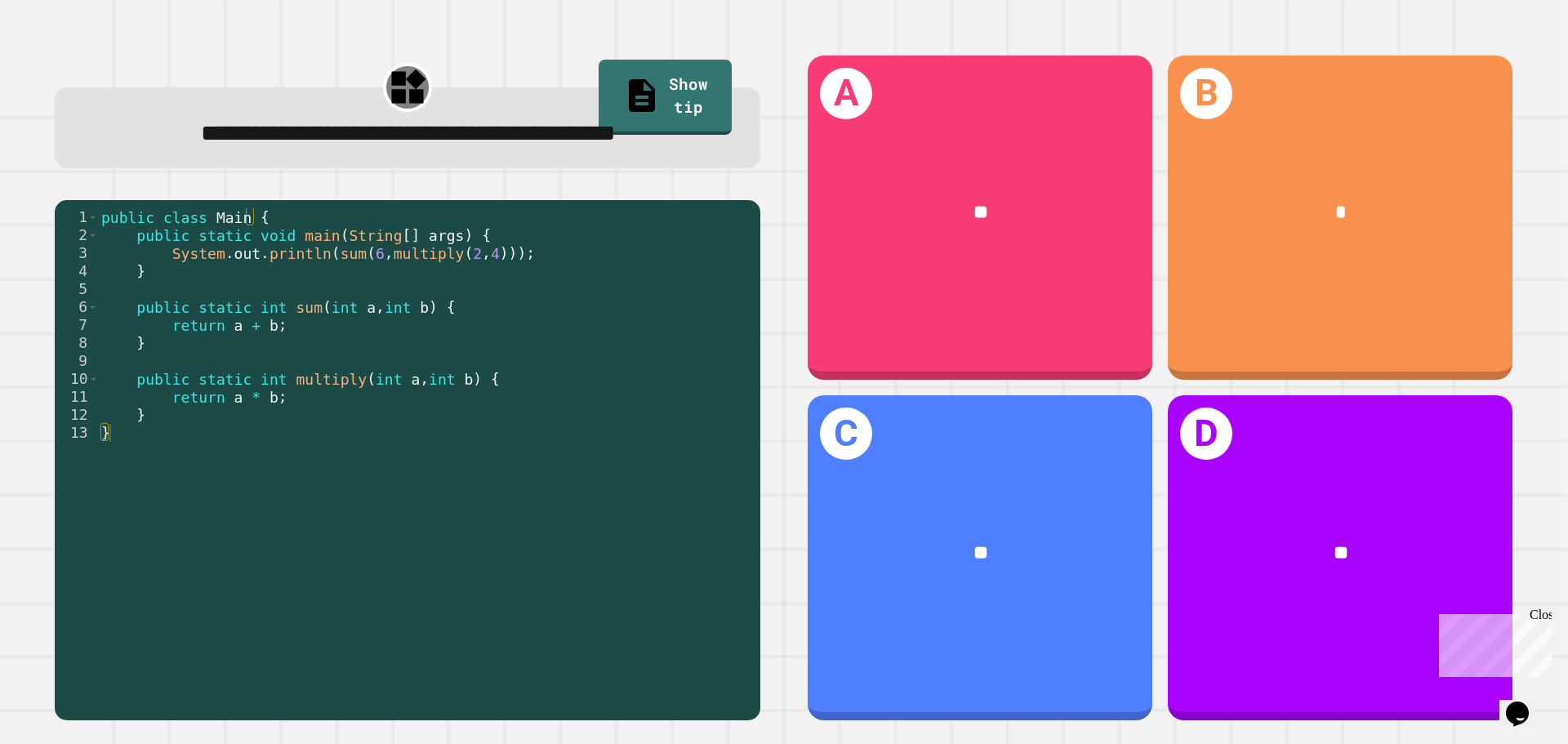
drag, startPoint x: 429, startPoint y: 207, endPoint x: 444, endPoint y: 240, distance: 36.2
drag, startPoint x: 444, startPoint y: 240, endPoint x: 337, endPoint y: 239, distance: 107.0
click at [337, 235] on div "**********" at bounding box center [407, 387] width 753 height 713
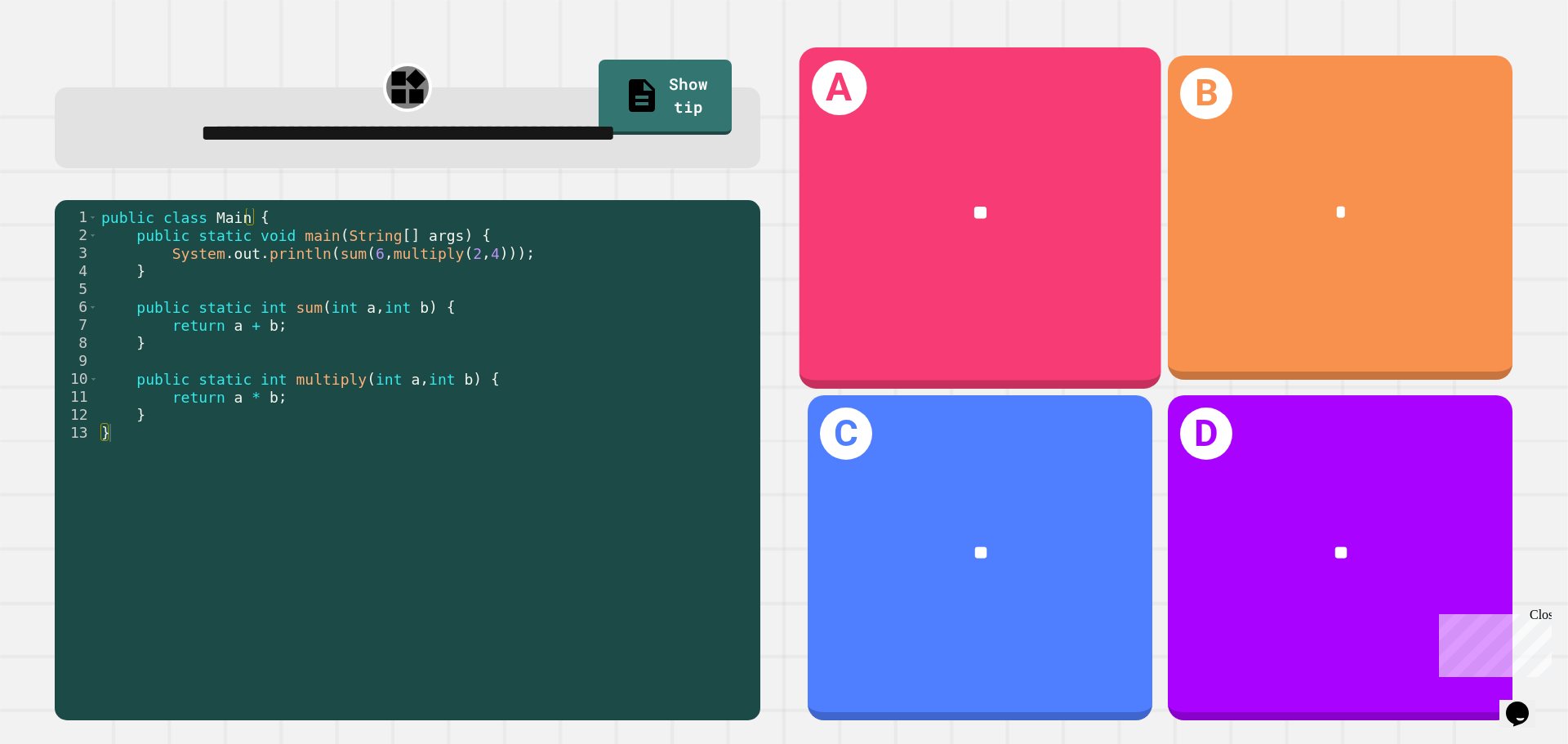
click at [1001, 198] on div "**" at bounding box center [980, 213] width 282 height 30
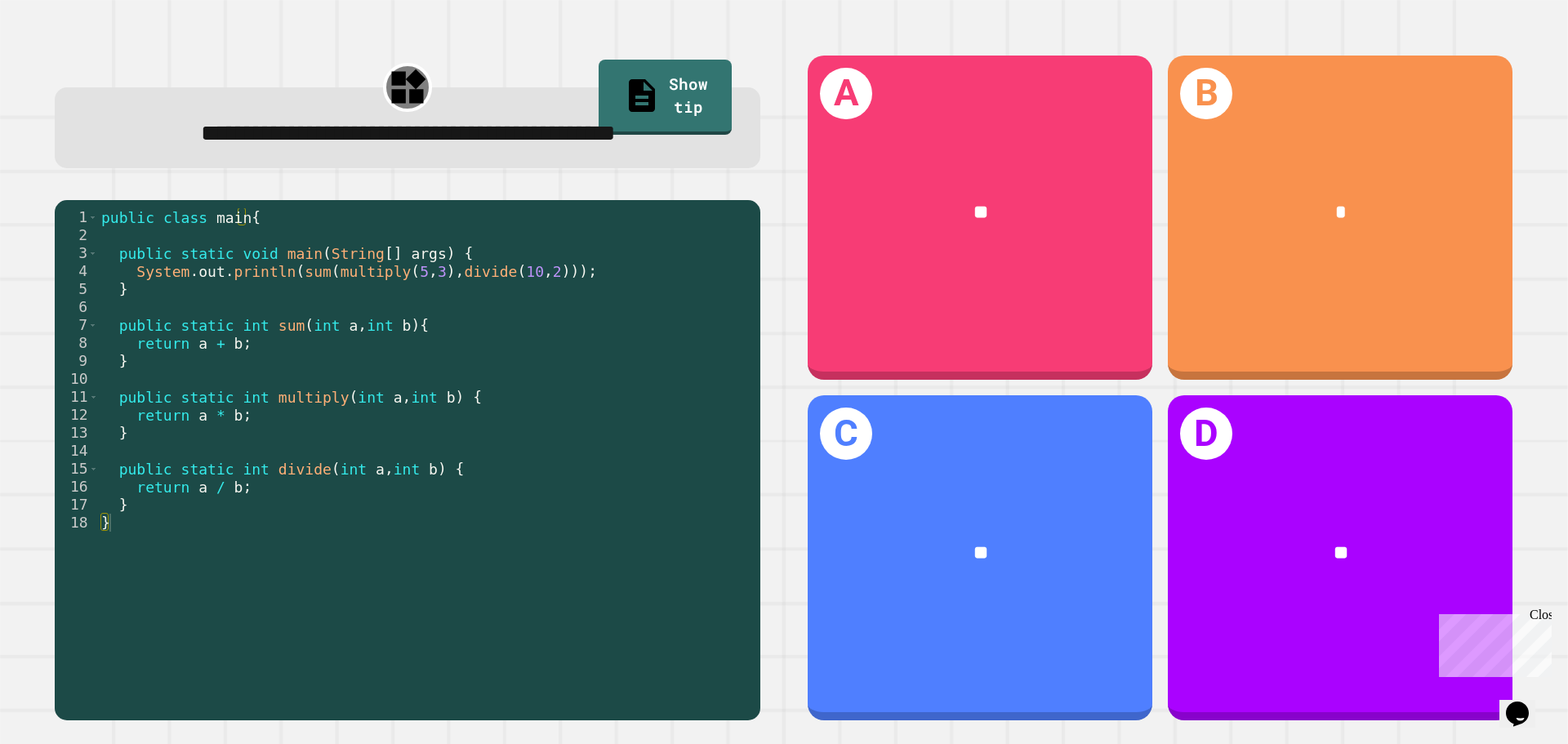
click at [404, 140] on span "**********" at bounding box center [408, 132] width 415 height 23
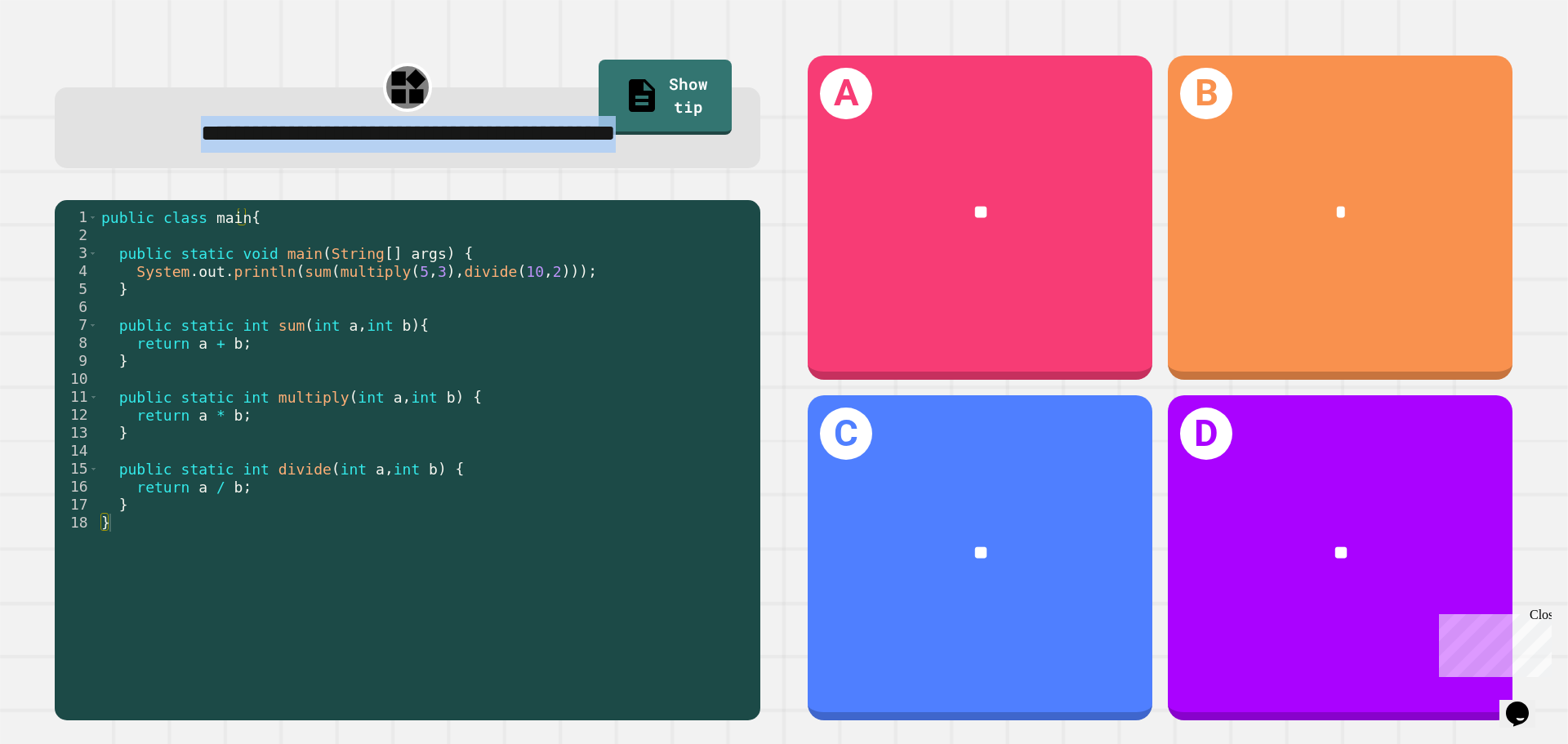
click at [404, 140] on span "**********" at bounding box center [408, 132] width 415 height 23
click at [390, 145] on span "**********" at bounding box center [408, 132] width 415 height 23
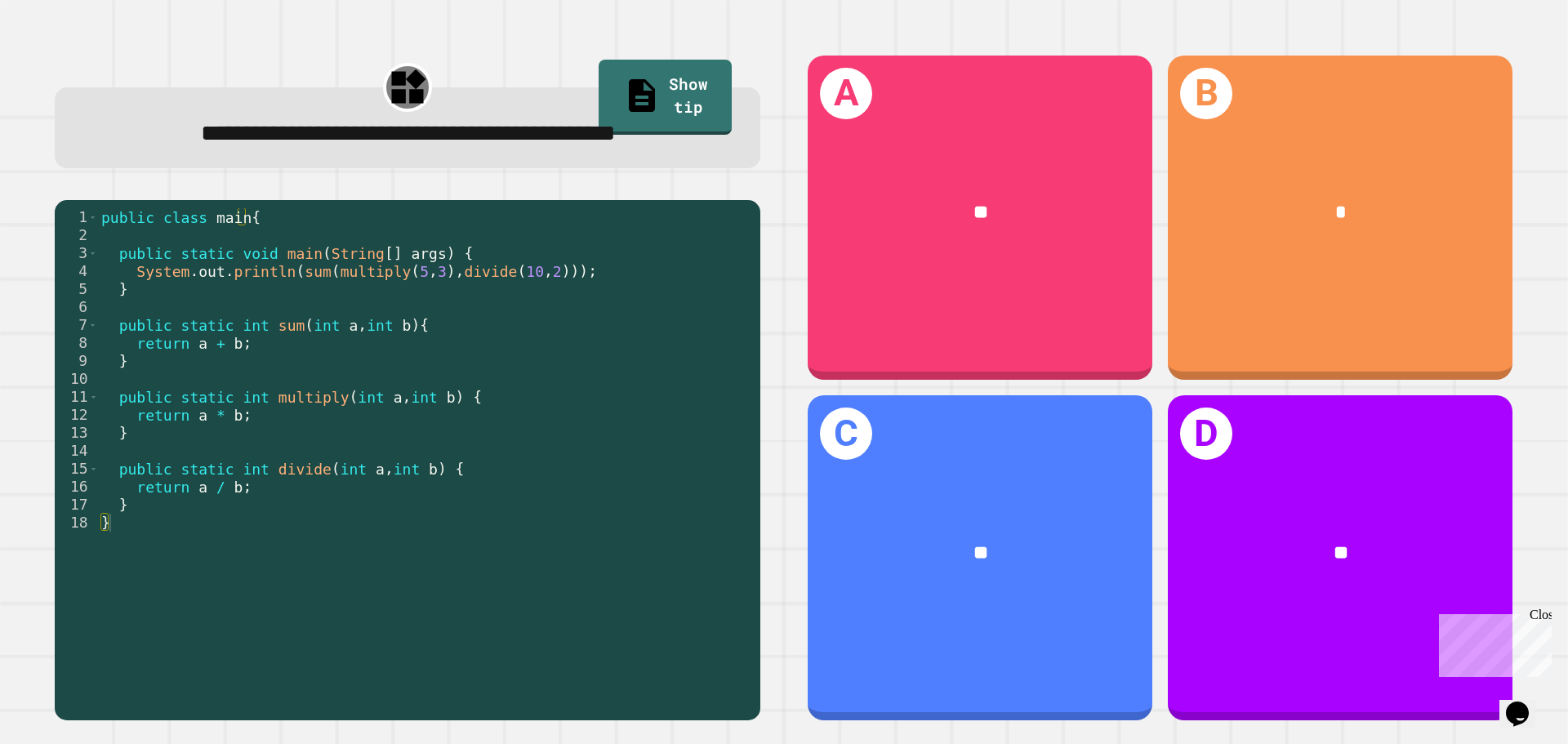
click at [346, 365] on div "public class main { public static void main ( String [ ] args ) { System . out …" at bounding box center [424, 433] width 654 height 449
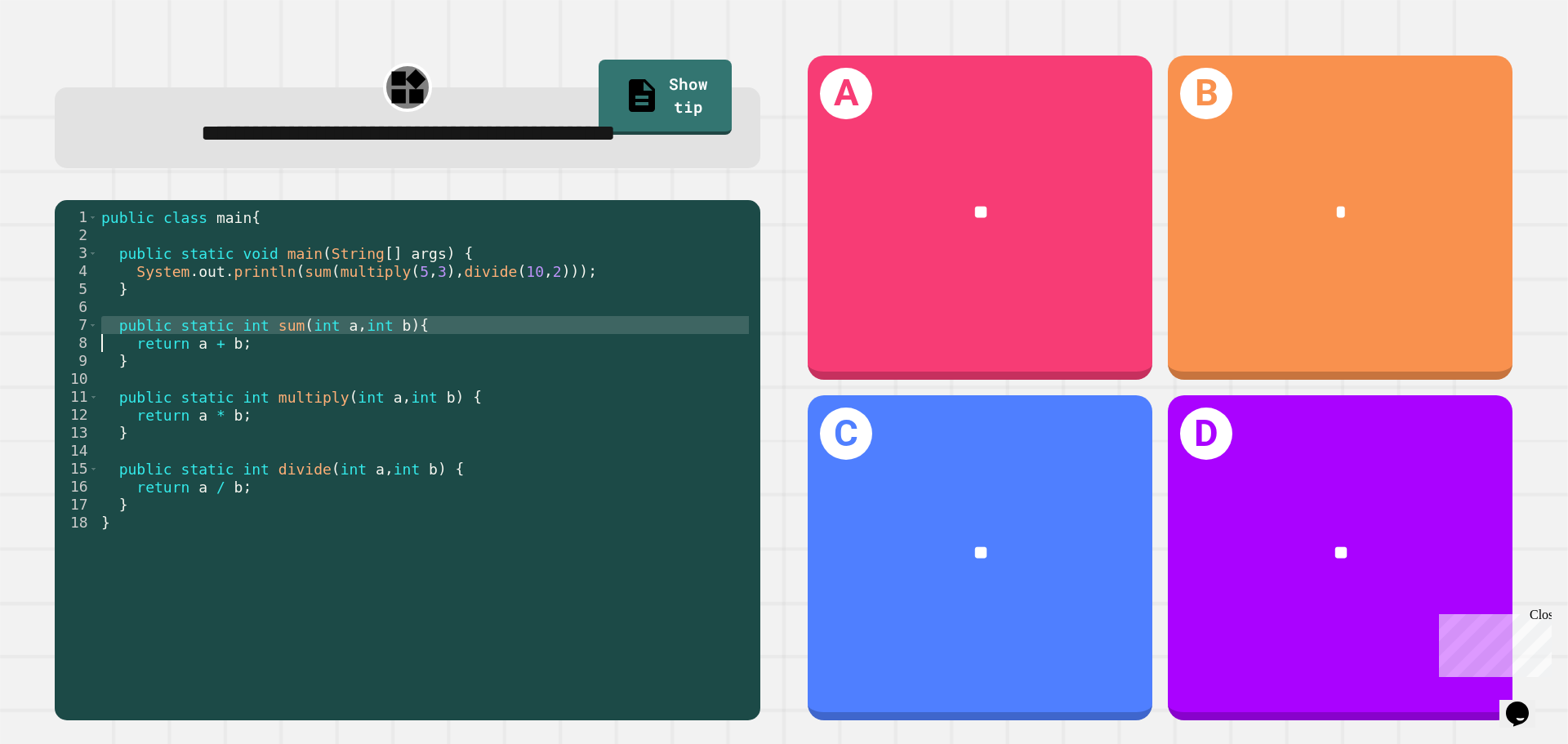
click at [346, 365] on div "public class main { public static void main ( String [ ] args ) { System . out …" at bounding box center [424, 433] width 654 height 449
click at [290, 365] on div "public class main { public static void main ( String [ ] args ) { System . out …" at bounding box center [424, 414] width 654 height 413
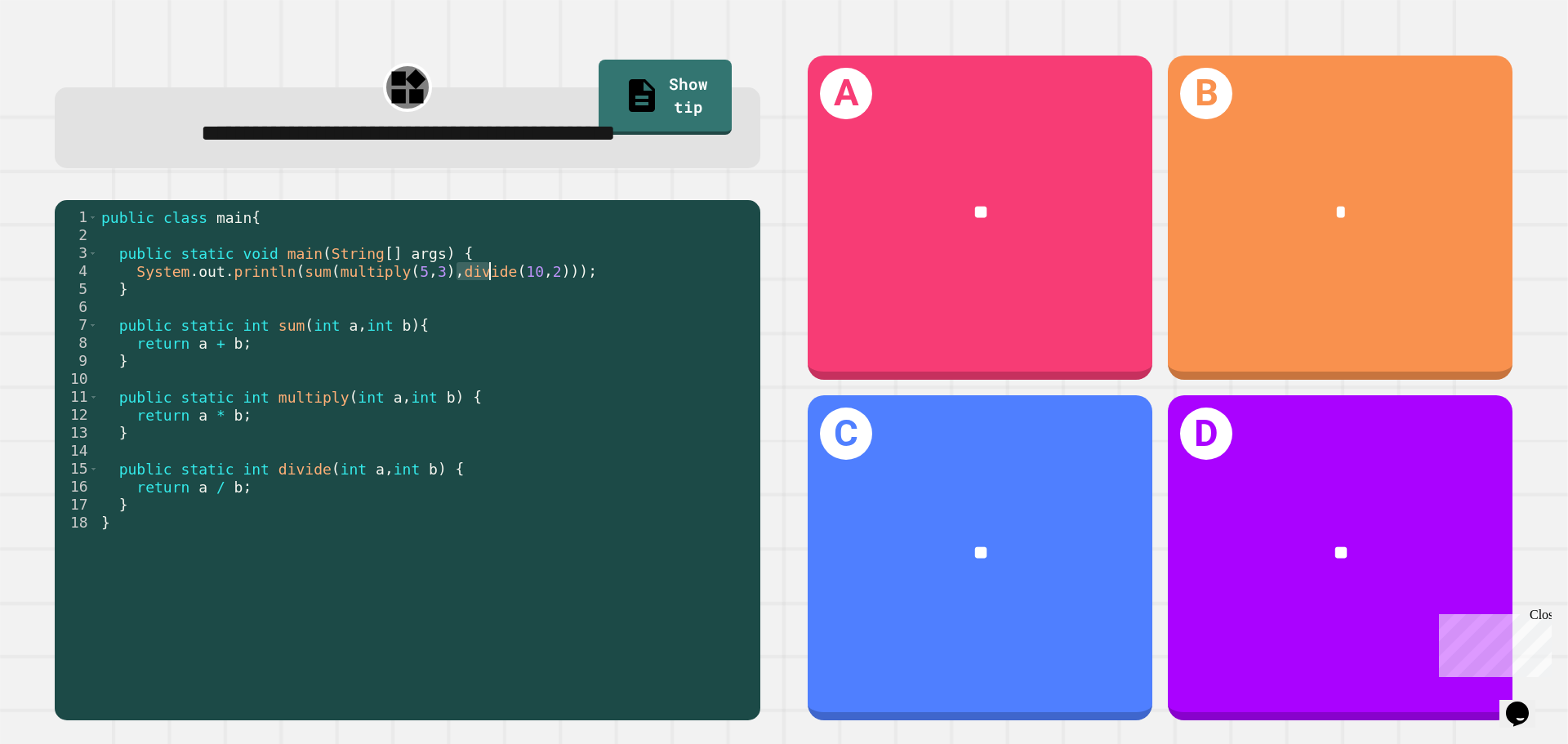
drag, startPoint x: 456, startPoint y: 310, endPoint x: 493, endPoint y: 310, distance: 37.0
click at [493, 310] on div "public class main { public static void main ( String [ ] args ) { System . out …" at bounding box center [424, 433] width 654 height 449
click at [493, 310] on div "public class main { public static void main ( String [ ] args ) { System . out …" at bounding box center [424, 414] width 654 height 413
click at [457, 312] on div "public class main { public static void main ( String [ ] args ) { System . out …" at bounding box center [424, 433] width 654 height 449
click at [923, 225] on div "**" at bounding box center [980, 214] width 345 height 104
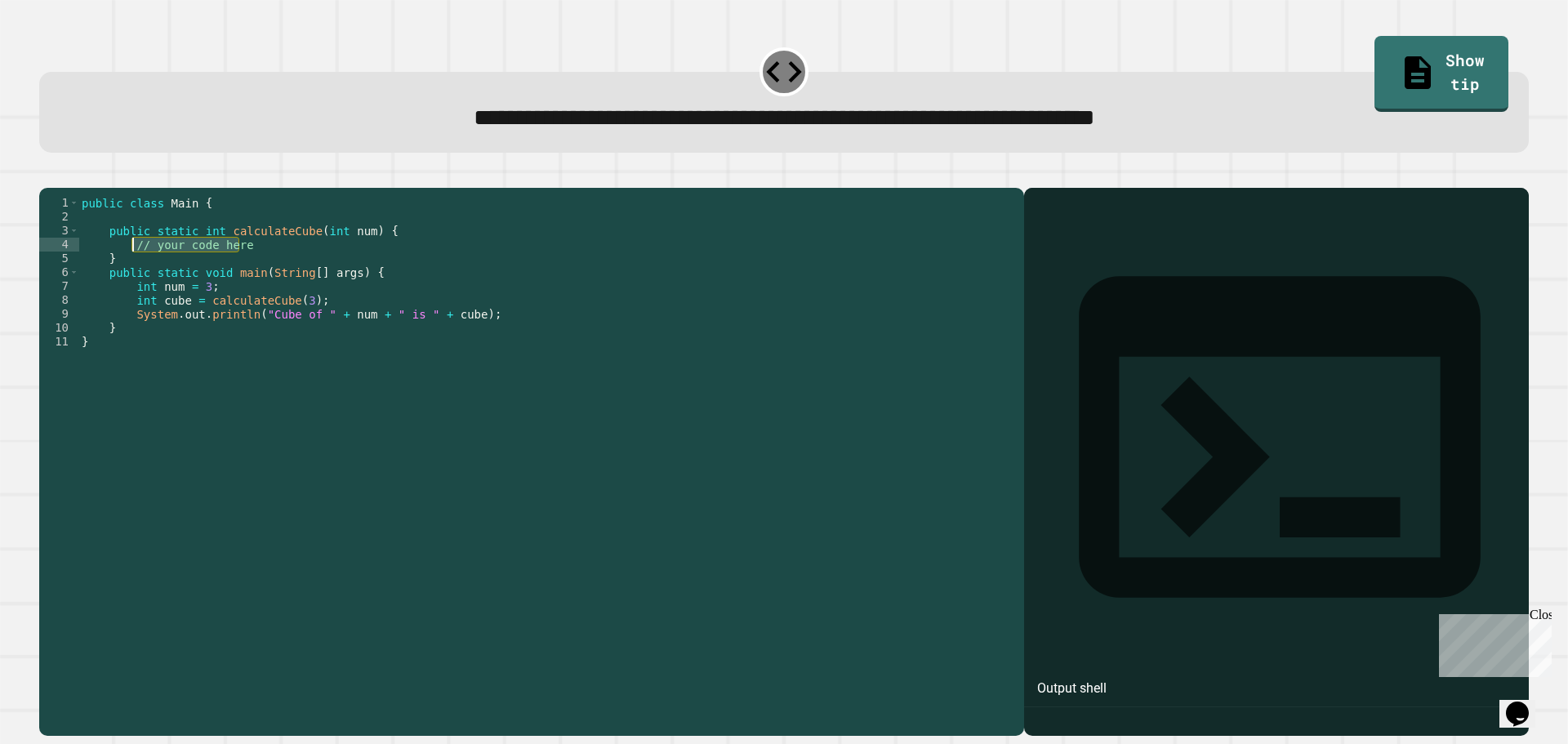
drag, startPoint x: 261, startPoint y: 268, endPoint x: 133, endPoint y: 270, distance: 128.0
click at [133, 270] on div "public class Main { public static int calculateCube ( int num ) { // your code …" at bounding box center [547, 446] width 937 height 500
type textarea "**********"
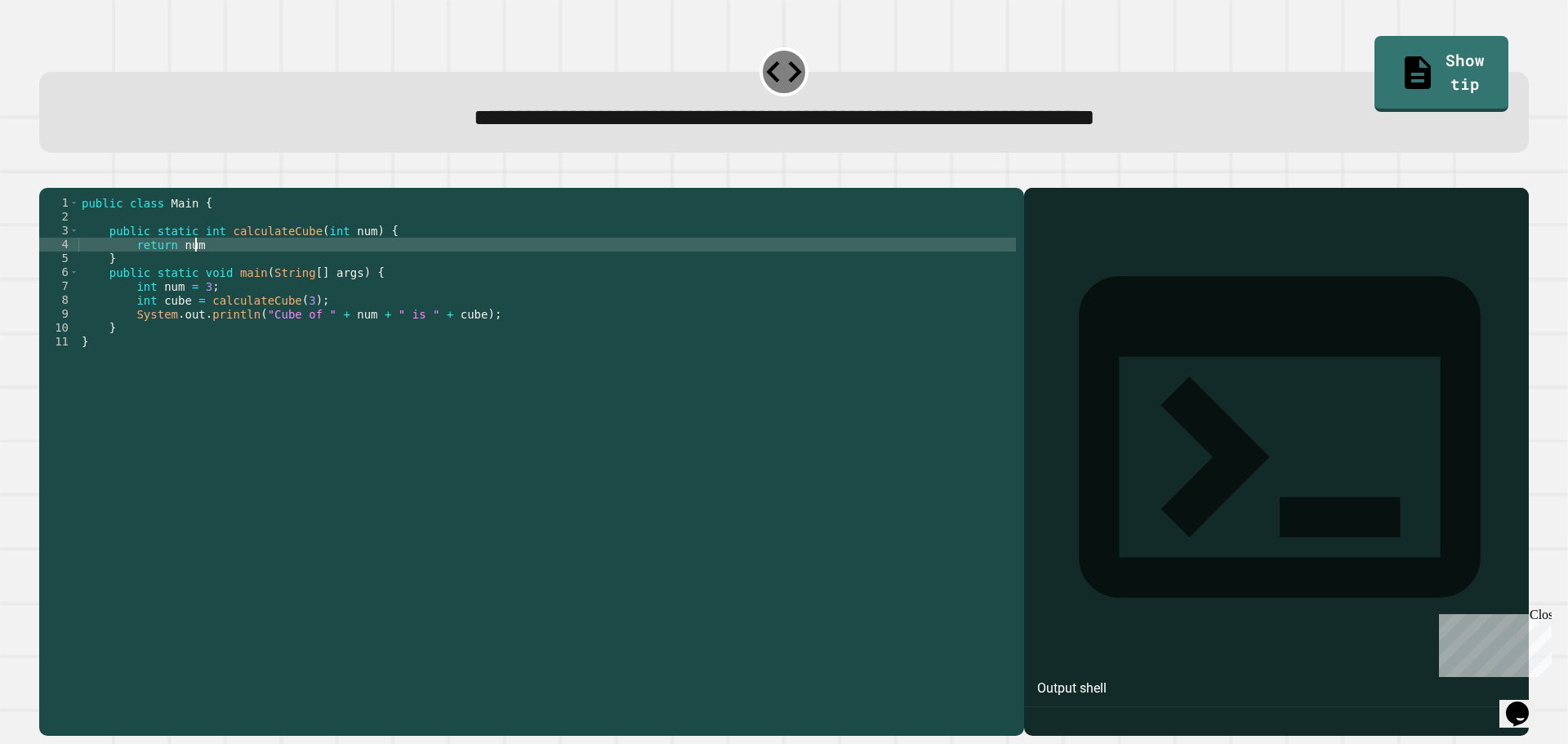
scroll to position [0, 7]
click at [48, 174] on icon "button" at bounding box center [48, 174] width 0 height 0
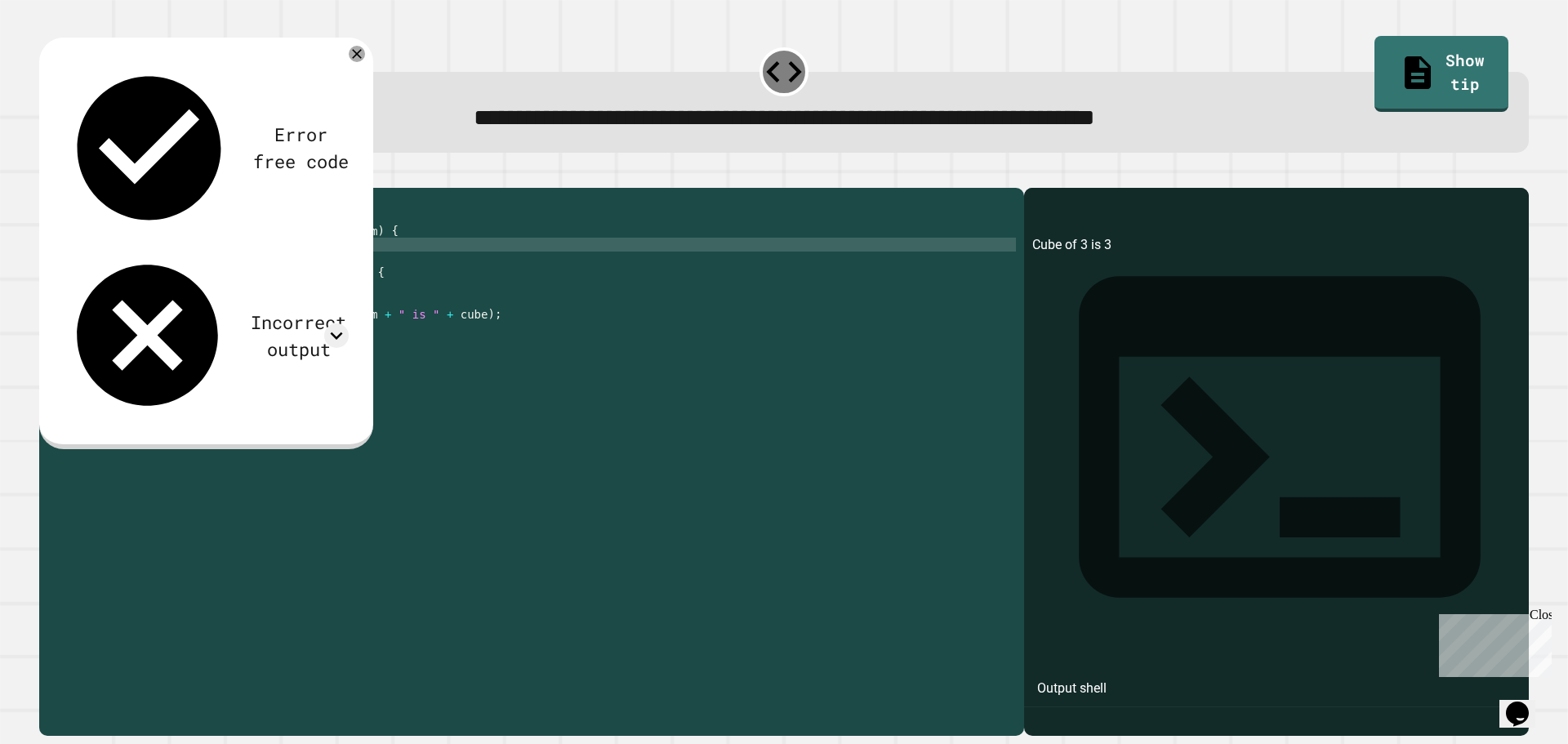
click at [221, 263] on div "public class Main { public static int calculateCube ( int num ) { return num ; …" at bounding box center [547, 446] width 937 height 500
click at [161, 269] on div "public class Main { public static int calculateCube ( int num ) { return num ; …" at bounding box center [547, 446] width 937 height 500
click at [180, 268] on div "public class Main { public static int calculateCube ( int num ) { return num ; …" at bounding box center [547, 446] width 937 height 500
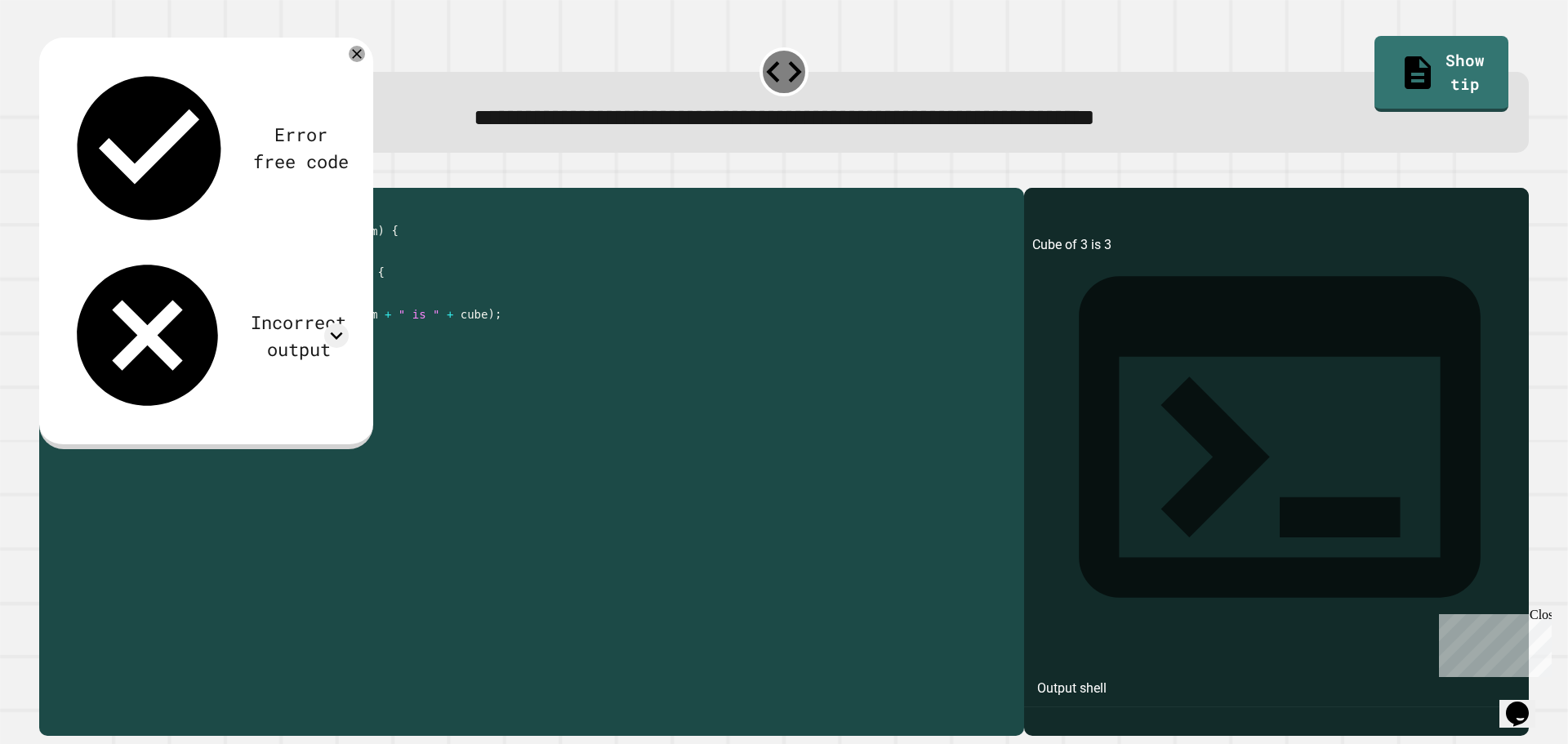
click at [180, 268] on div "public class Main { public static int calculateCube ( int num ) { return num ; …" at bounding box center [547, 446] width 937 height 500
click at [187, 267] on div "public class Main { public static int calculateCube ( int num ) { return num ; …" at bounding box center [547, 432] width 937 height 472
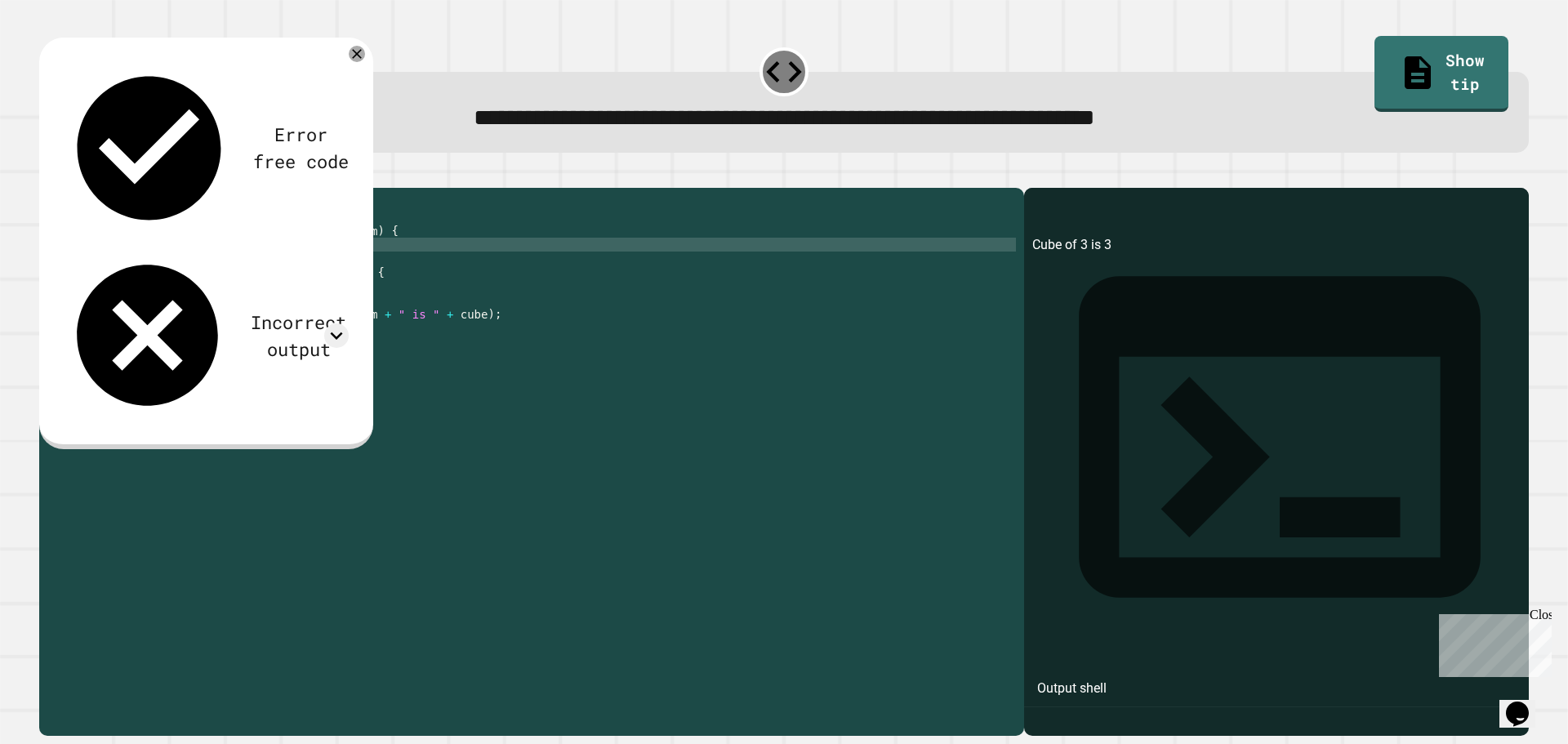
click at [200, 267] on div "public class Main { public static int calculateCube ( int num ) { return num ; …" at bounding box center [547, 446] width 937 height 500
click at [192, 267] on div "public class Main { public static int calculateCube ( int num ) { return num ; …" at bounding box center [547, 446] width 937 height 500
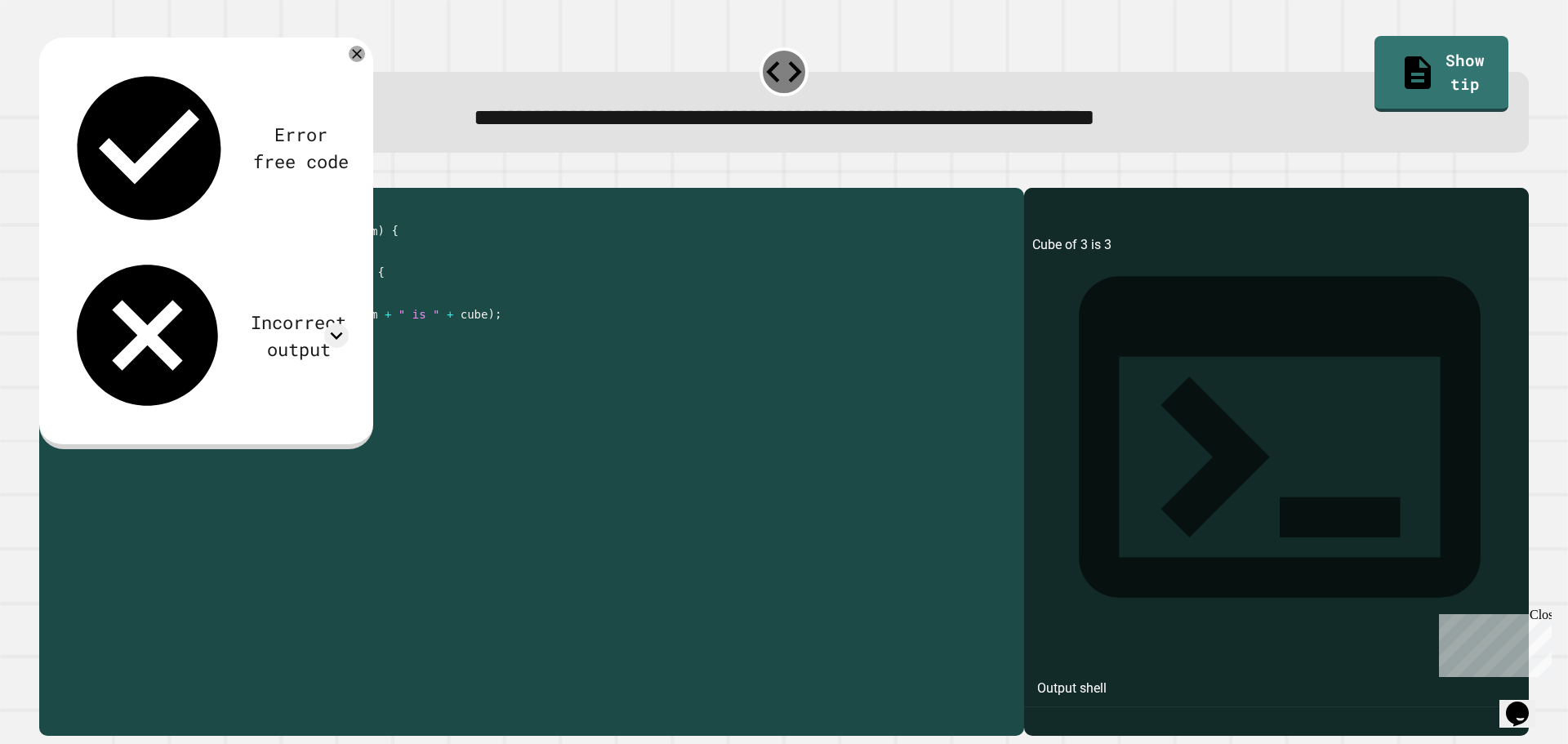
click at [191, 267] on div "public class Main { public static int calculateCube ( int num ) { return num ; …" at bounding box center [547, 446] width 937 height 500
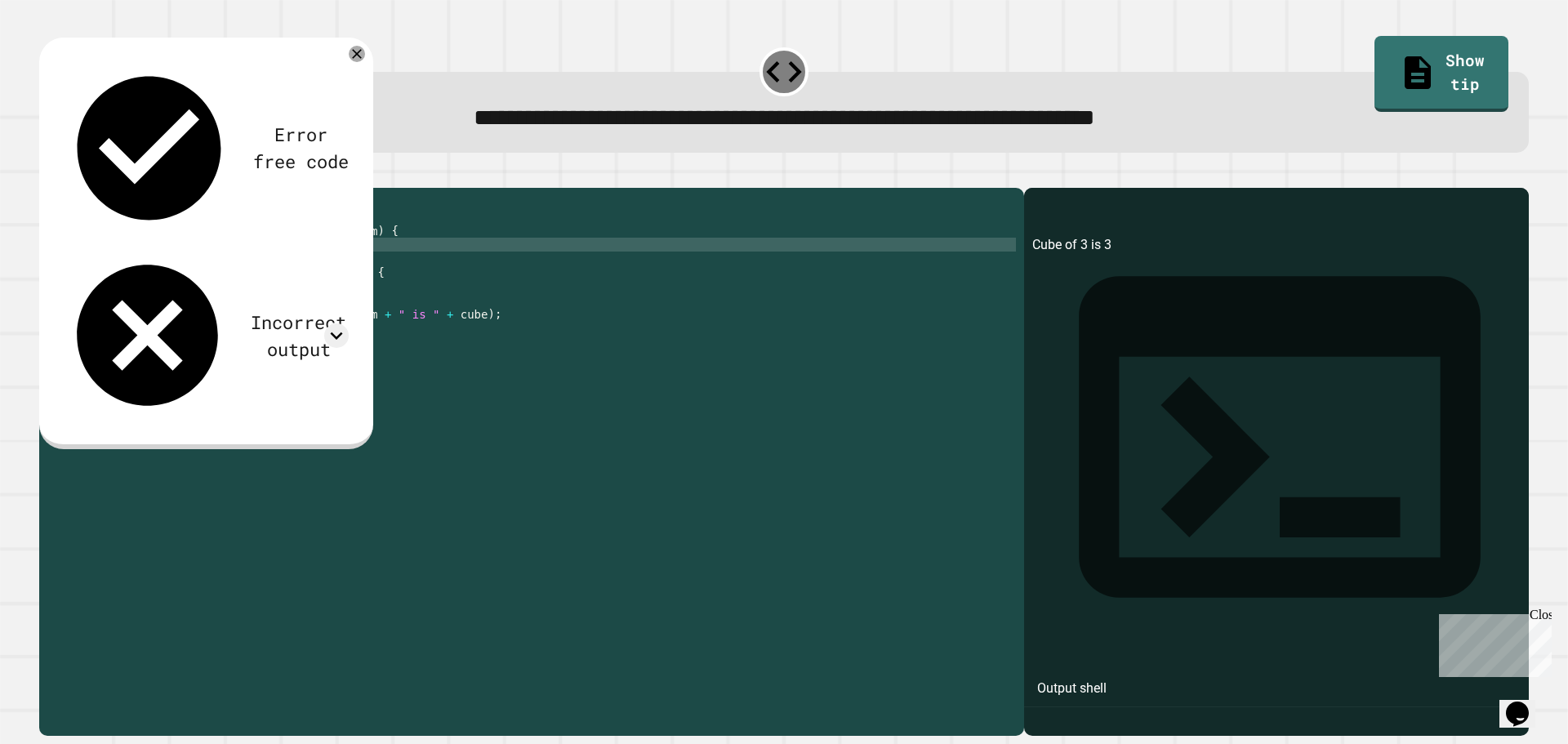
scroll to position [0, 10]
click at [48, 174] on icon "button" at bounding box center [48, 174] width 0 height 0
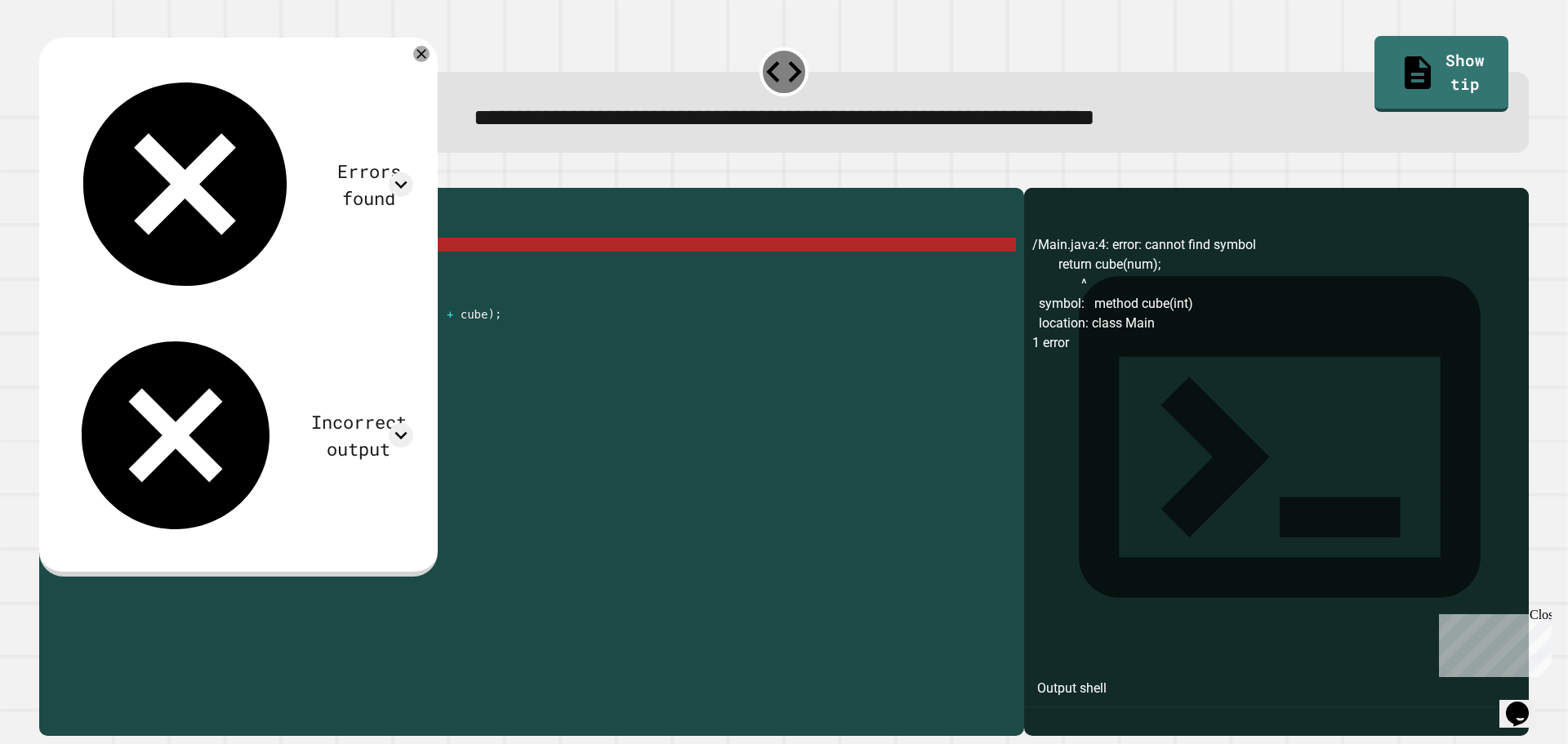
click at [209, 265] on div "public class Main { public static int calculateCube ( int num ) { return cube (…" at bounding box center [547, 446] width 937 height 500
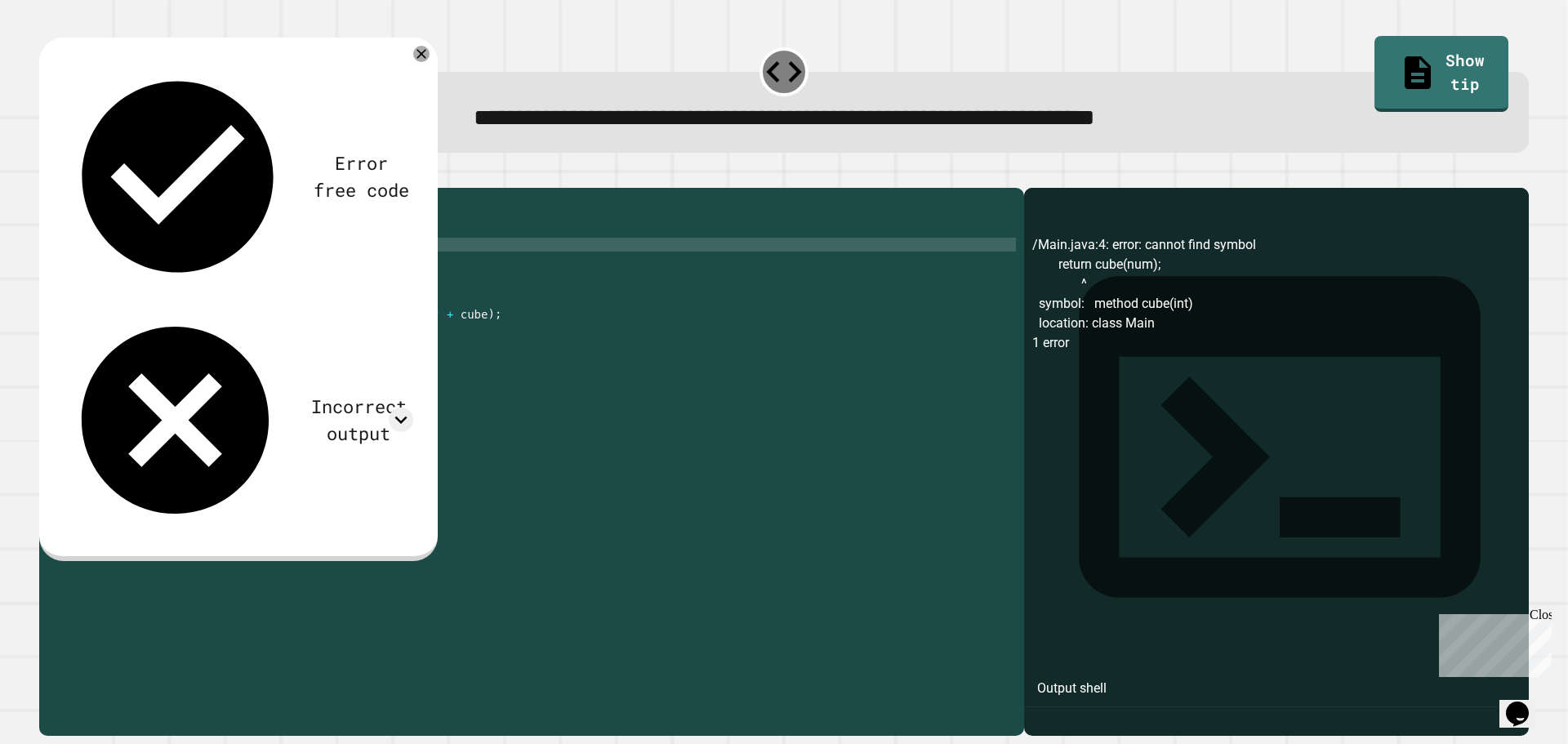
scroll to position [0, 8]
click at [196, 269] on div "public class Main { public static int calculateCube ( int num ) { return cube ;…" at bounding box center [547, 446] width 937 height 500
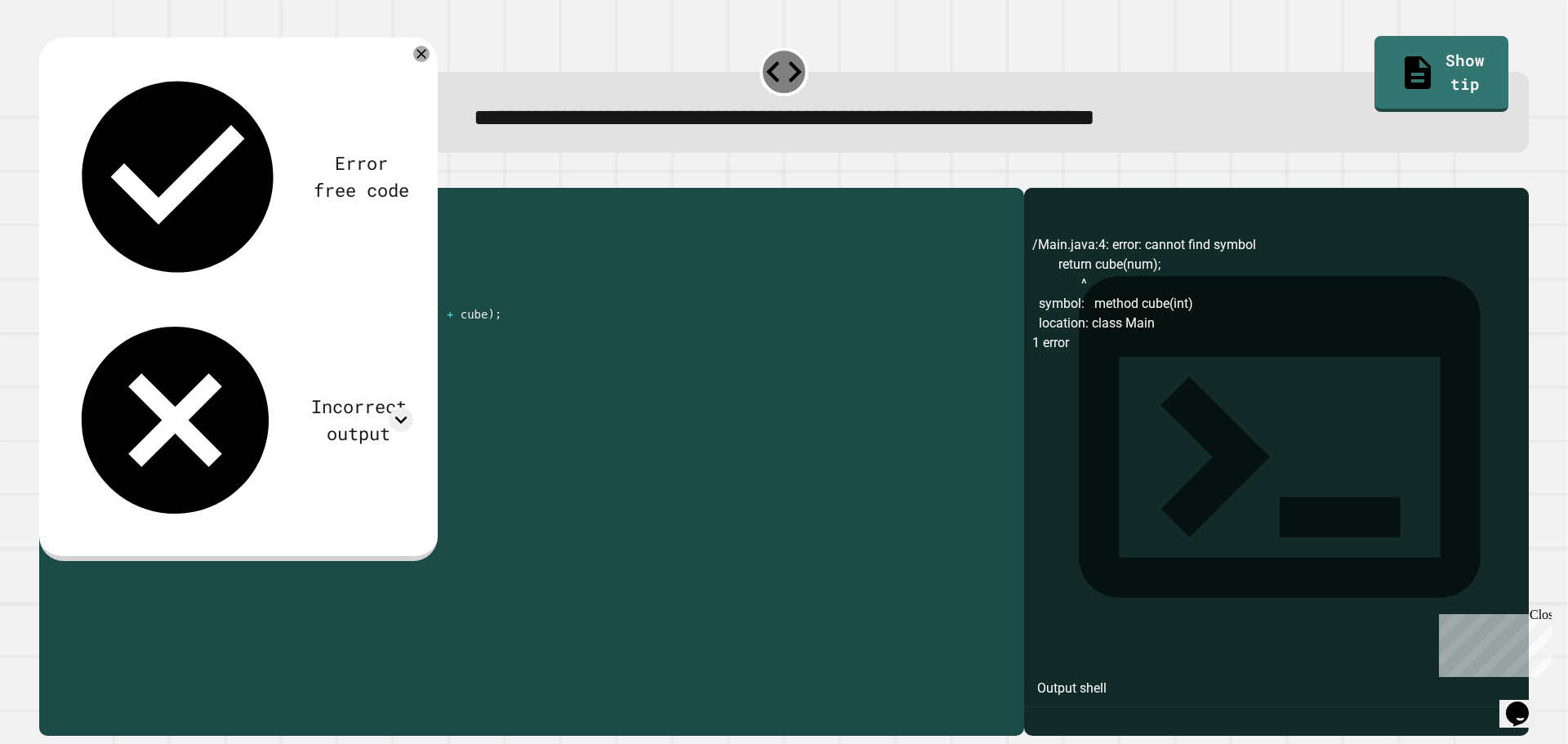
click at [48, 174] on icon "button" at bounding box center [48, 174] width 0 height 0
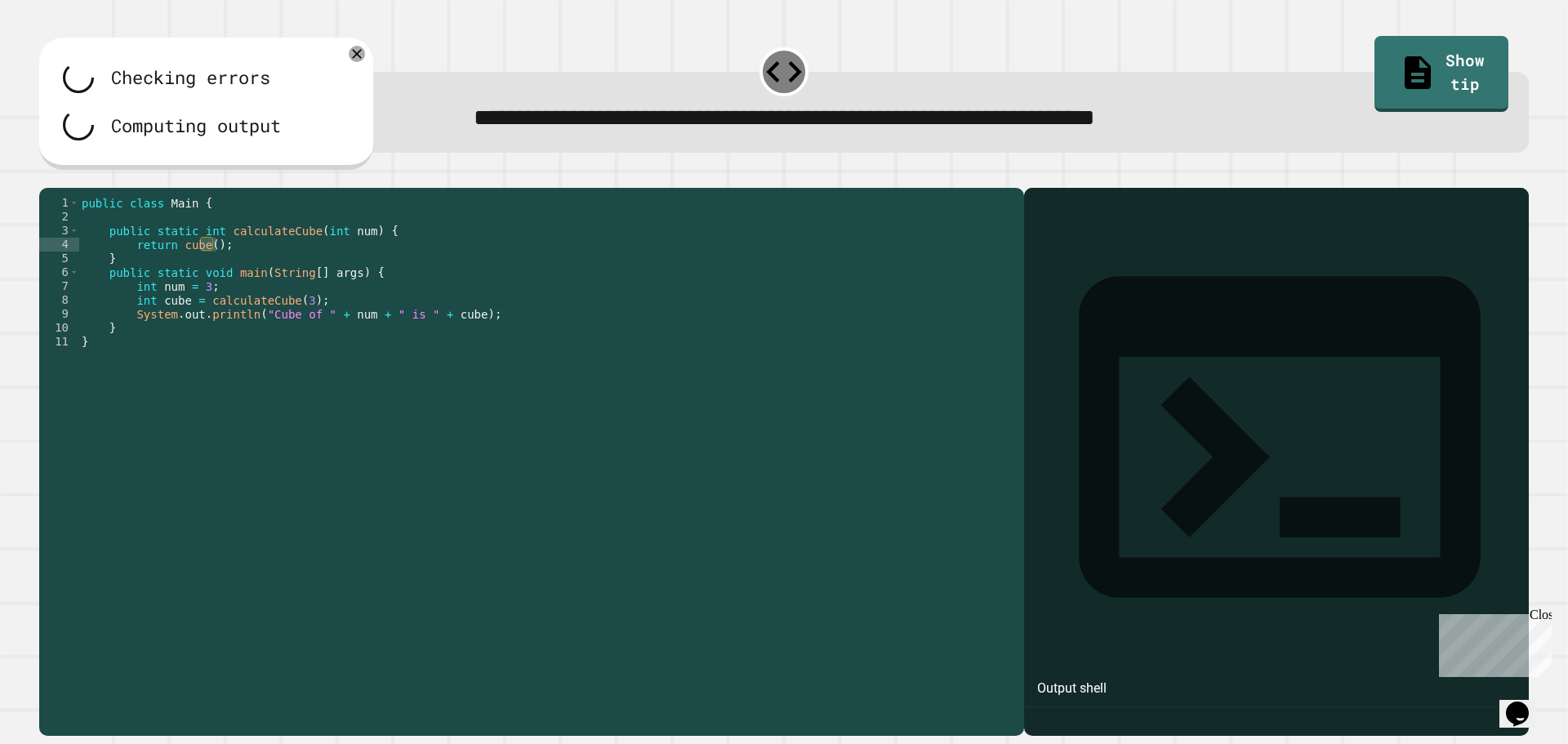
click at [228, 267] on div "public class Main { public static int calculateCube ( int num ) { return cube (…" at bounding box center [547, 446] width 937 height 500
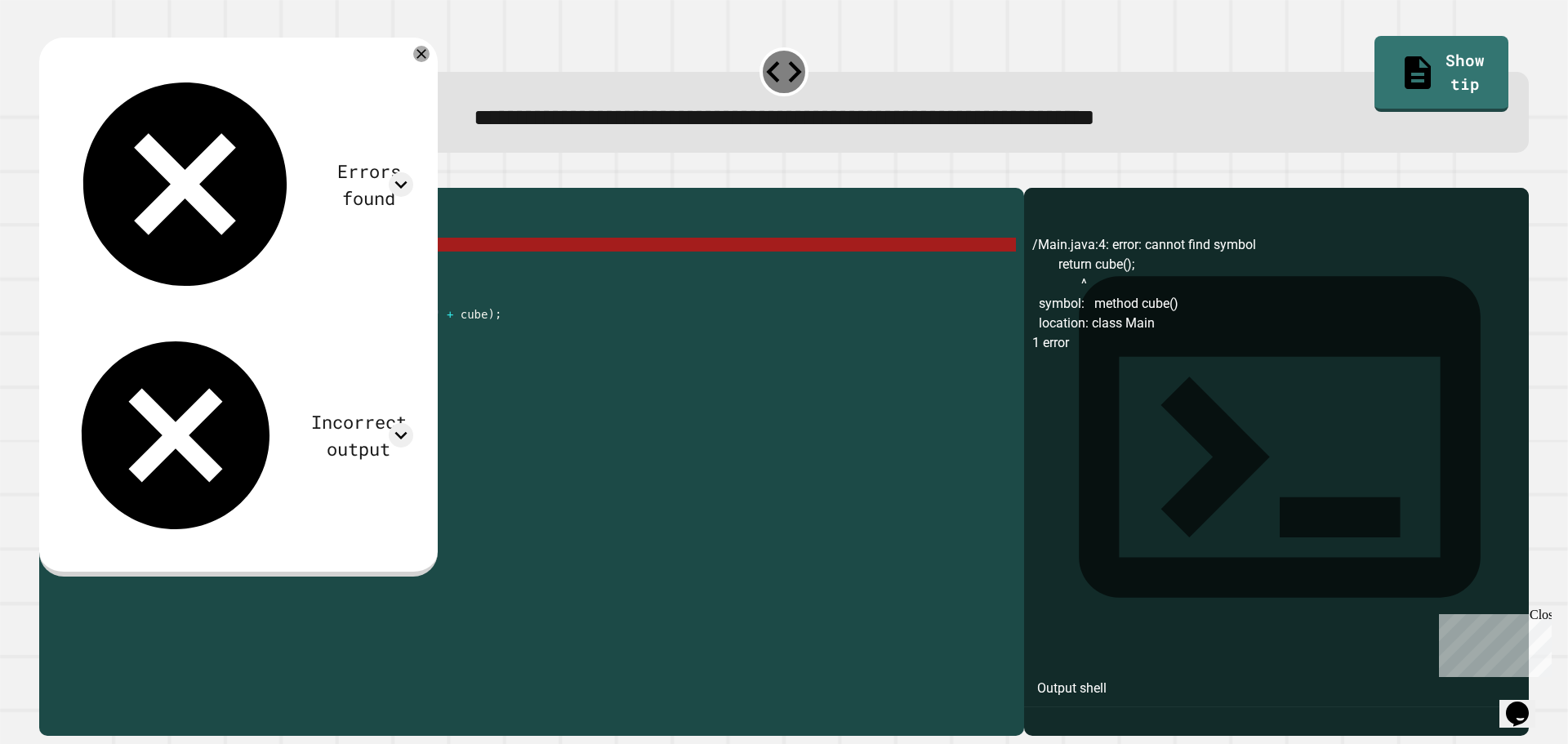
drag, startPoint x: 213, startPoint y: 269, endPoint x: 179, endPoint y: 266, distance: 34.1
click at [179, 266] on div "public class Main { public static int calculateCube ( int num ) { return cube (…" at bounding box center [547, 446] width 937 height 500
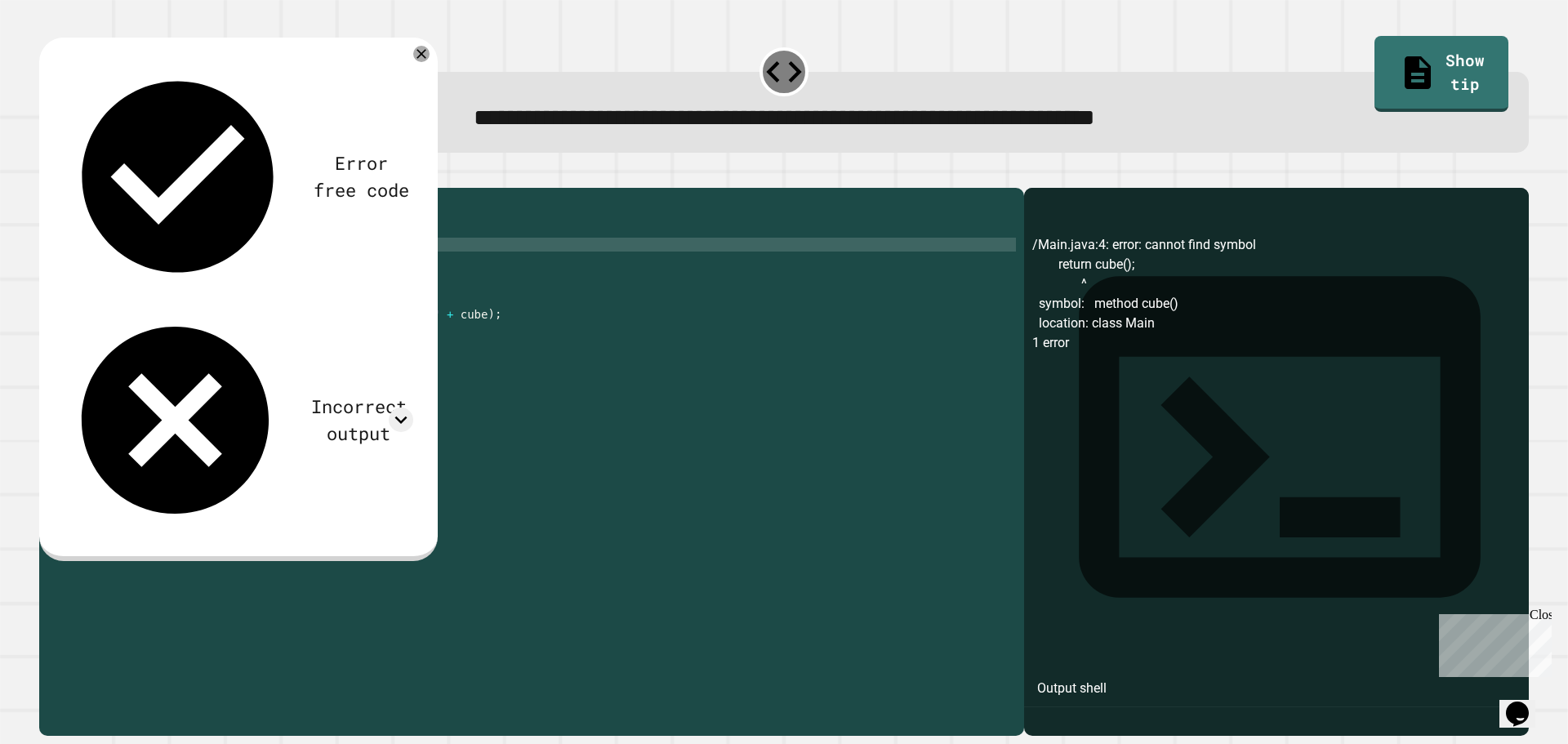
scroll to position [0, 7]
type textarea "**********"
click at [48, 174] on button "button" at bounding box center [48, 174] width 0 height 0
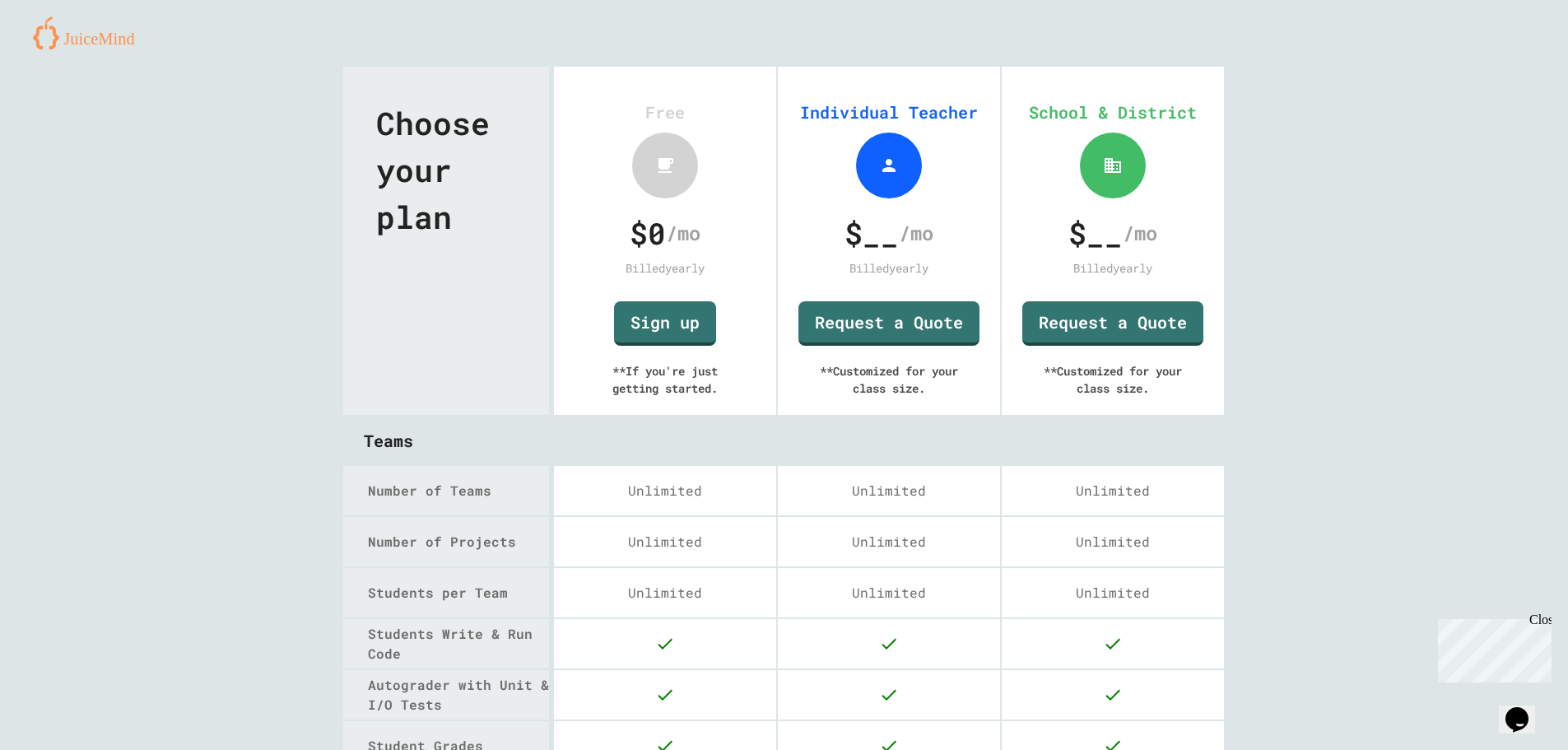
click at [865, 241] on span "$ __" at bounding box center [872, 232] width 55 height 44
click at [864, 235] on span "$ __" at bounding box center [872, 232] width 55 height 44
click at [856, 242] on span "$ __" at bounding box center [872, 232] width 55 height 44
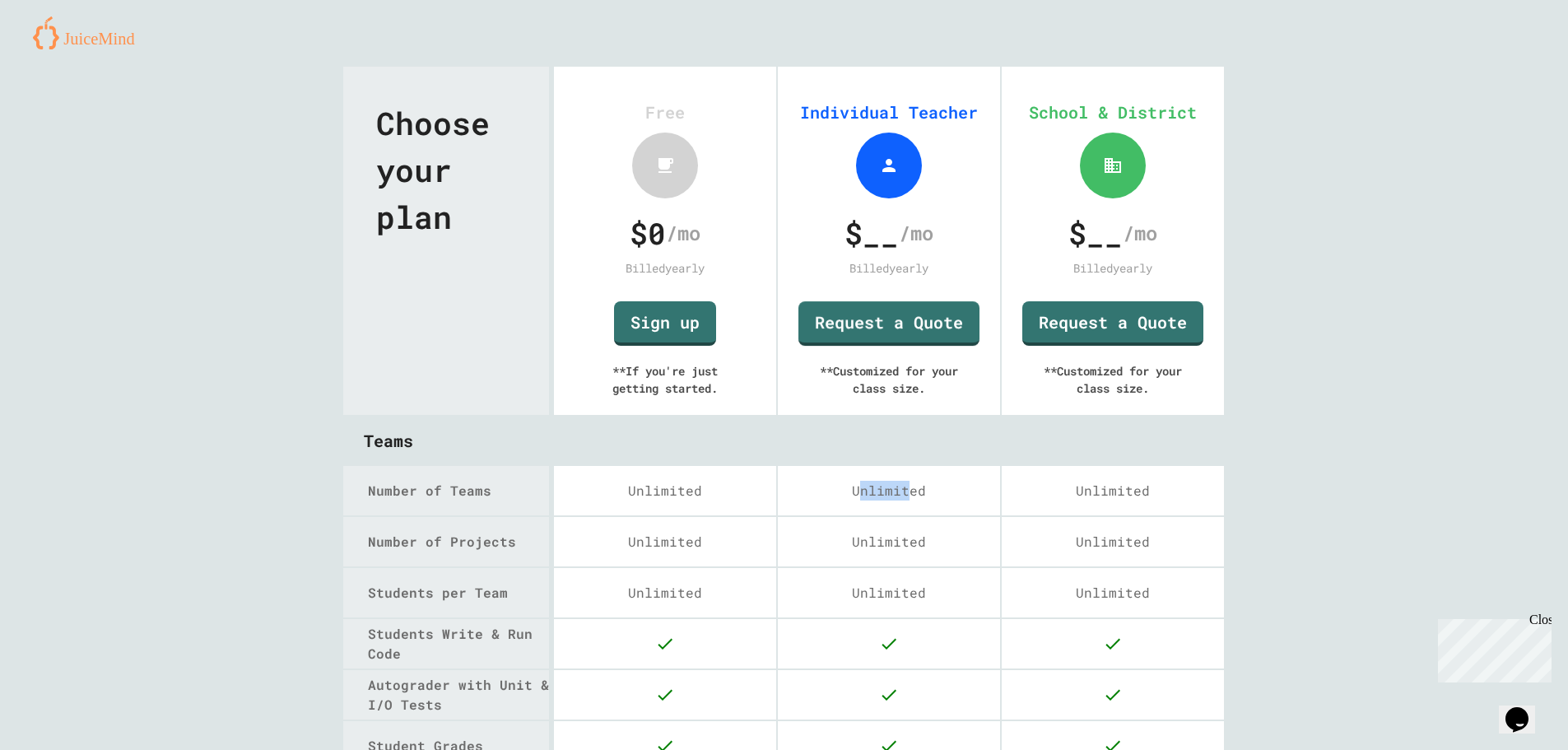
drag, startPoint x: 896, startPoint y: 468, endPoint x: 846, endPoint y: 495, distance: 56.8
click at [846, 495] on div "Unlimited" at bounding box center [889, 491] width 222 height 50
click at [872, 348] on div "** Customized for your class size." at bounding box center [888, 380] width 189 height 68
click at [957, 203] on div "Individual Teacher $ __ /mo Billed yearly Request a Quote ** Customized for you…" at bounding box center [889, 241] width 222 height 348
